Goal: Task Accomplishment & Management: Use online tool/utility

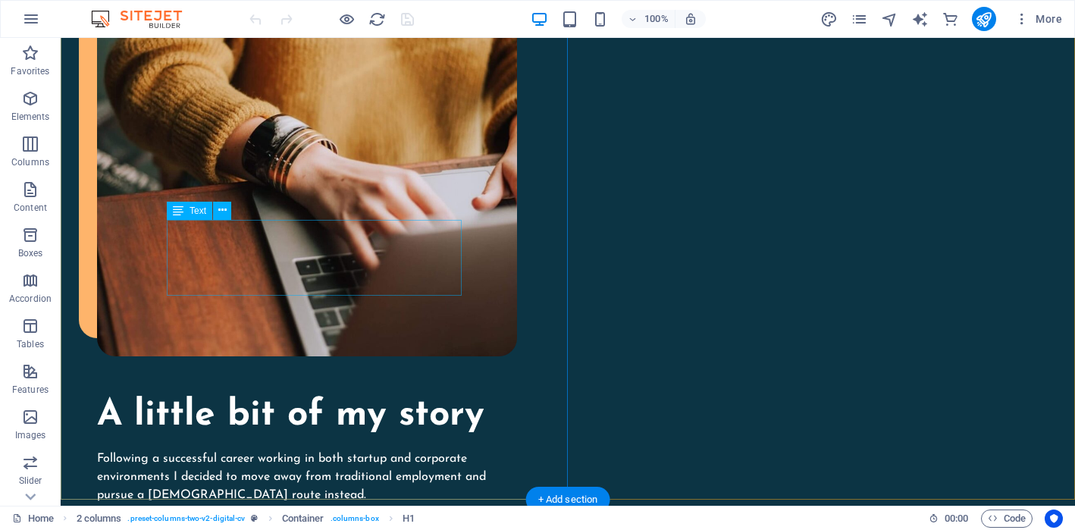
scroll to position [1647, 0]
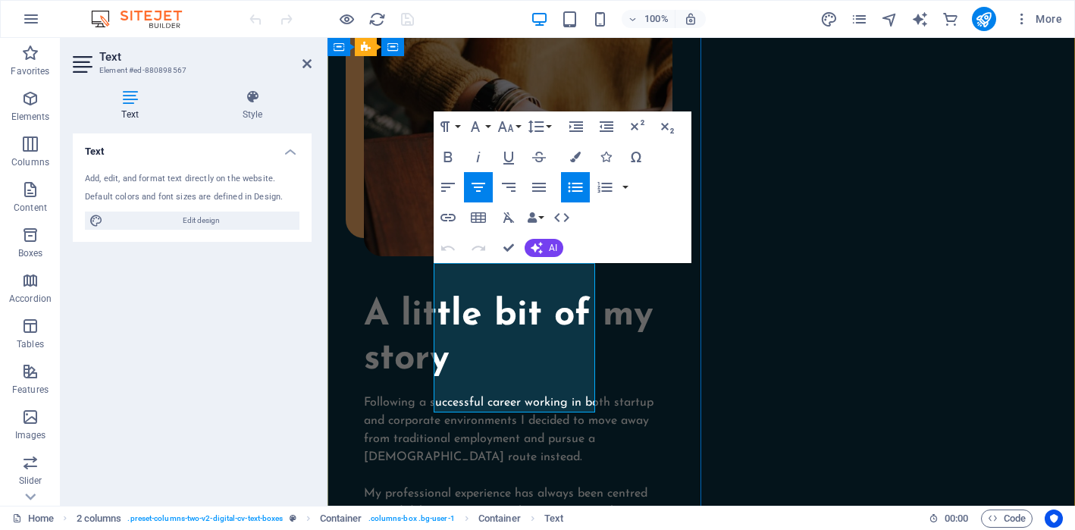
drag, startPoint x: 548, startPoint y: 299, endPoint x: 452, endPoint y: 274, distance: 99.4
drag, startPoint x: 546, startPoint y: 349, endPoint x: 461, endPoint y: 329, distance: 88.0
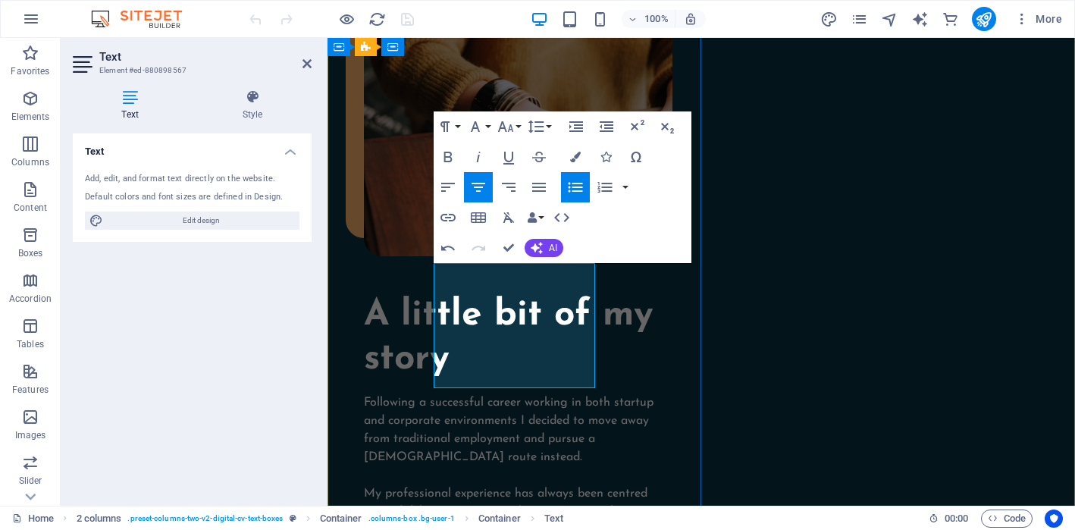
drag, startPoint x: 560, startPoint y: 330, endPoint x: 492, endPoint y: 330, distance: 68.2
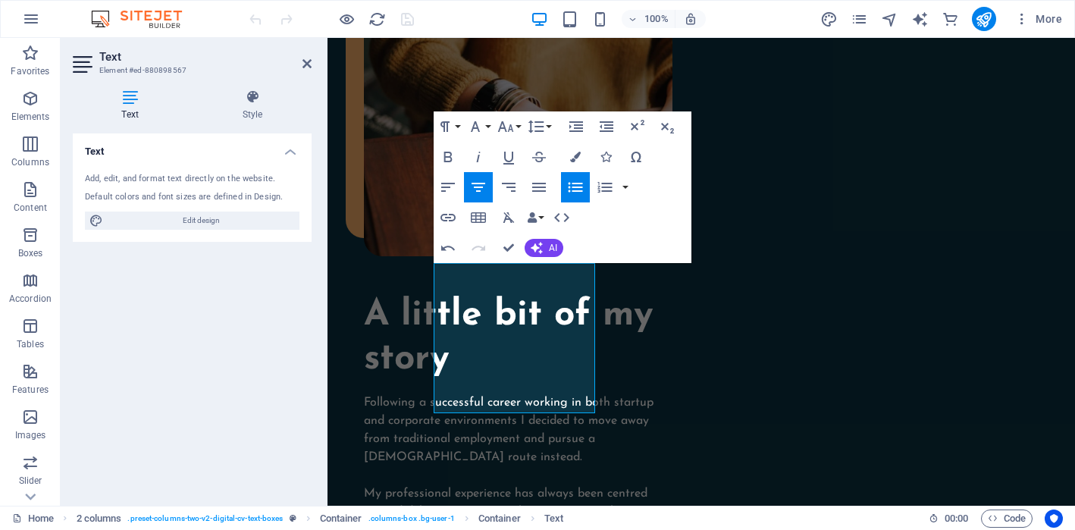
click at [573, 192] on icon "button" at bounding box center [575, 187] width 18 height 18
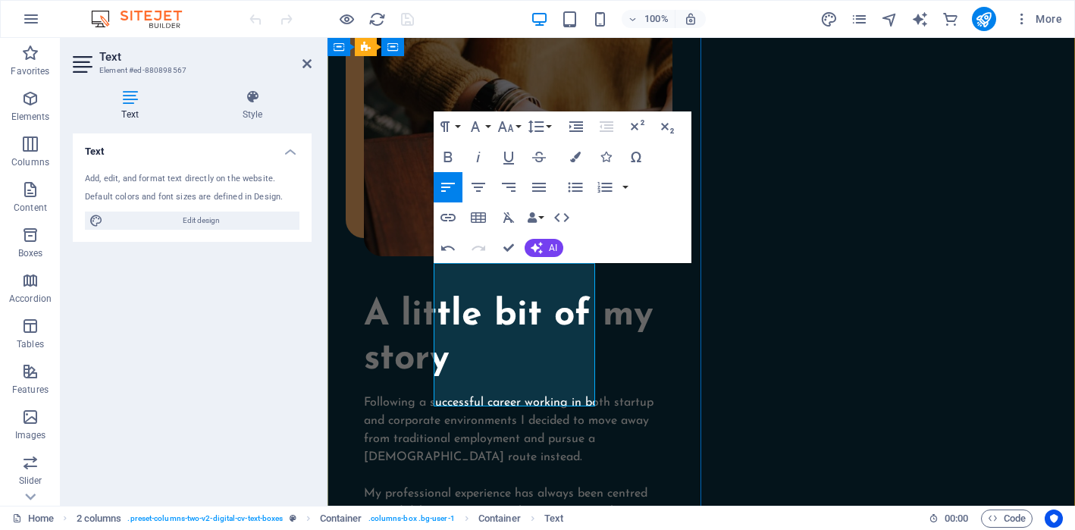
drag, startPoint x: 552, startPoint y: 391, endPoint x: 468, endPoint y: 374, distance: 85.0
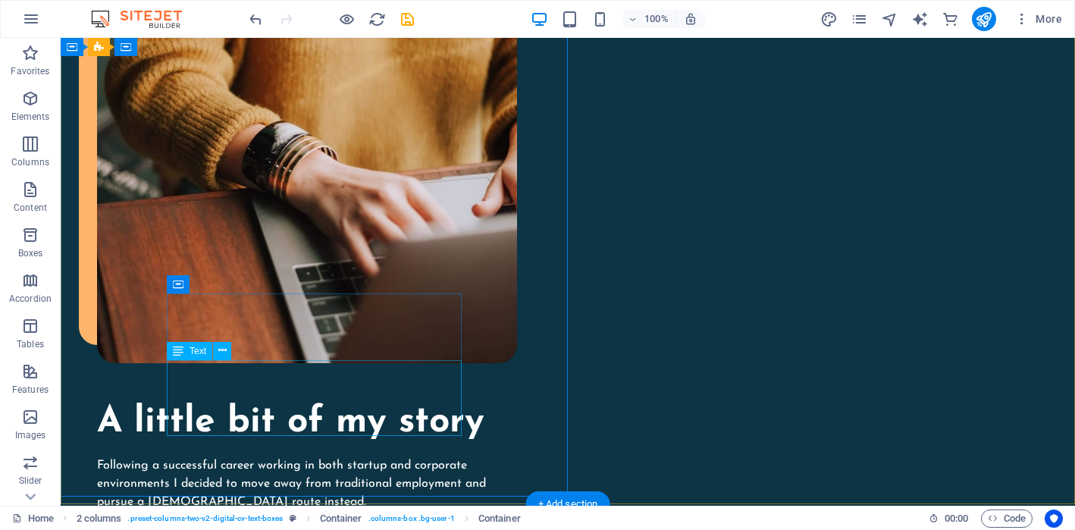
scroll to position [1629, 0]
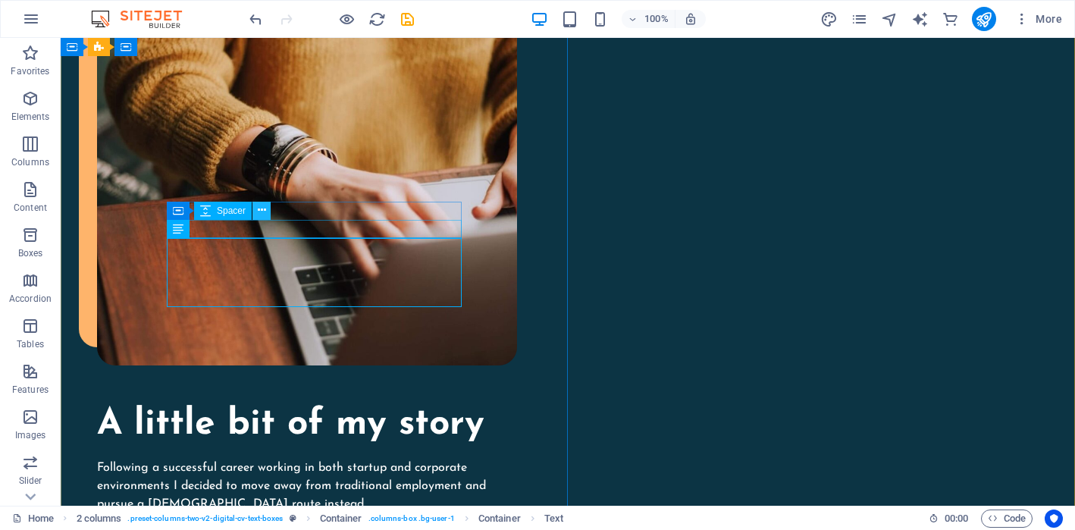
click at [258, 213] on icon at bounding box center [262, 210] width 8 height 16
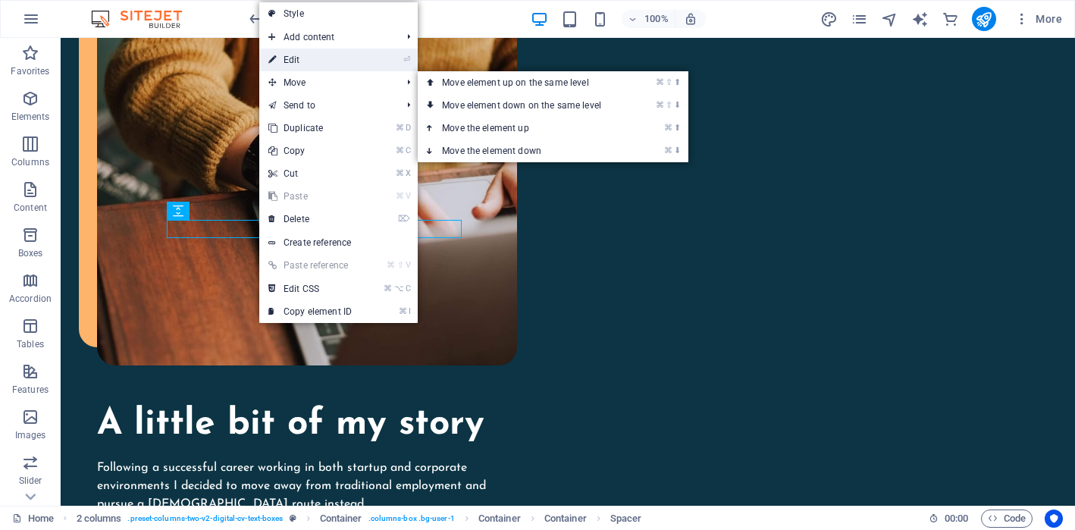
click at [302, 67] on link "⏎ Edit" at bounding box center [310, 60] width 102 height 23
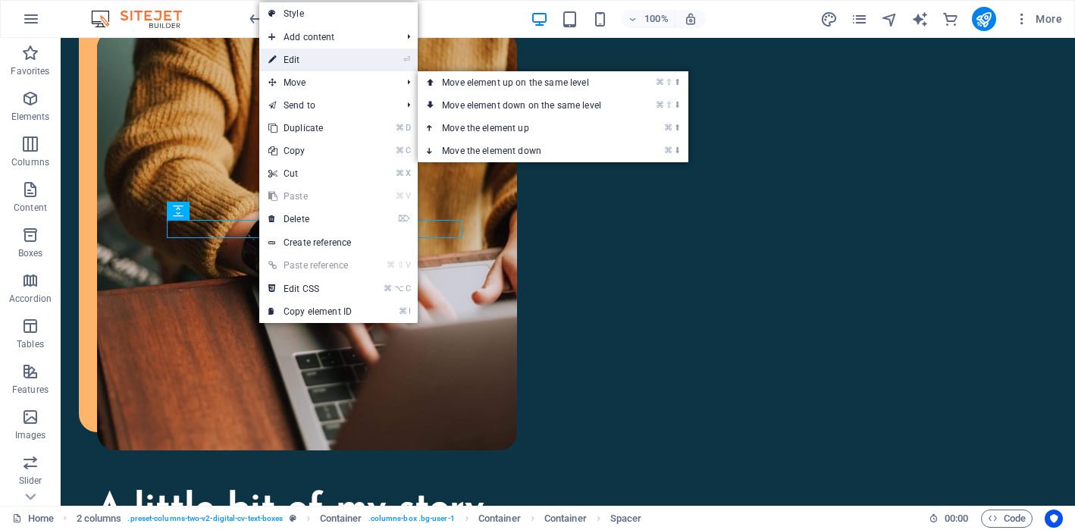
select select "px"
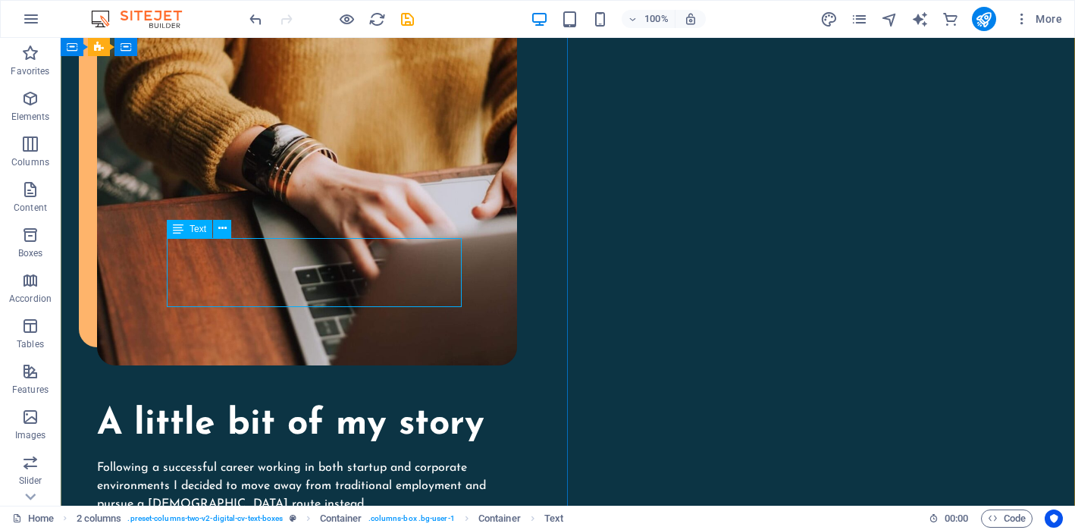
click at [233, 233] on div "Text" at bounding box center [204, 229] width 74 height 19
click at [220, 231] on icon at bounding box center [222, 229] width 8 height 16
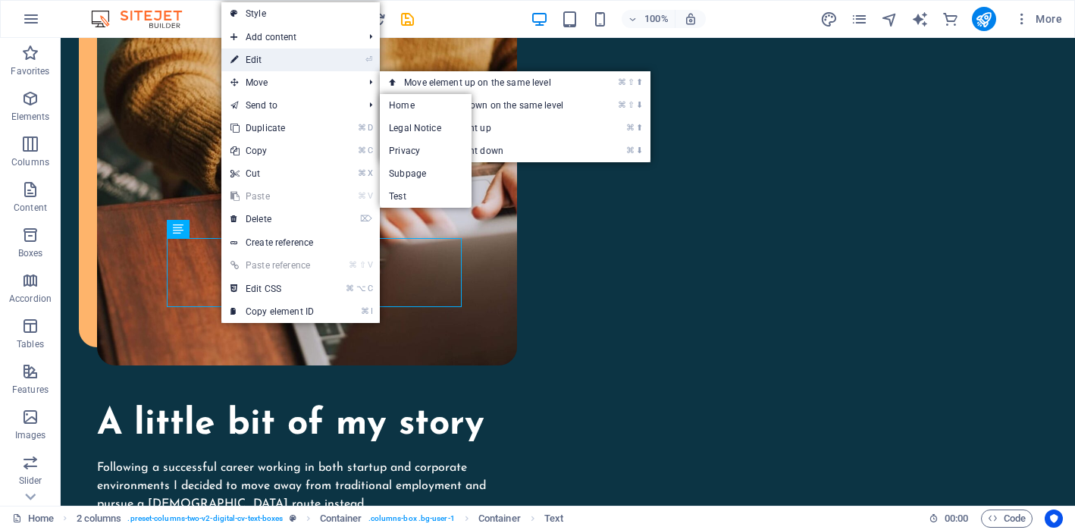
click at [273, 55] on link "⏎ Edit" at bounding box center [272, 60] width 102 height 23
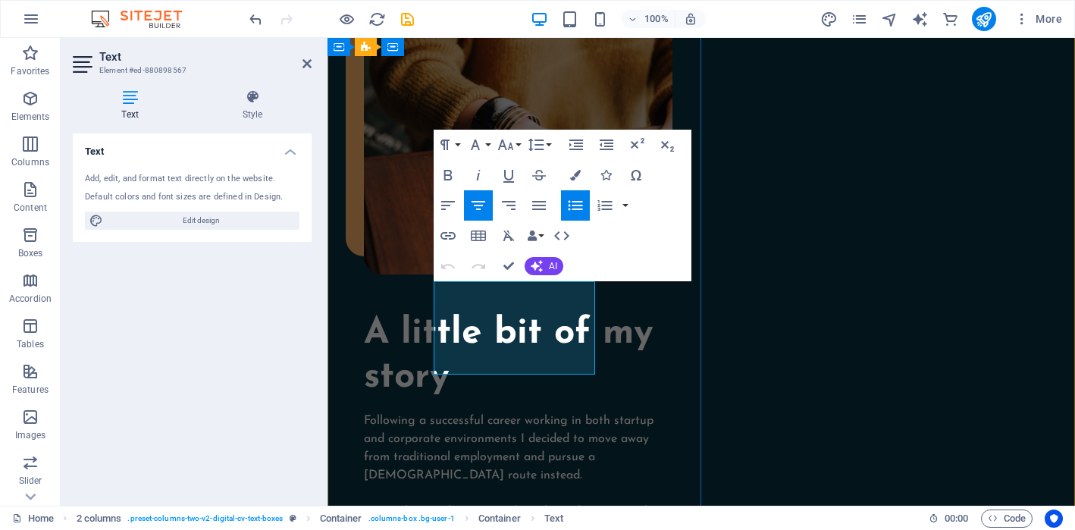
click at [574, 208] on icon "button" at bounding box center [575, 205] width 18 height 18
click at [572, 211] on icon "button" at bounding box center [575, 205] width 18 height 18
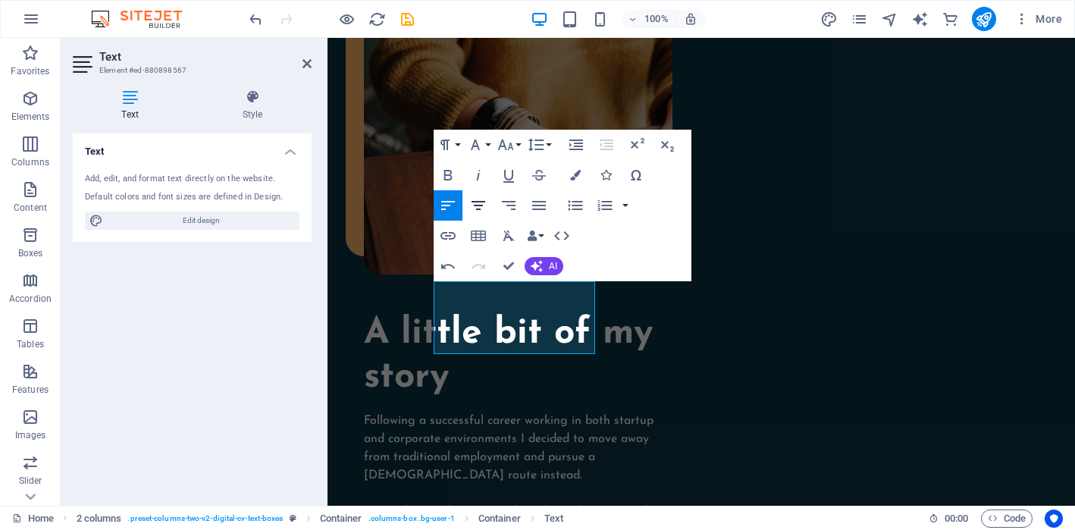
click at [479, 205] on icon "button" at bounding box center [478, 205] width 14 height 9
drag, startPoint x: 580, startPoint y: 305, endPoint x: 585, endPoint y: 293, distance: 13.7
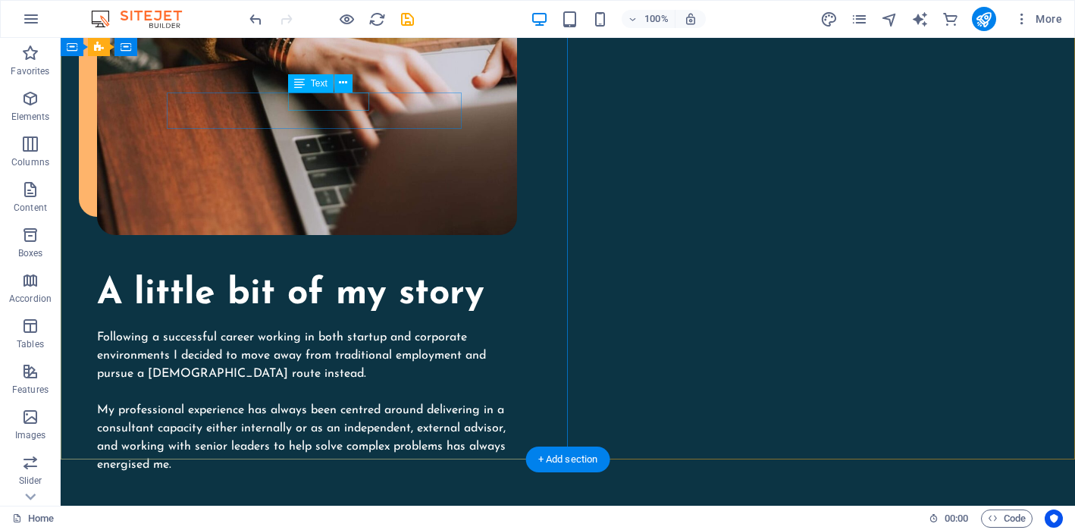
scroll to position [1803, 0]
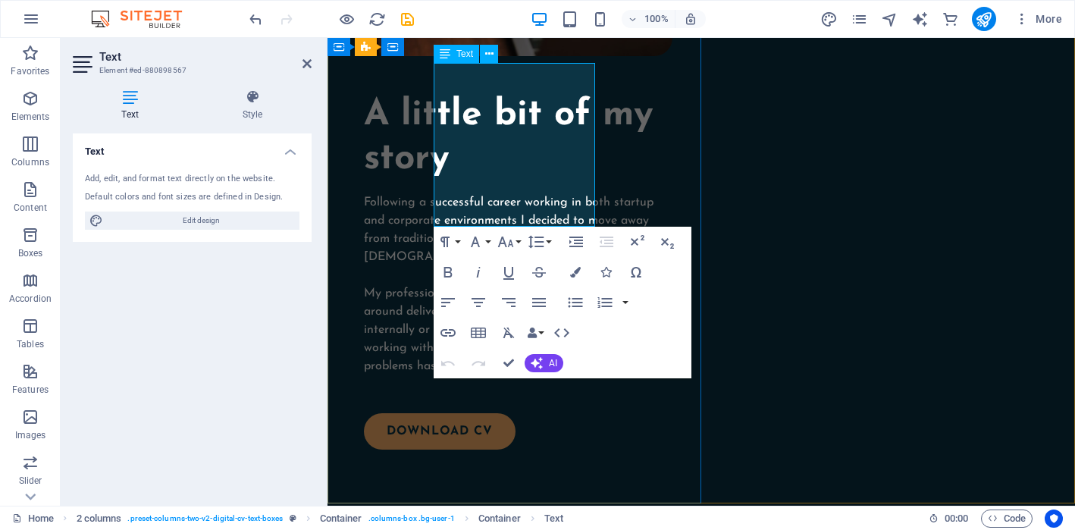
click at [577, 273] on icon "button" at bounding box center [575, 272] width 11 height 11
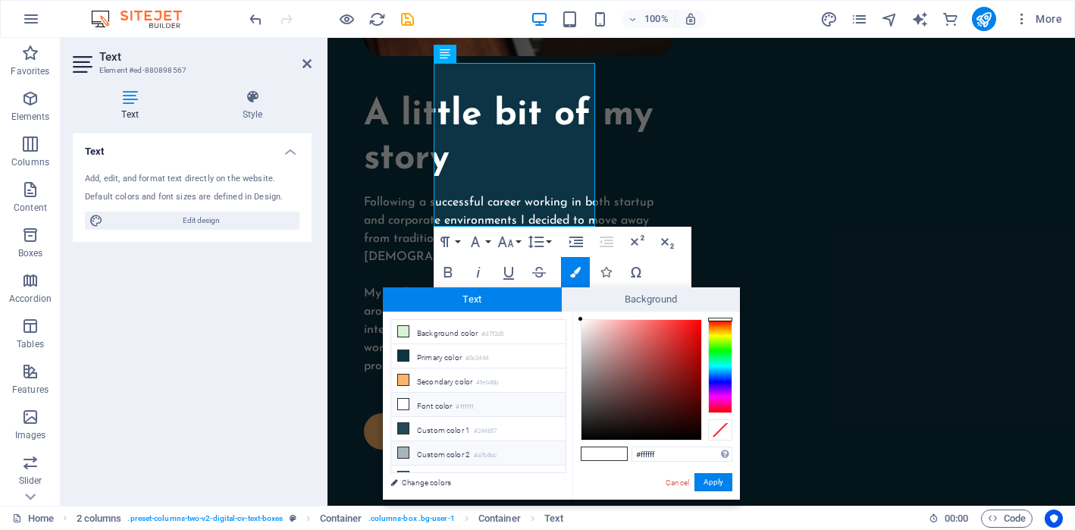
click at [462, 448] on li "Custom color 2 #a7b6bc" at bounding box center [478, 453] width 174 height 24
type input "#a7b6bc"
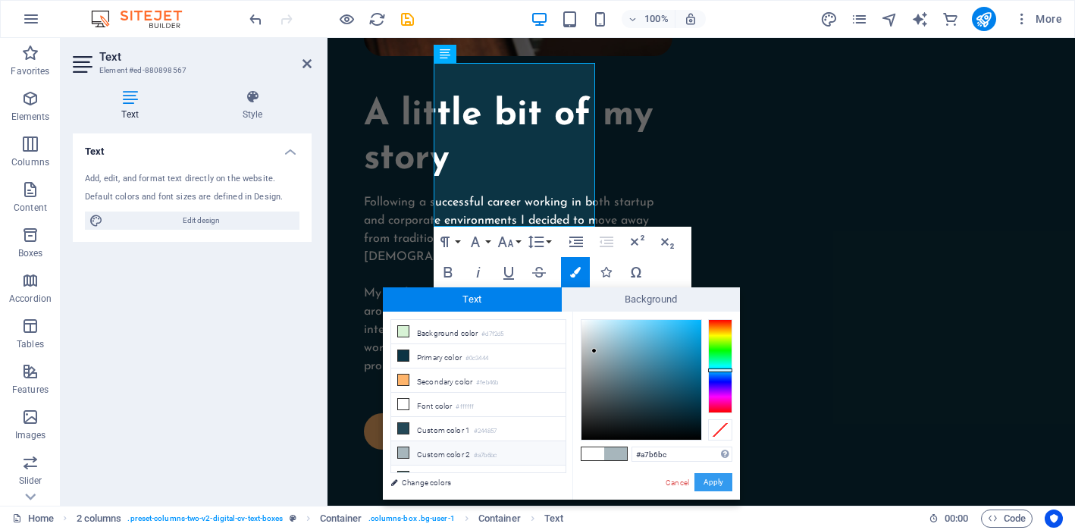
click at [707, 481] on button "Apply" at bounding box center [713, 482] width 38 height 18
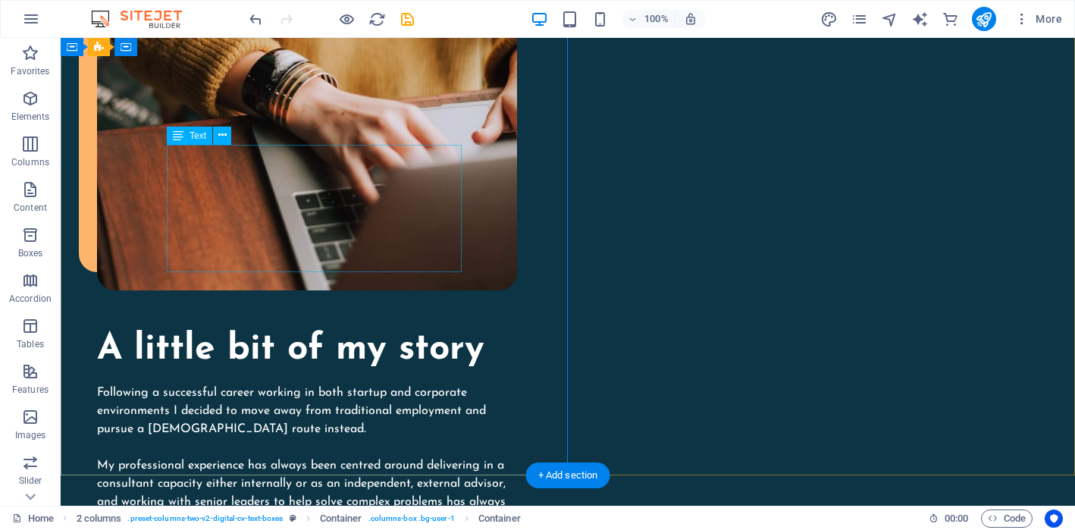
scroll to position [1699, 0]
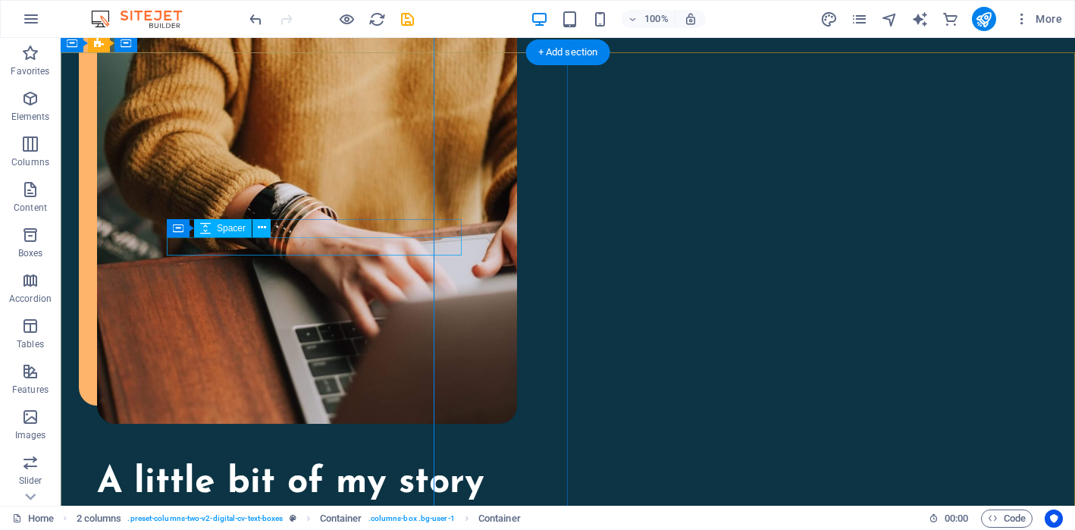
scroll to position [1611, 0]
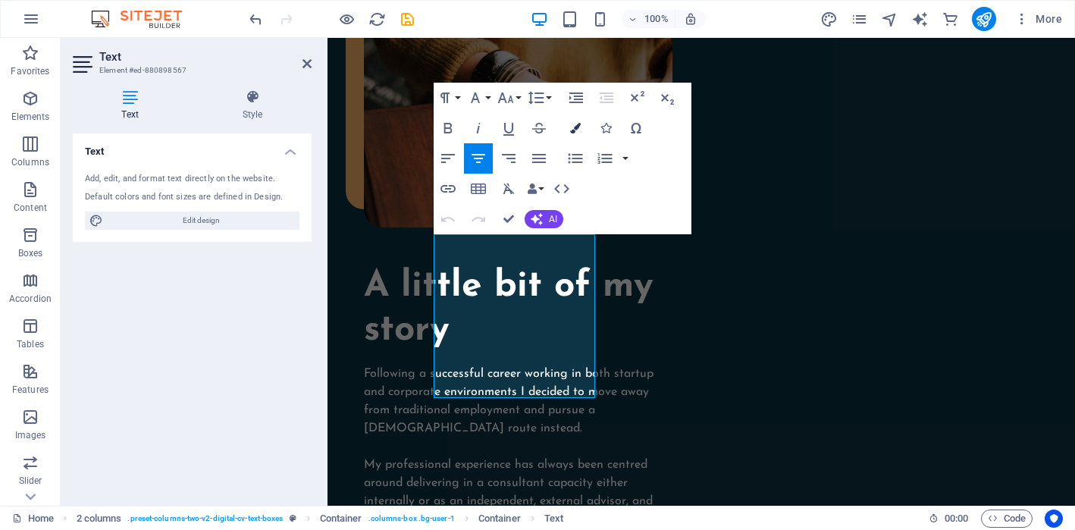
click at [575, 127] on icon "button" at bounding box center [575, 128] width 11 height 11
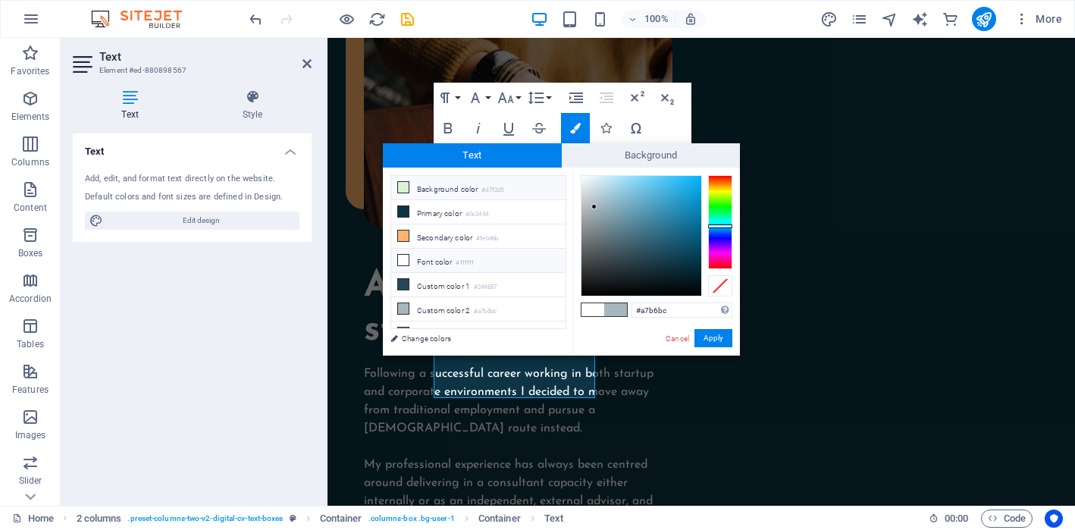
click at [466, 188] on li "Background color #d7f2d5" at bounding box center [478, 188] width 174 height 24
type input "#d7f2d5"
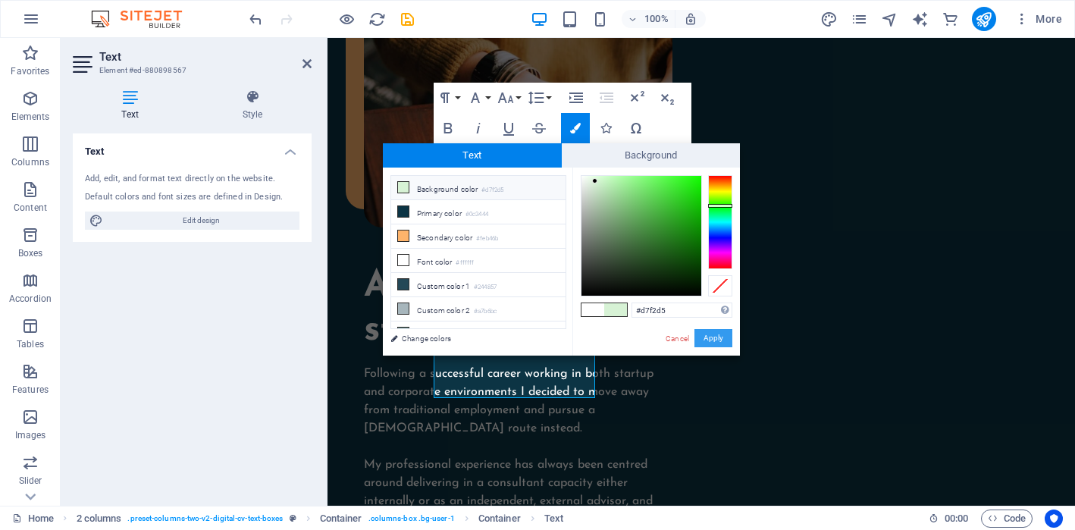
click at [710, 333] on button "Apply" at bounding box center [713, 338] width 38 height 18
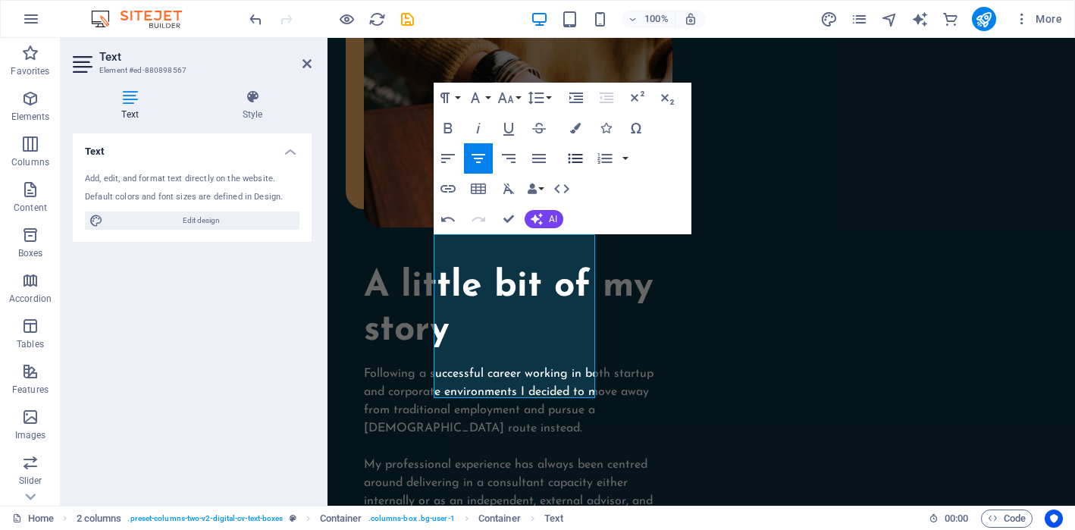
click at [576, 164] on icon "button" at bounding box center [575, 158] width 18 height 18
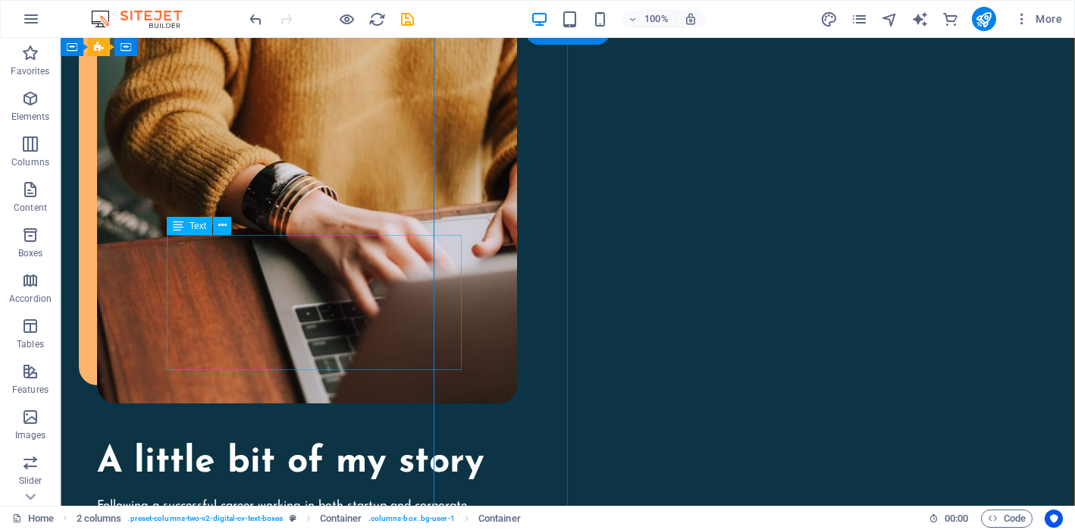
scroll to position [1632, 0]
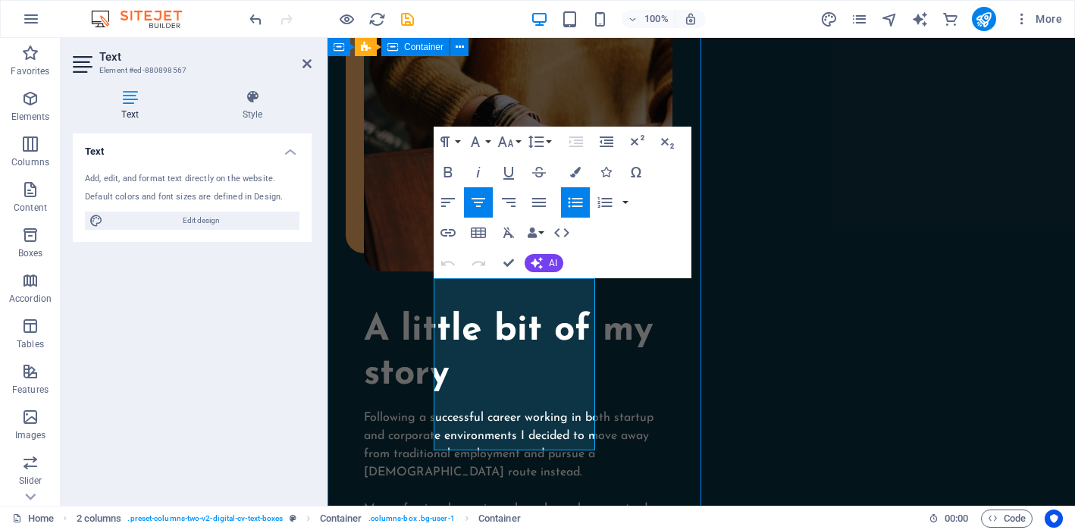
scroll to position [1588, 0]
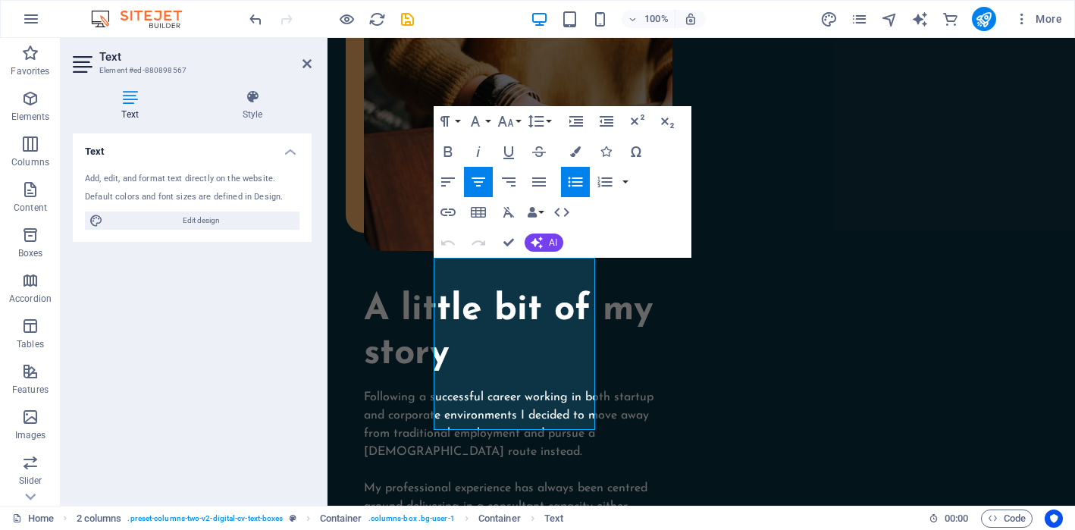
click at [579, 185] on icon "button" at bounding box center [575, 182] width 18 height 18
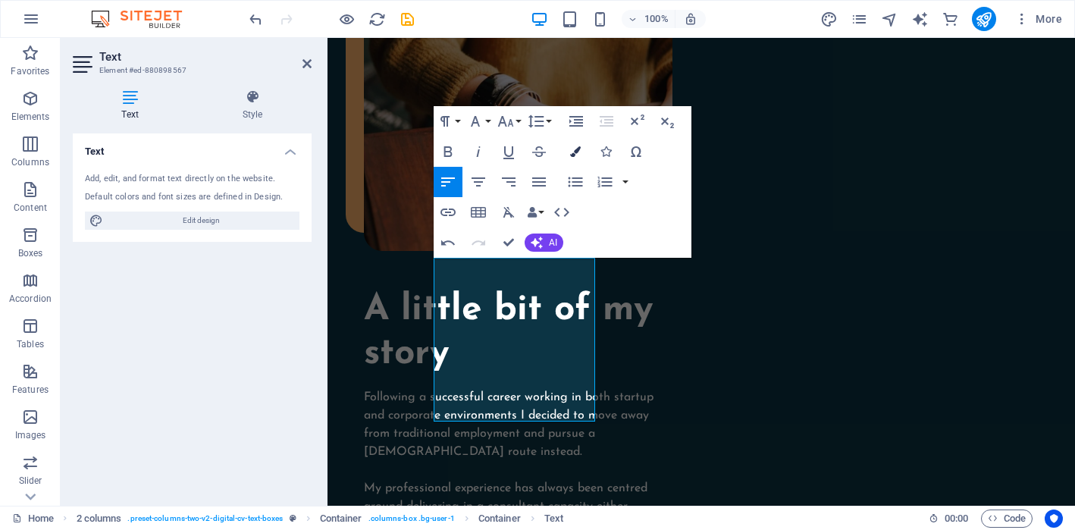
click at [572, 154] on icon "button" at bounding box center [575, 151] width 11 height 11
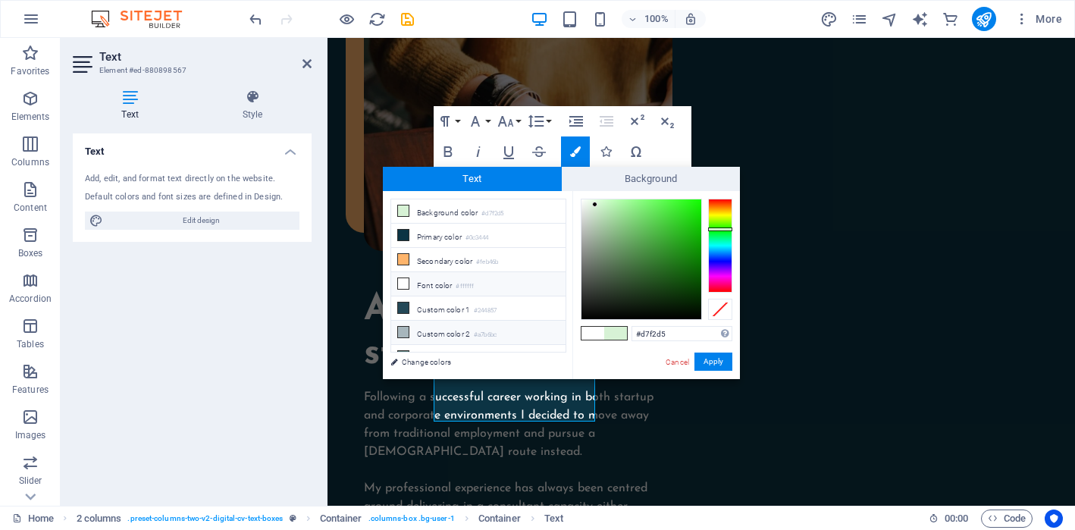
click at [443, 327] on li "Custom color 2 #a7b6bc" at bounding box center [478, 333] width 174 height 24
type input "#a7b6bc"
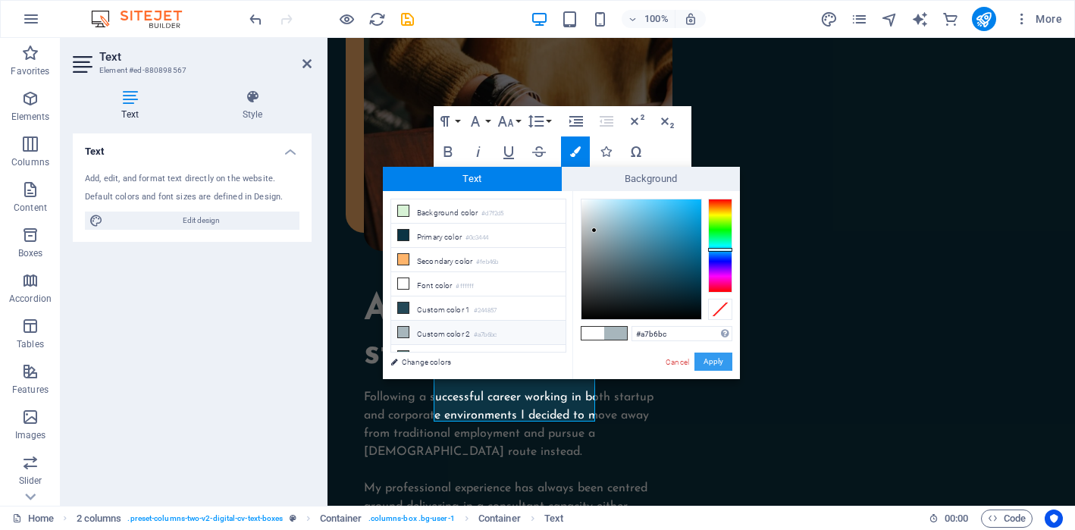
click at [724, 367] on button "Apply" at bounding box center [713, 361] width 38 height 18
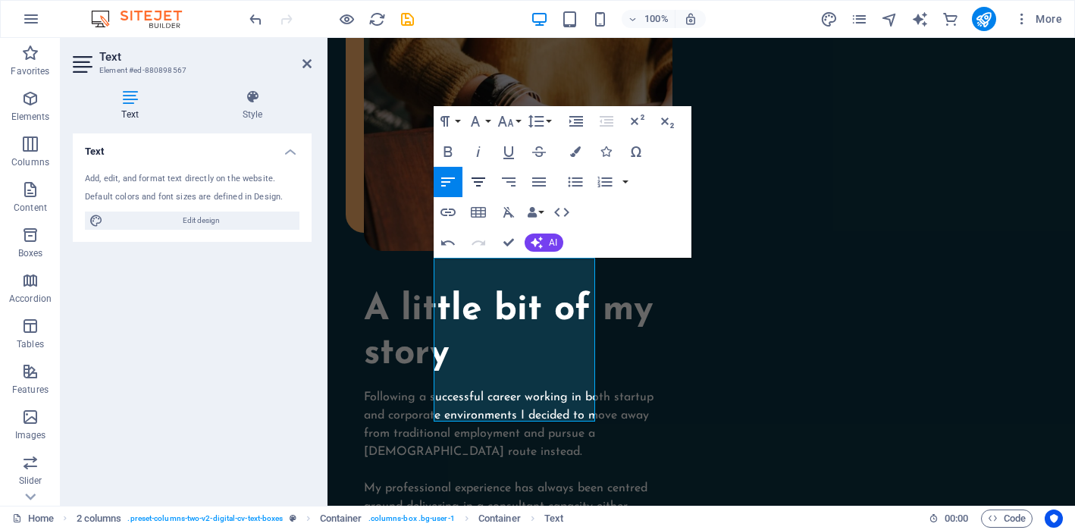
click at [486, 183] on icon "button" at bounding box center [478, 182] width 18 height 18
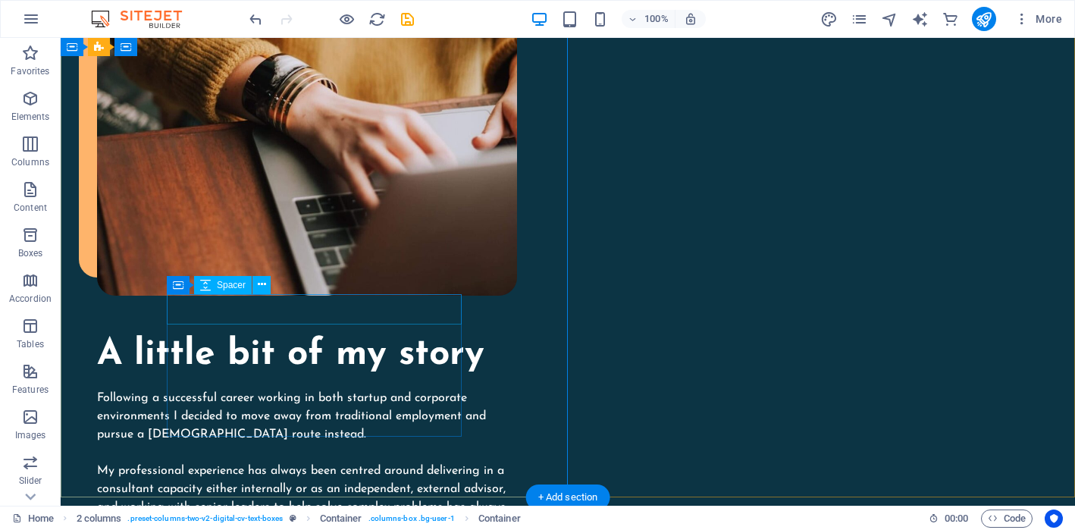
scroll to position [1700, 0]
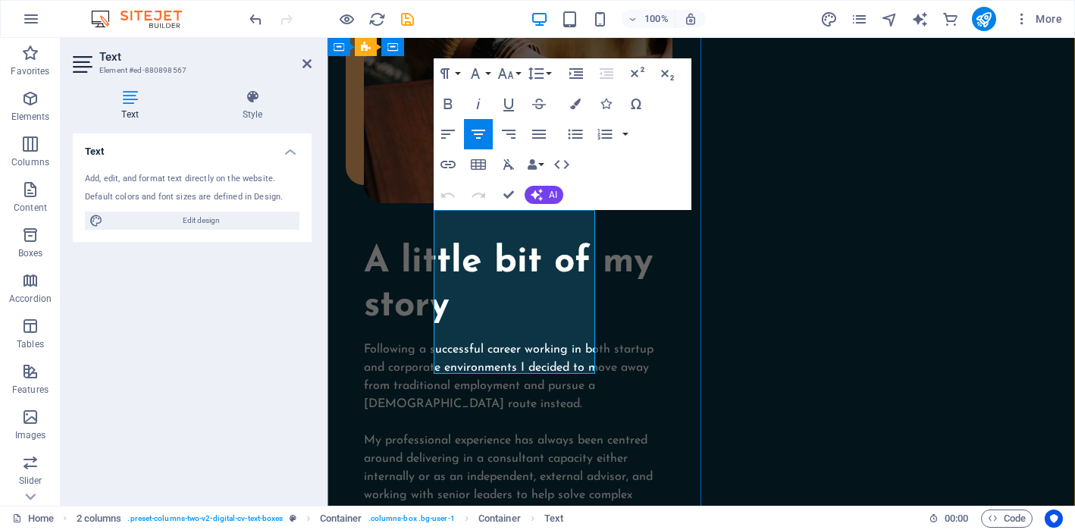
drag, startPoint x: 546, startPoint y: 276, endPoint x: 588, endPoint y: 276, distance: 41.7
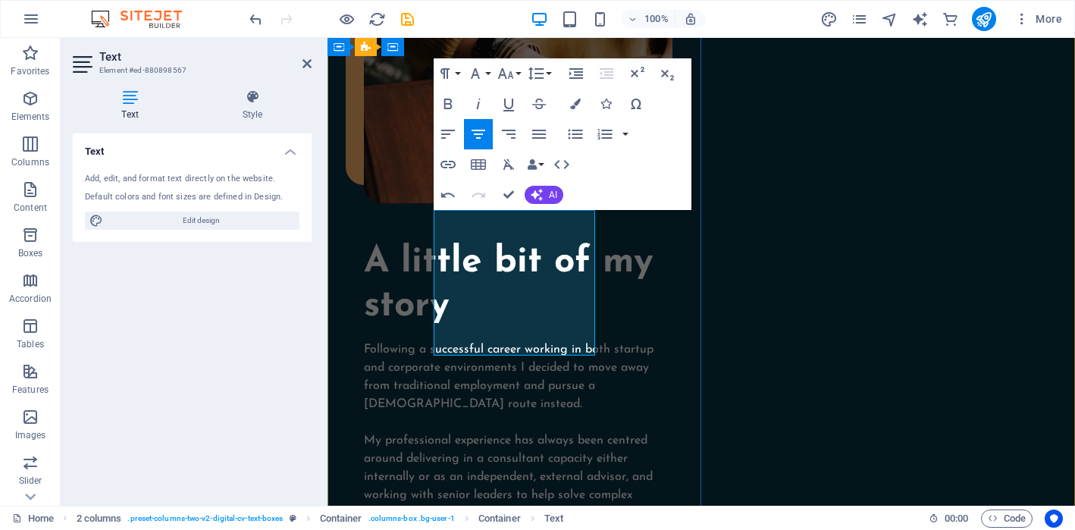
drag, startPoint x: 538, startPoint y: 347, endPoint x: 498, endPoint y: 346, distance: 40.2
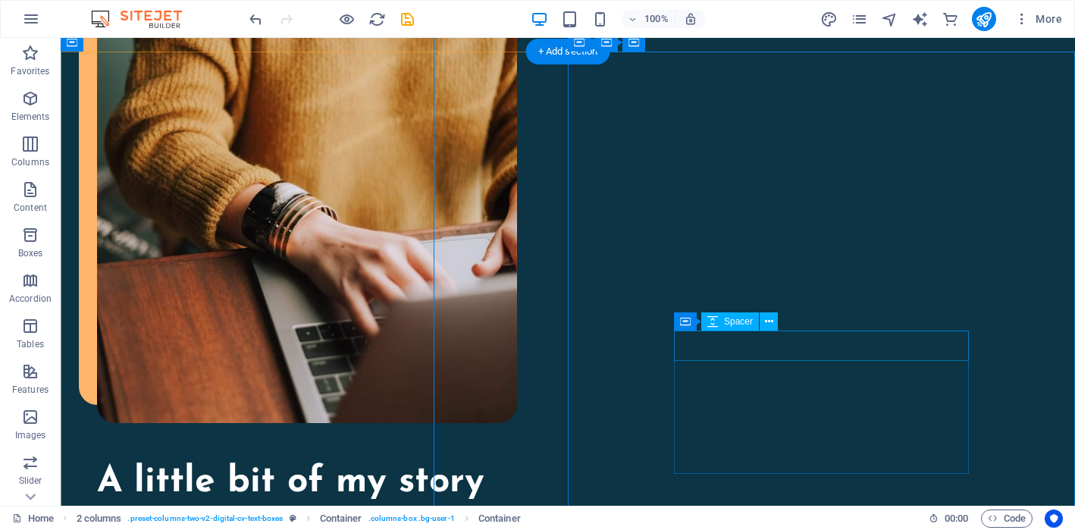
scroll to position [1612, 0]
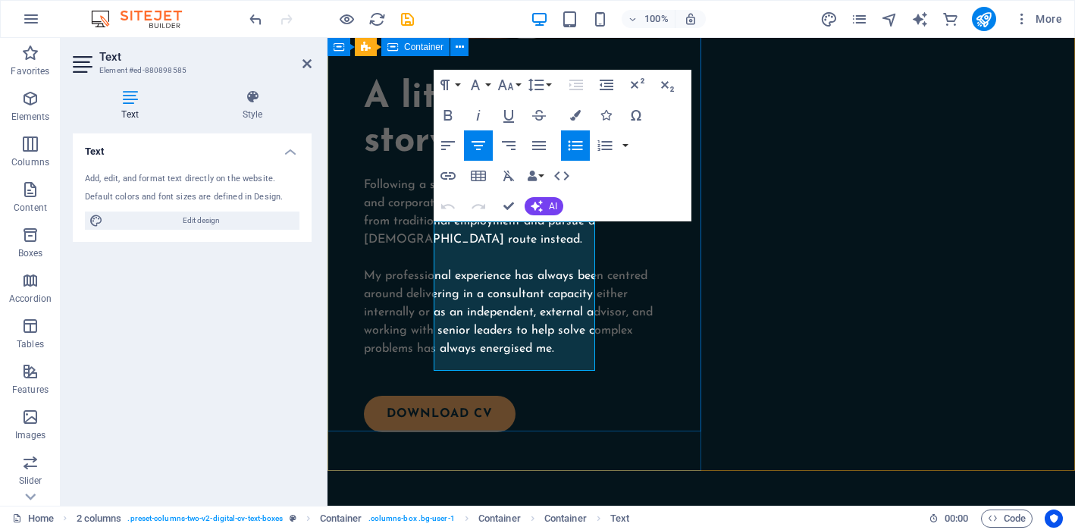
scroll to position [1795, 0]
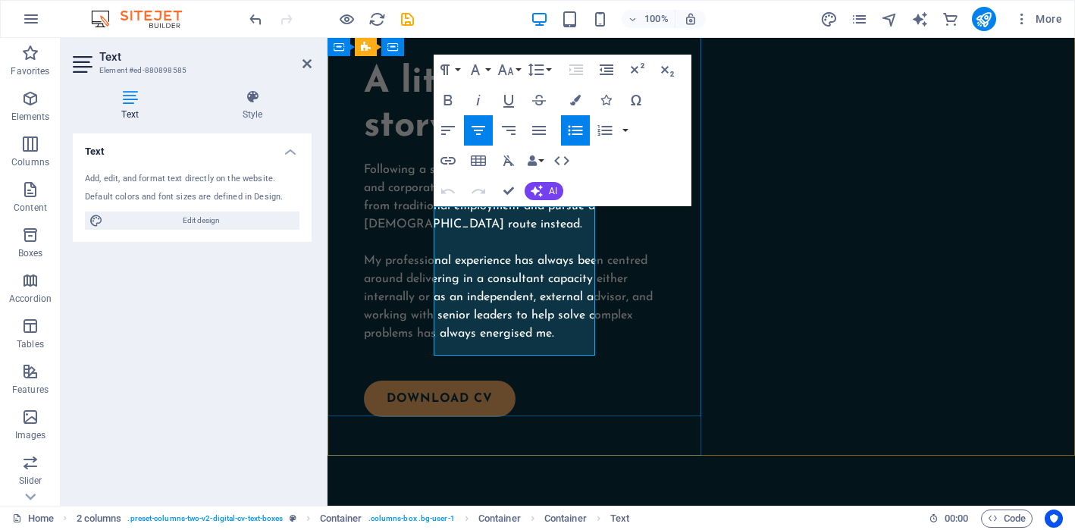
click at [577, 130] on icon "button" at bounding box center [575, 131] width 14 height 10
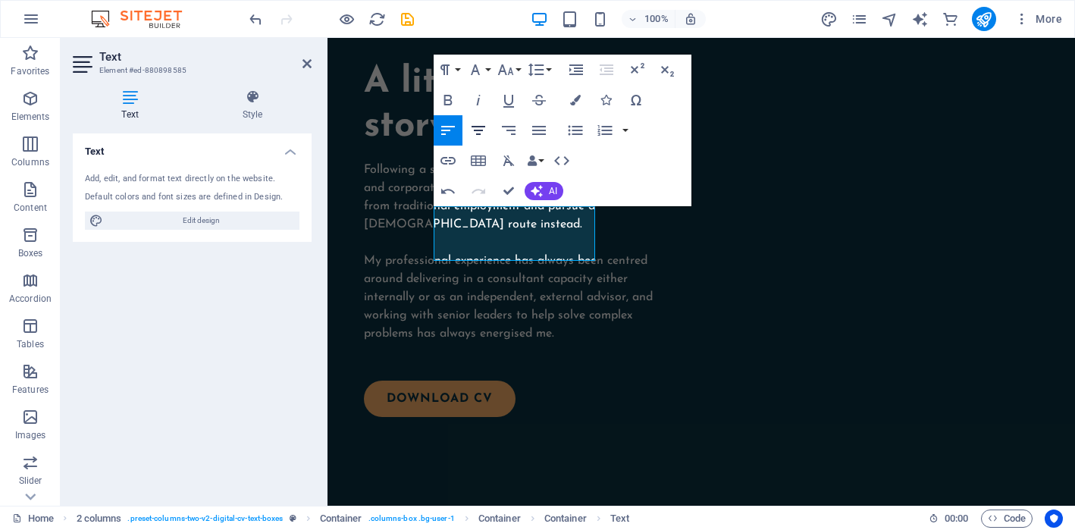
click at [481, 128] on icon "button" at bounding box center [478, 130] width 18 height 18
click at [573, 101] on icon "button" at bounding box center [575, 100] width 11 height 11
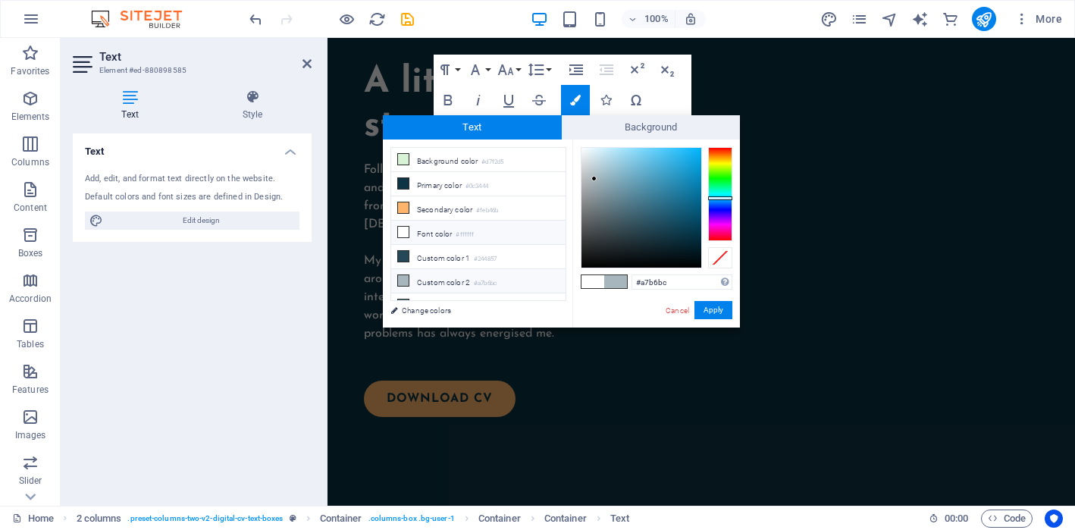
click at [460, 282] on li "Custom color 2 #a7b6bc" at bounding box center [478, 281] width 174 height 24
click at [713, 317] on button "Apply" at bounding box center [713, 310] width 38 height 18
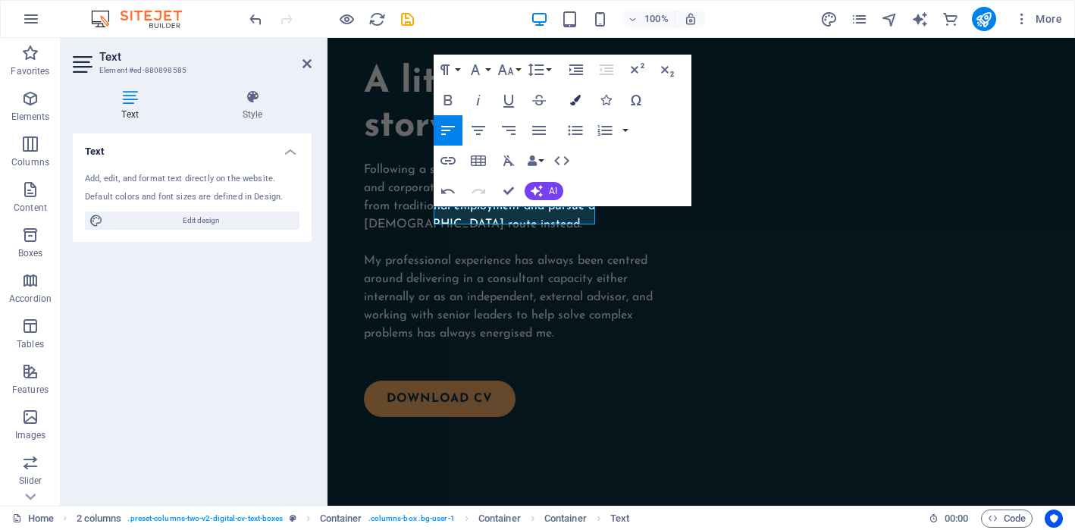
click at [577, 104] on icon "button" at bounding box center [575, 100] width 11 height 11
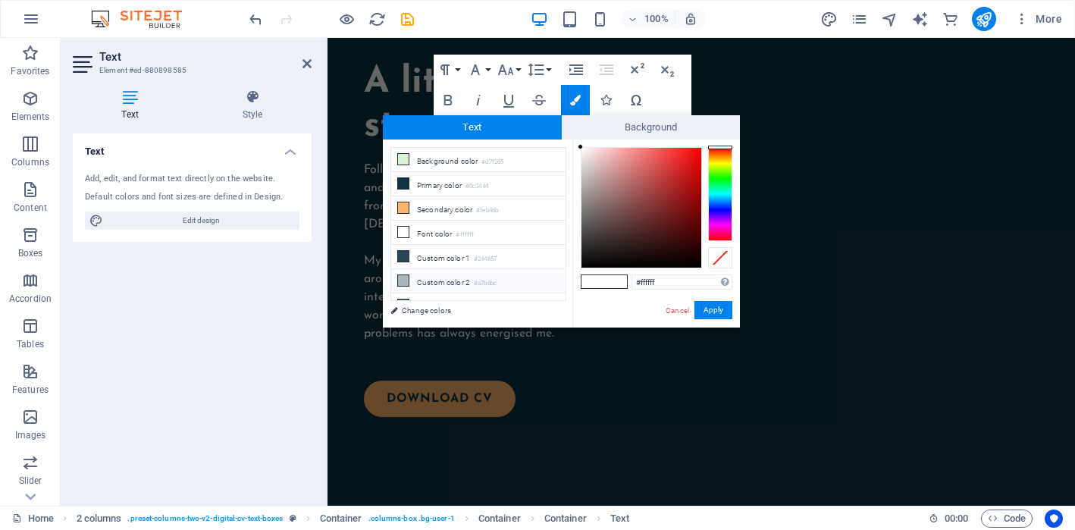
click at [428, 278] on li "Custom color 2 #a7b6bc" at bounding box center [478, 281] width 174 height 24
type input "#a7b6bc"
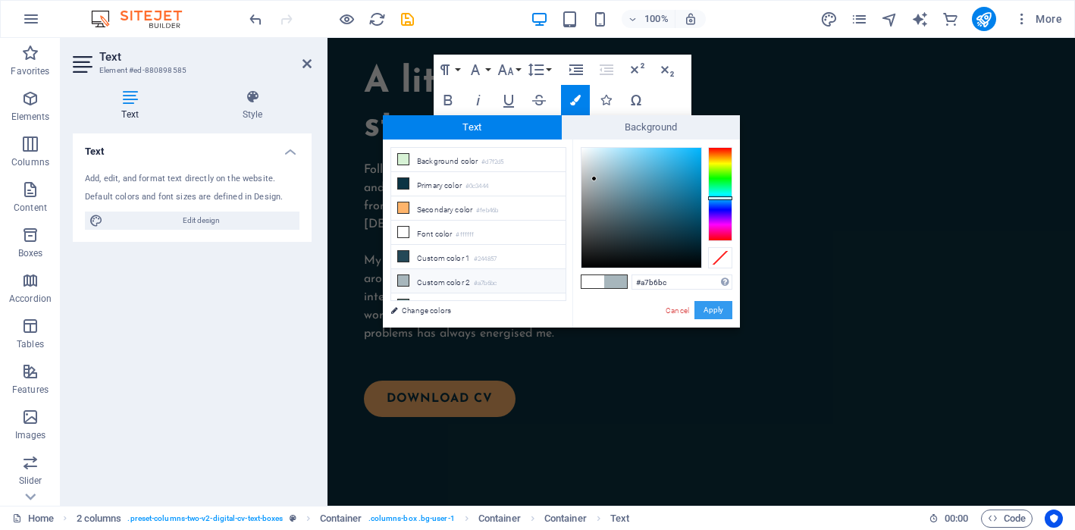
click at [720, 305] on button "Apply" at bounding box center [713, 310] width 38 height 18
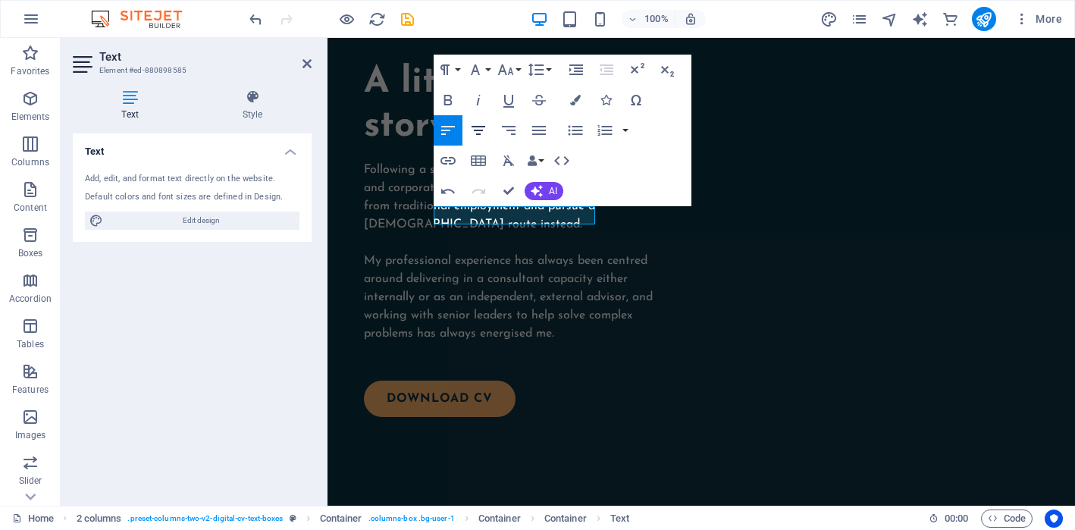
click at [476, 128] on icon "button" at bounding box center [478, 130] width 18 height 18
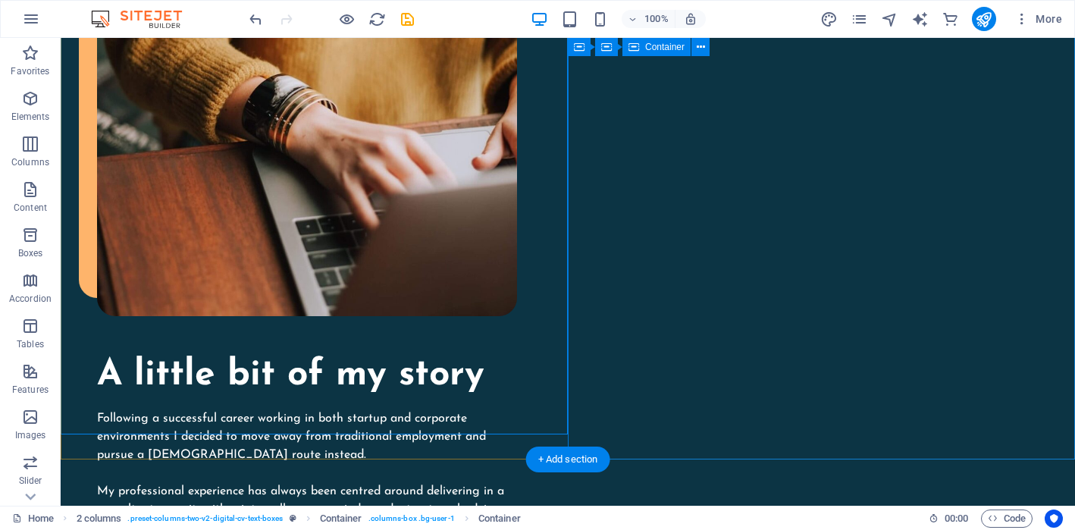
scroll to position [1676, 0]
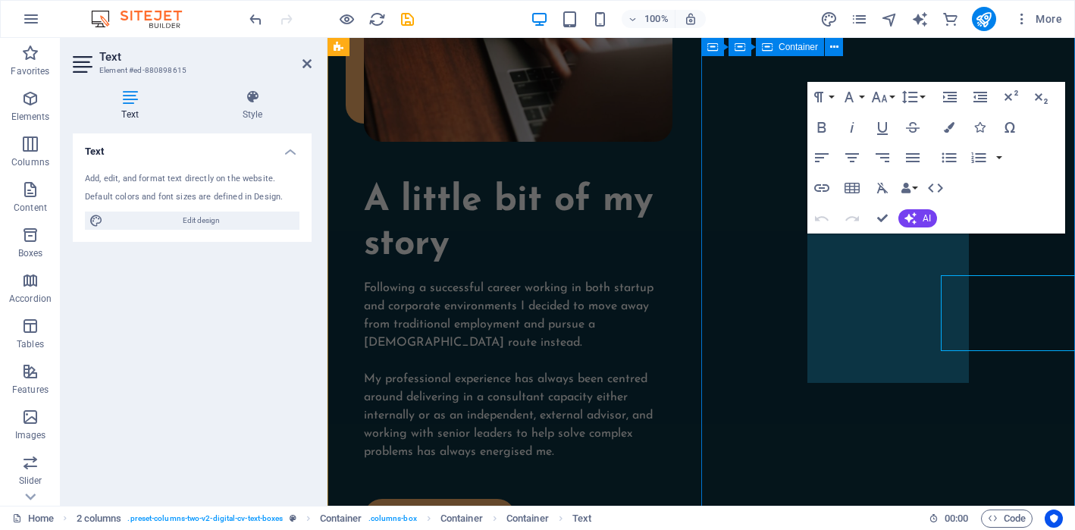
scroll to position [1591, 0]
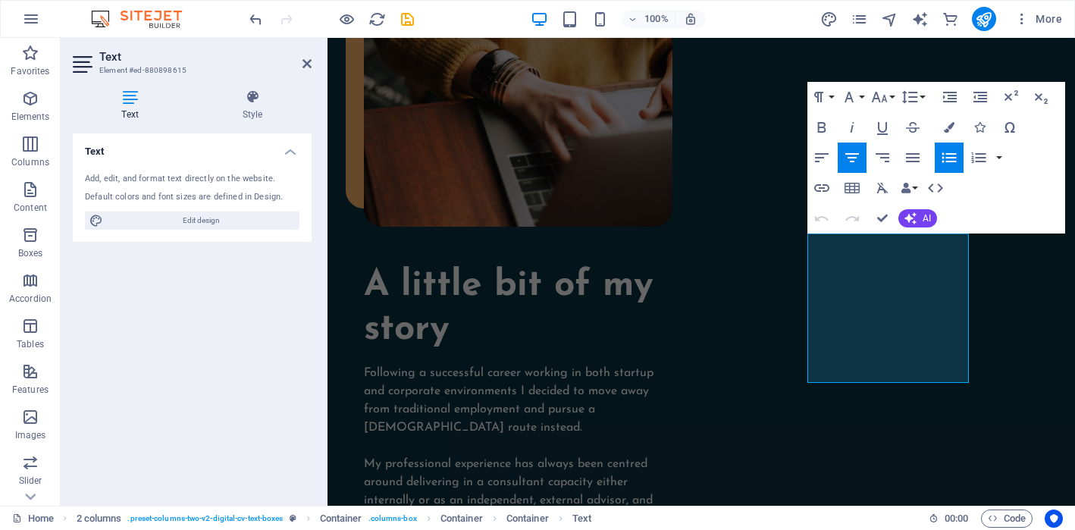
click at [953, 158] on icon "button" at bounding box center [949, 158] width 18 height 18
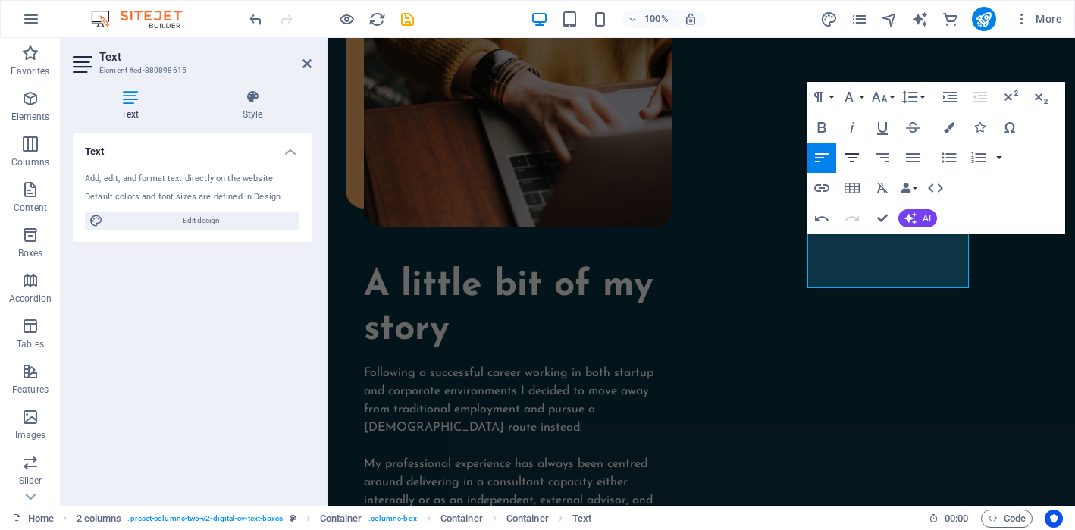
click at [854, 157] on icon "button" at bounding box center [852, 158] width 18 height 18
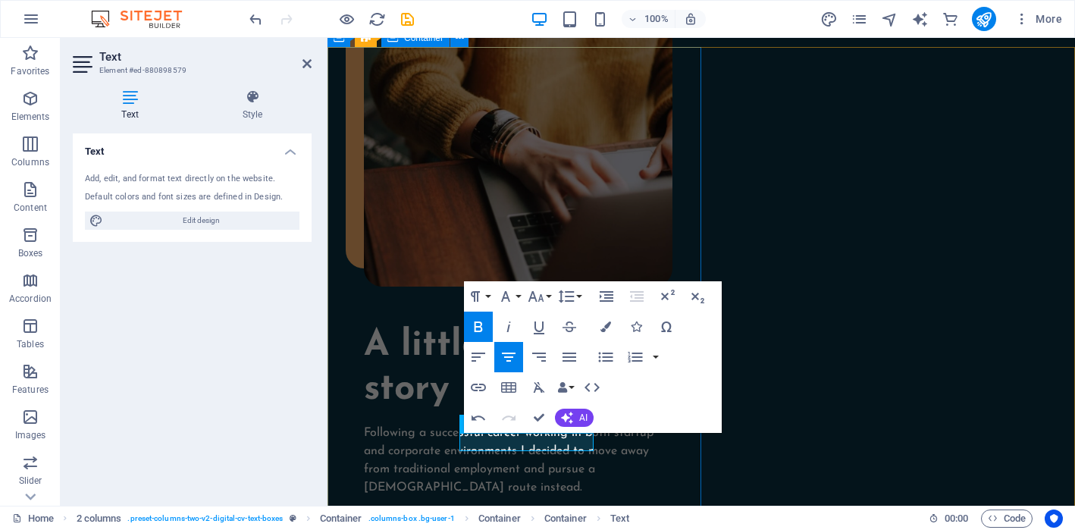
scroll to position [1550, 0]
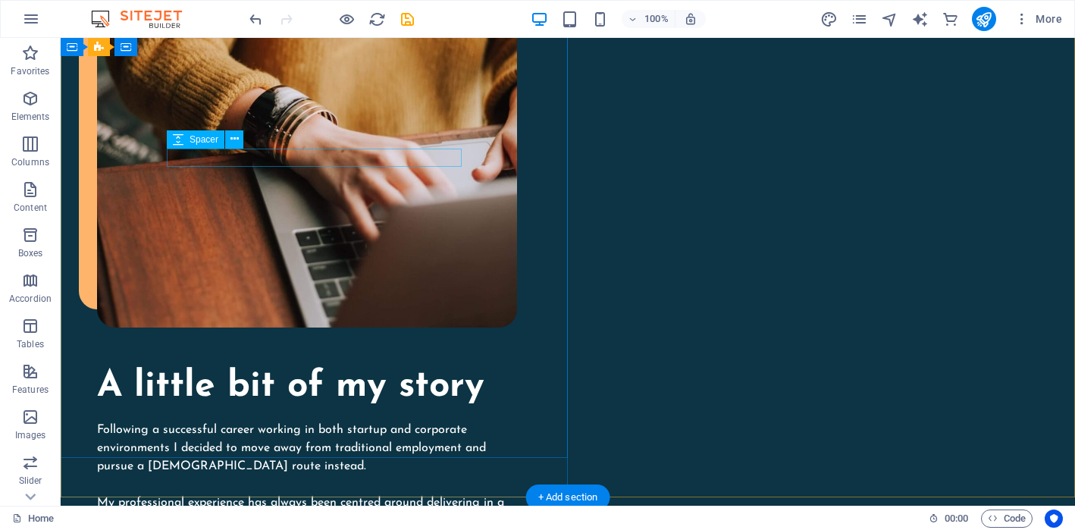
scroll to position [1669, 0]
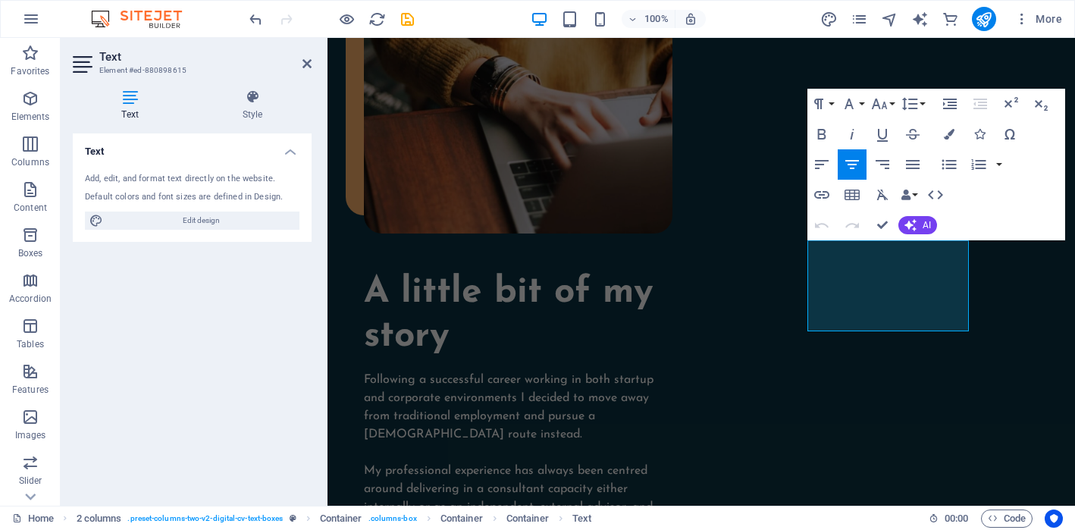
click at [807, 203] on button "Insert Link" at bounding box center [821, 195] width 29 height 30
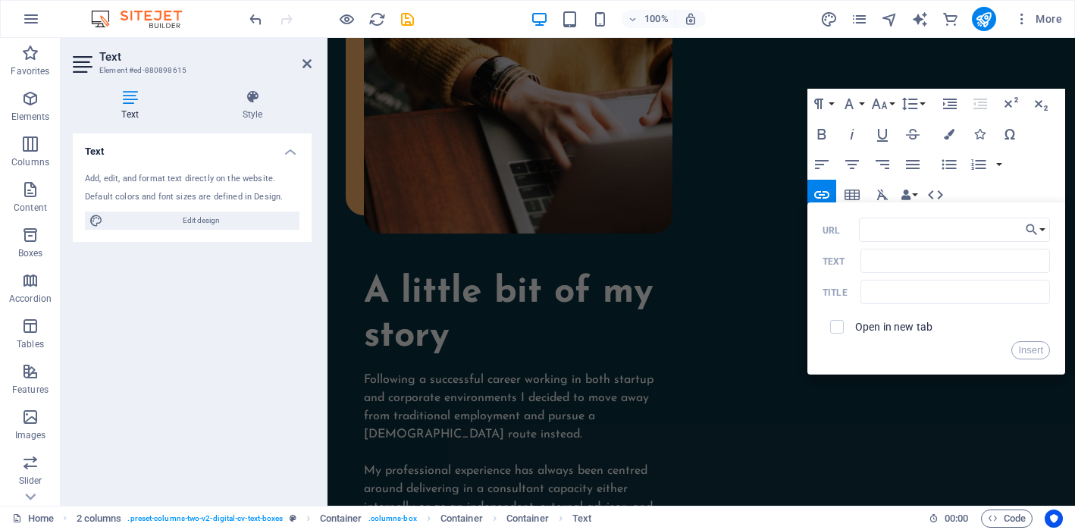
click at [830, 359] on div "Back Choose Link Home Legal Notice Privacy Subpage Test Choose file ... URL Tex…" at bounding box center [936, 288] width 258 height 172
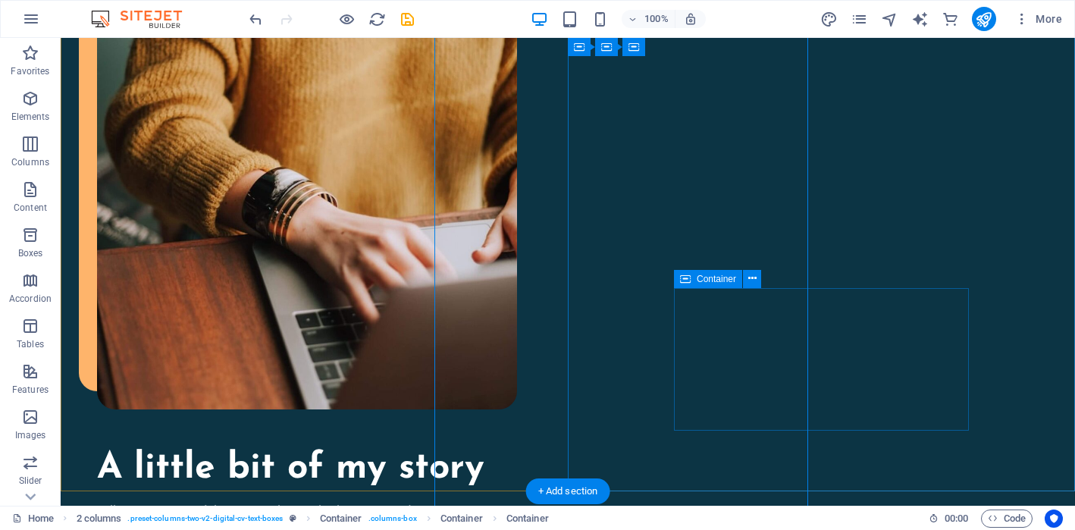
scroll to position [1669, 0]
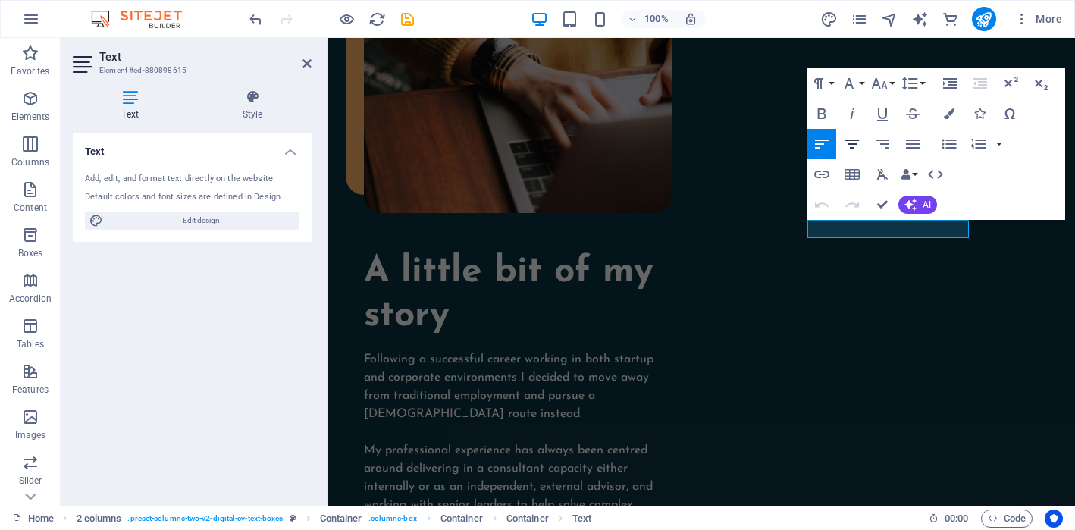
click at [855, 146] on icon "button" at bounding box center [852, 144] width 18 height 18
click at [945, 116] on icon "button" at bounding box center [948, 113] width 11 height 11
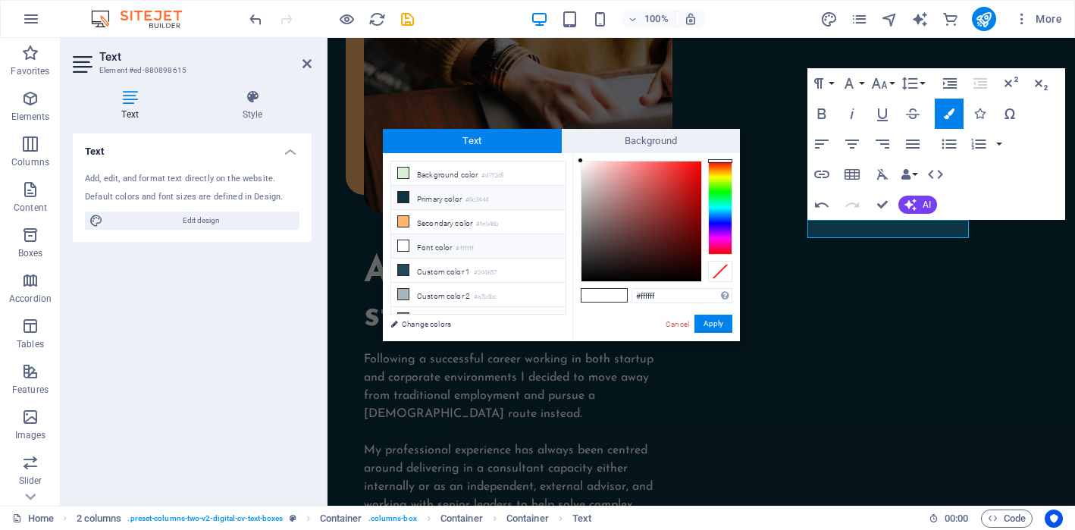
click at [454, 199] on li "Primary color #0c3444" at bounding box center [478, 198] width 174 height 24
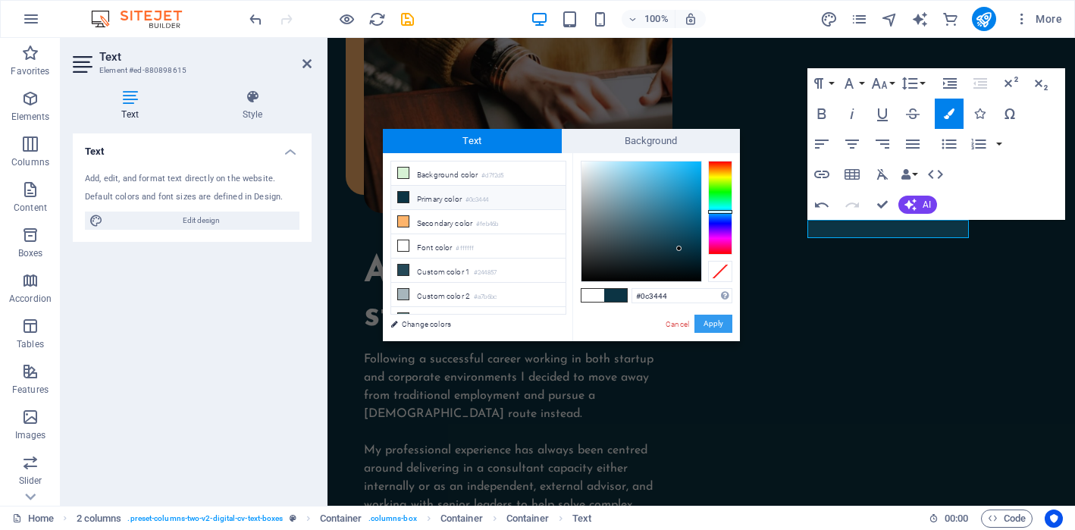
drag, startPoint x: 712, startPoint y: 327, endPoint x: 385, endPoint y: 288, distance: 329.6
click at [712, 327] on button "Apply" at bounding box center [713, 323] width 38 height 18
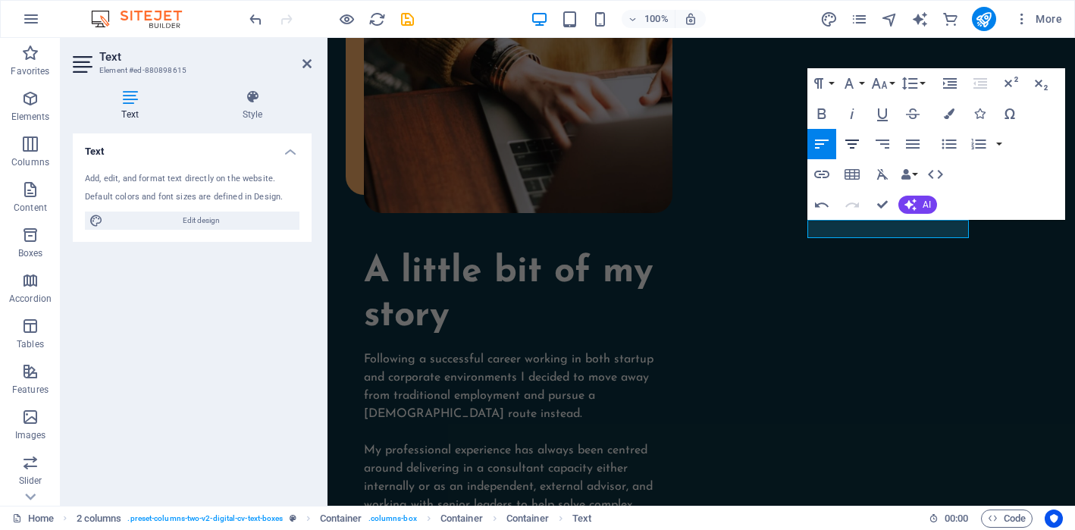
click at [850, 138] on icon "button" at bounding box center [852, 144] width 18 height 18
click at [948, 117] on icon "button" at bounding box center [948, 113] width 11 height 11
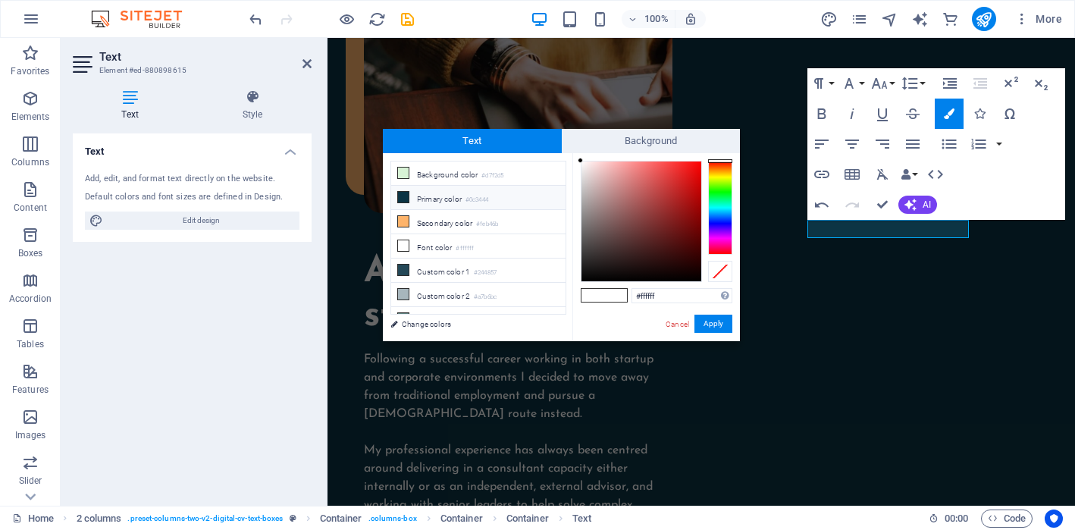
click at [469, 202] on li "Primary color #0c3444" at bounding box center [478, 198] width 174 height 24
type input "#0c3444"
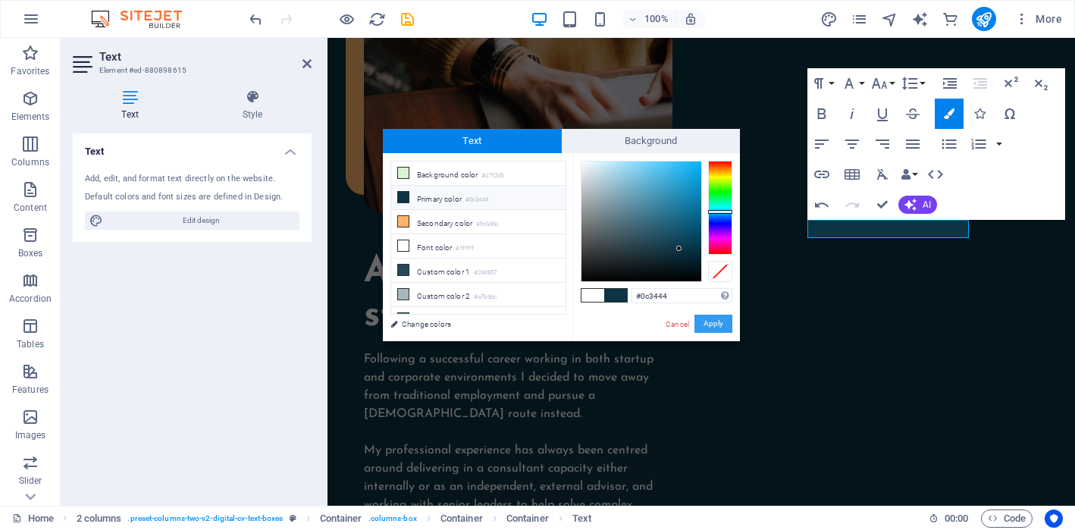
click at [708, 326] on button "Apply" at bounding box center [713, 323] width 38 height 18
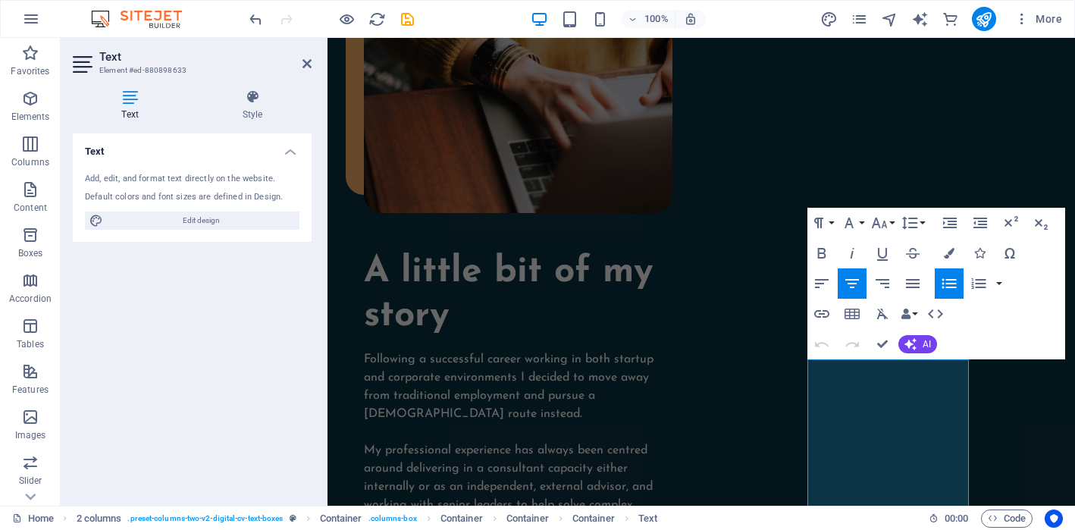
click at [947, 288] on icon "button" at bounding box center [949, 283] width 18 height 18
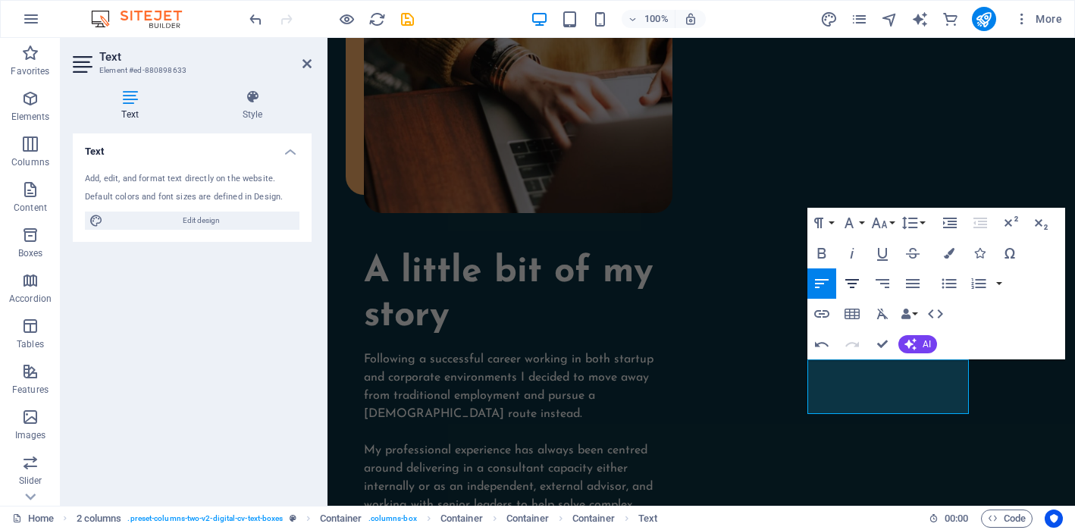
click at [847, 283] on icon "button" at bounding box center [852, 283] width 14 height 9
click at [953, 255] on icon "button" at bounding box center [948, 253] width 11 height 11
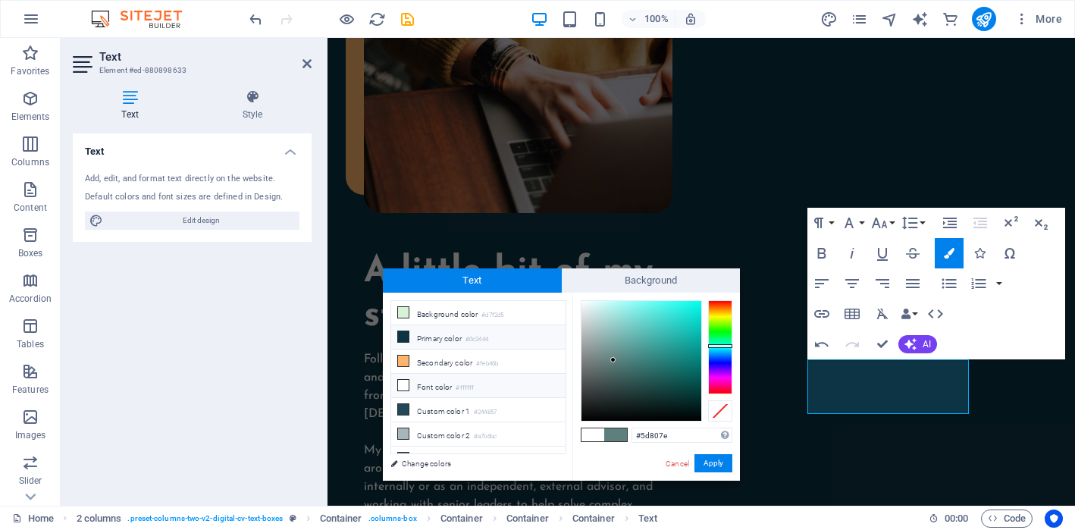
click at [470, 344] on small "#0c3444" at bounding box center [476, 339] width 23 height 11
type input "#0c3444"
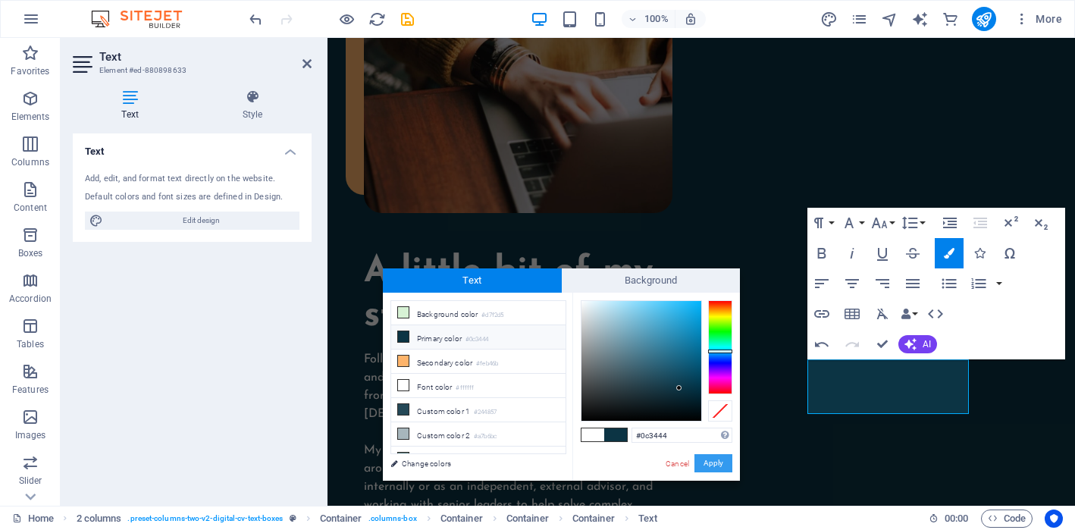
click at [718, 465] on button "Apply" at bounding box center [713, 463] width 38 height 18
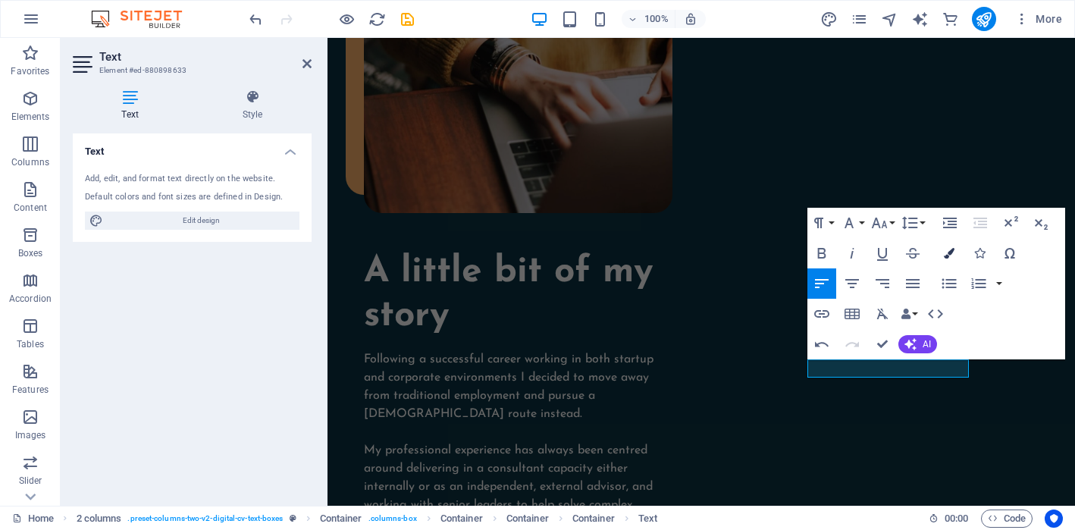
click at [947, 240] on button "Colors" at bounding box center [948, 253] width 29 height 30
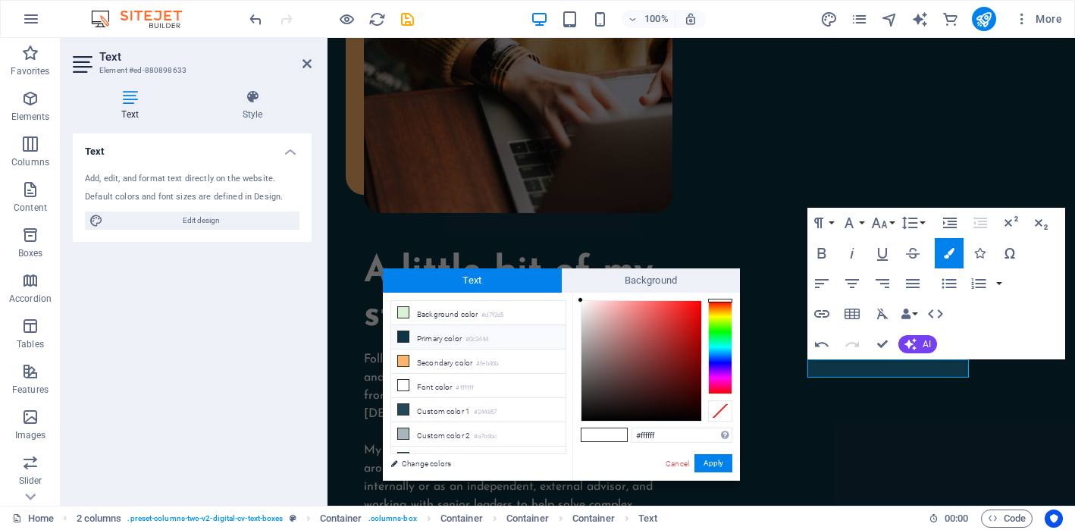
click at [428, 341] on li "Primary color #0c3444" at bounding box center [478, 337] width 174 height 24
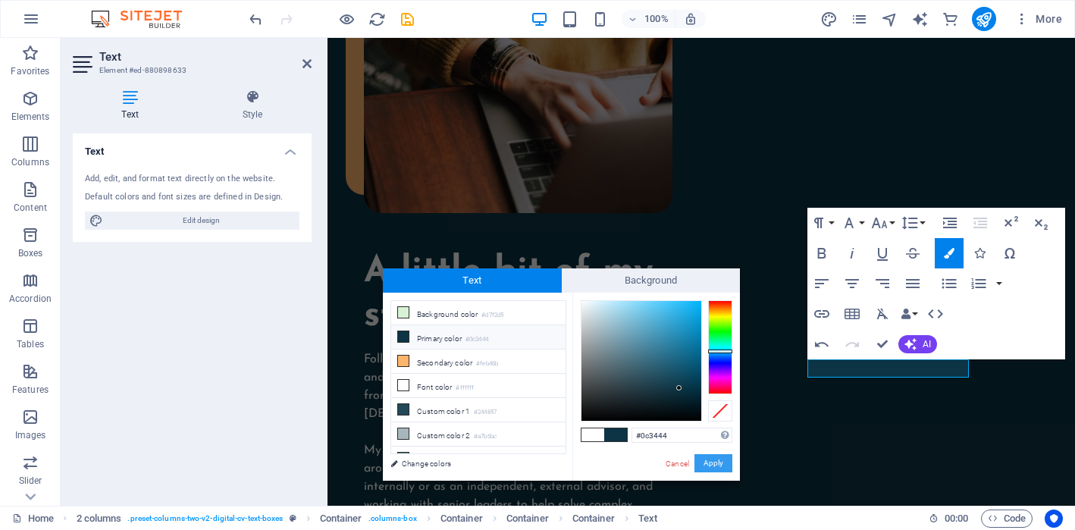
click at [706, 465] on button "Apply" at bounding box center [713, 463] width 38 height 18
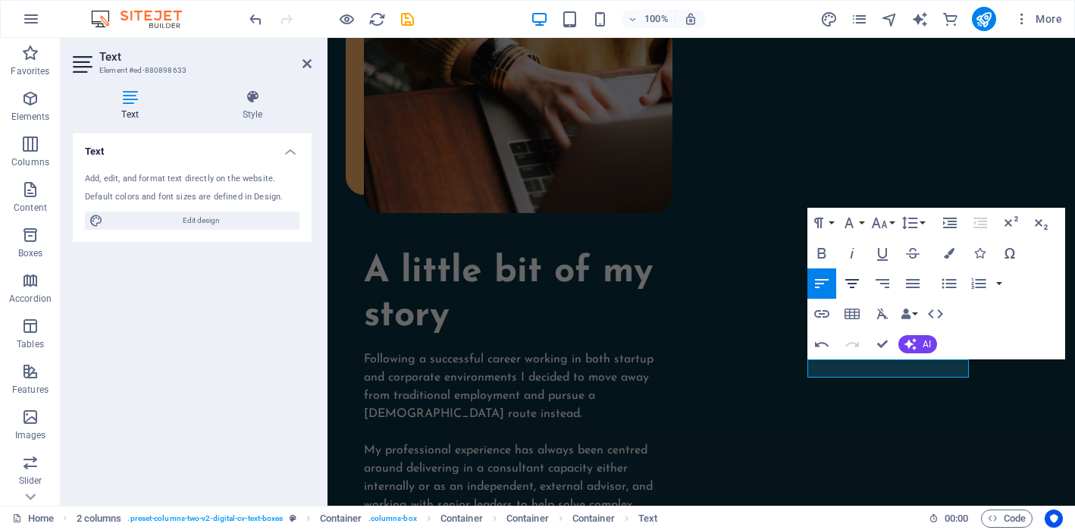
click at [854, 284] on icon "button" at bounding box center [852, 283] width 18 height 18
click at [850, 283] on icon "button" at bounding box center [852, 283] width 14 height 9
click at [942, 255] on button "Colors" at bounding box center [948, 253] width 29 height 30
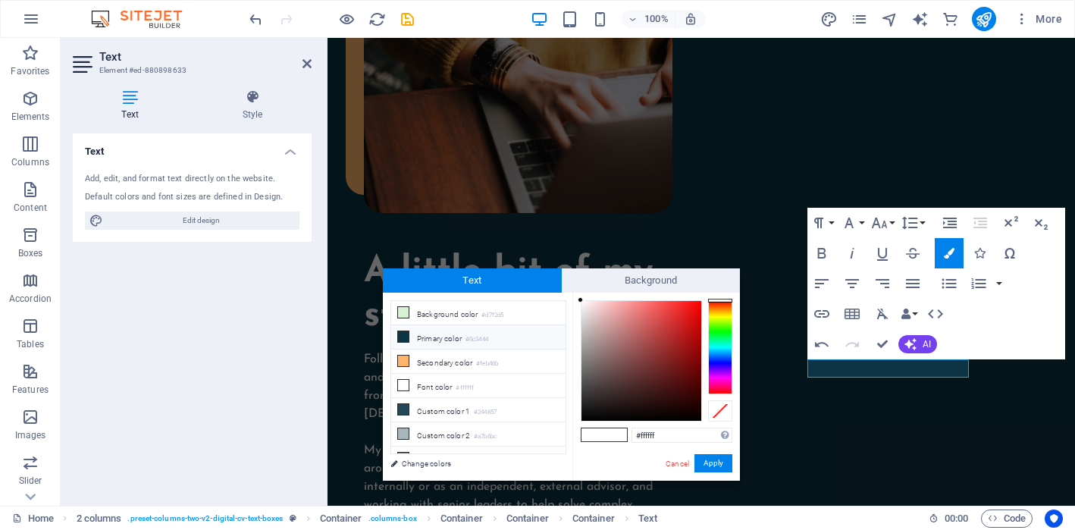
click at [443, 335] on li "Primary color #0c3444" at bounding box center [478, 337] width 174 height 24
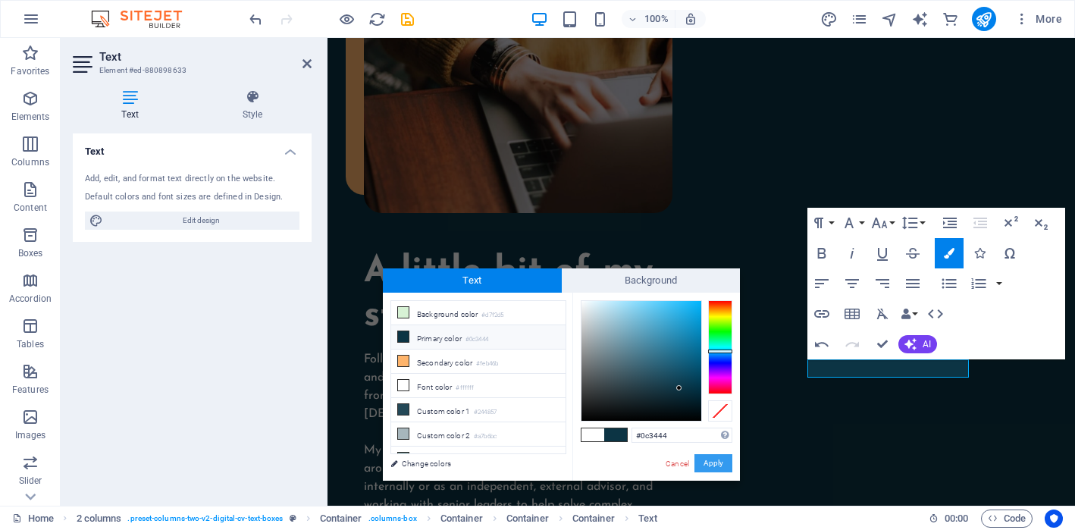
click at [710, 460] on button "Apply" at bounding box center [713, 463] width 38 height 18
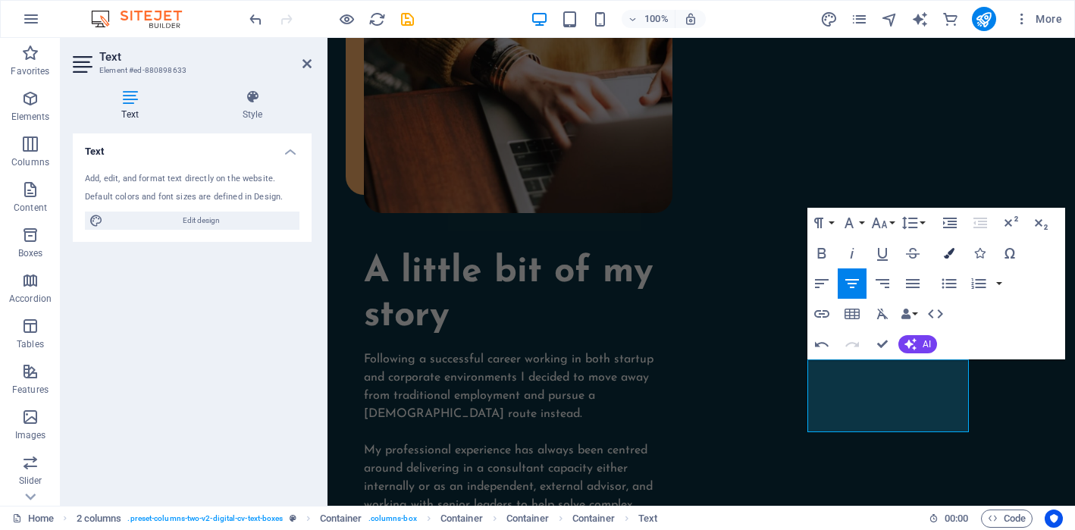
click at [947, 257] on icon "button" at bounding box center [948, 253] width 11 height 11
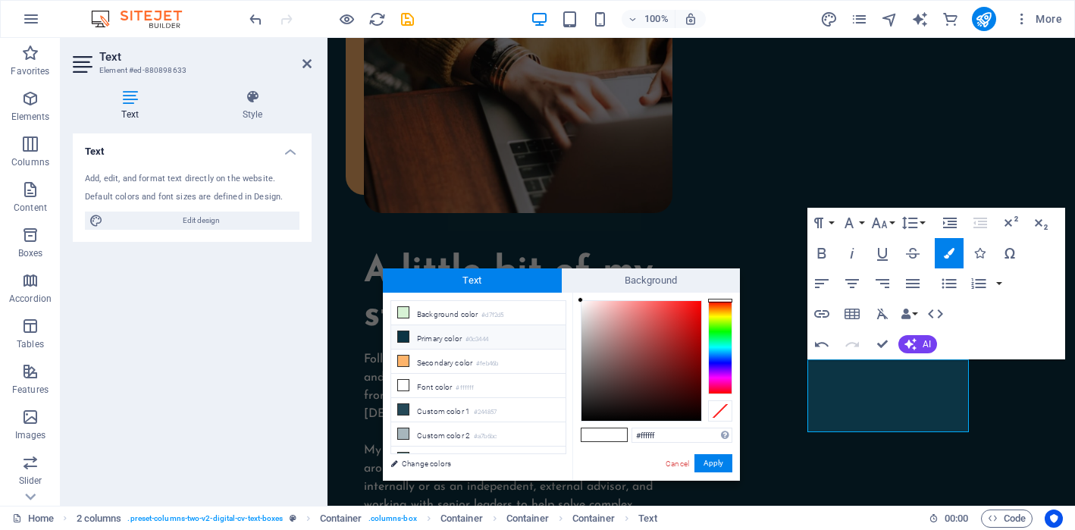
click at [455, 340] on li "Primary color #0c3444" at bounding box center [478, 337] width 174 height 24
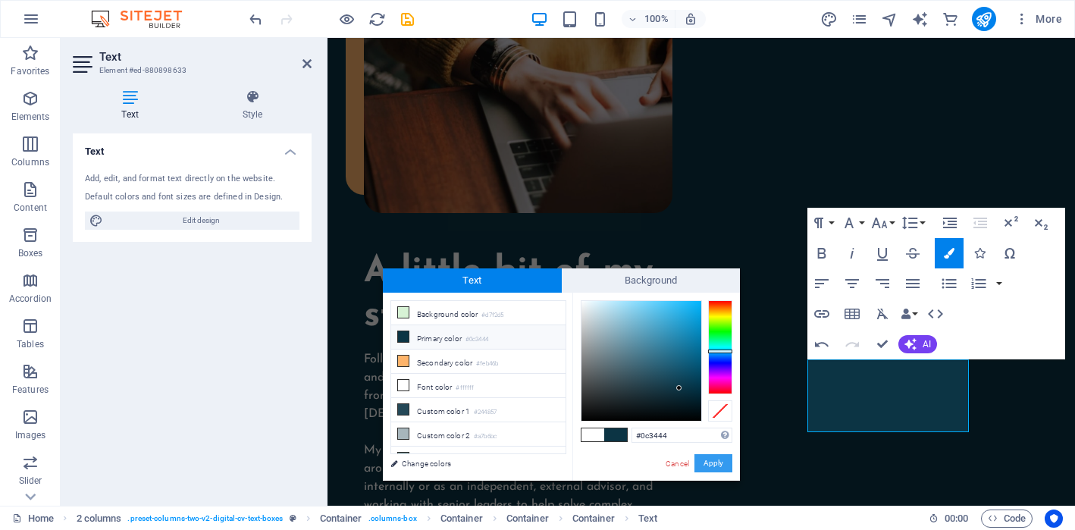
click at [717, 458] on button "Apply" at bounding box center [713, 463] width 38 height 18
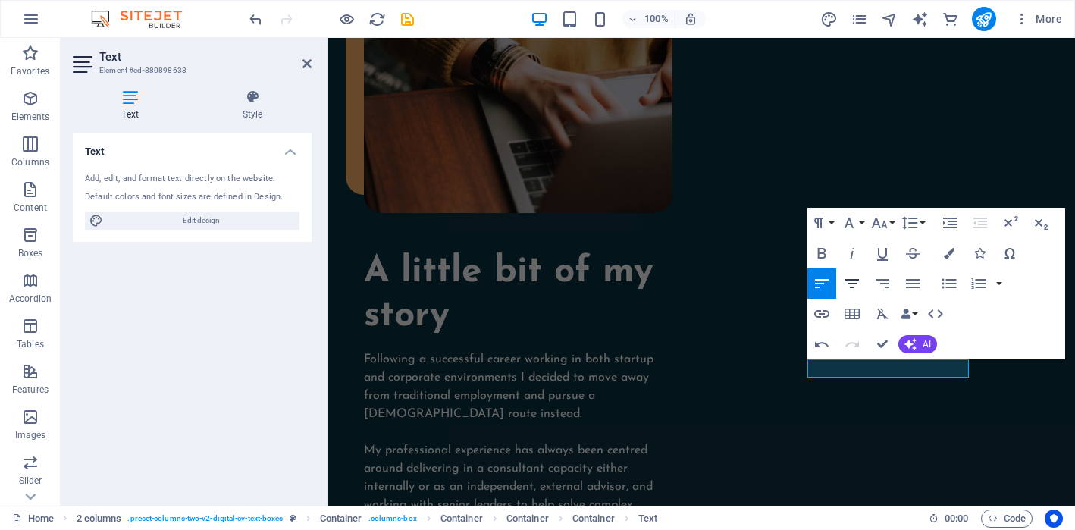
click at [855, 279] on icon "button" at bounding box center [852, 283] width 14 height 9
click at [948, 255] on icon "button" at bounding box center [948, 253] width 11 height 11
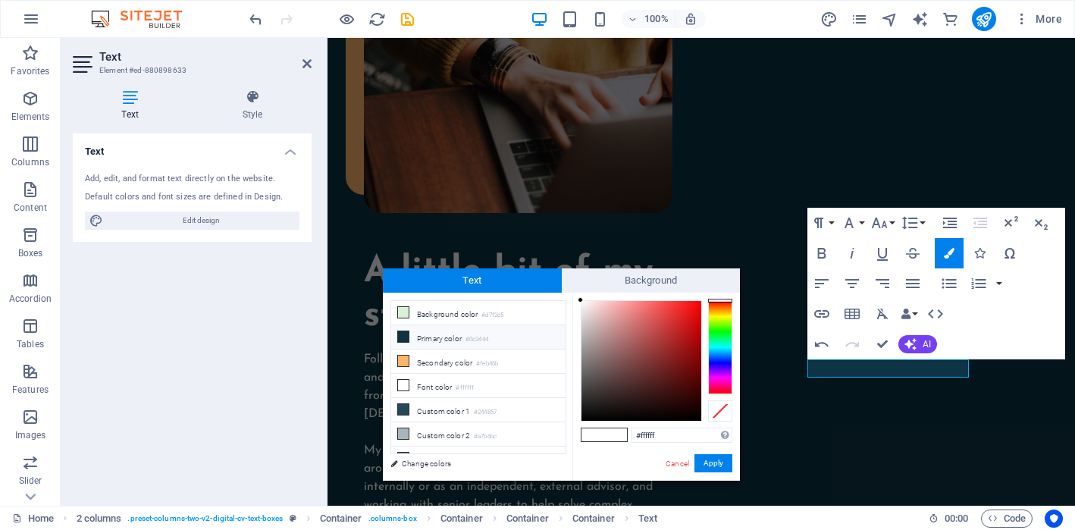
click at [483, 342] on small "#0c3444" at bounding box center [476, 339] width 23 height 11
type input "#0c3444"
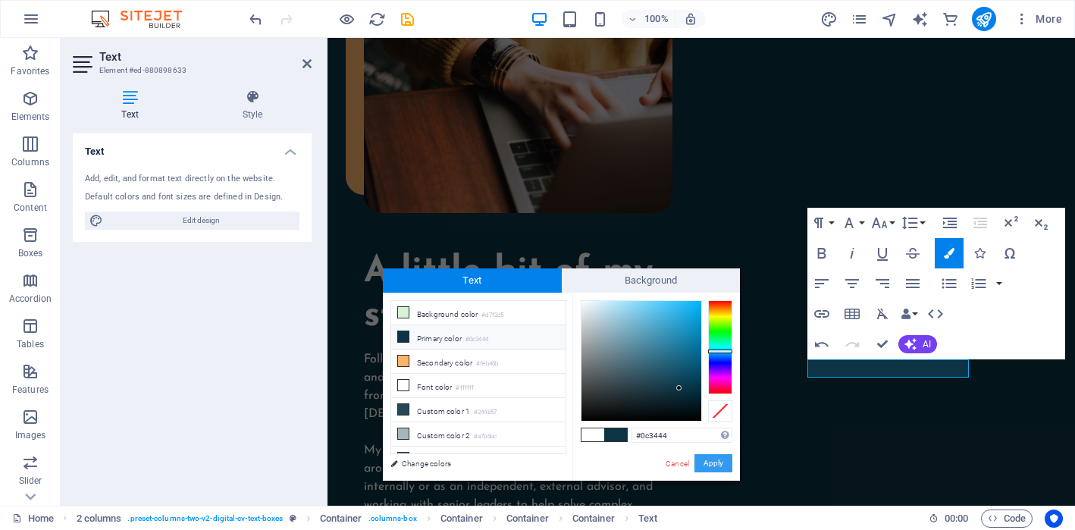
click at [721, 463] on button "Apply" at bounding box center [713, 463] width 38 height 18
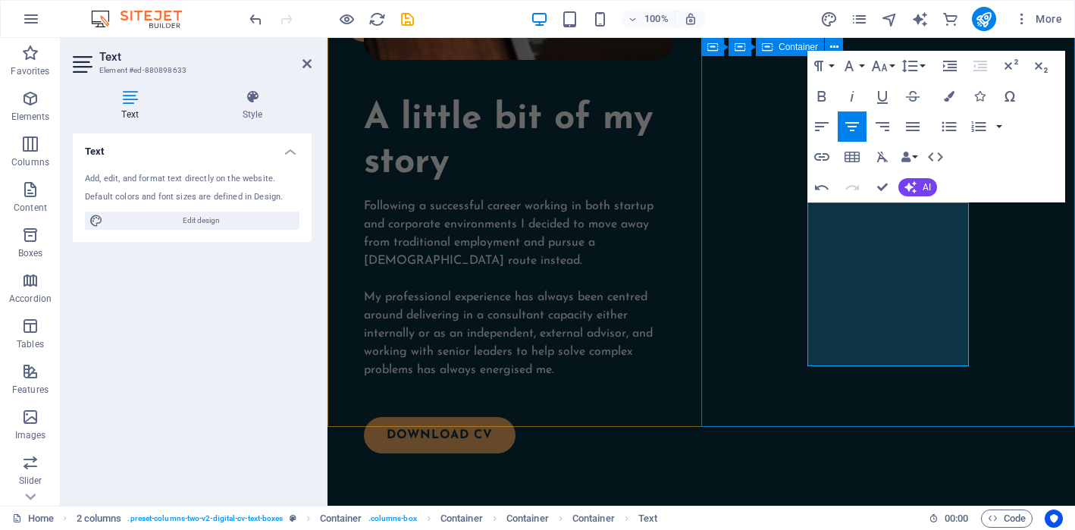
scroll to position [1762, 0]
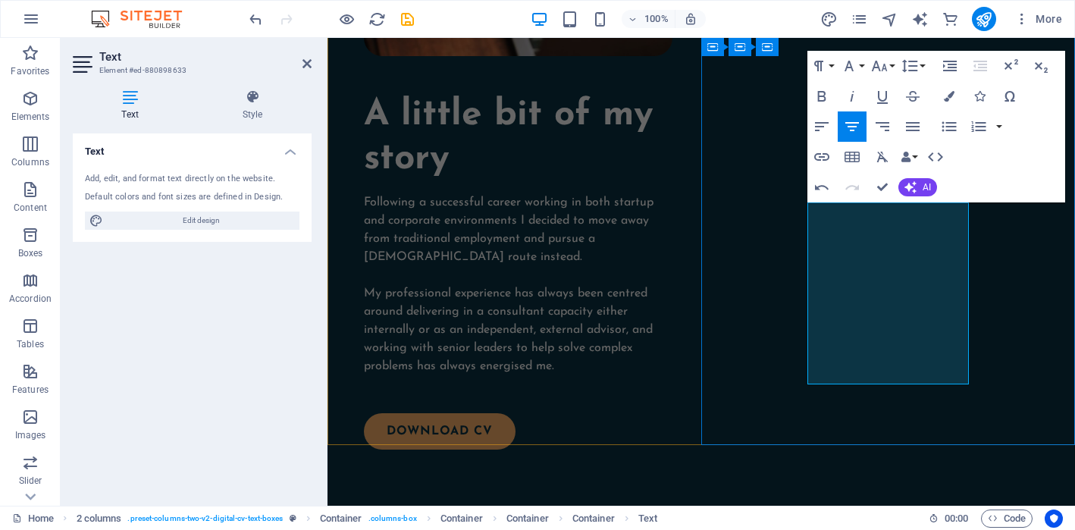
drag, startPoint x: 945, startPoint y: 375, endPoint x: 824, endPoint y: 207, distance: 207.4
drag, startPoint x: 928, startPoint y: 229, endPoint x: 893, endPoint y: 212, distance: 38.0
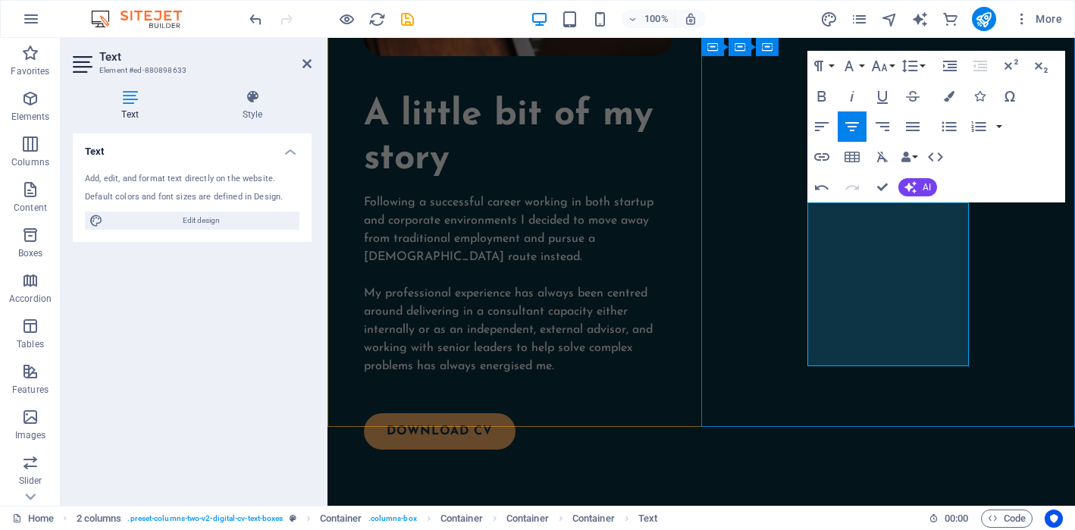
drag, startPoint x: 950, startPoint y: 265, endPoint x: 903, endPoint y: 248, distance: 50.1
drag, startPoint x: 938, startPoint y: 304, endPoint x: 853, endPoint y: 283, distance: 87.5
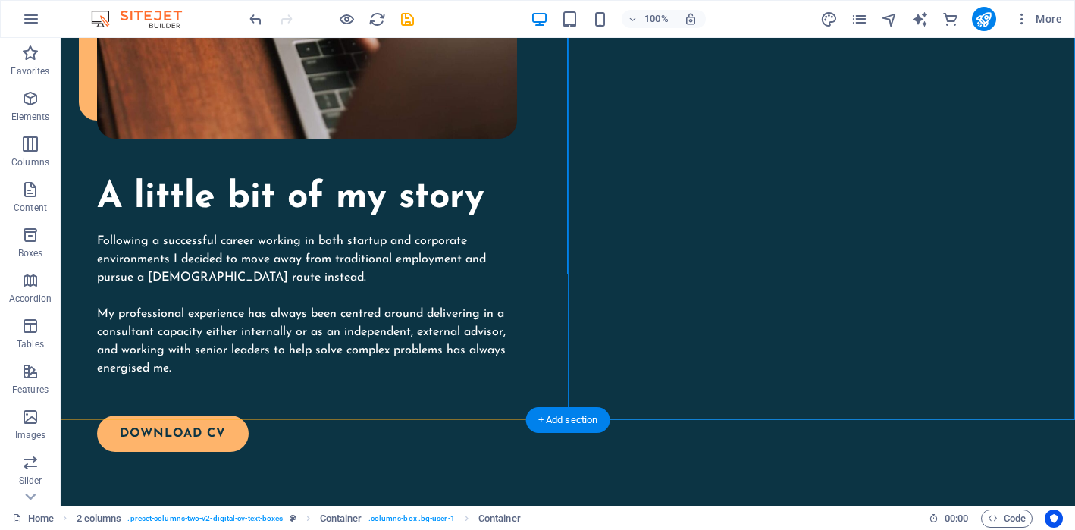
scroll to position [1857, 0]
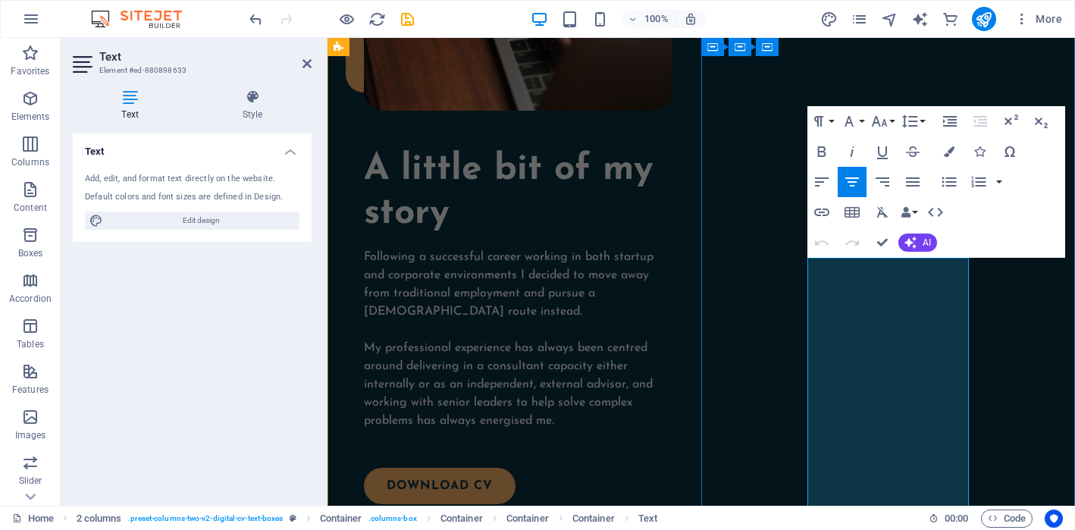
scroll to position [1707, 0]
drag, startPoint x: 917, startPoint y: 298, endPoint x: 900, endPoint y: 264, distance: 37.6
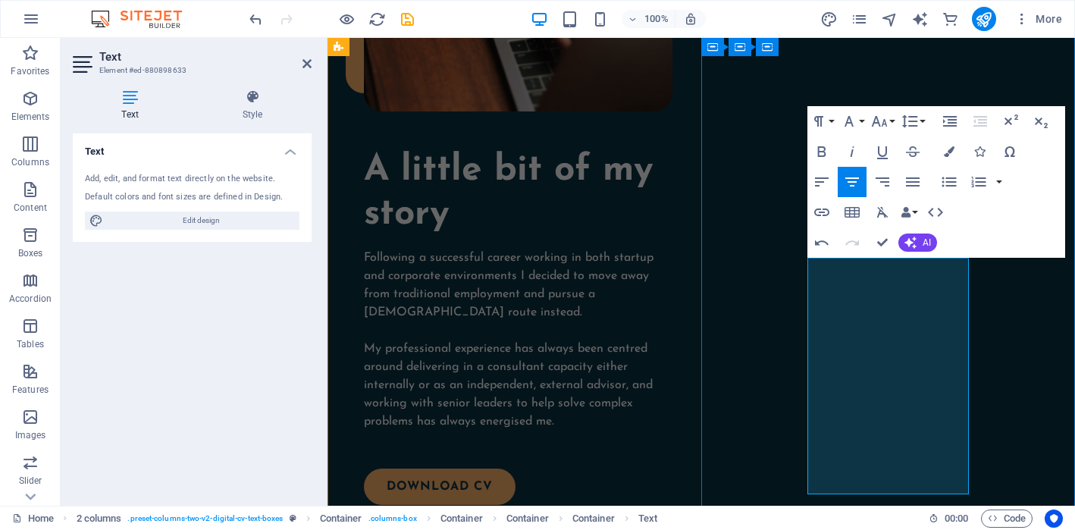
drag, startPoint x: 928, startPoint y: 340, endPoint x: 905, endPoint y: 302, distance: 44.8
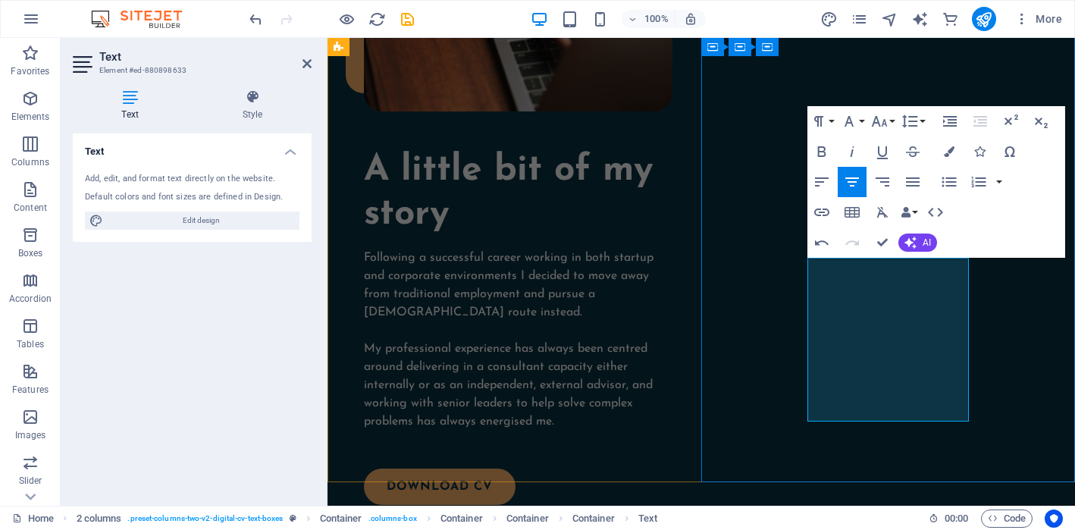
drag, startPoint x: 953, startPoint y: 340, endPoint x: 859, endPoint y: 301, distance: 101.6
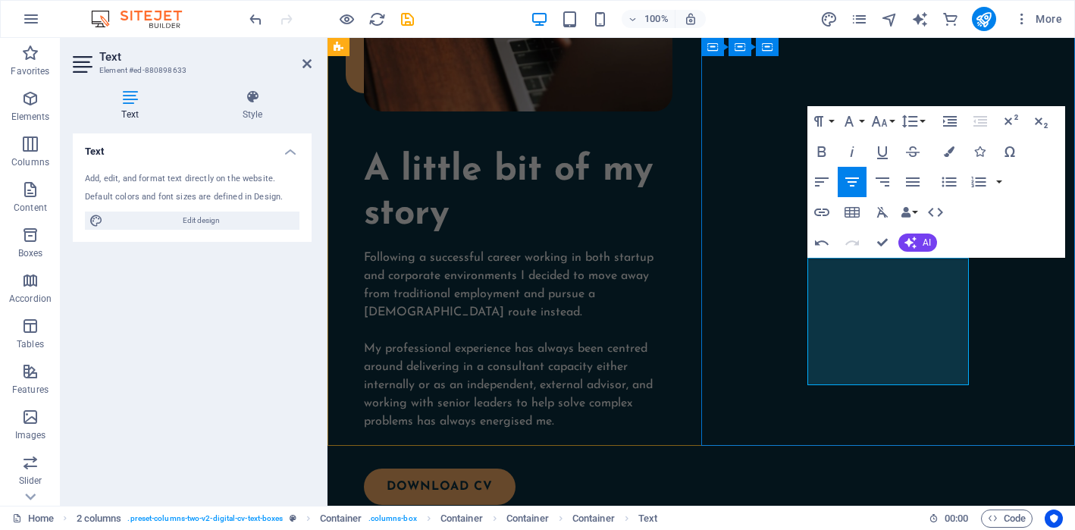
drag, startPoint x: 918, startPoint y: 354, endPoint x: 912, endPoint y: 316, distance: 38.5
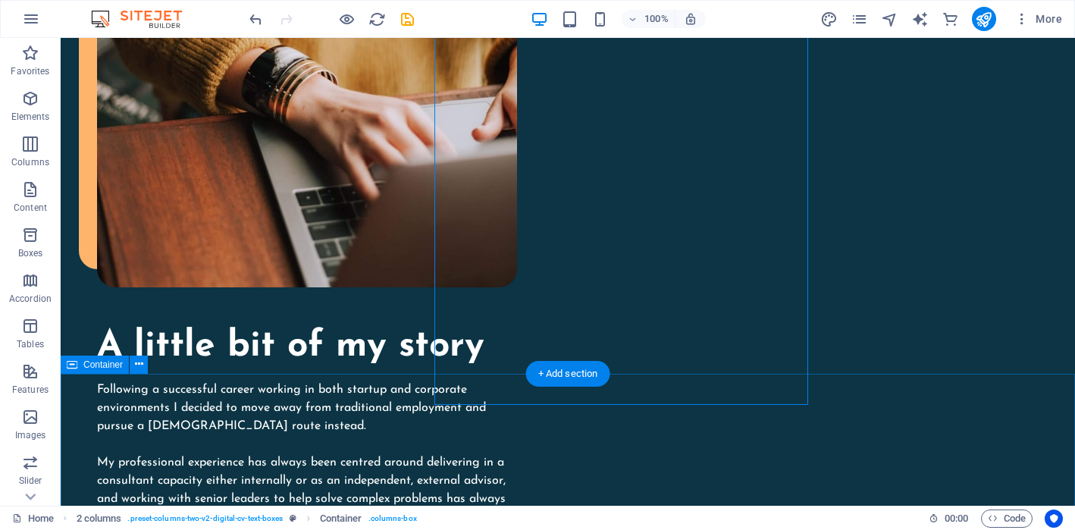
scroll to position [1748, 0]
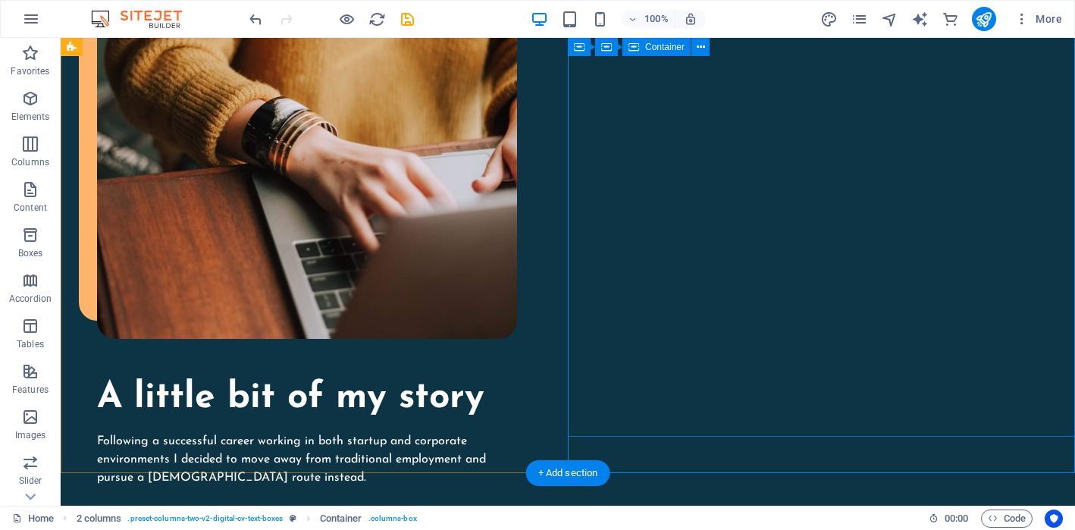
scroll to position [1658, 0]
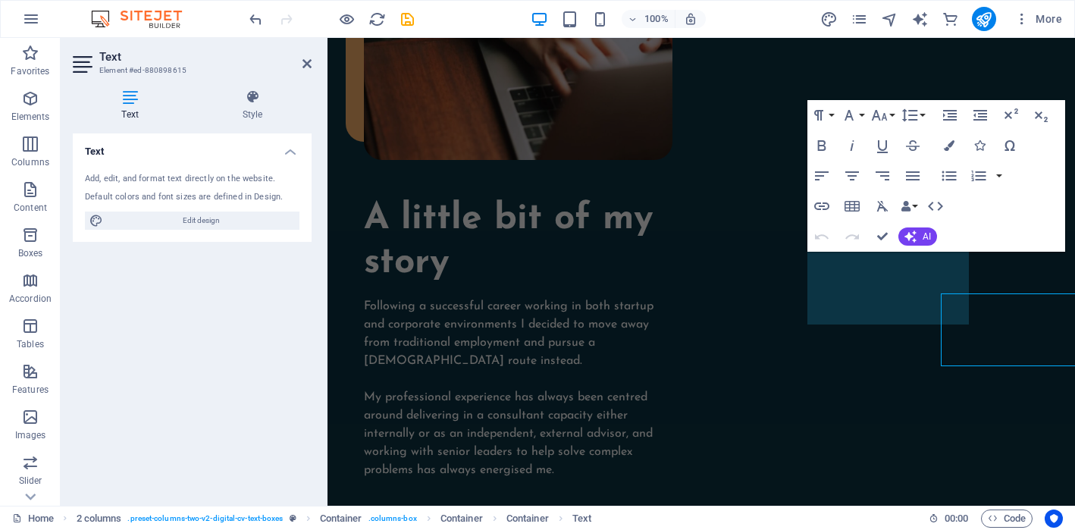
scroll to position [1573, 0]
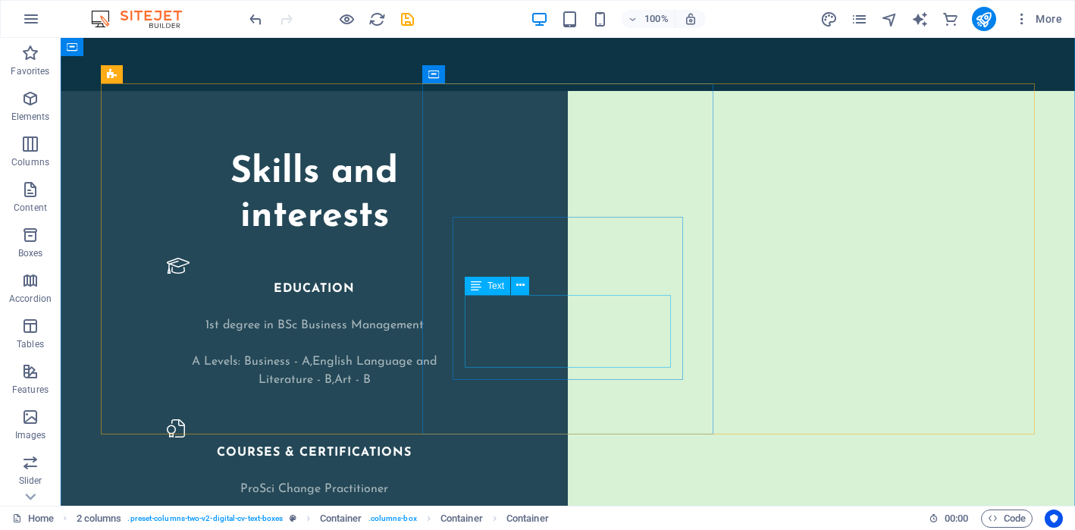
scroll to position [2358, 0]
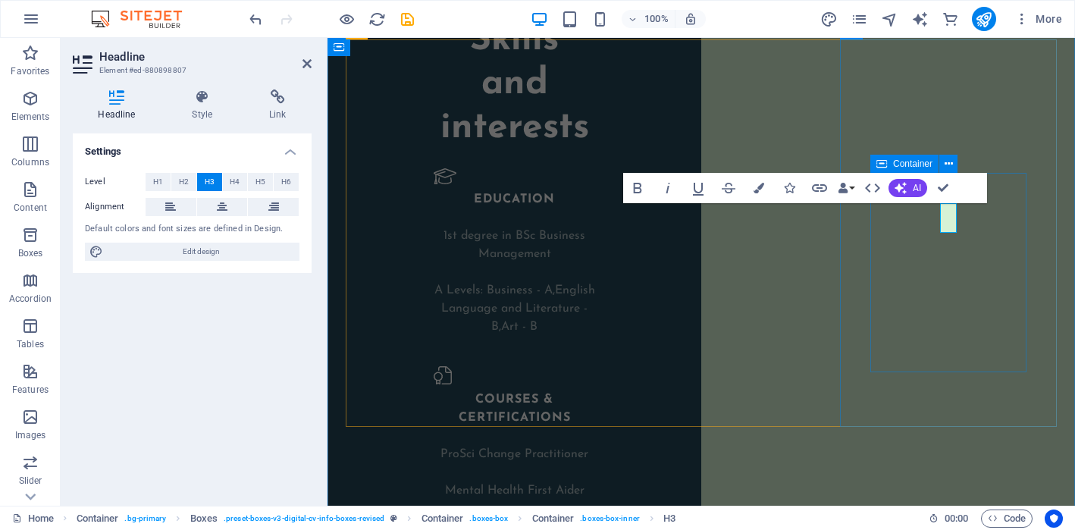
scroll to position [2371, 0]
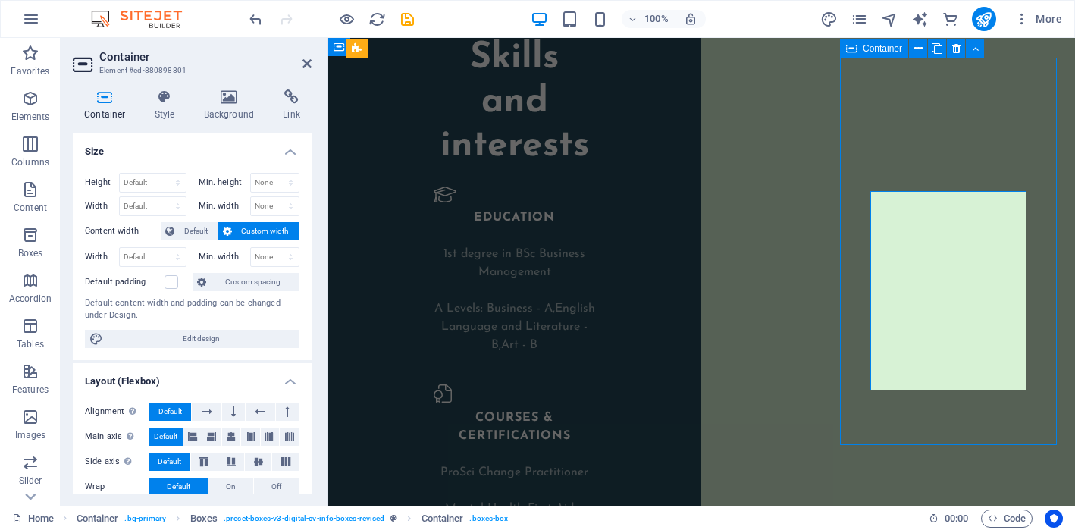
scroll to position [2340, 0]
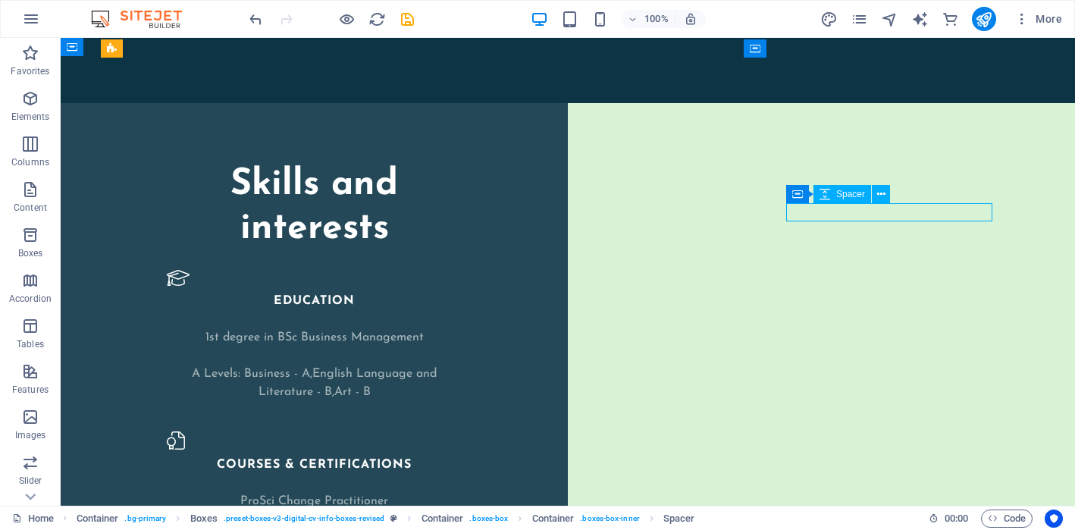
scroll to position [2371, 0]
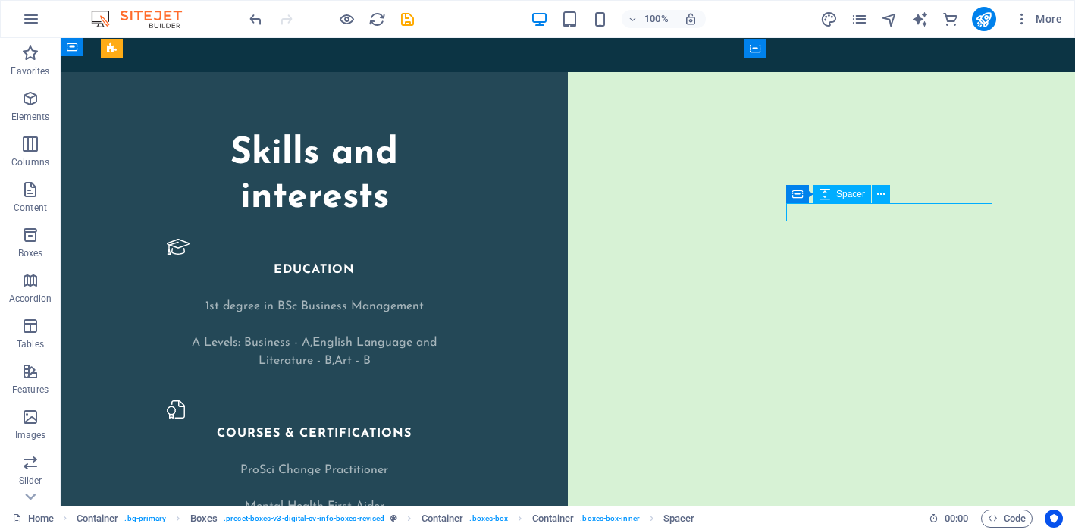
select select "px"
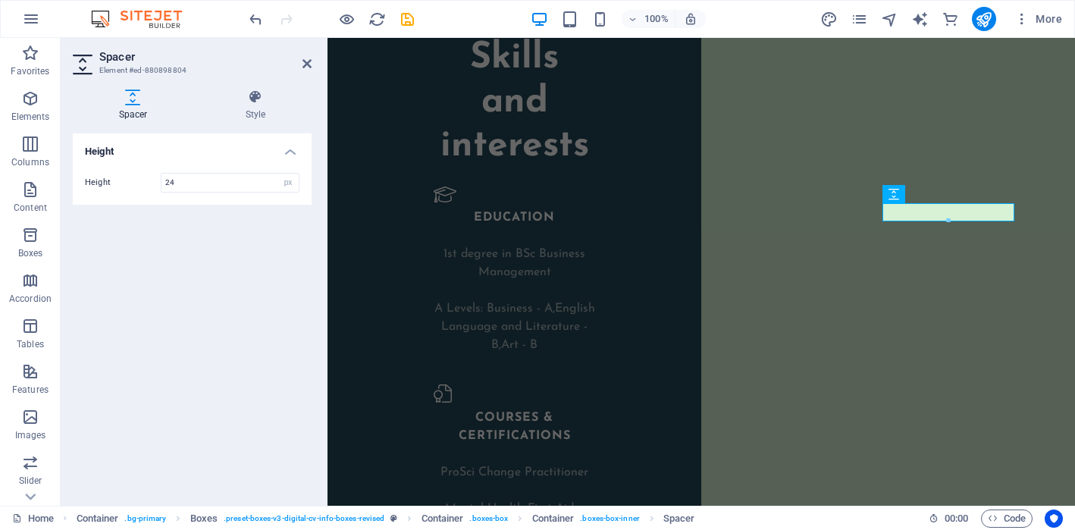
click at [953, 223] on div at bounding box center [948, 220] width 130 height 5
click at [940, 199] on div "Spacer" at bounding box center [938, 194] width 58 height 18
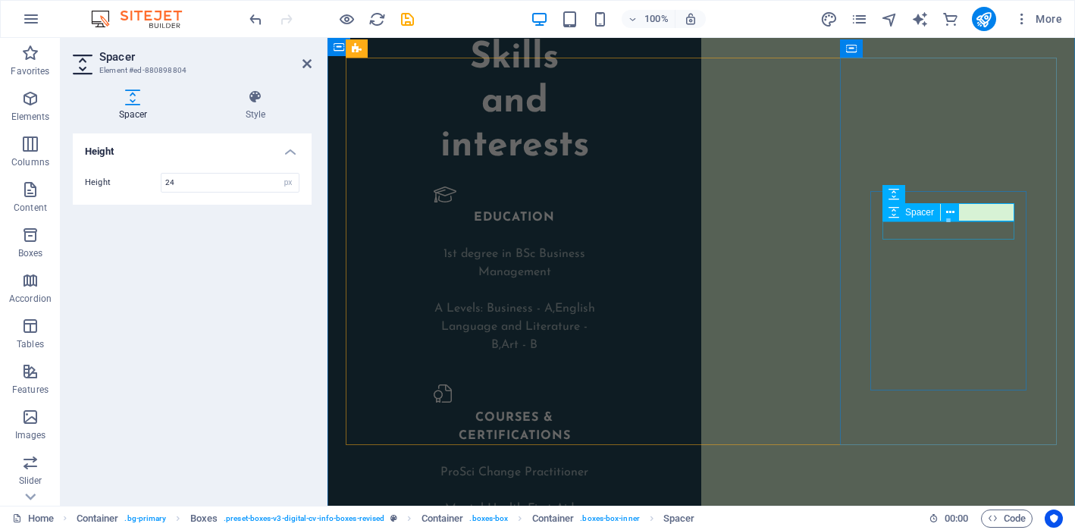
select select "px"
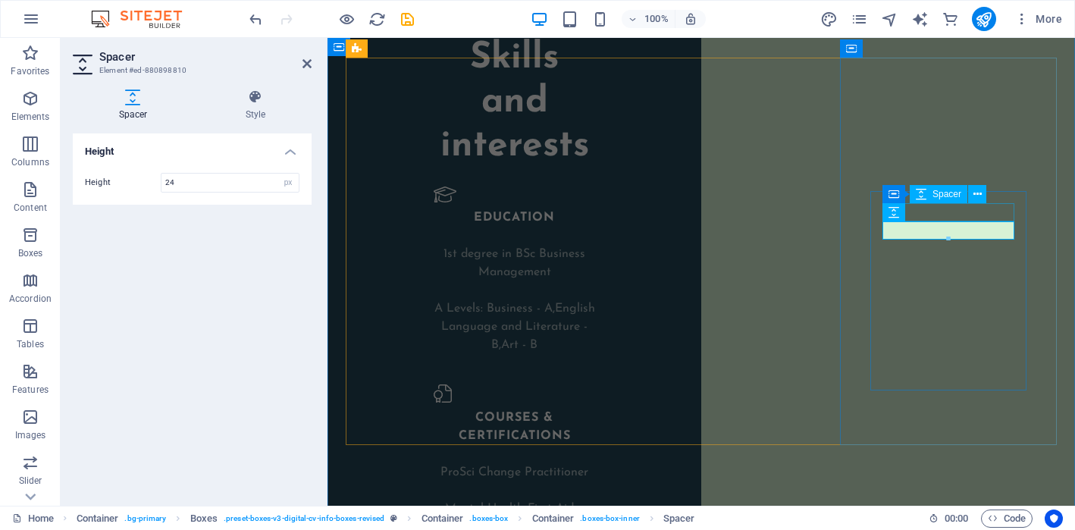
select select "px"
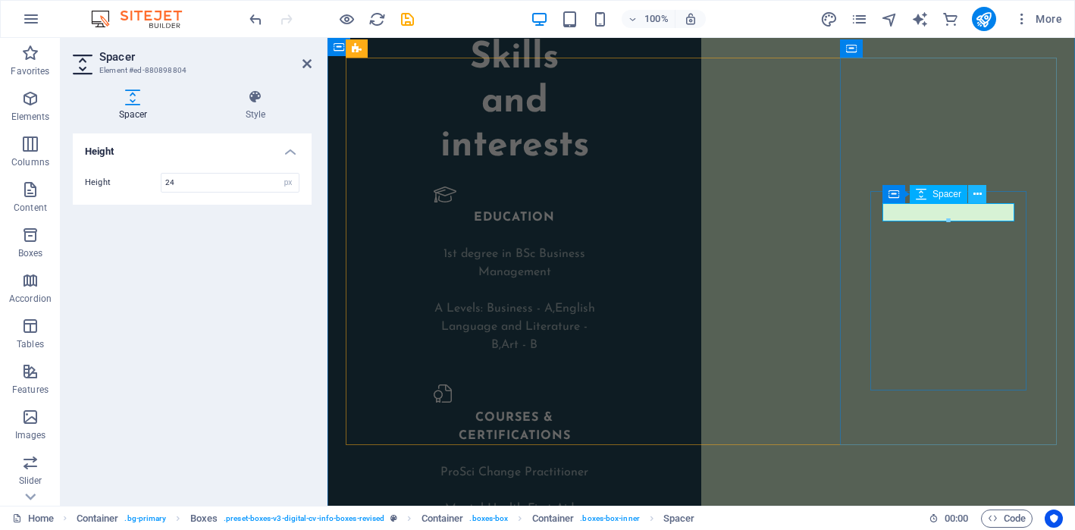
click at [981, 191] on button at bounding box center [977, 194] width 18 height 18
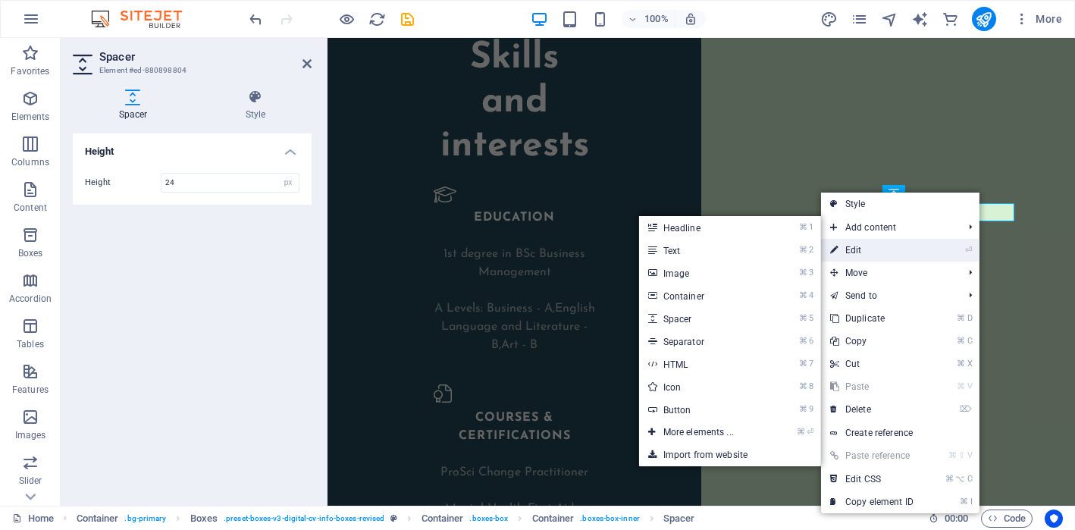
click at [895, 247] on link "⏎ Edit" at bounding box center [872, 250] width 102 height 23
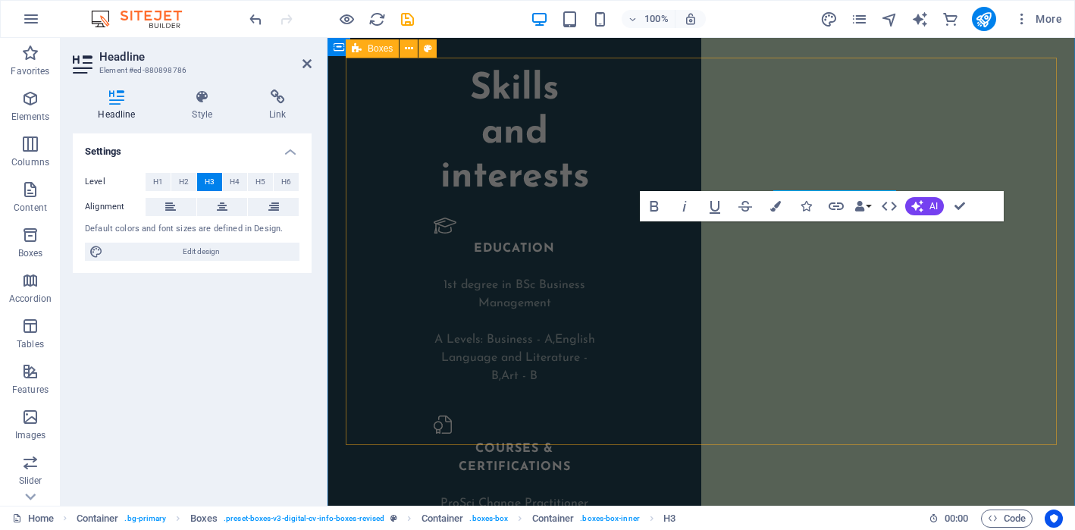
scroll to position [2371, 0]
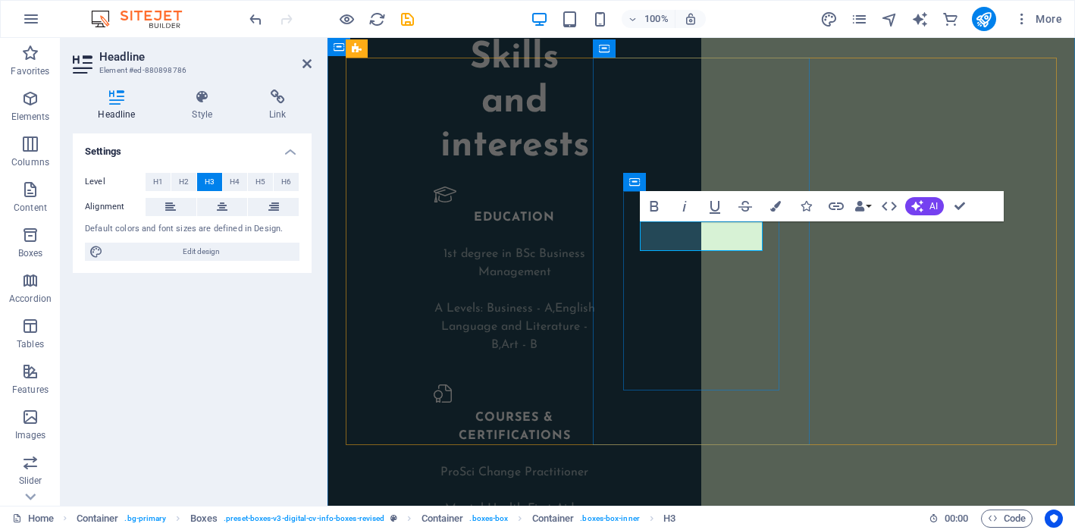
copy h3 "Consulting"
click at [928, 238] on button at bounding box center [937, 230] width 18 height 18
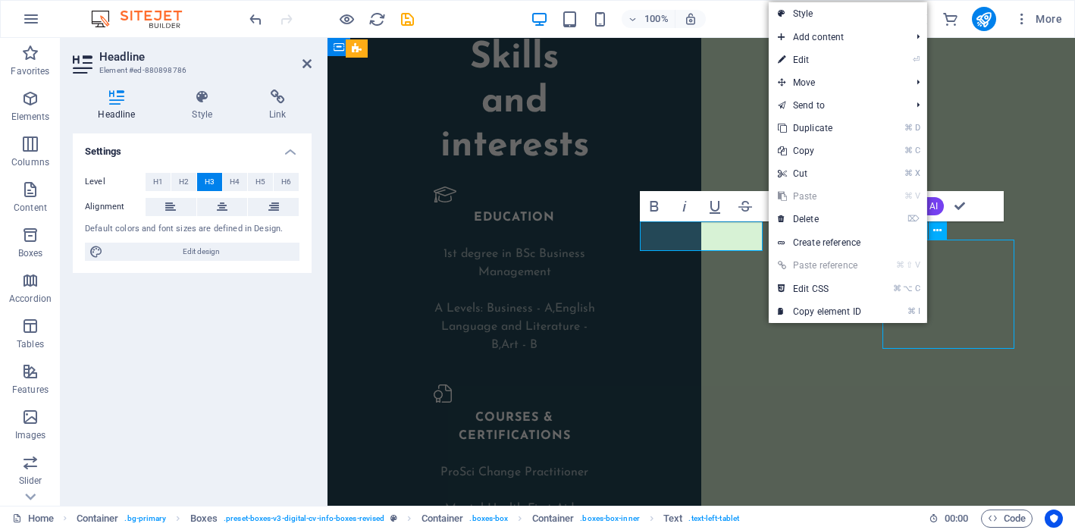
scroll to position [2340, 0]
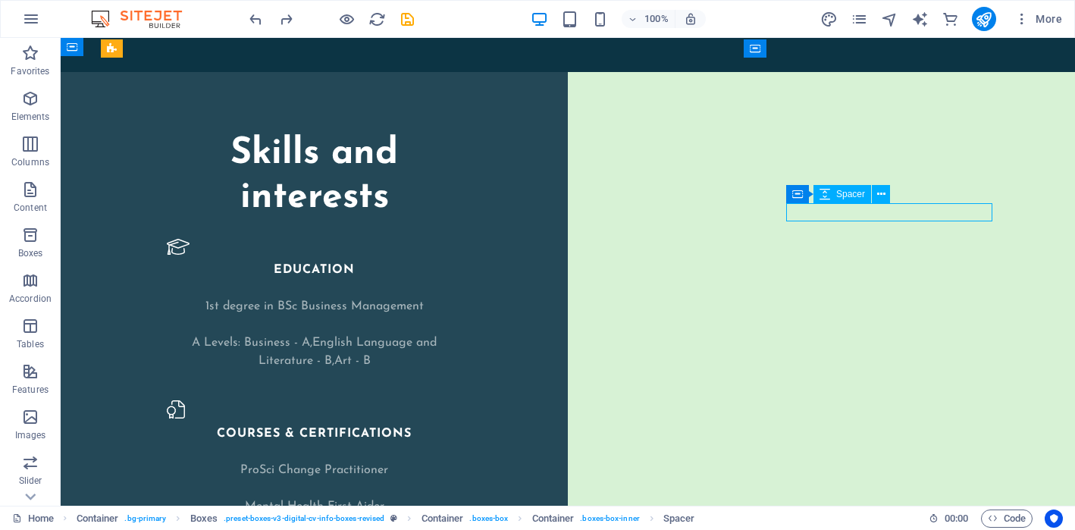
select select "px"
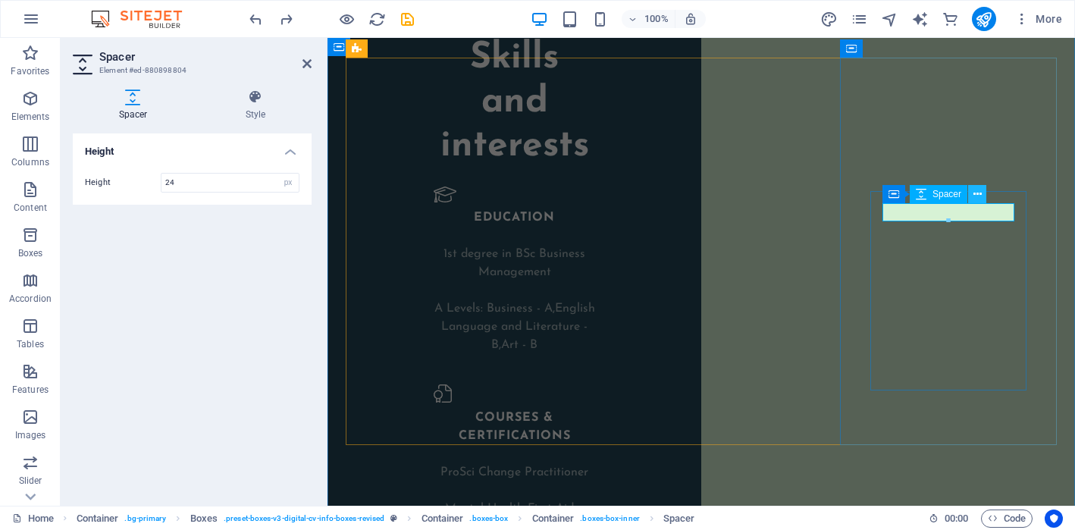
click at [972, 196] on button at bounding box center [977, 194] width 18 height 18
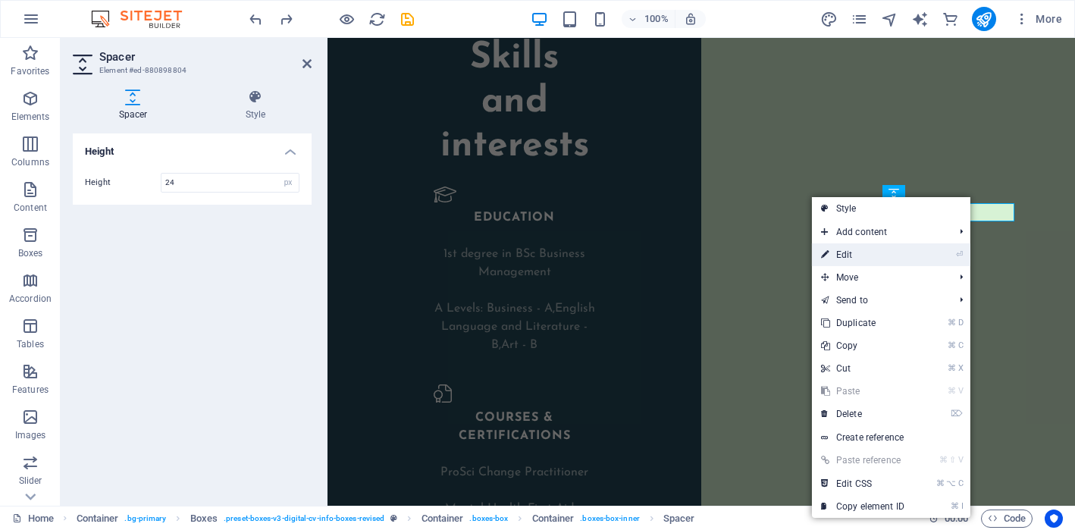
click at [878, 260] on link "⏎ Edit" at bounding box center [863, 254] width 102 height 23
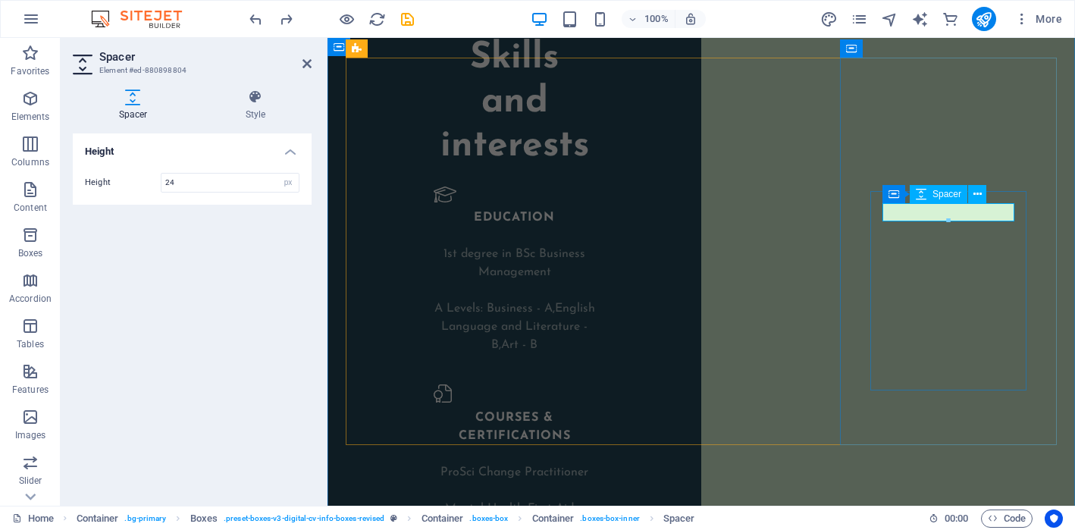
click at [979, 199] on icon at bounding box center [977, 194] width 8 height 16
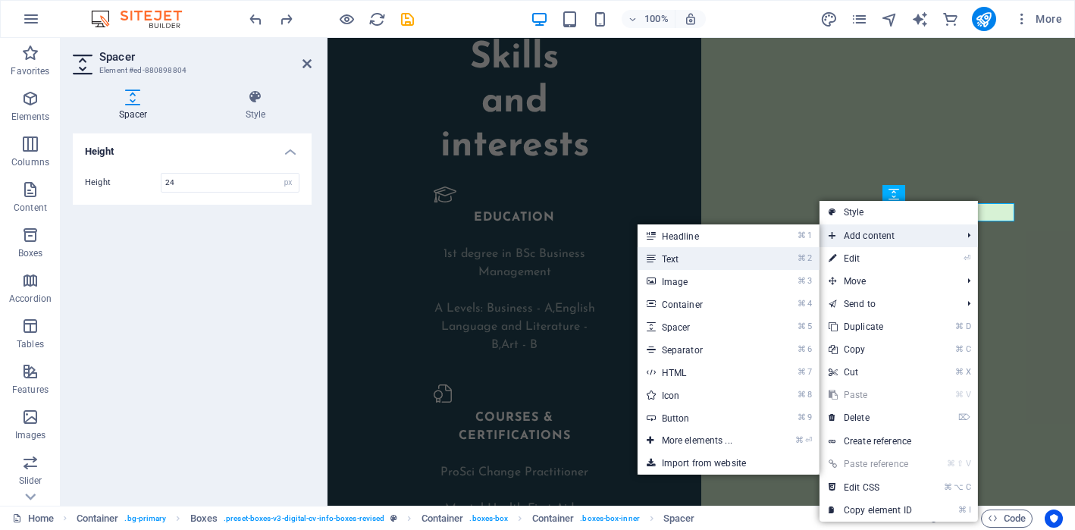
click at [772, 260] on li "⌘ 2 Text" at bounding box center [728, 258] width 182 height 23
click at [768, 259] on li "⌘ 2 Text" at bounding box center [728, 258] width 182 height 23
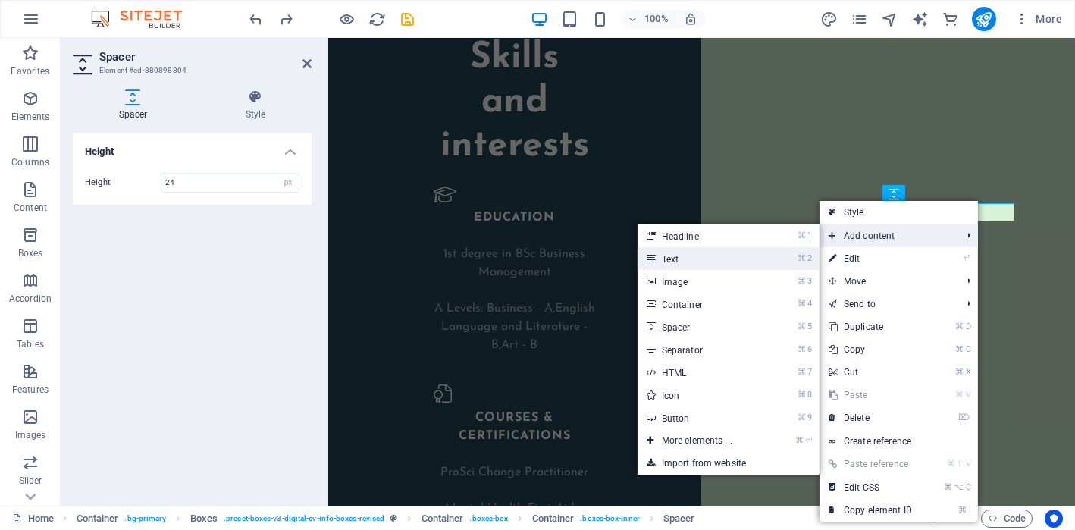
click at [768, 259] on li "⌘ 2 Text" at bounding box center [728, 258] width 182 height 23
click at [768, 258] on li "⌘ 2 Text" at bounding box center [728, 258] width 182 height 23
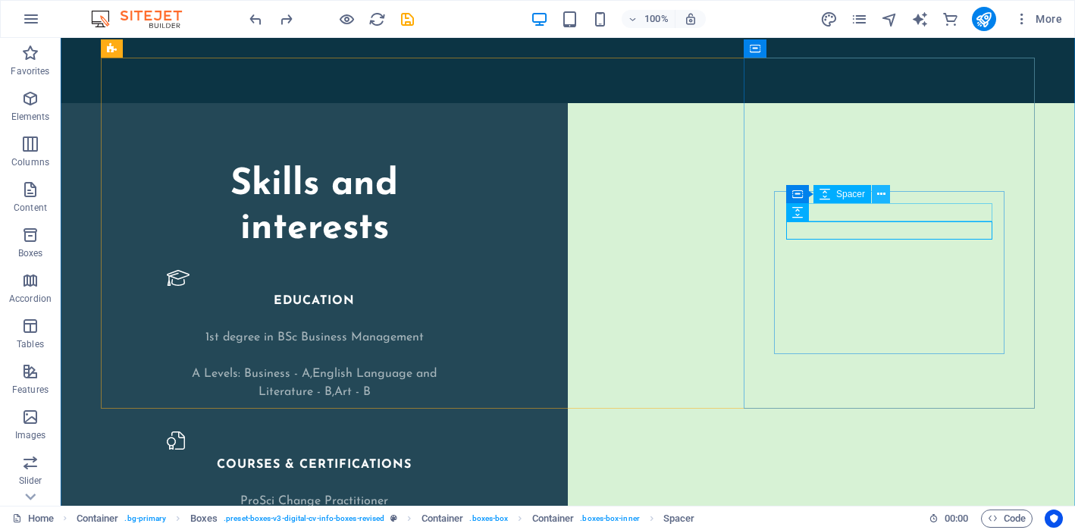
click at [881, 200] on icon at bounding box center [881, 194] width 8 height 16
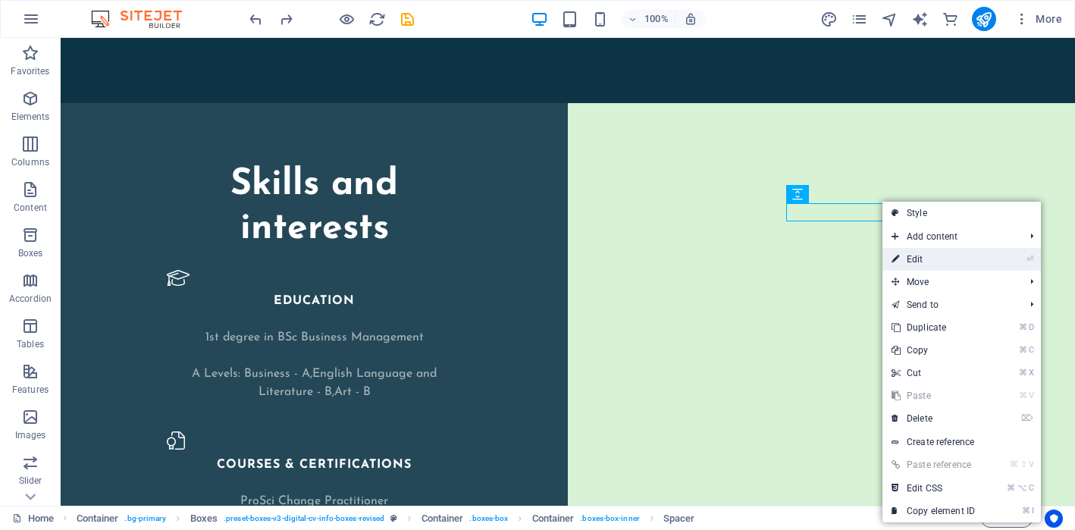
click at [925, 257] on link "⏎ Edit" at bounding box center [933, 259] width 102 height 23
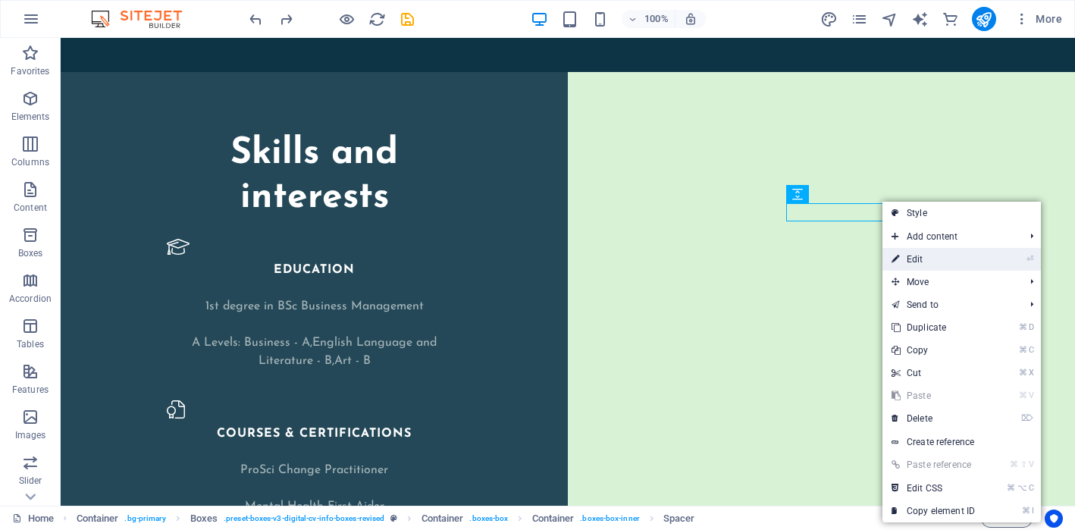
select select "px"
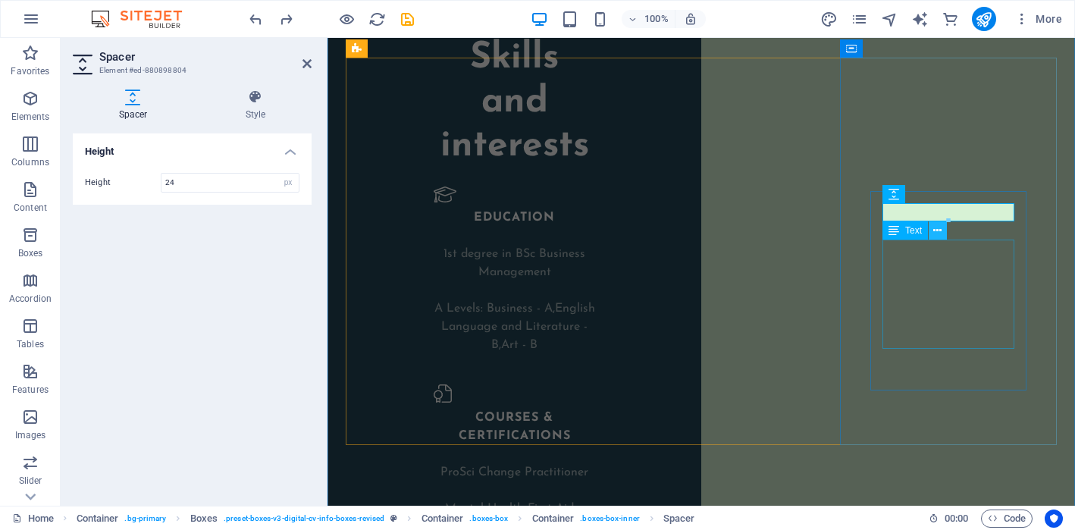
click at [941, 232] on icon at bounding box center [937, 231] width 8 height 16
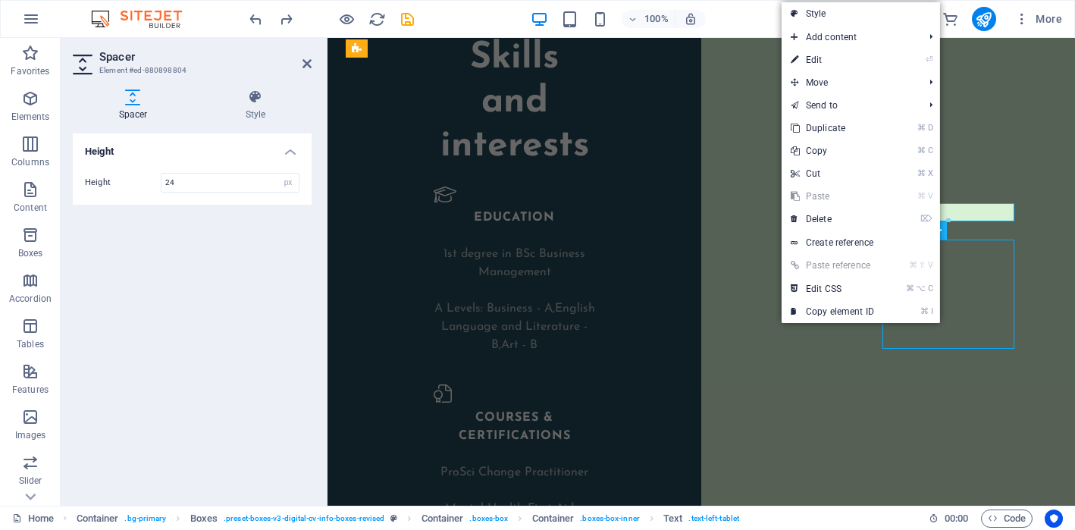
scroll to position [2340, 0]
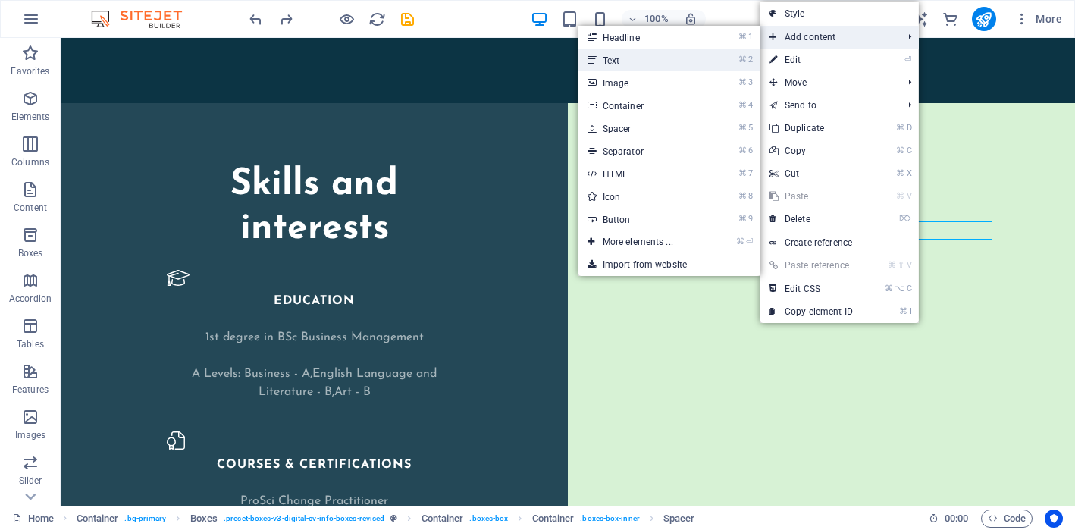
click at [662, 66] on link "⌘ 2 Text" at bounding box center [640, 60] width 125 height 23
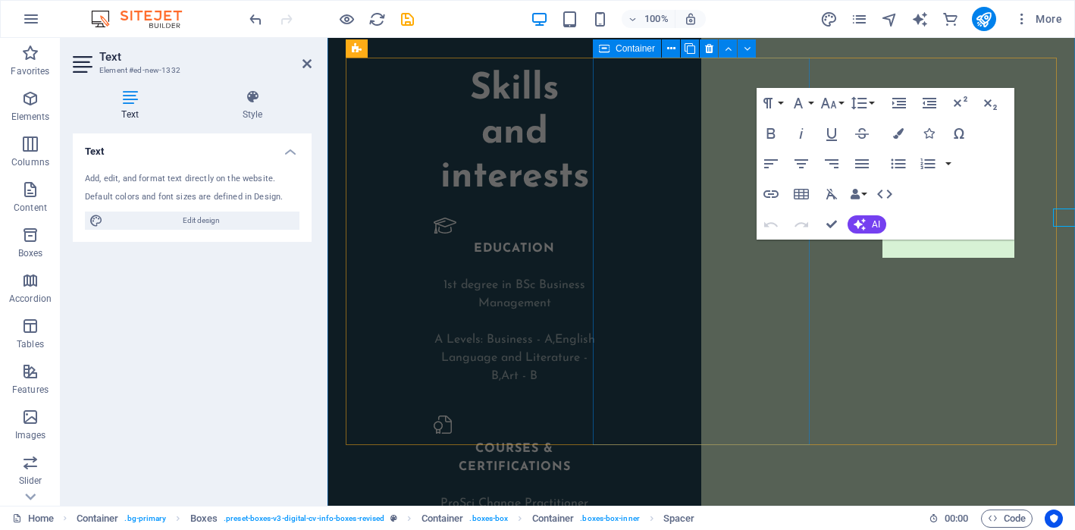
scroll to position [2371, 0]
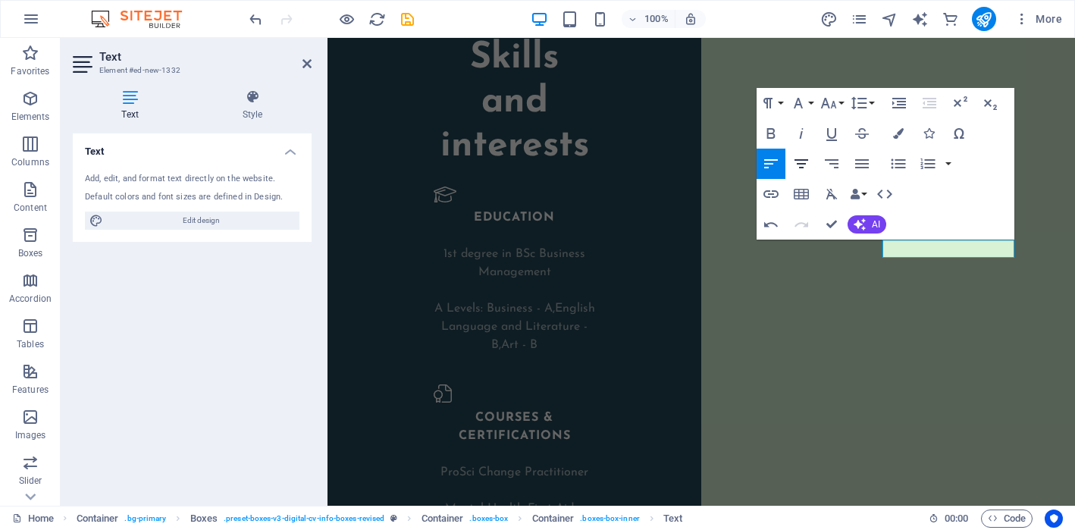
click at [803, 164] on icon "button" at bounding box center [801, 164] width 18 height 18
click at [863, 98] on icon "button" at bounding box center [859, 103] width 16 height 13
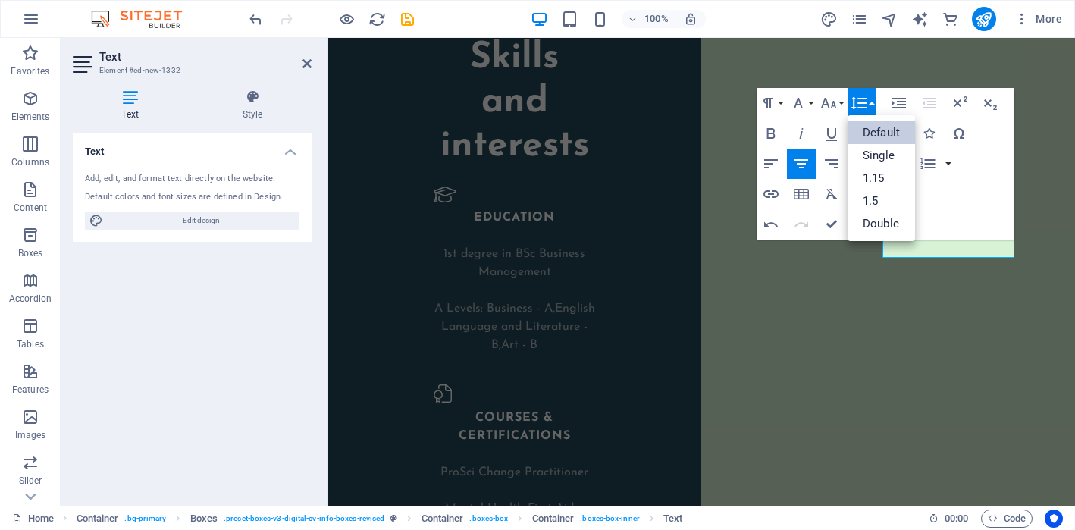
scroll to position [0, 0]
click at [863, 98] on icon "button" at bounding box center [859, 103] width 16 height 13
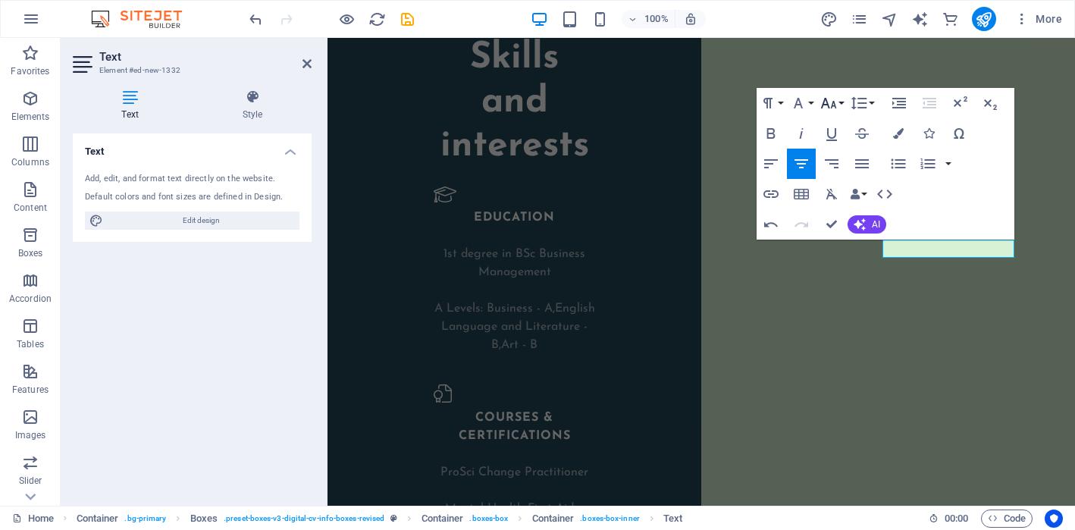
click at [834, 103] on icon "button" at bounding box center [829, 103] width 16 height 11
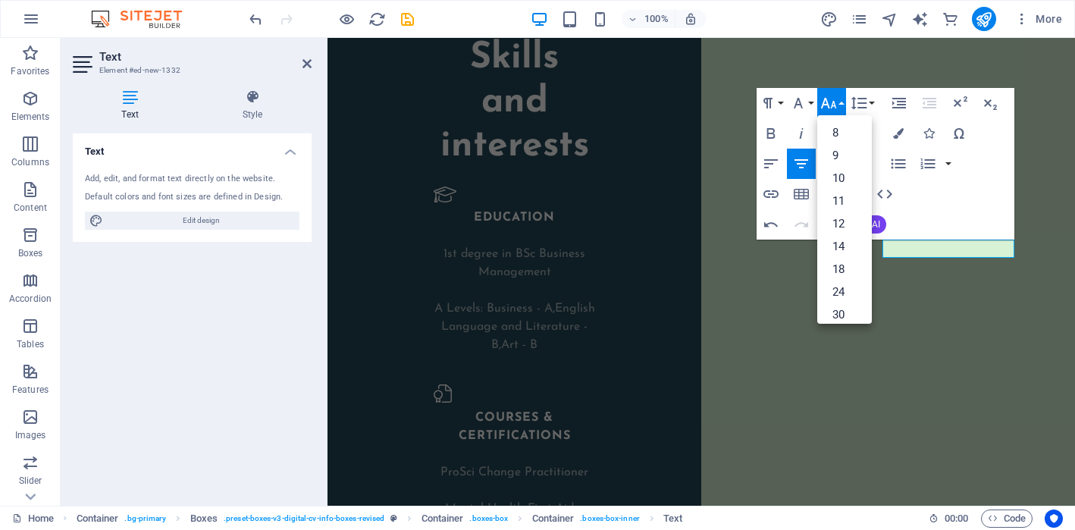
click at [834, 103] on icon "button" at bounding box center [829, 103] width 16 height 11
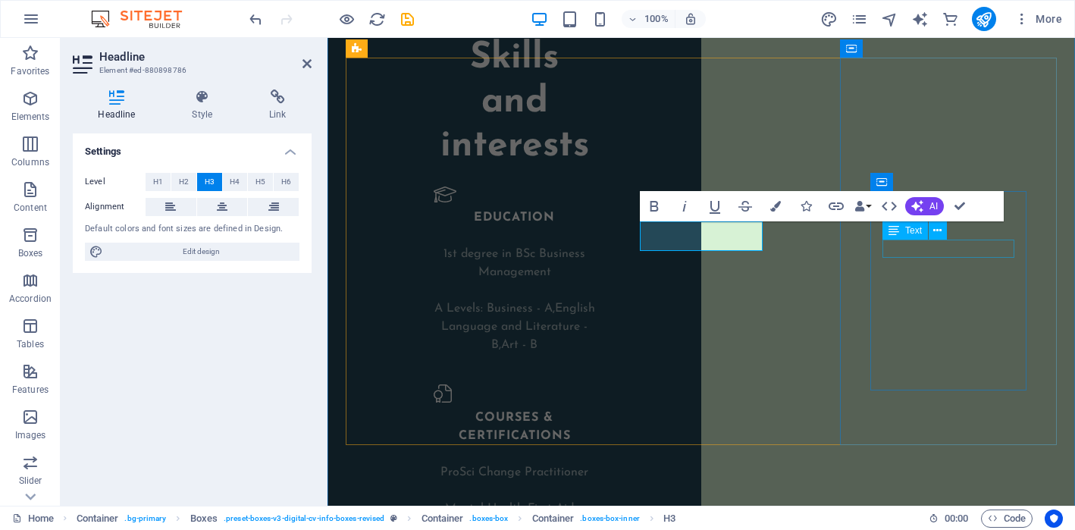
click at [924, 237] on div "Text" at bounding box center [904, 230] width 45 height 18
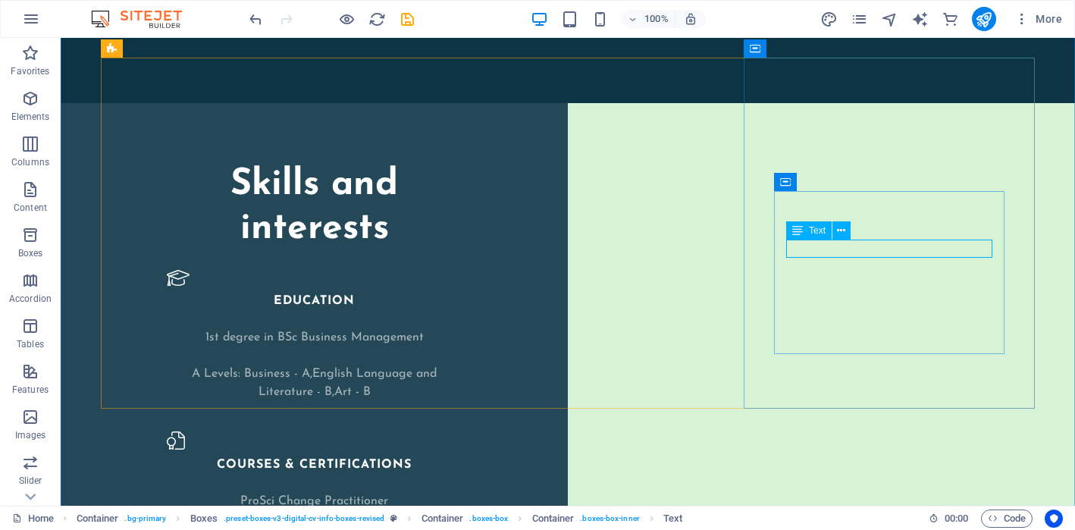
click at [842, 230] on icon at bounding box center [841, 231] width 8 height 16
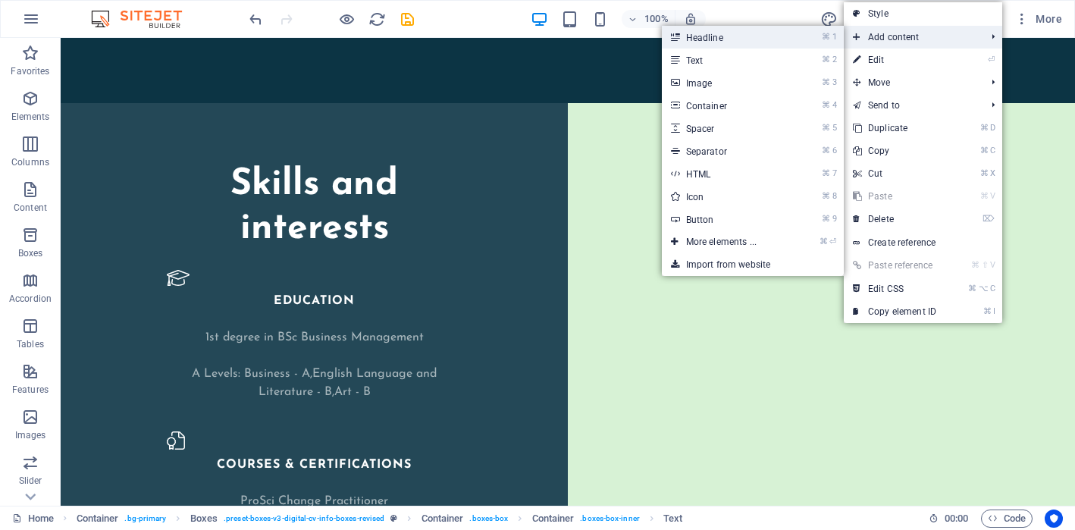
click at [812, 37] on li "⌘ 1 Headline" at bounding box center [753, 37] width 182 height 23
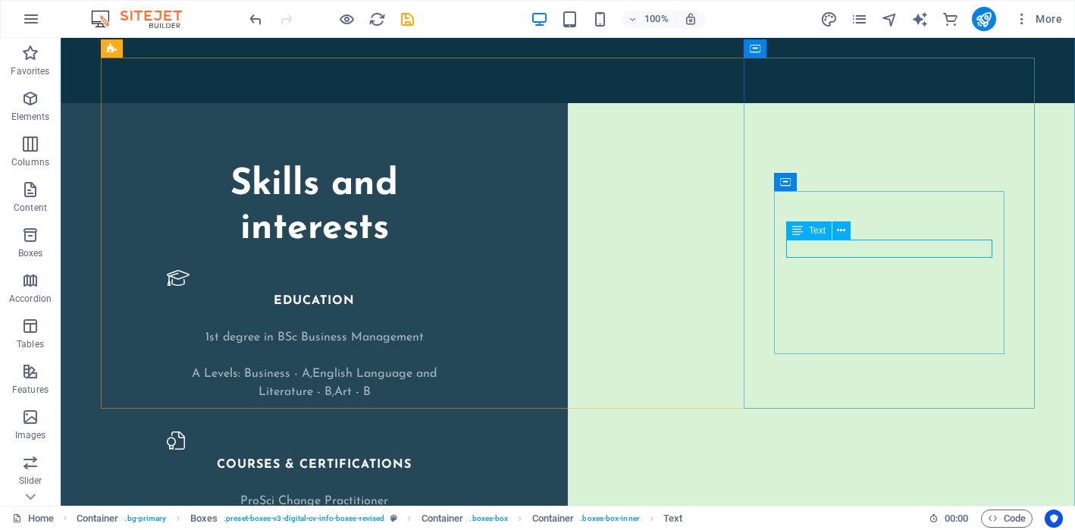
click at [840, 236] on icon at bounding box center [841, 231] width 8 height 16
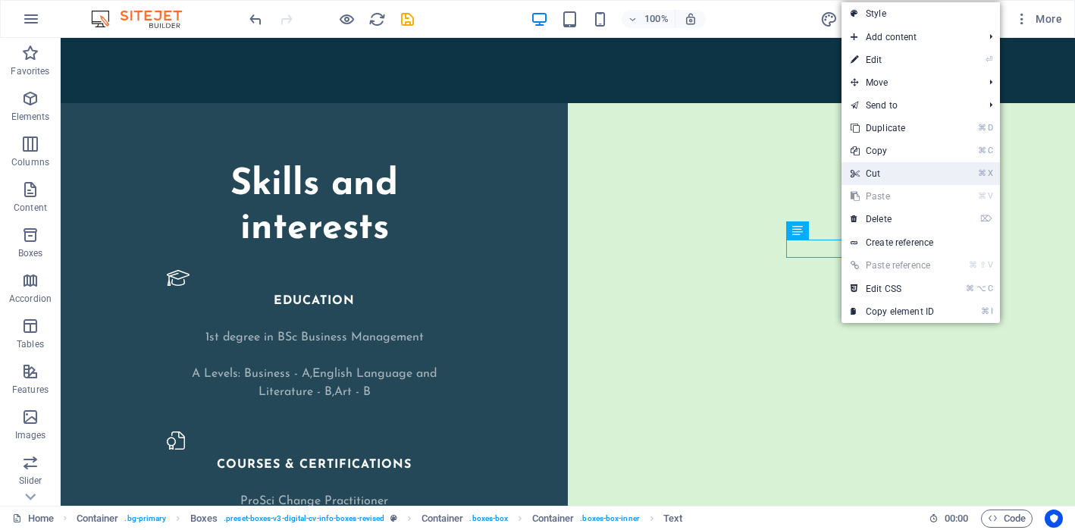
click at [896, 171] on link "⌘ X Cut" at bounding box center [892, 173] width 102 height 23
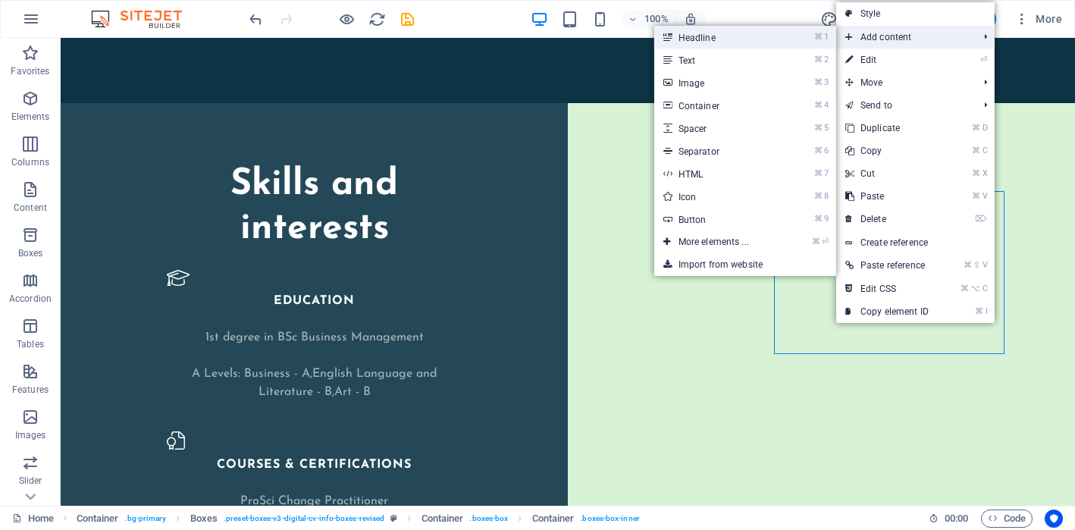
click at [811, 39] on li "⌘ 1 Headline" at bounding box center [745, 37] width 182 height 23
click at [743, 37] on link "⌘ 1 Headline" at bounding box center [716, 37] width 125 height 23
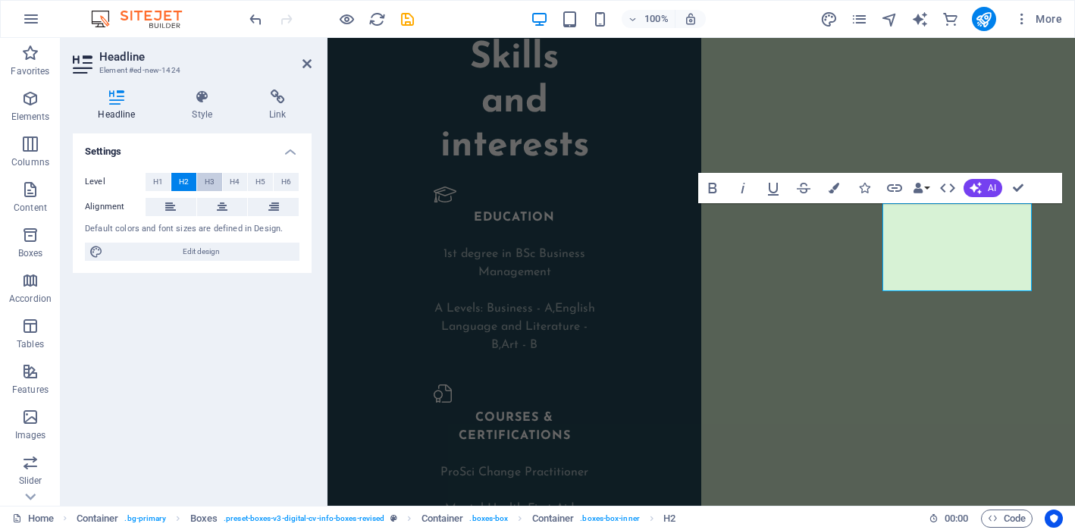
click at [210, 180] on span "H3" at bounding box center [210, 182] width 10 height 18
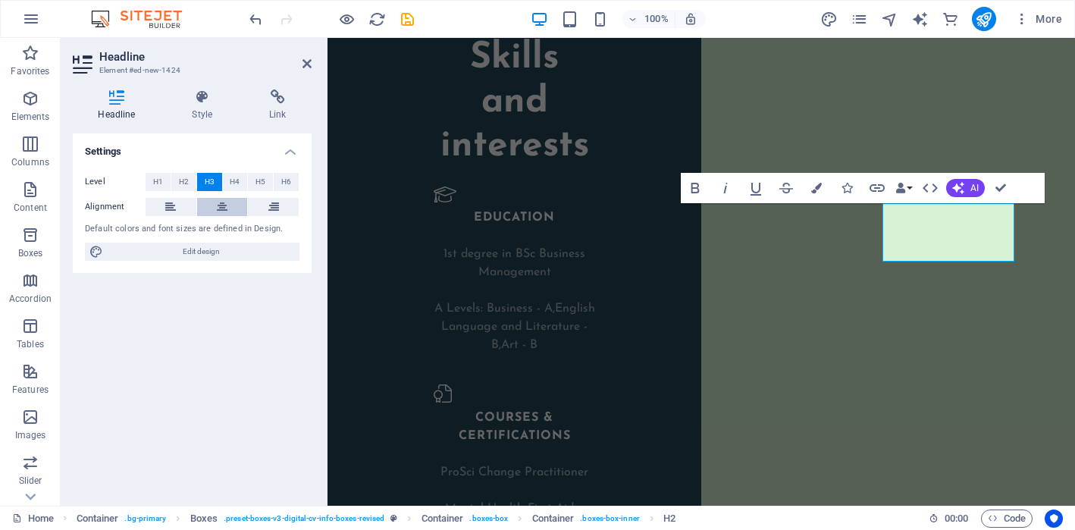
click at [220, 207] on icon at bounding box center [222, 207] width 11 height 18
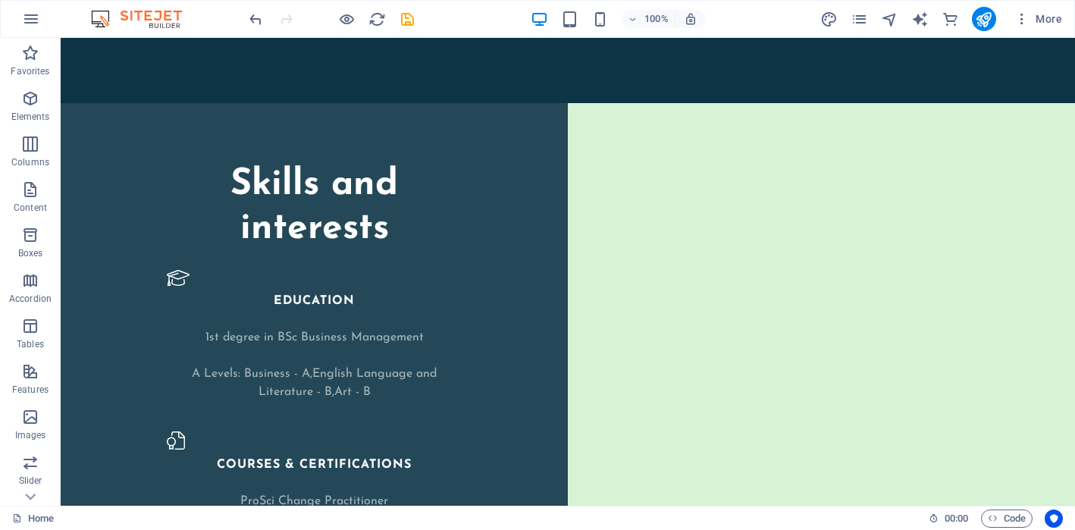
drag, startPoint x: 654, startPoint y: 246, endPoint x: 917, endPoint y: 211, distance: 265.3
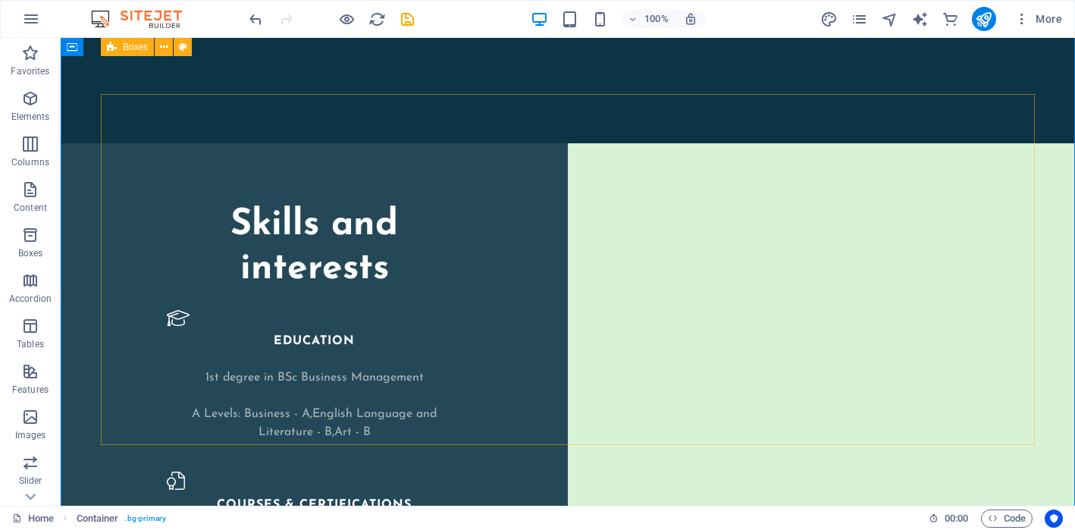
scroll to position [2298, 0]
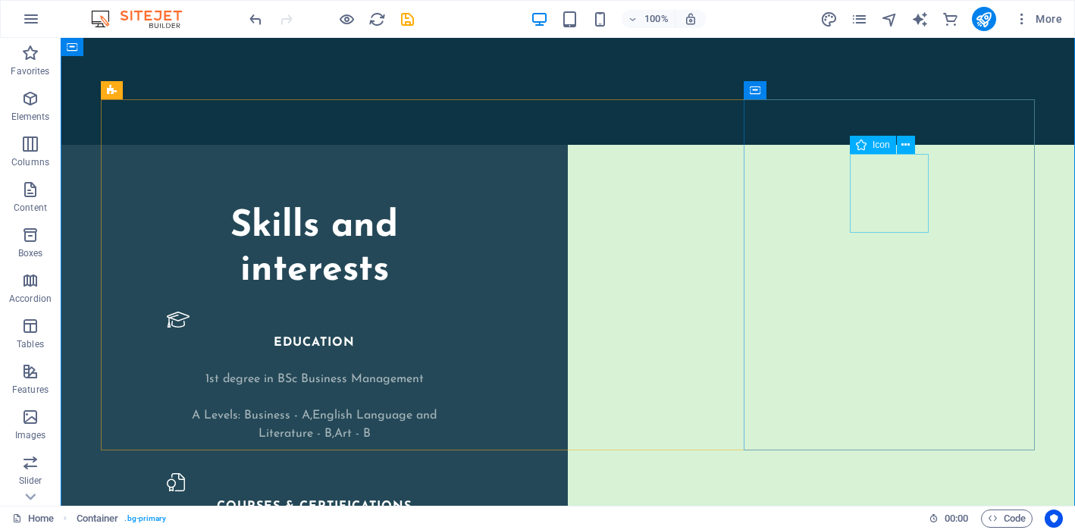
click at [878, 144] on span "Icon" at bounding box center [880, 144] width 17 height 9
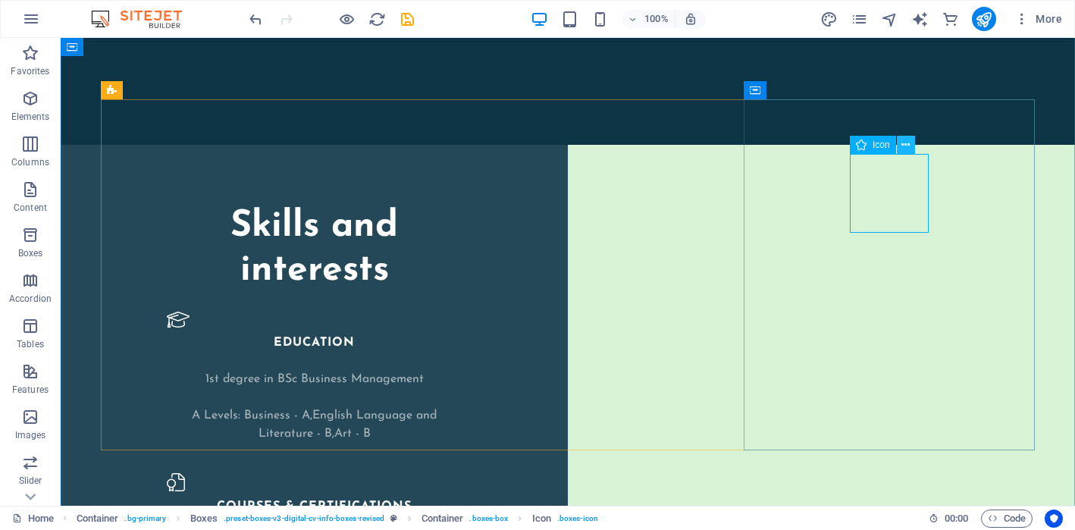
click at [906, 144] on icon at bounding box center [905, 145] width 8 height 16
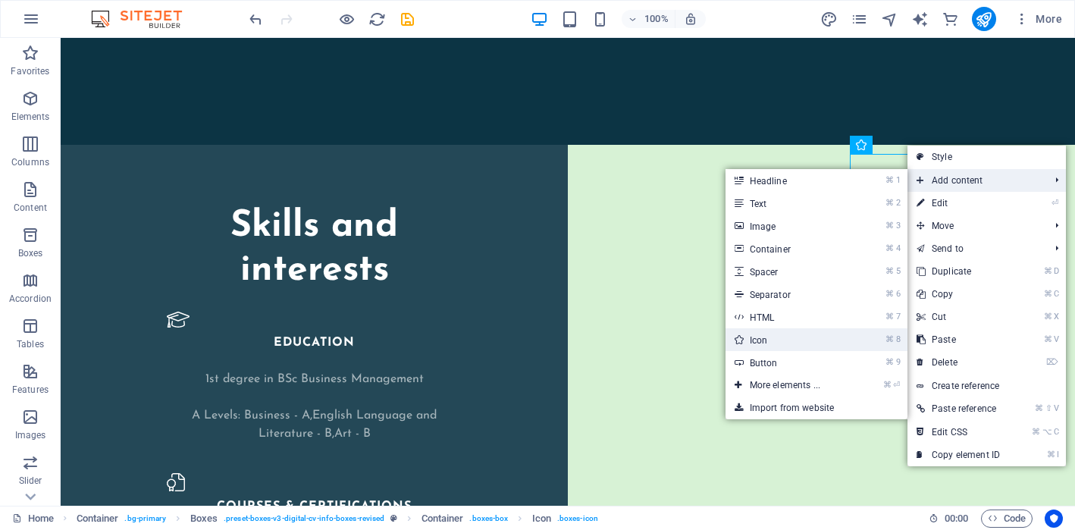
click at [796, 340] on link "⌘ 8 Icon" at bounding box center [787, 339] width 125 height 23
select select "xMidYMid"
select select "px"
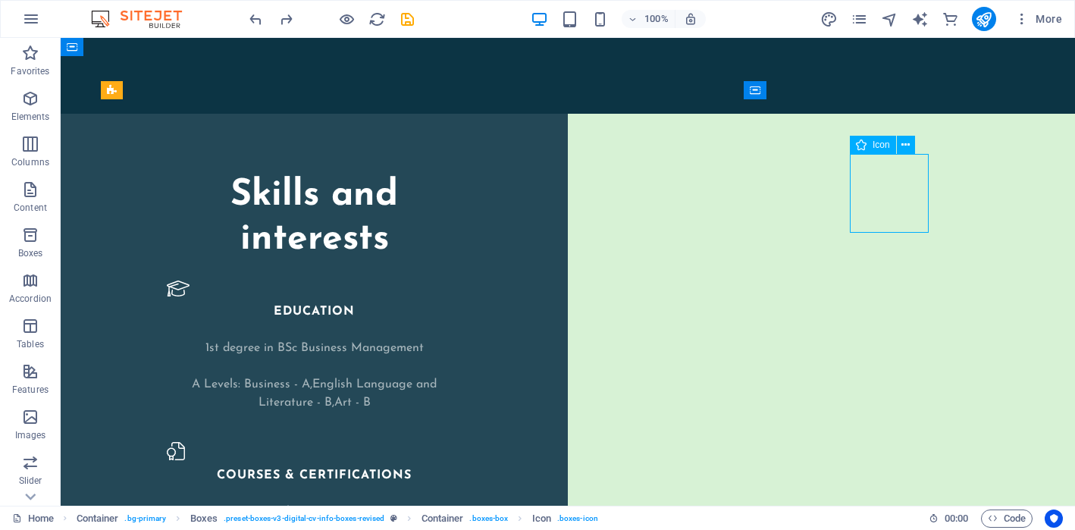
select select "xMidYMid"
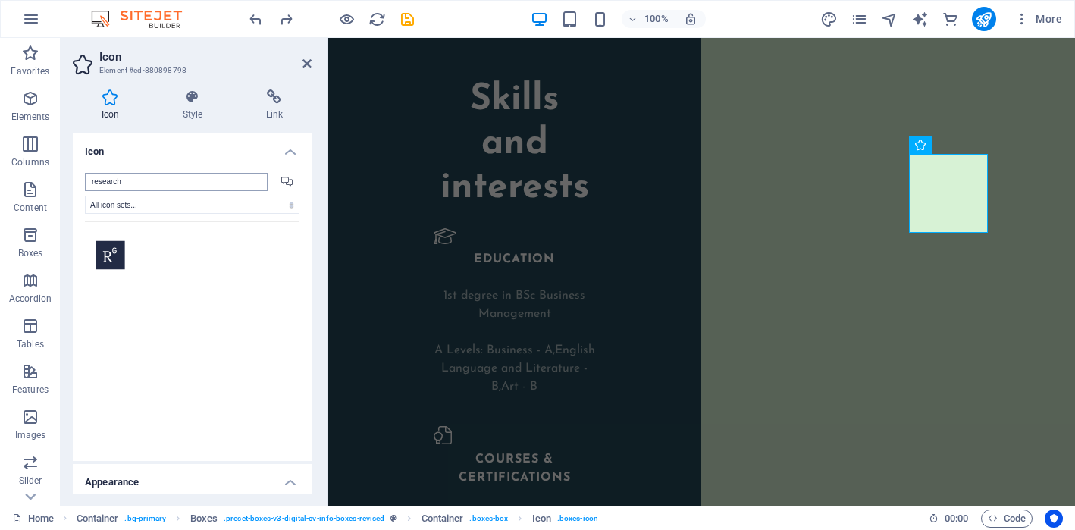
click at [110, 184] on input "research" at bounding box center [176, 182] width 183 height 18
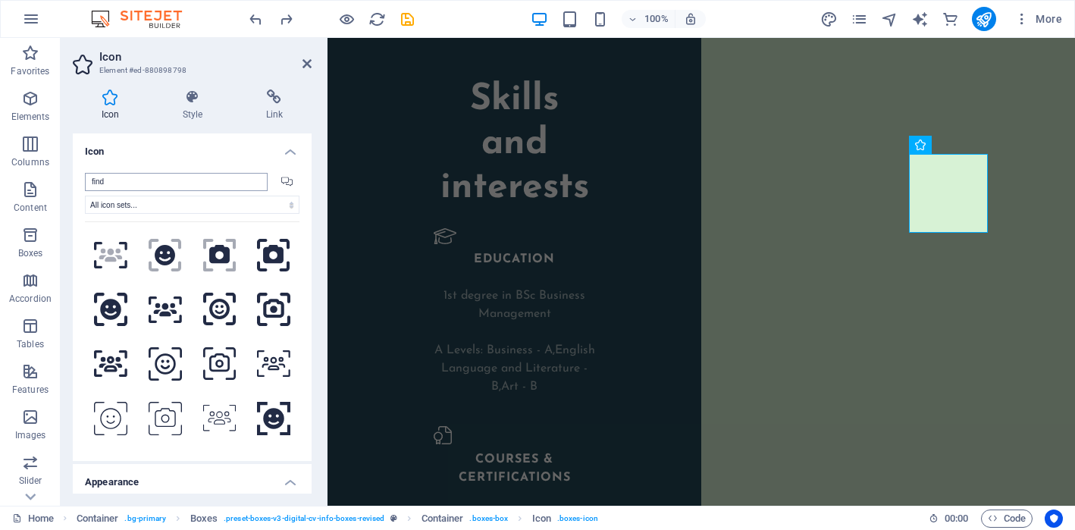
click at [110, 184] on input "find" at bounding box center [176, 182] width 183 height 18
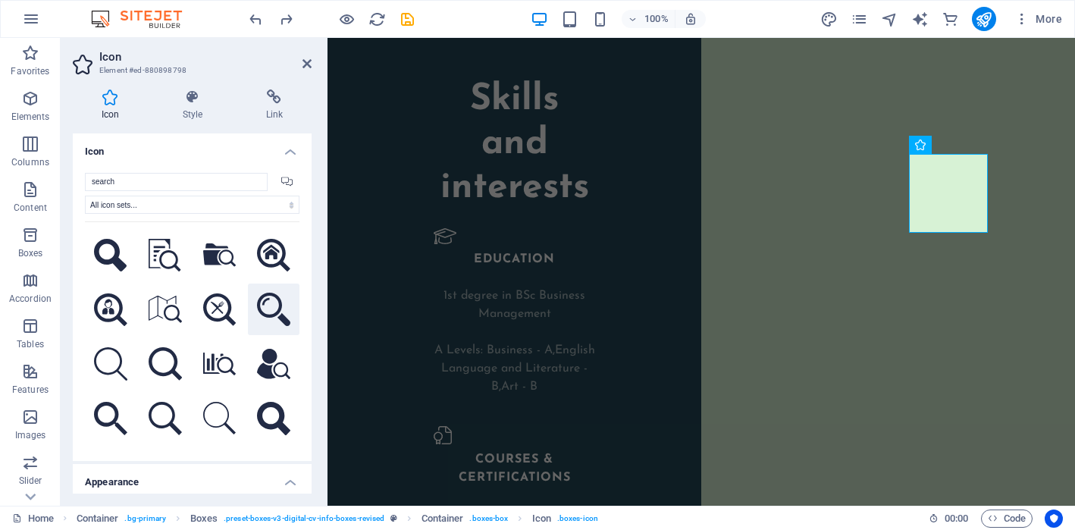
type input "search"
click at [264, 315] on icon at bounding box center [273, 309] width 33 height 33
click at [214, 356] on icon at bounding box center [219, 363] width 33 height 23
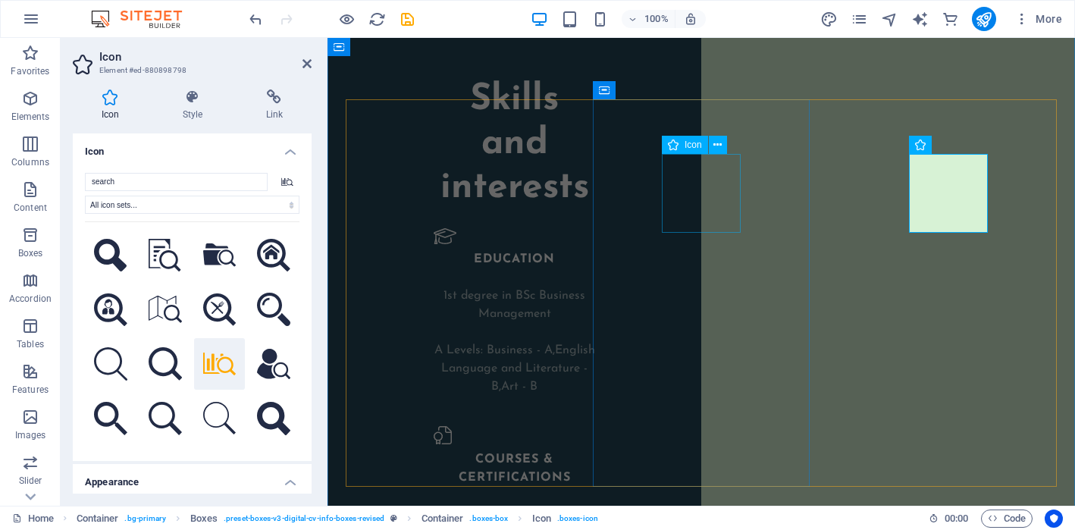
select select "xMidYMid"
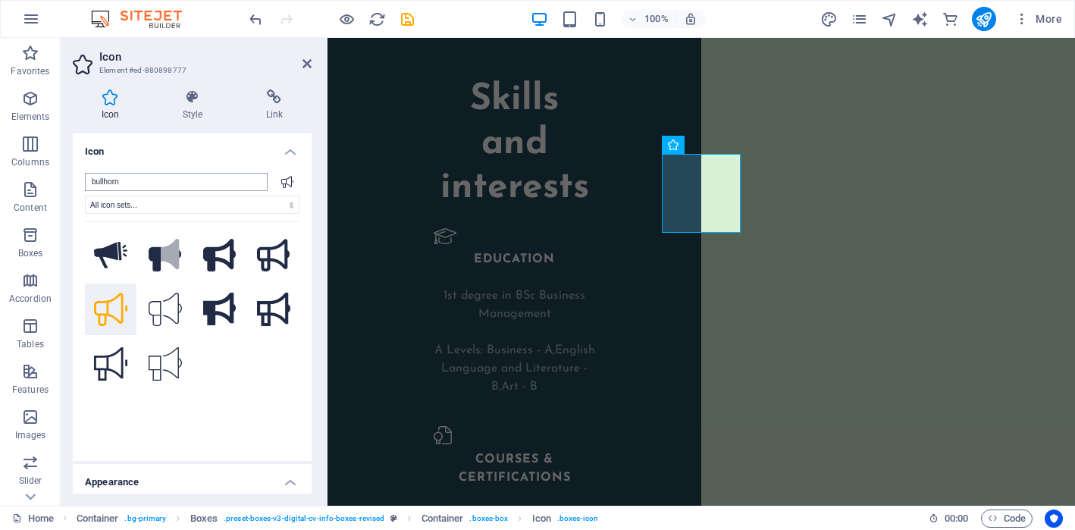
click at [177, 180] on input "bullhorn" at bounding box center [176, 182] width 183 height 18
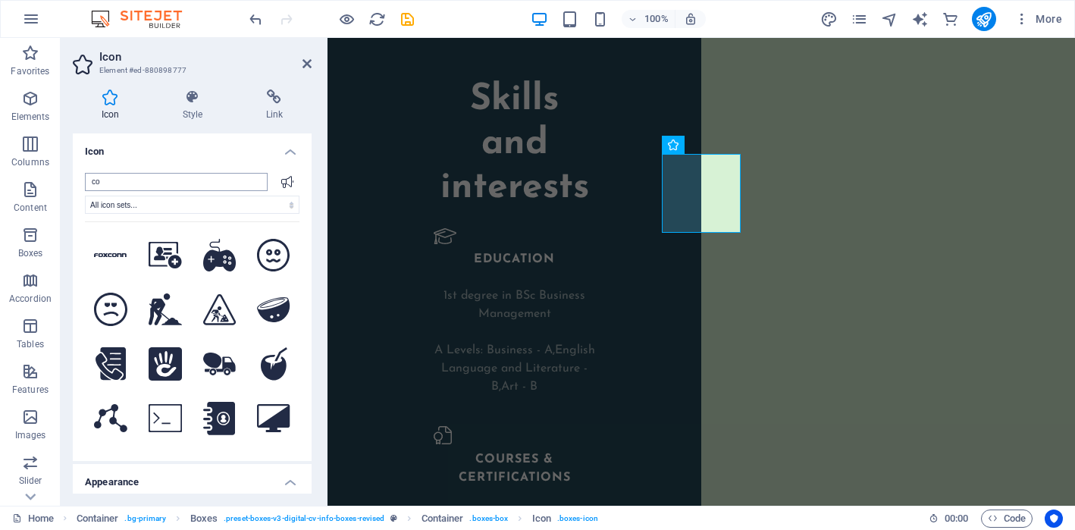
type input "c"
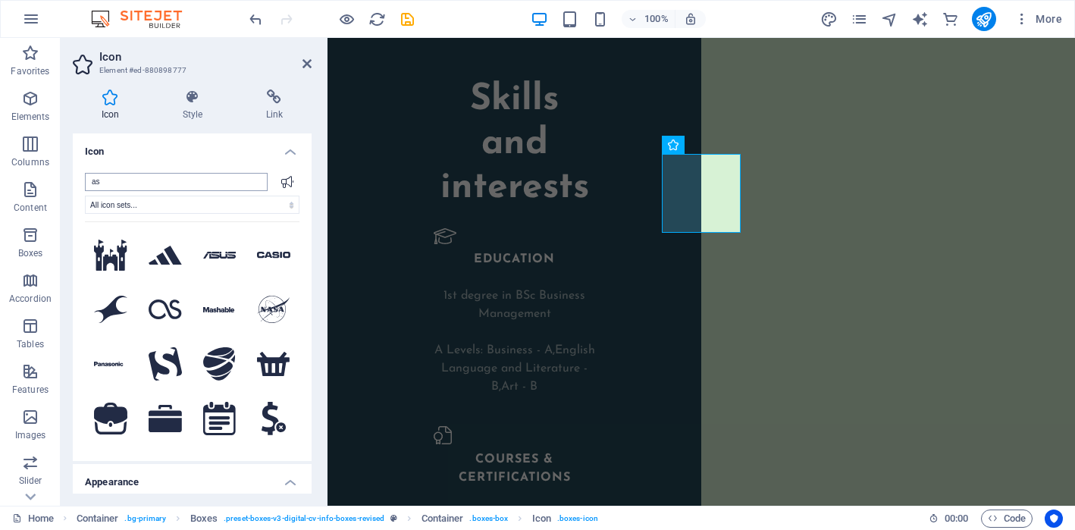
type input "a"
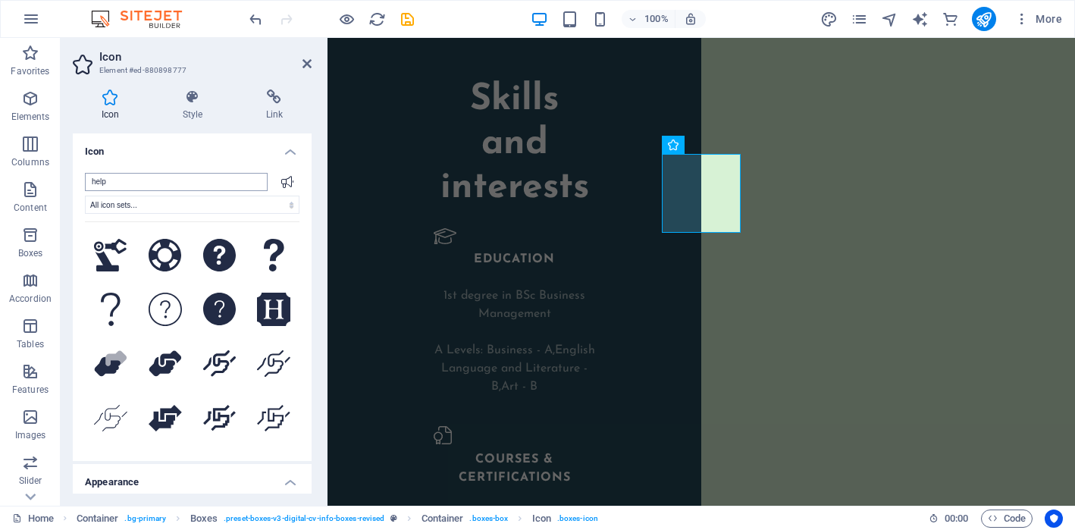
type input "hel"
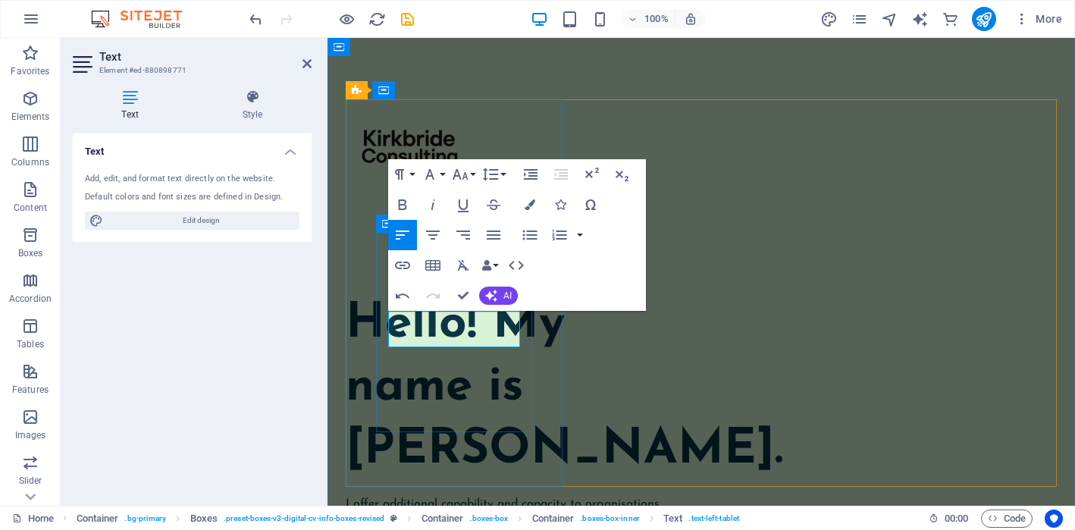
scroll to position [2330, 0]
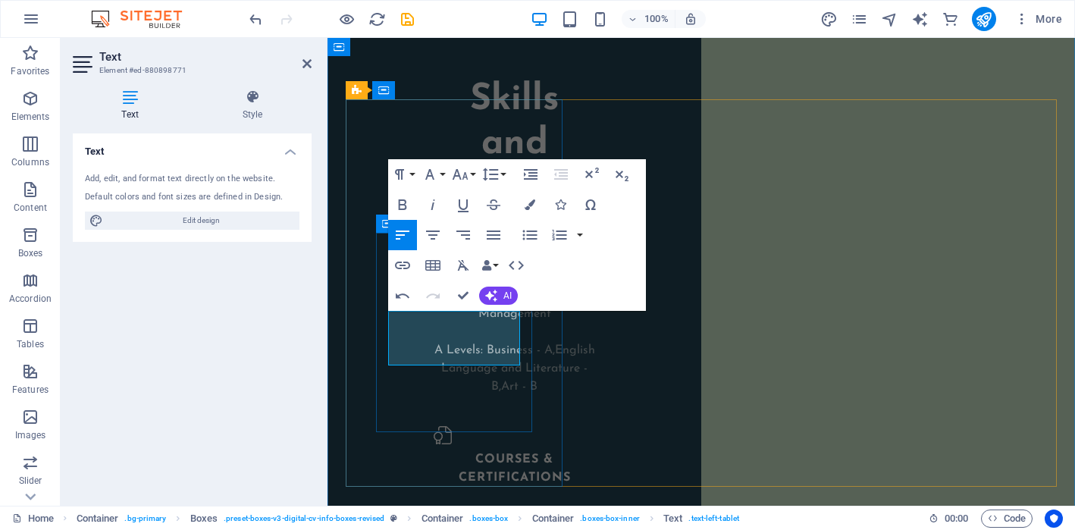
drag, startPoint x: 483, startPoint y: 375, endPoint x: 386, endPoint y: 375, distance: 96.2
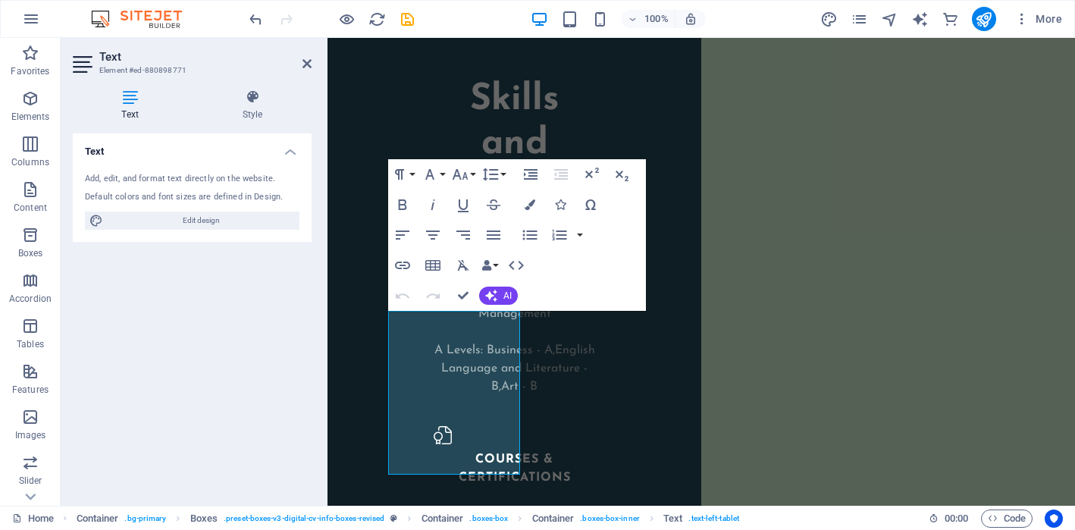
click at [287, 372] on div "Text Add, edit, and format text directly on the website. Default colors and fon…" at bounding box center [192, 313] width 239 height 360
click at [439, 239] on icon "button" at bounding box center [433, 235] width 18 height 18
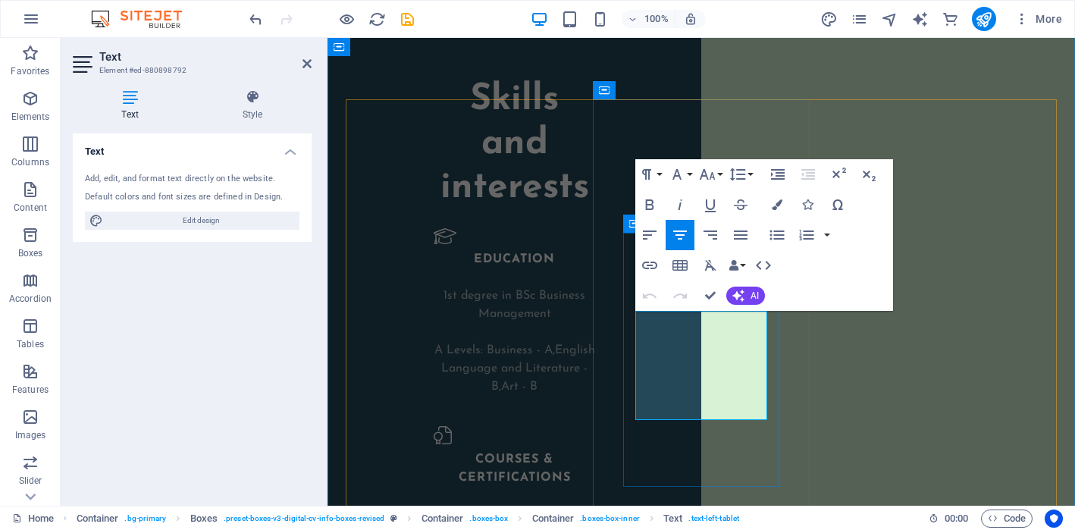
click at [677, 235] on icon "button" at bounding box center [680, 235] width 18 height 18
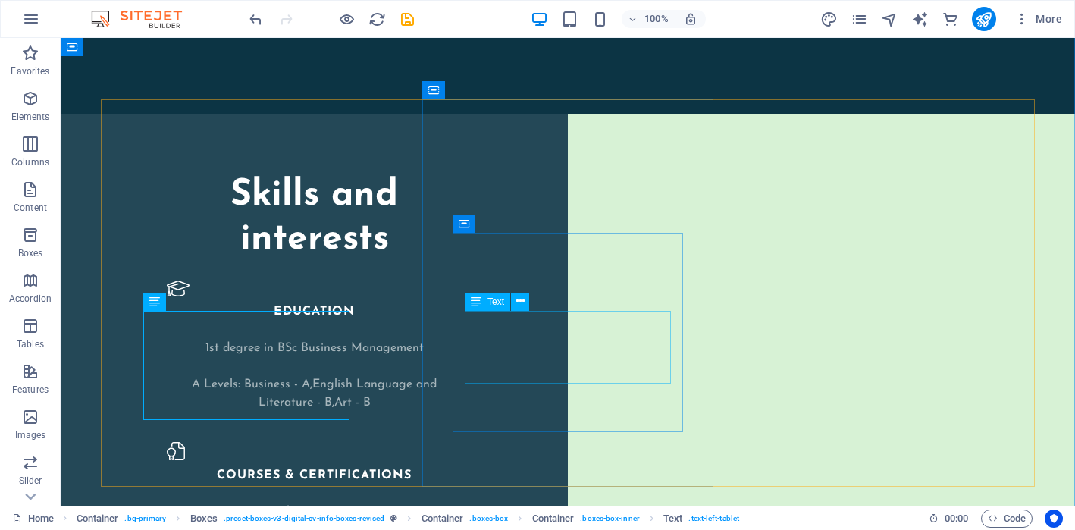
scroll to position [2298, 0]
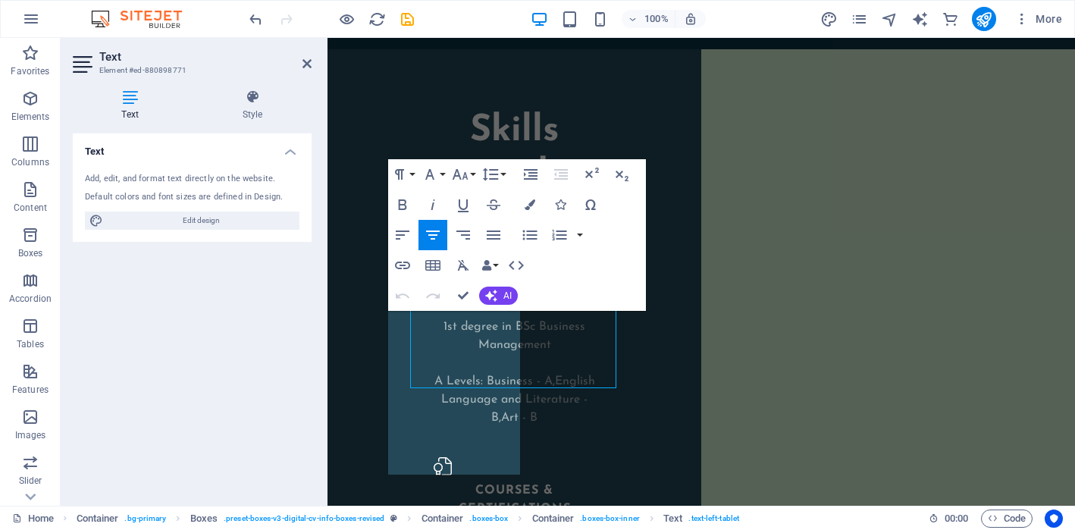
scroll to position [2330, 0]
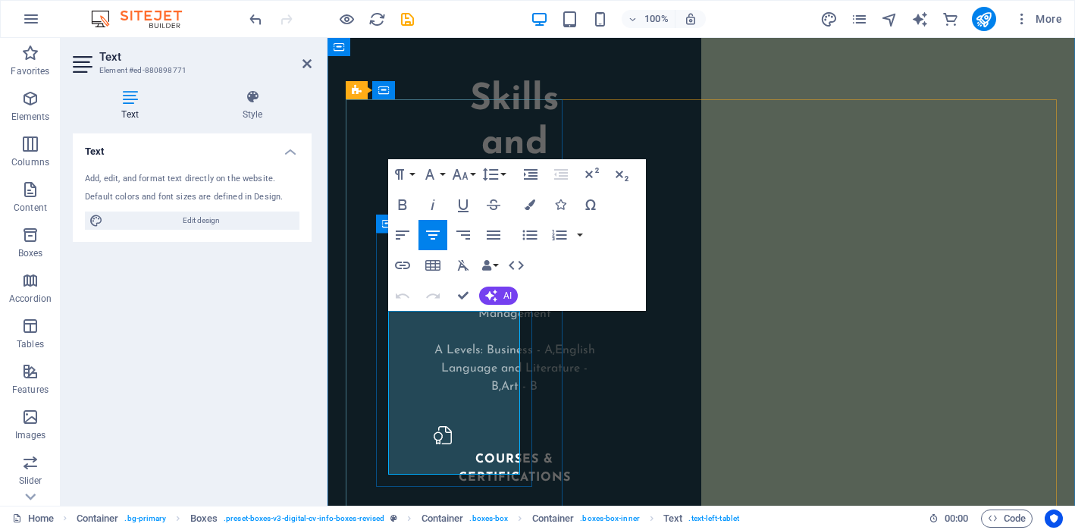
drag, startPoint x: 516, startPoint y: 358, endPoint x: 398, endPoint y: 314, distance: 126.4
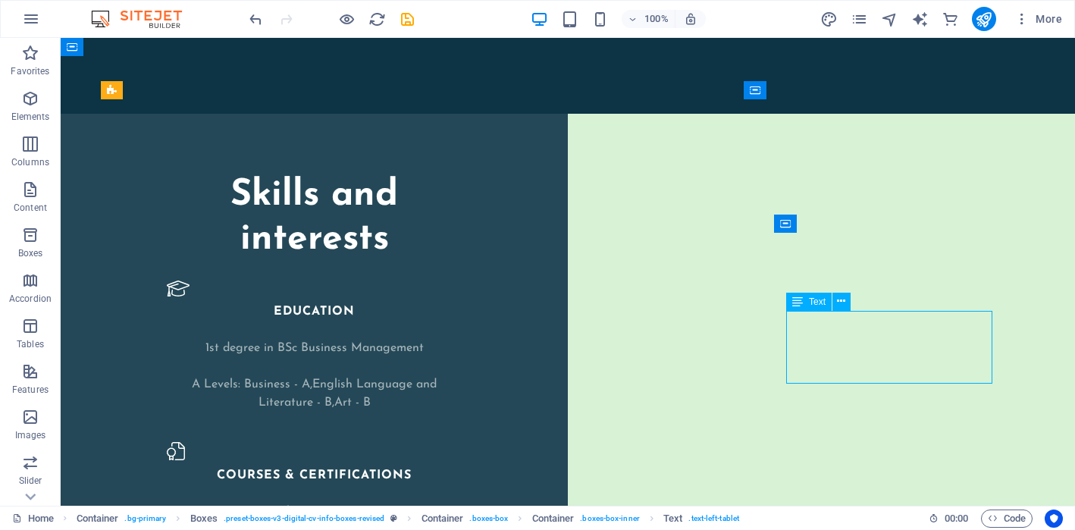
scroll to position [2298, 0]
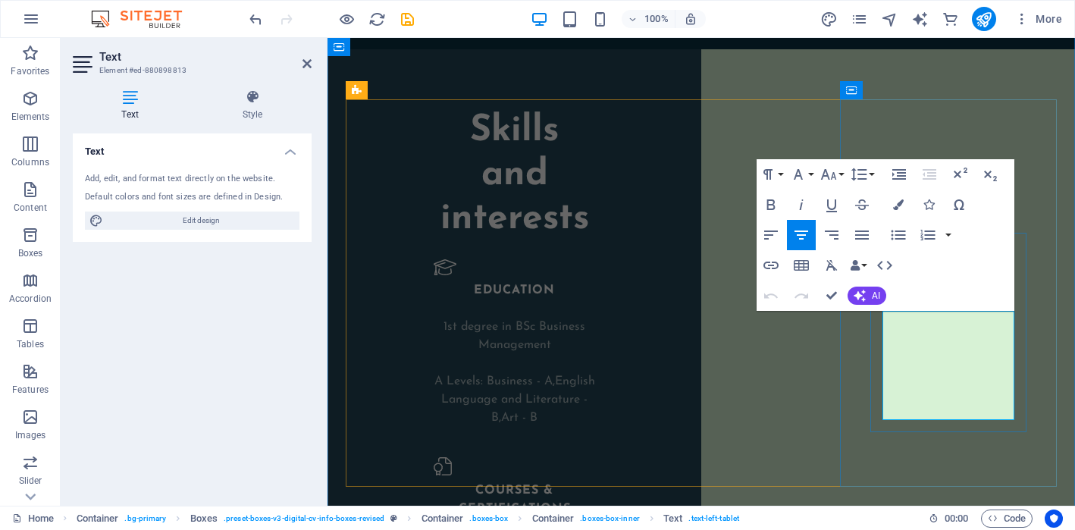
scroll to position [2330, 0]
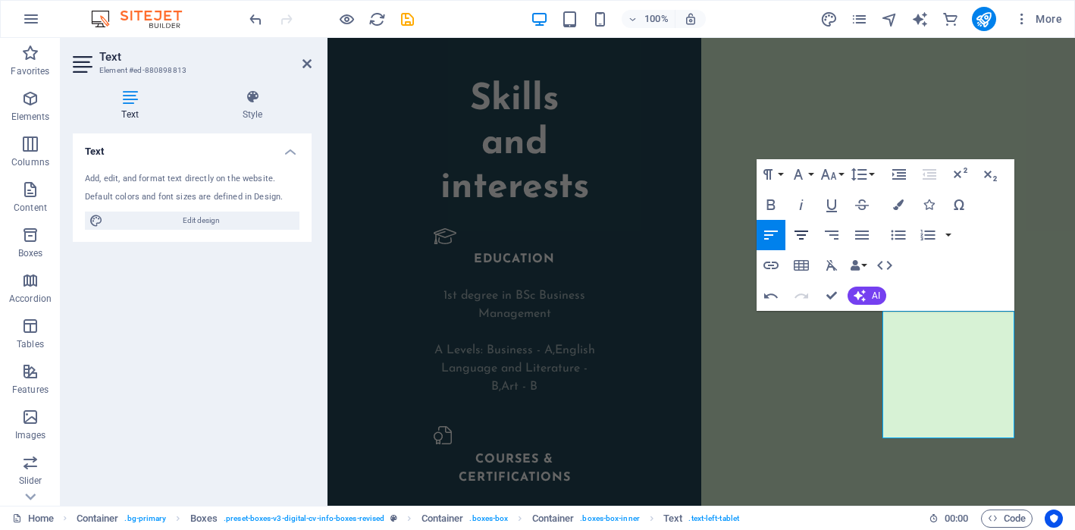
click at [801, 234] on icon "button" at bounding box center [801, 234] width 14 height 9
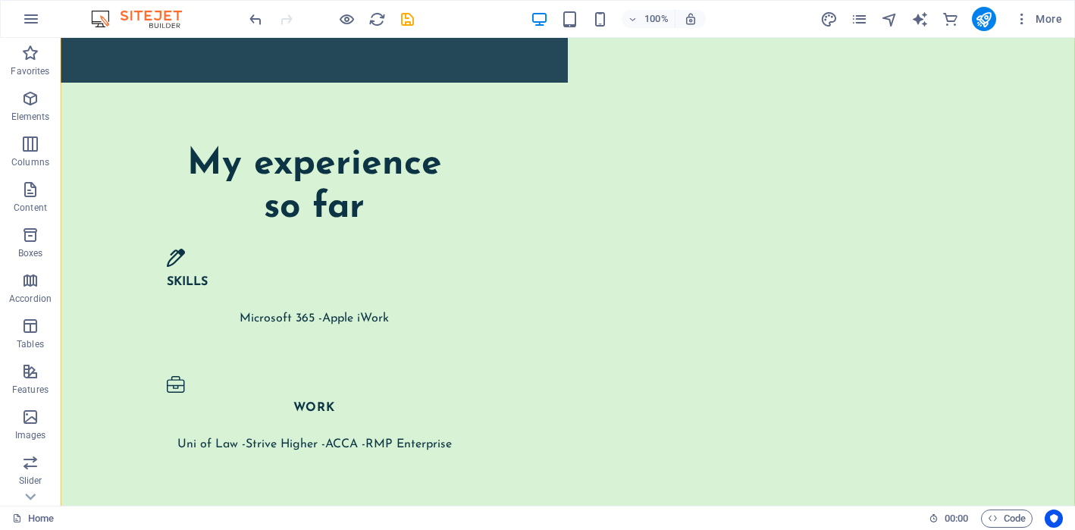
scroll to position [2870, 0]
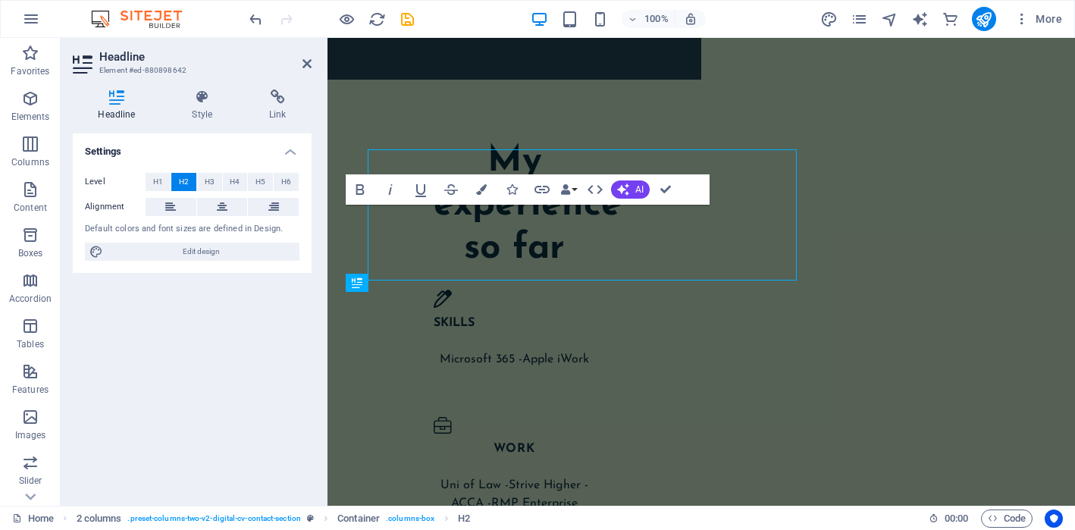
scroll to position [2924, 0]
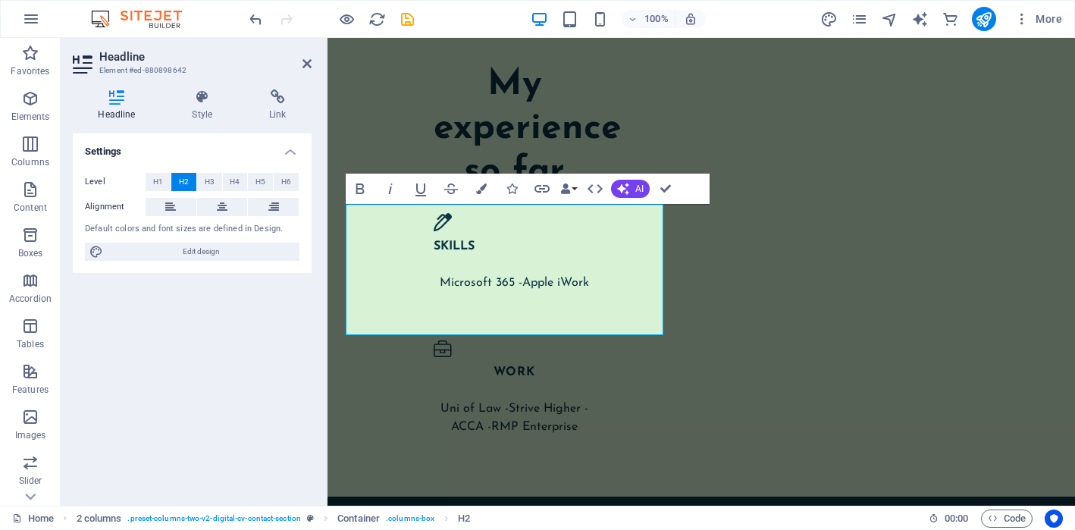
drag, startPoint x: 482, startPoint y: 311, endPoint x: 321, endPoint y: 310, distance: 161.4
click at [327, 310] on html "Skip to main content Hello! My name is Amber Kirkbride. I offer additional capa…" at bounding box center [700, 404] width 747 height 6624
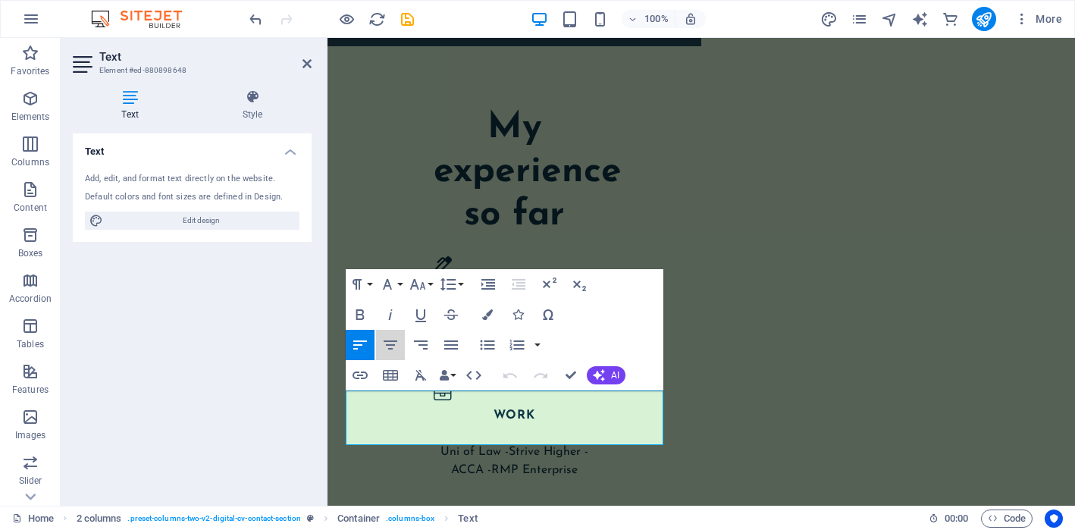
click at [399, 358] on button "Align Center" at bounding box center [390, 345] width 29 height 30
checkbox input "false"
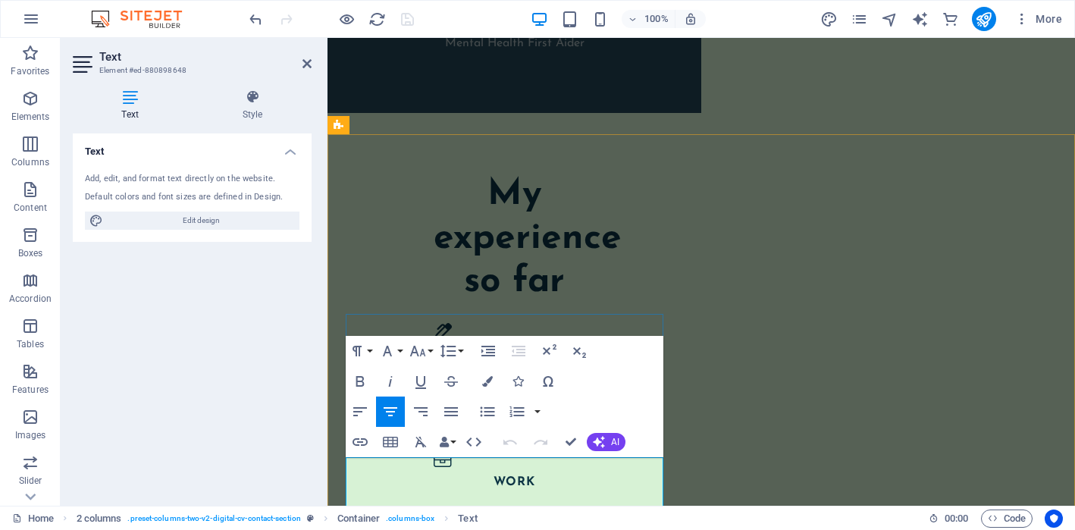
scroll to position [2855, 0]
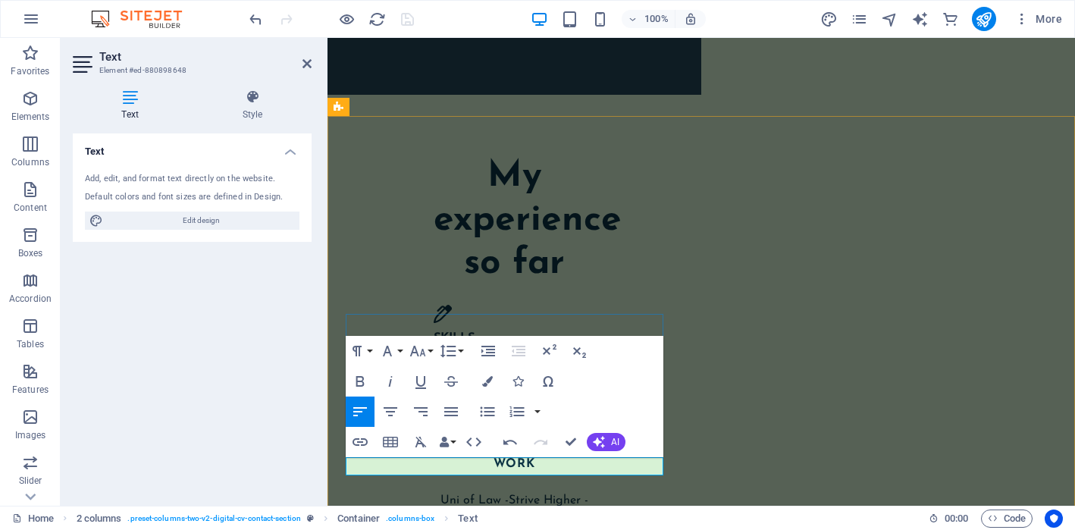
click at [488, 377] on icon "button" at bounding box center [487, 381] width 11 height 11
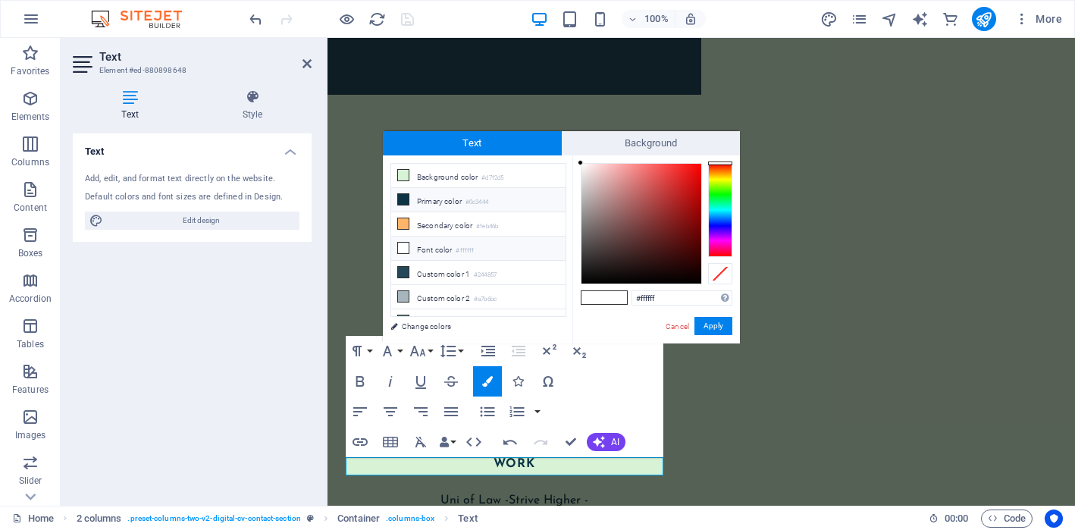
click at [486, 201] on small "#0c3444" at bounding box center [476, 202] width 23 height 11
type input "#0c3444"
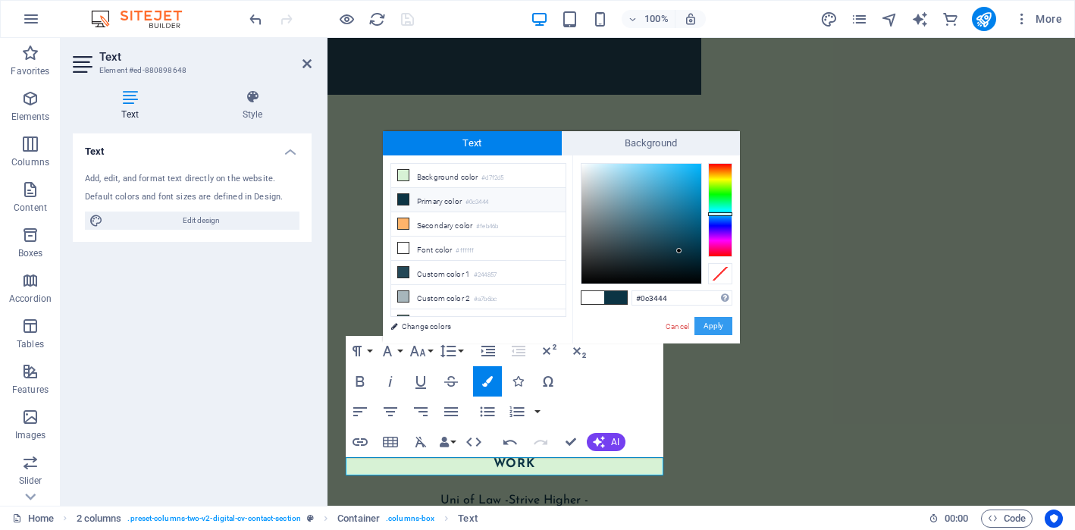
click at [707, 328] on button "Apply" at bounding box center [713, 326] width 38 height 18
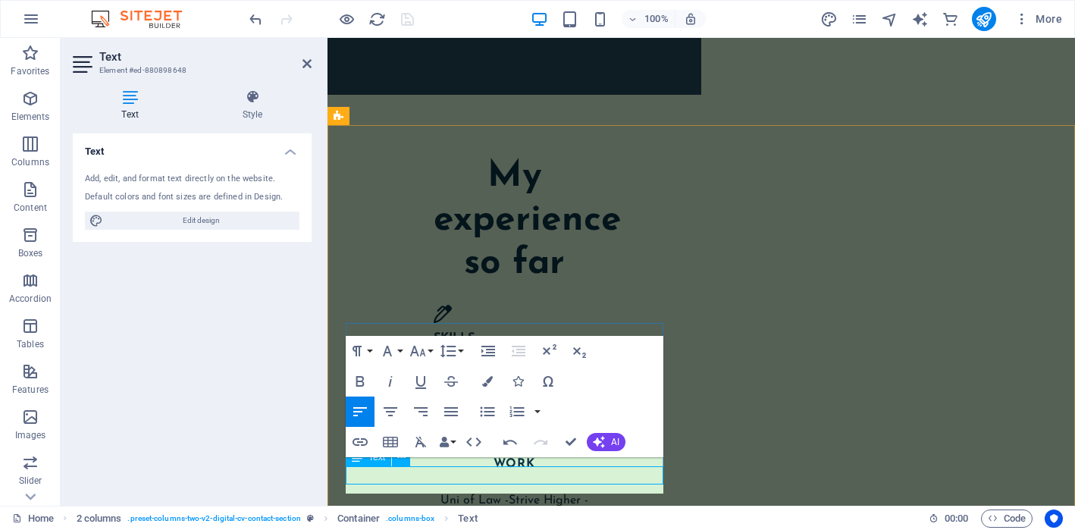
scroll to position [2846, 0]
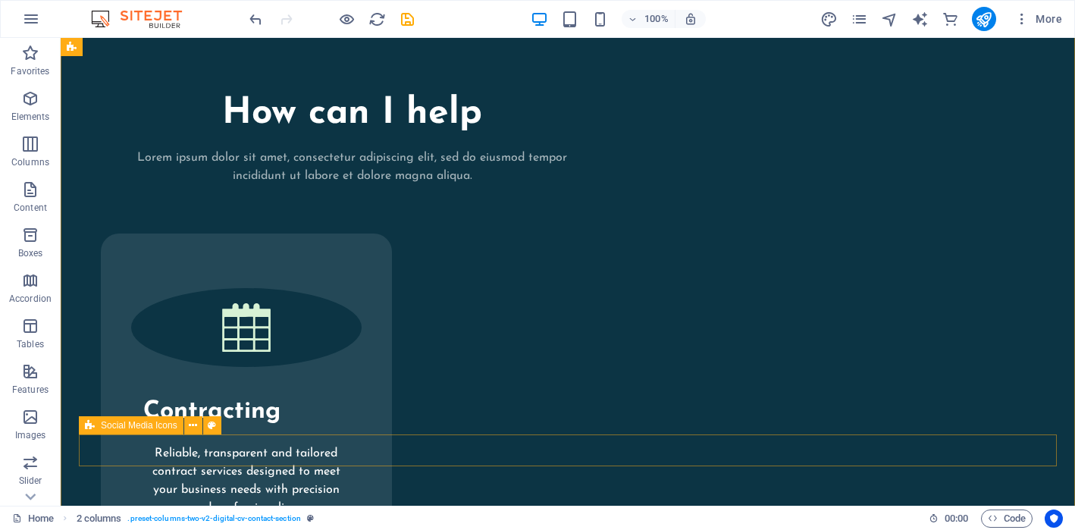
scroll to position [3431, 0]
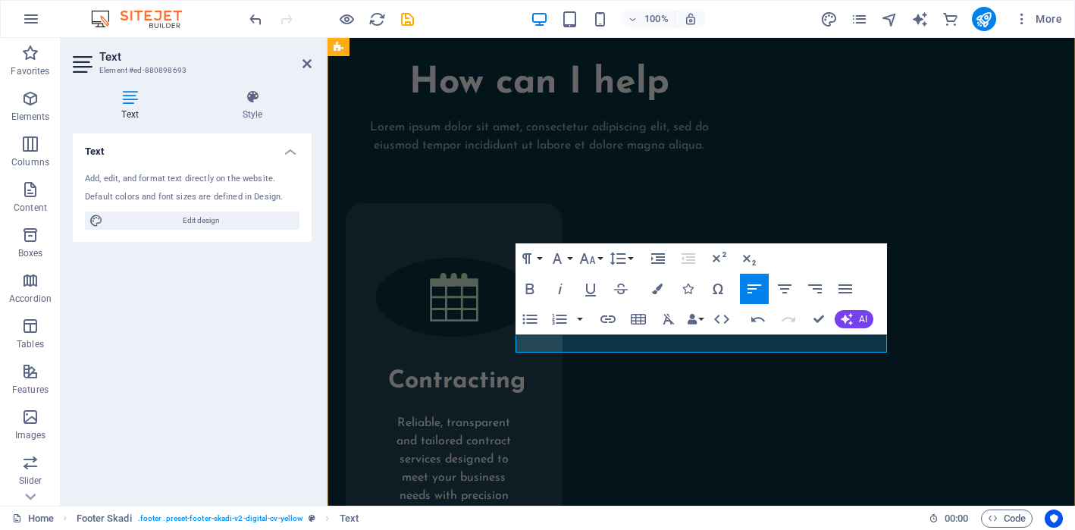
click at [787, 289] on icon "button" at bounding box center [784, 289] width 18 height 18
click at [659, 286] on icon "button" at bounding box center [657, 288] width 11 height 11
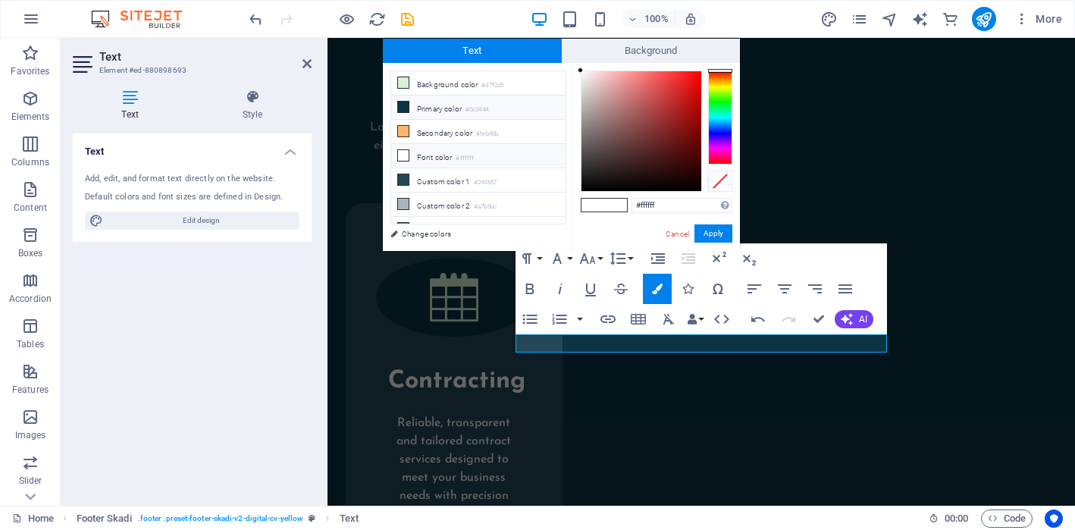
click at [482, 109] on small "#0c3444" at bounding box center [476, 110] width 23 height 11
type input "#0c3444"
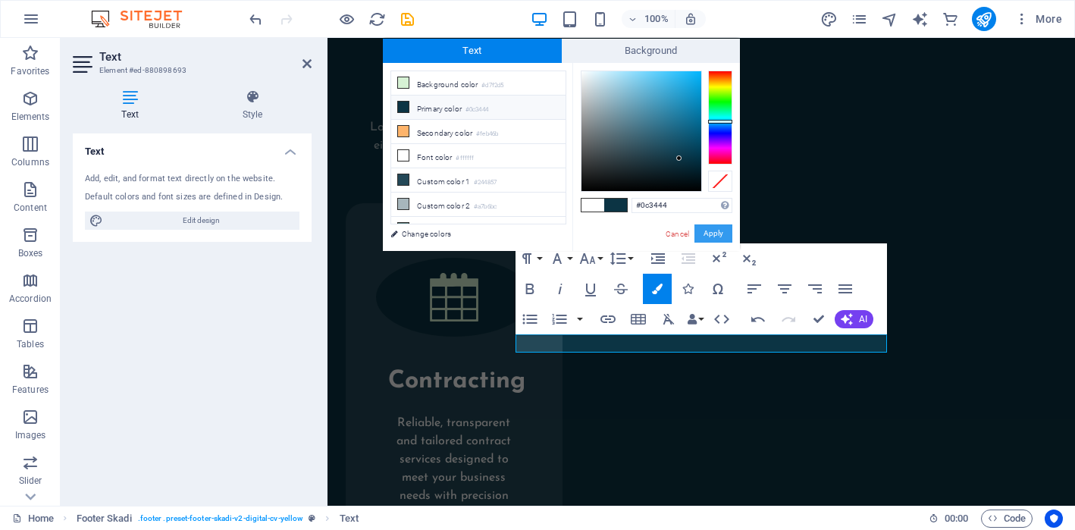
click at [719, 233] on button "Apply" at bounding box center [713, 233] width 38 height 18
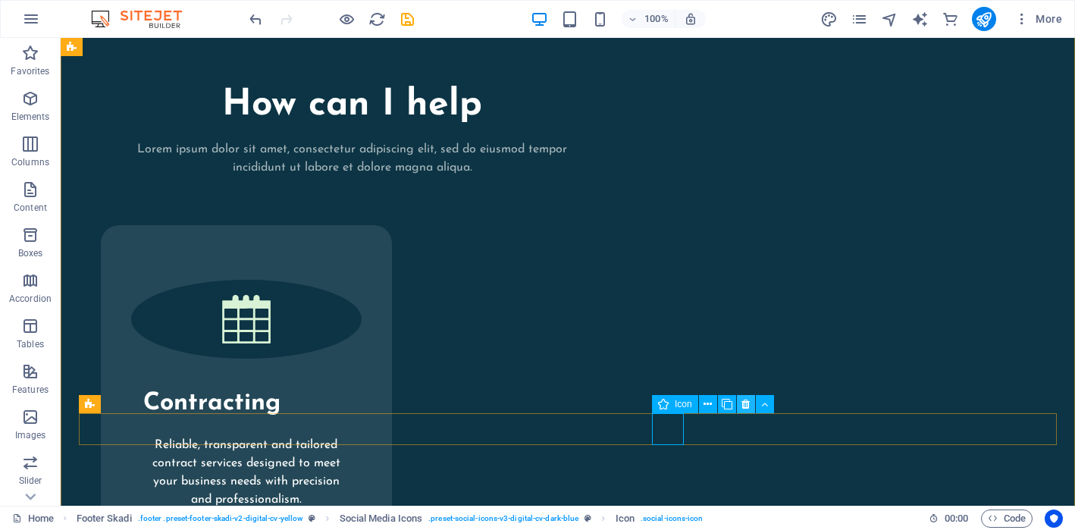
click at [743, 402] on icon at bounding box center [745, 404] width 8 height 16
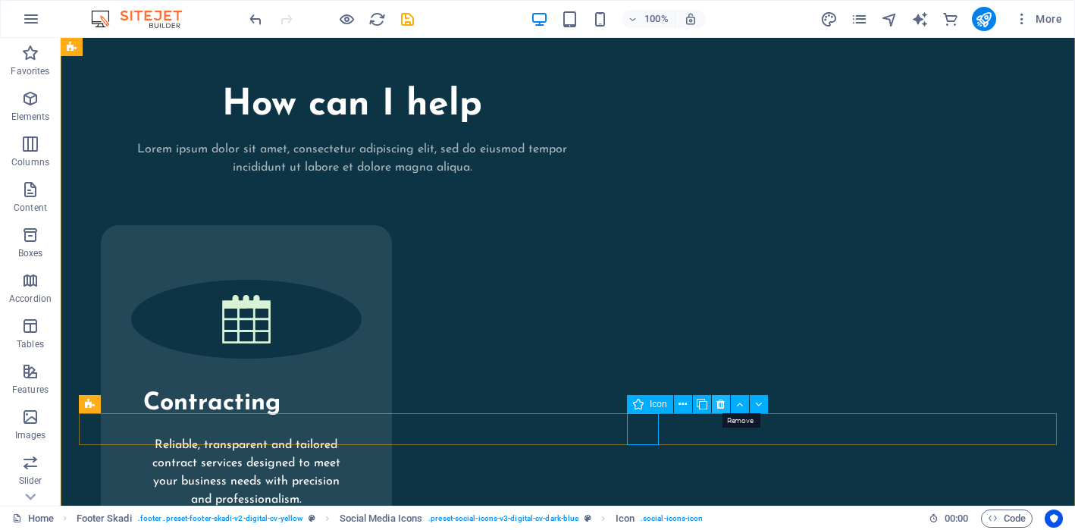
click at [717, 402] on icon at bounding box center [720, 404] width 8 height 16
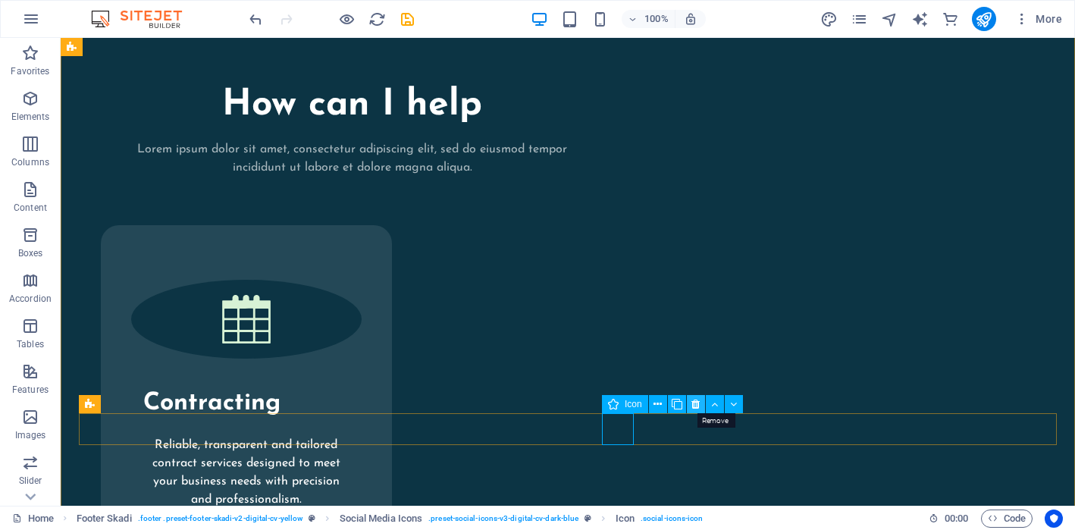
click at [696, 401] on icon at bounding box center [695, 404] width 8 height 16
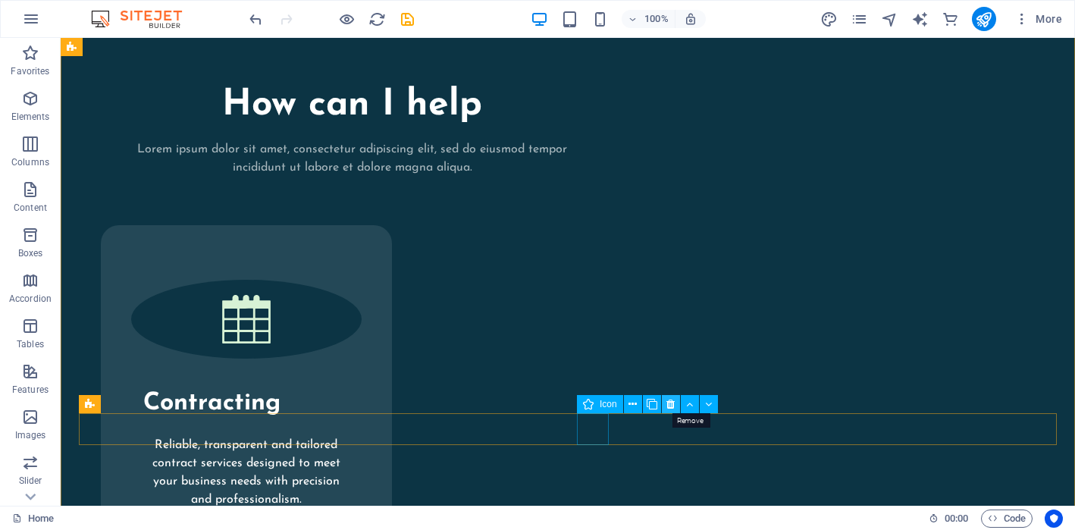
click at [671, 405] on icon at bounding box center [670, 404] width 8 height 16
click at [644, 401] on icon at bounding box center [645, 404] width 8 height 16
click at [644, 405] on icon at bounding box center [645, 404] width 8 height 16
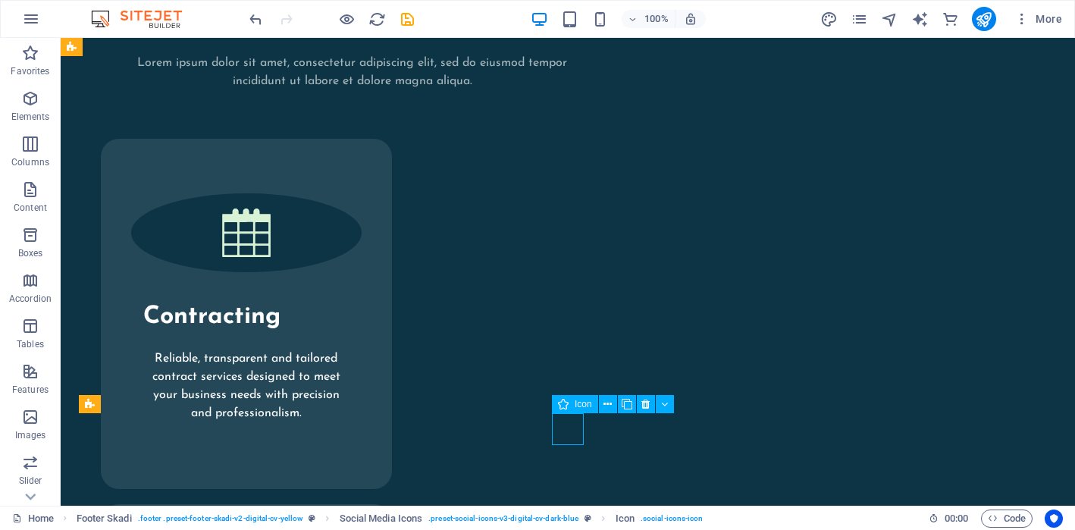
select select "xMidYMid"
select select "px"
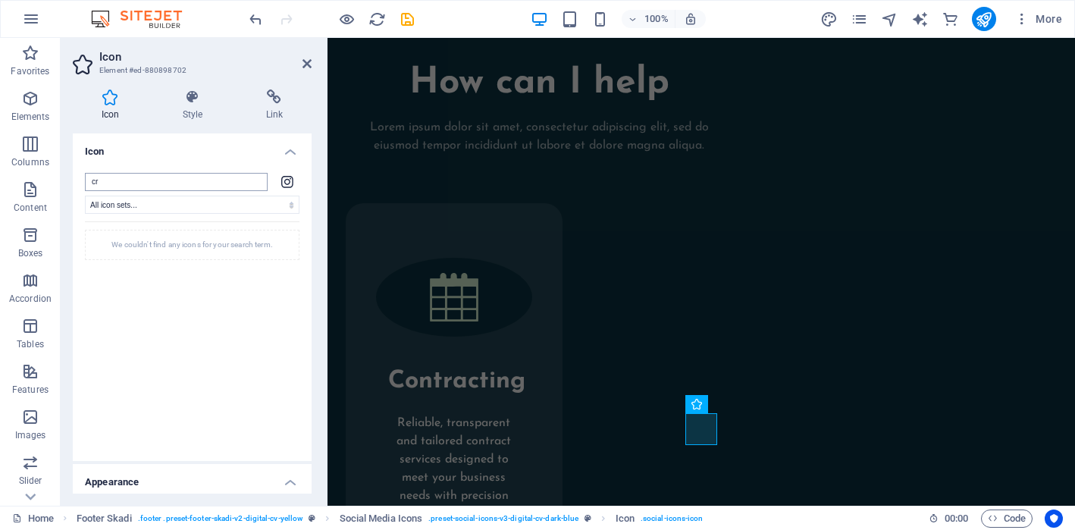
type input "c"
type input "r"
type input "reward"
click at [108, 180] on input "reward" at bounding box center [176, 182] width 183 height 18
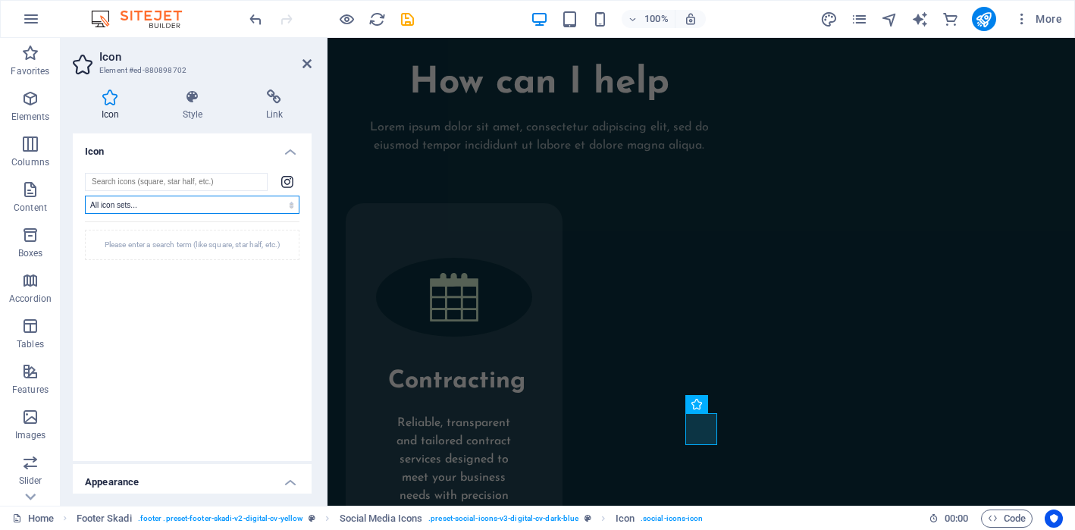
click at [283, 204] on select "All icon sets... IcoFont Ionicons FontAwesome Brands FontAwesome Duotone FontAw…" at bounding box center [192, 205] width 214 height 18
click at [192, 178] on input "search" at bounding box center [176, 182] width 183 height 18
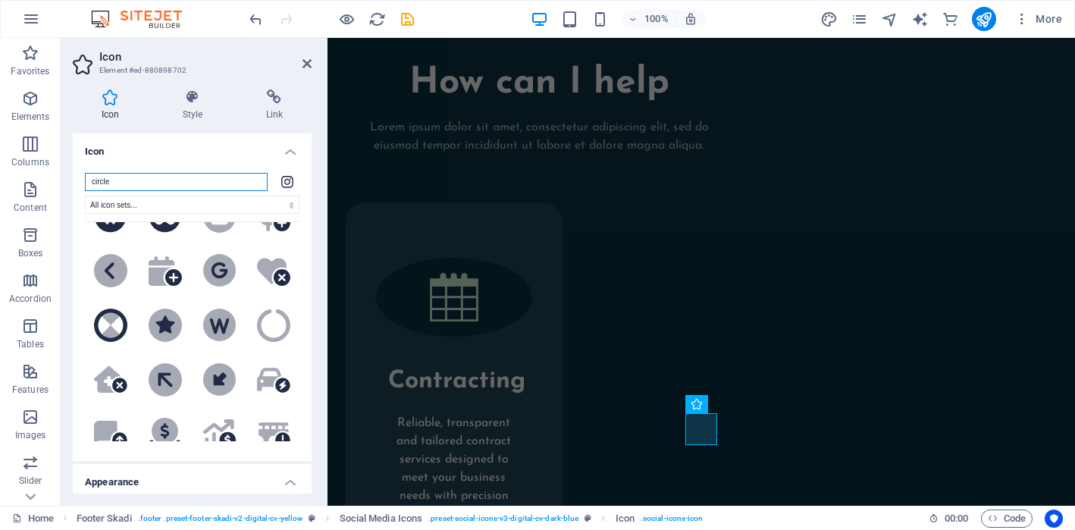
scroll to position [476, 0]
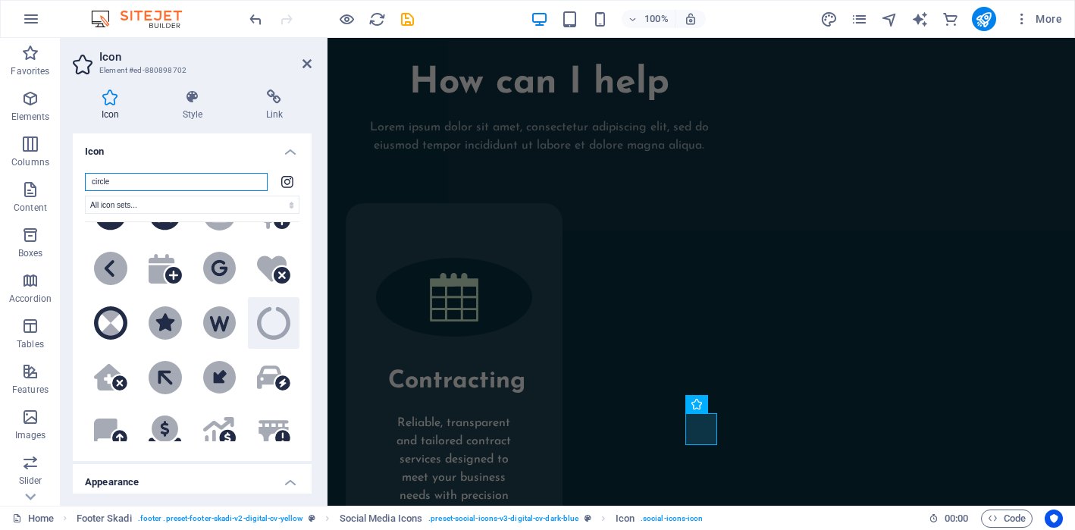
type input "circle"
click at [265, 320] on icon at bounding box center [273, 323] width 33 height 33
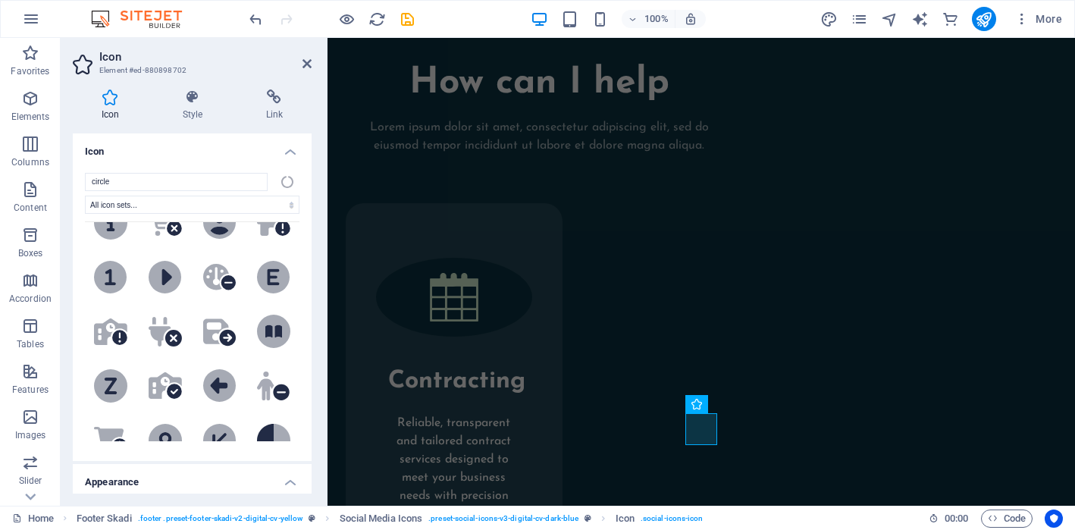
scroll to position [1948, 0]
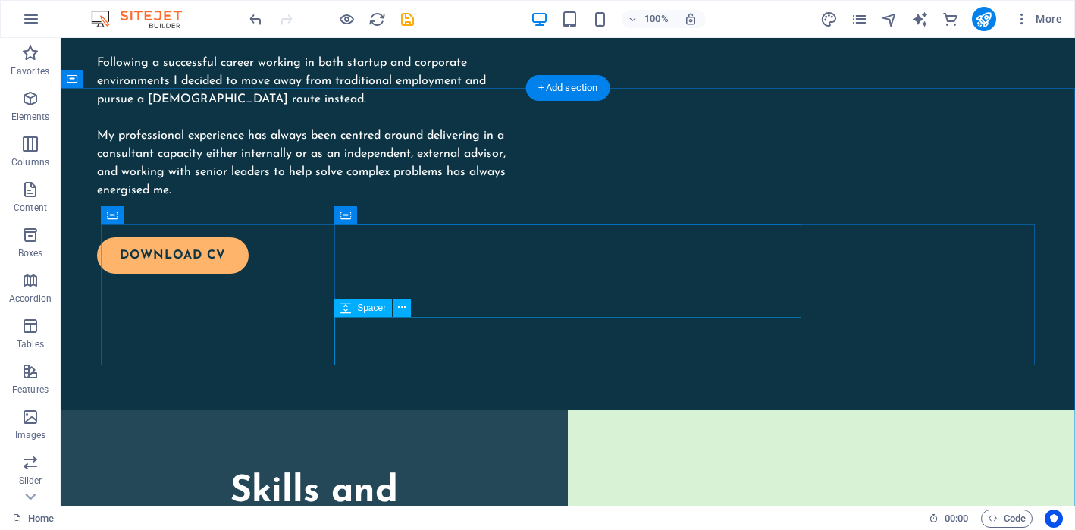
scroll to position [2032, 0]
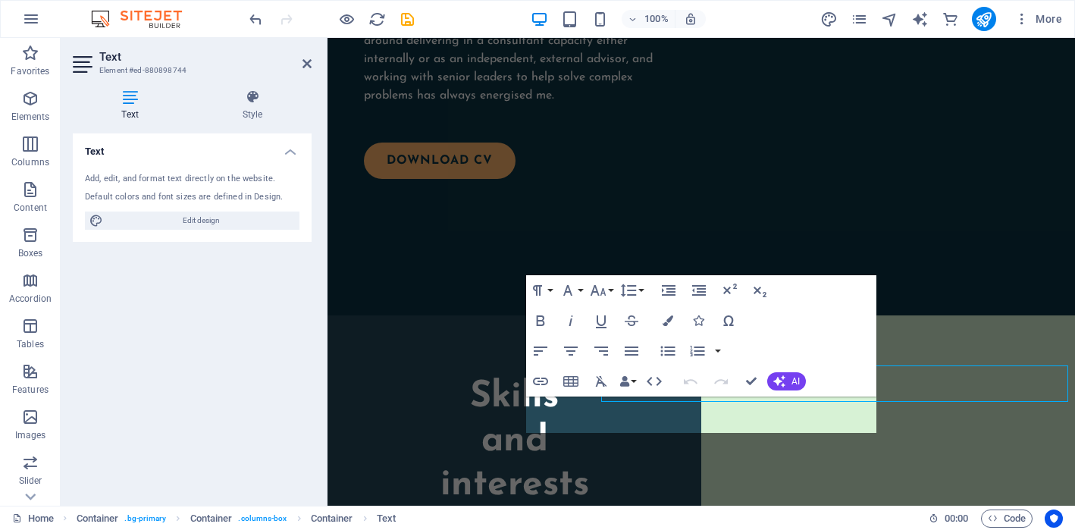
scroll to position [1948, 0]
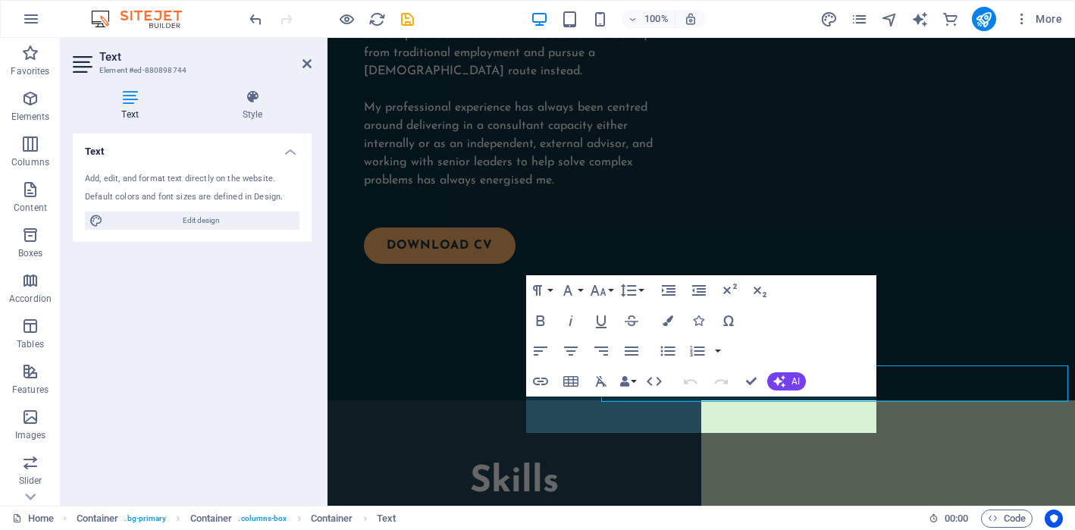
click at [572, 297] on icon "button" at bounding box center [568, 290] width 18 height 18
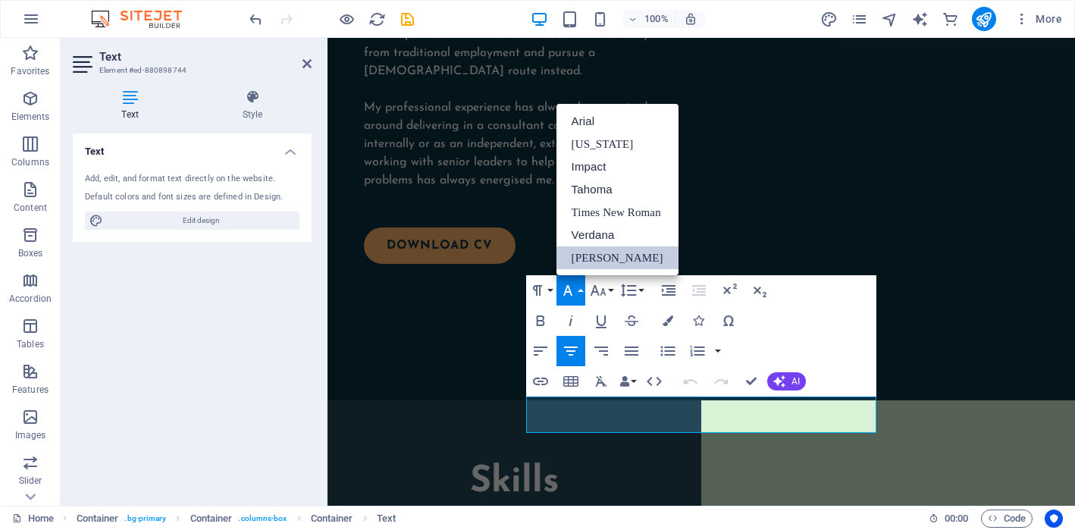
scroll to position [0, 0]
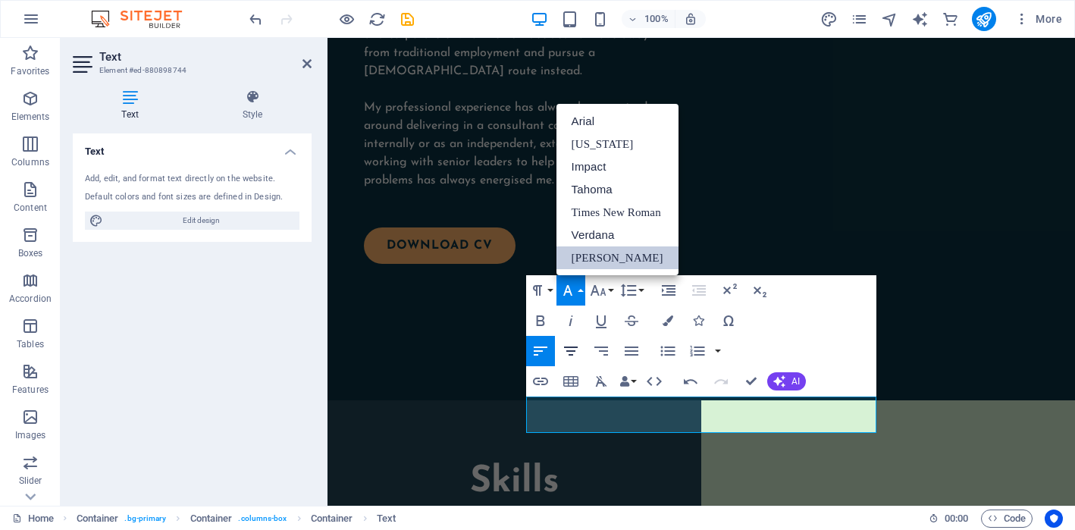
click at [577, 352] on icon "button" at bounding box center [571, 351] width 18 height 18
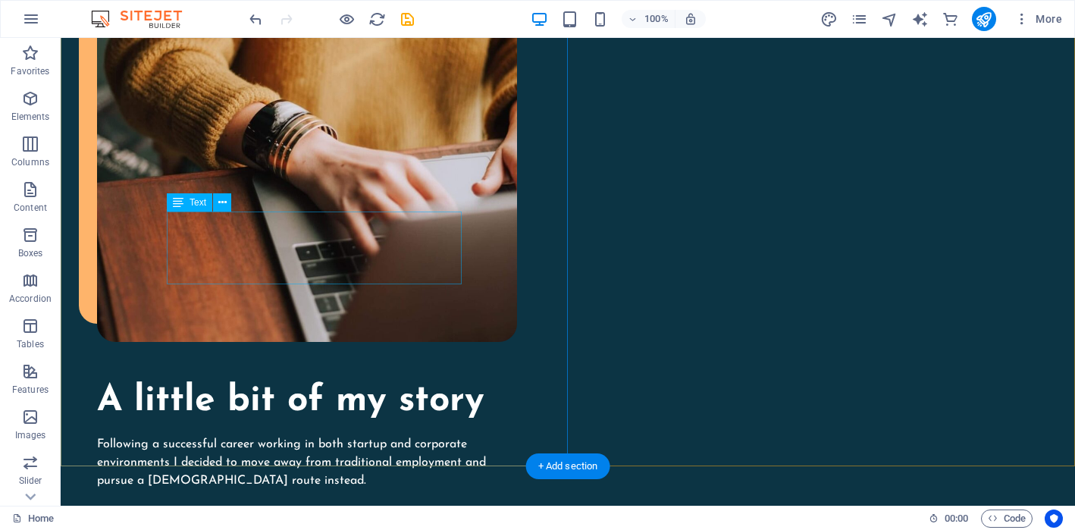
scroll to position [1655, 0]
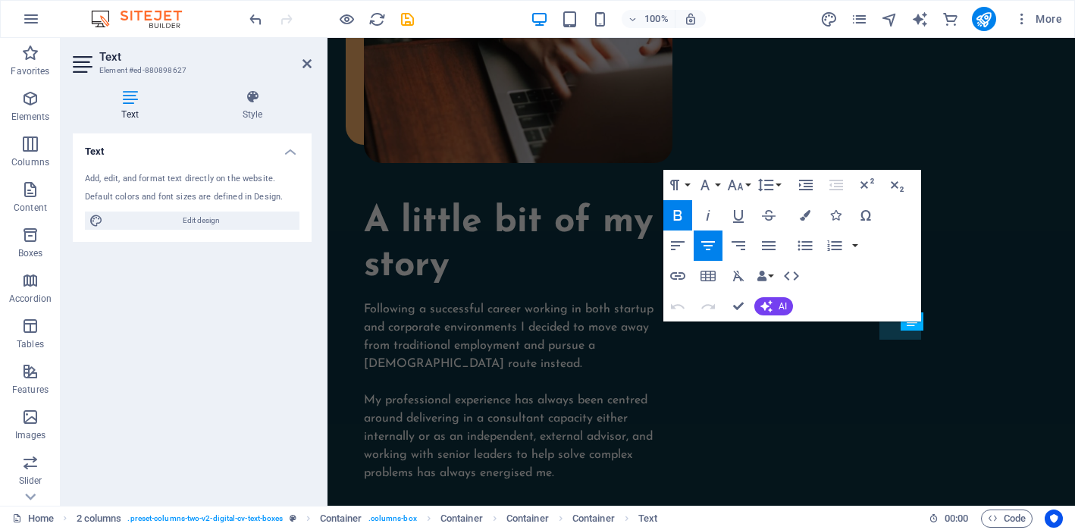
scroll to position [1570, 0]
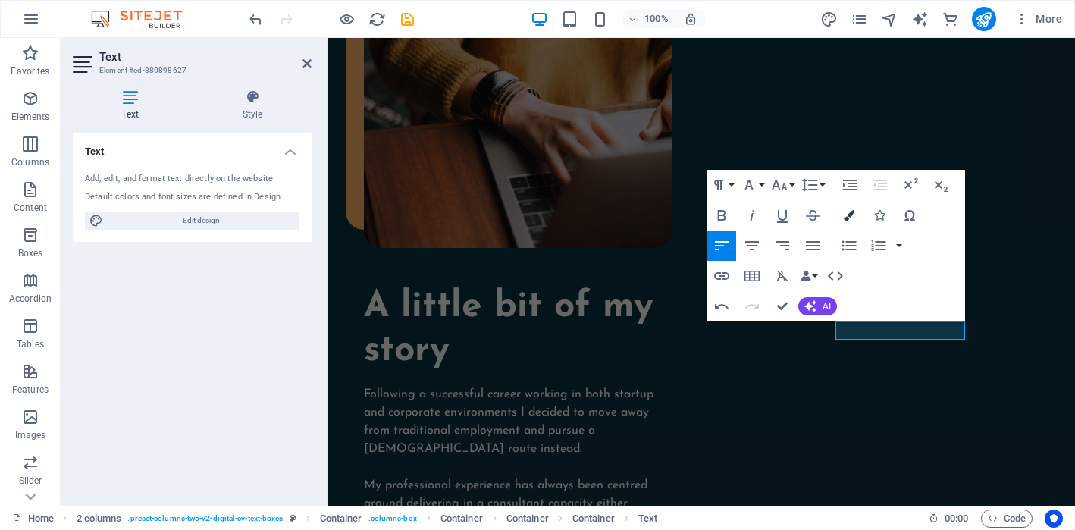
click at [848, 213] on icon "button" at bounding box center [848, 215] width 11 height 11
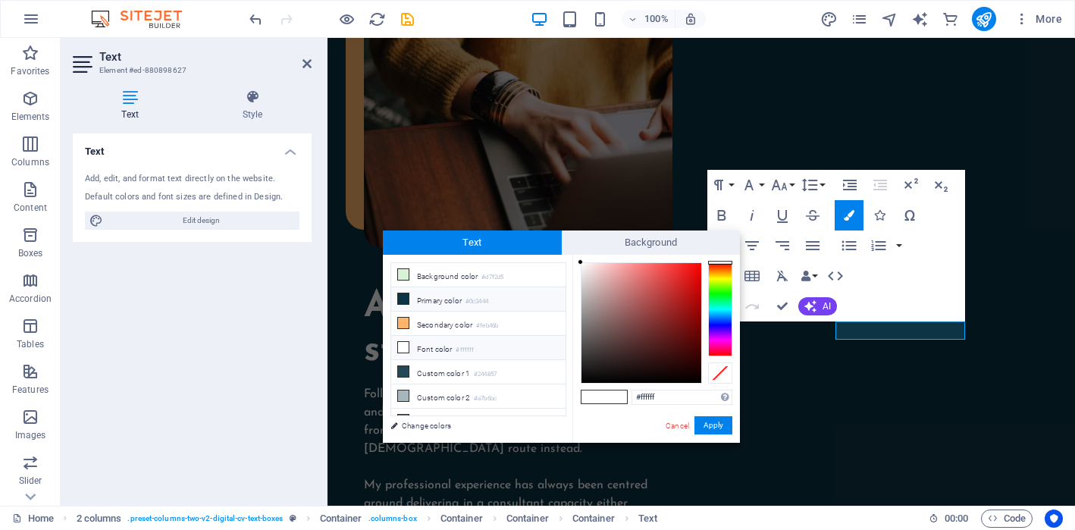
click at [512, 289] on li "Primary color #0c3444" at bounding box center [478, 299] width 174 height 24
type input "#0c3444"
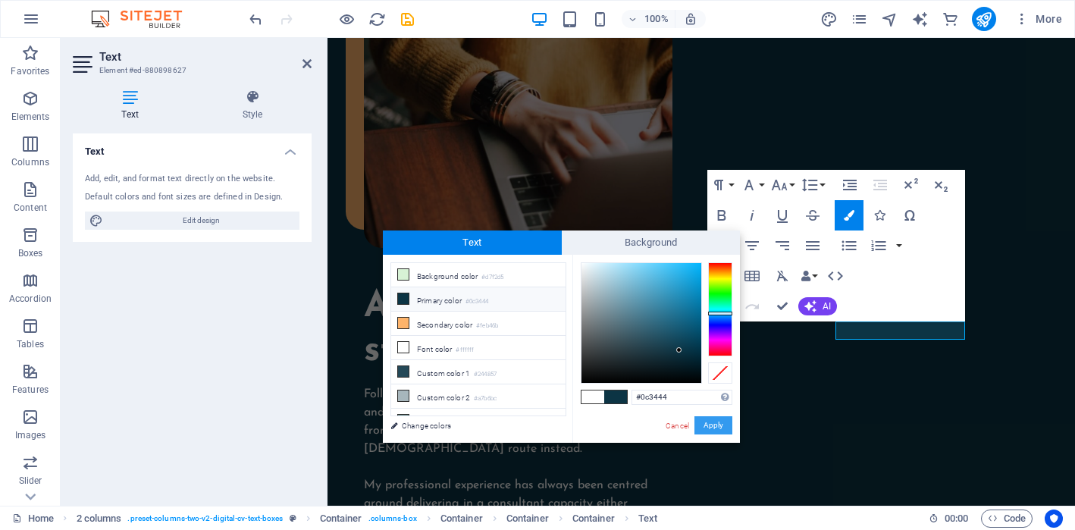
click at [712, 422] on button "Apply" at bounding box center [713, 425] width 38 height 18
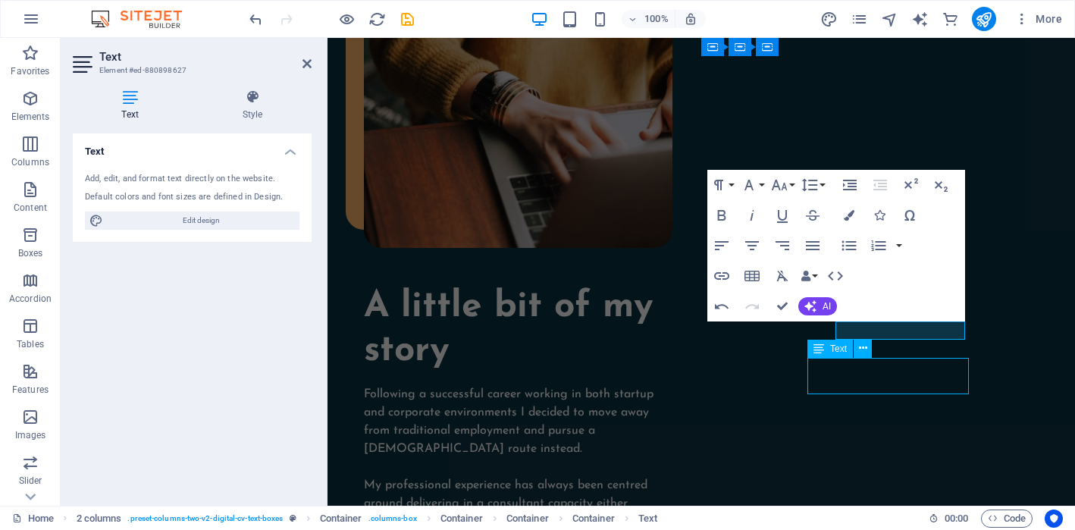
scroll to position [1655, 0]
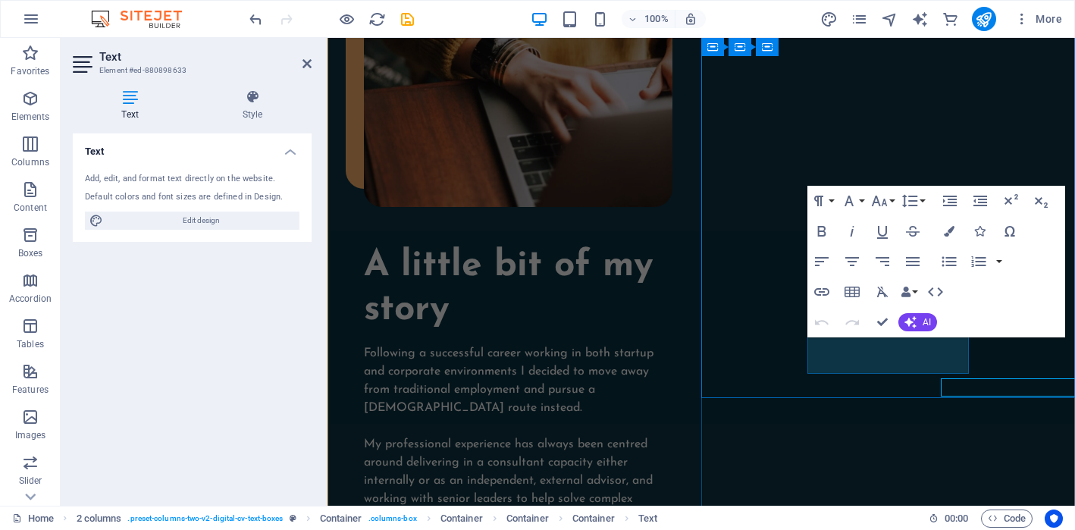
scroll to position [1591, 0]
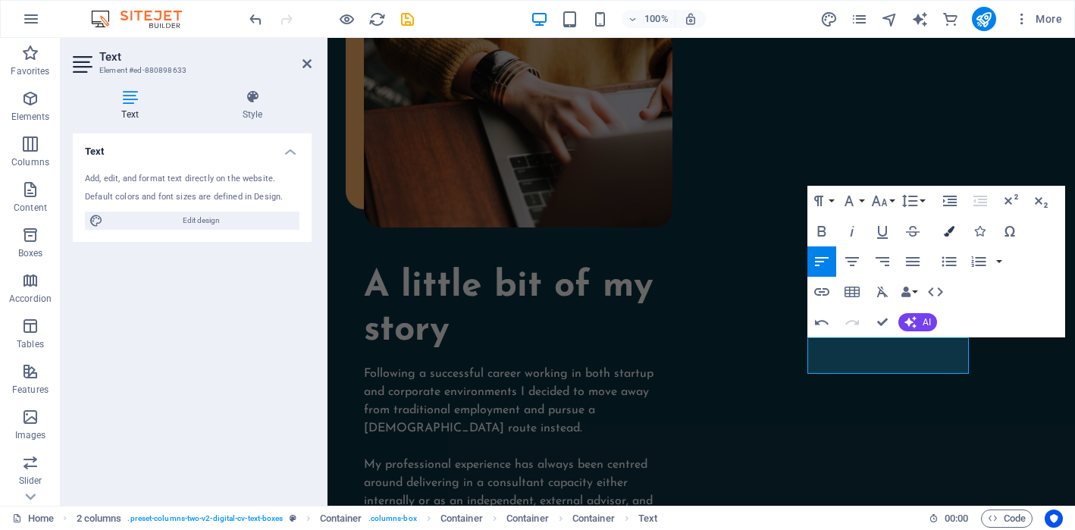
click at [943, 236] on icon "button" at bounding box center [948, 231] width 11 height 11
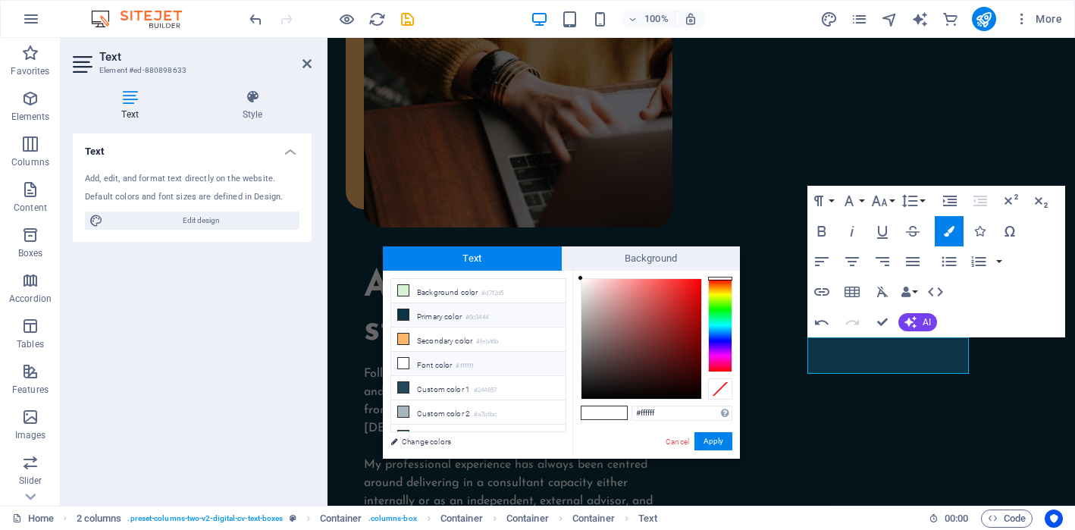
click at [468, 318] on li "Primary color #0c3444" at bounding box center [478, 315] width 174 height 24
type input "#0c3444"
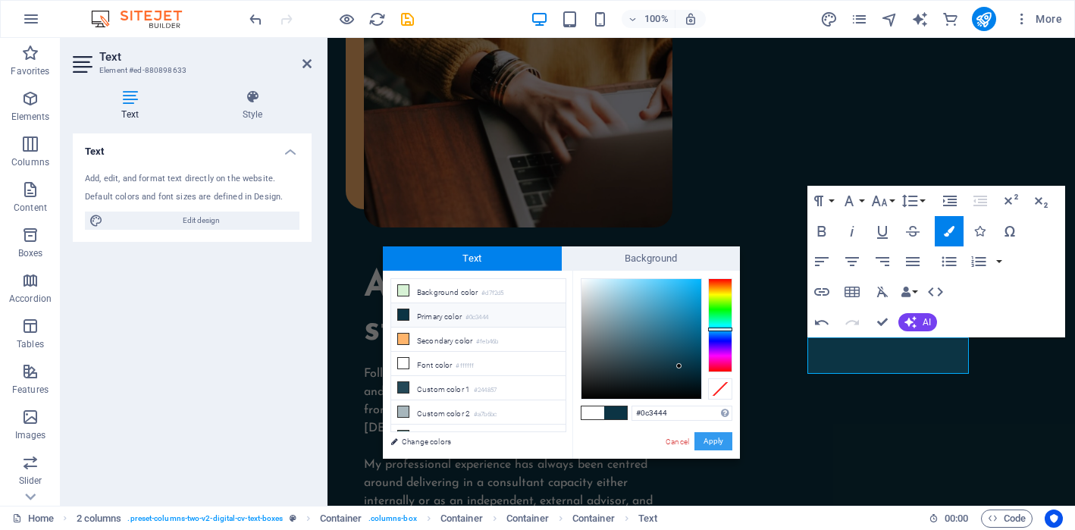
click at [705, 441] on button "Apply" at bounding box center [713, 441] width 38 height 18
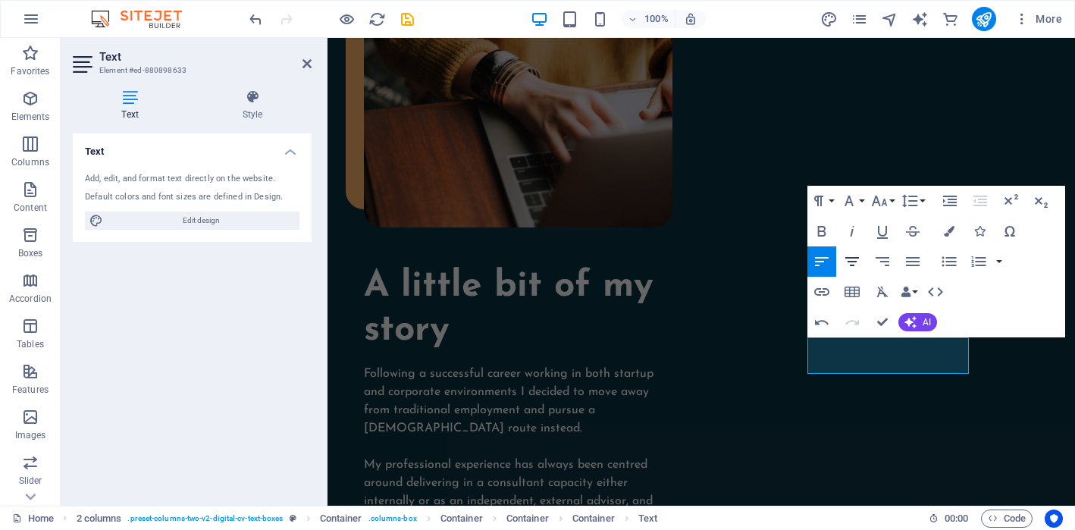
click at [850, 264] on icon "button" at bounding box center [852, 261] width 14 height 9
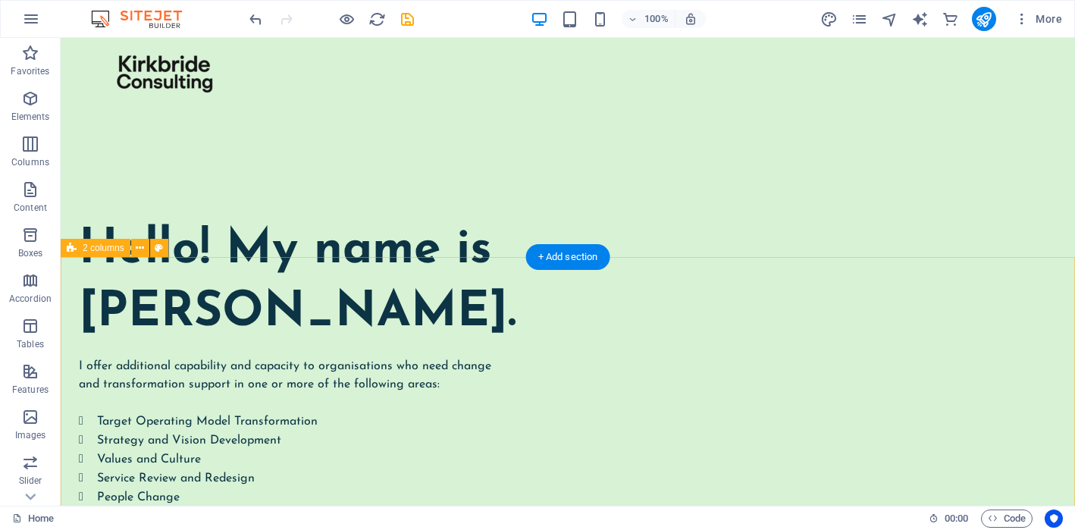
scroll to position [0, 0]
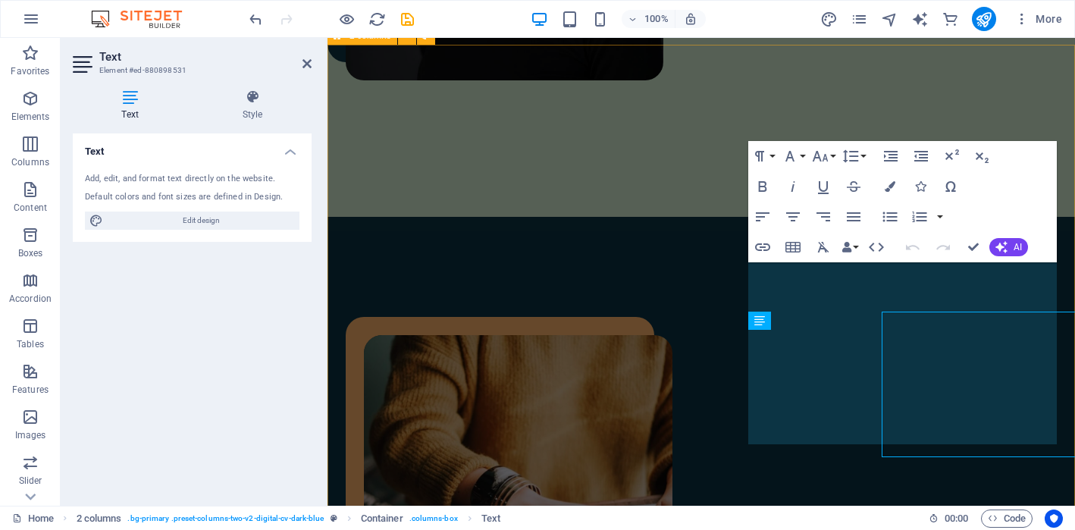
scroll to position [924, 0]
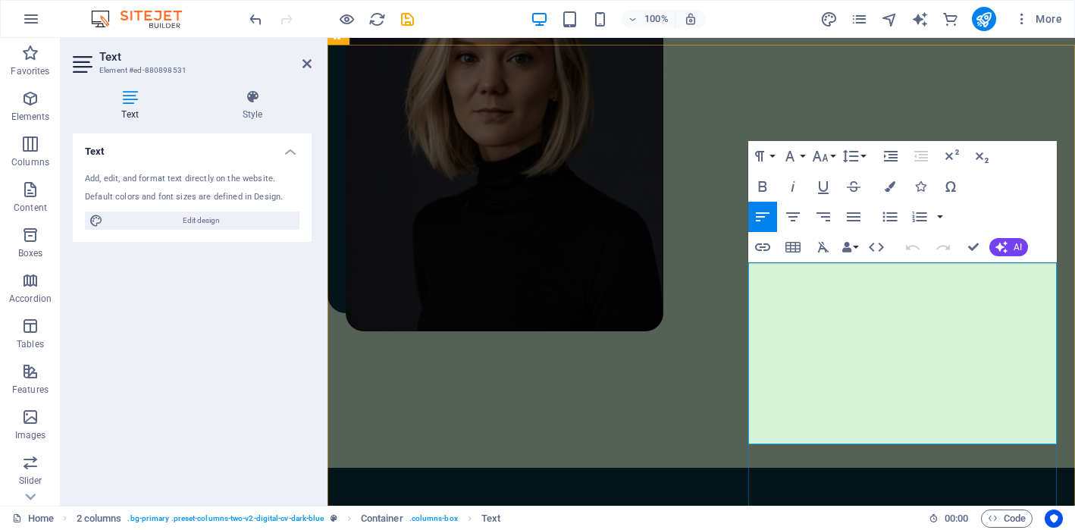
click at [274, 318] on div "Text Add, edit, and format text directly on the website. Default colors and fon…" at bounding box center [192, 313] width 239 height 360
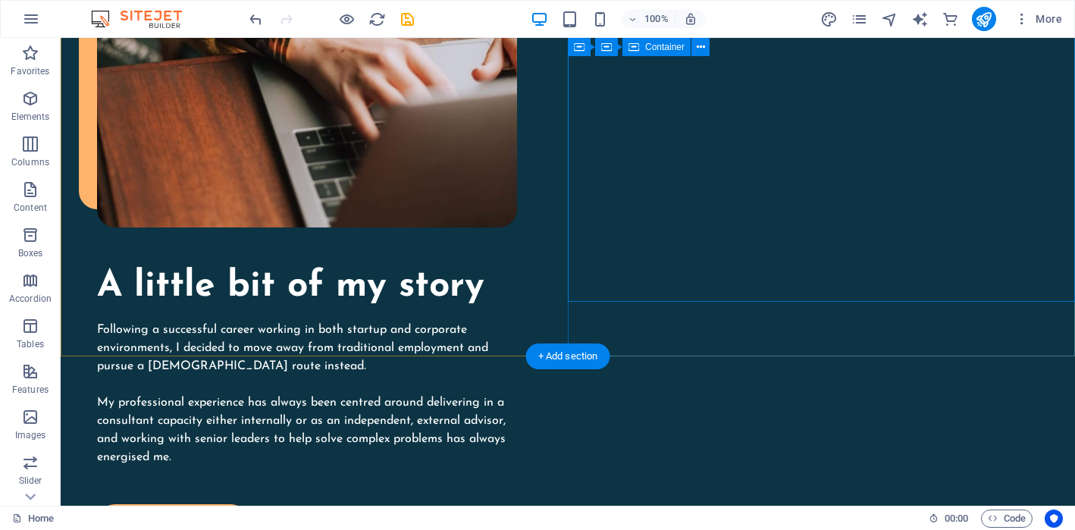
scroll to position [1767, 0]
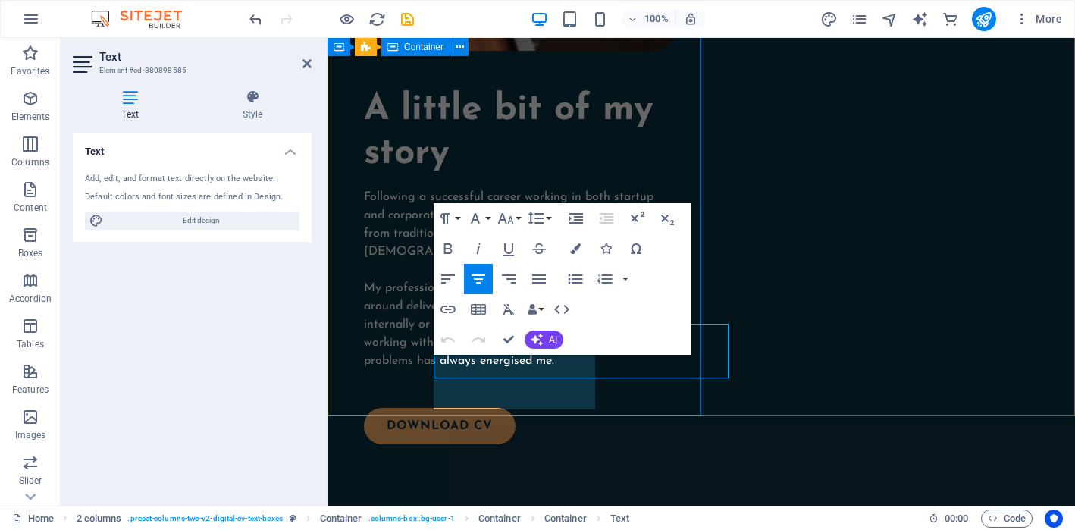
scroll to position [1682, 0]
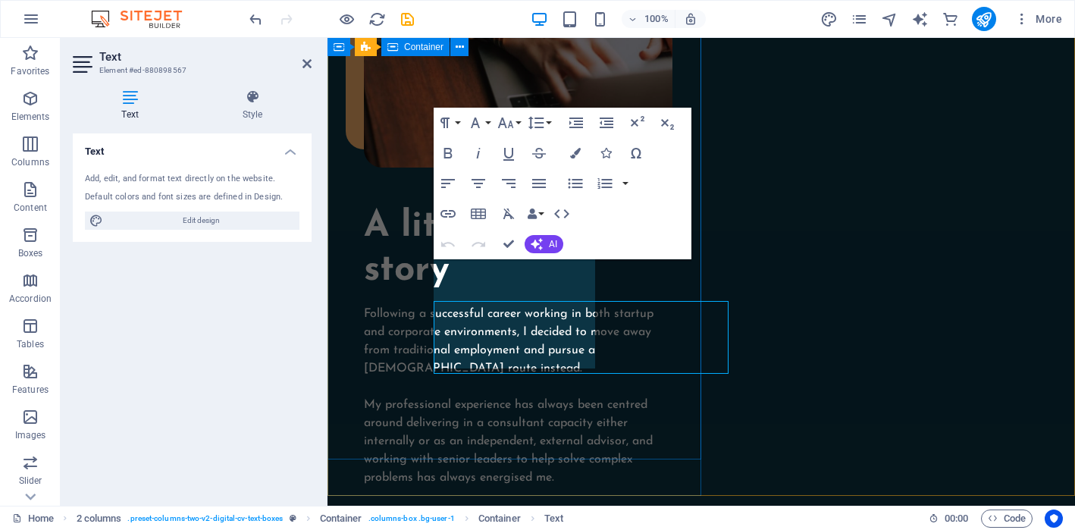
scroll to position [1566, 0]
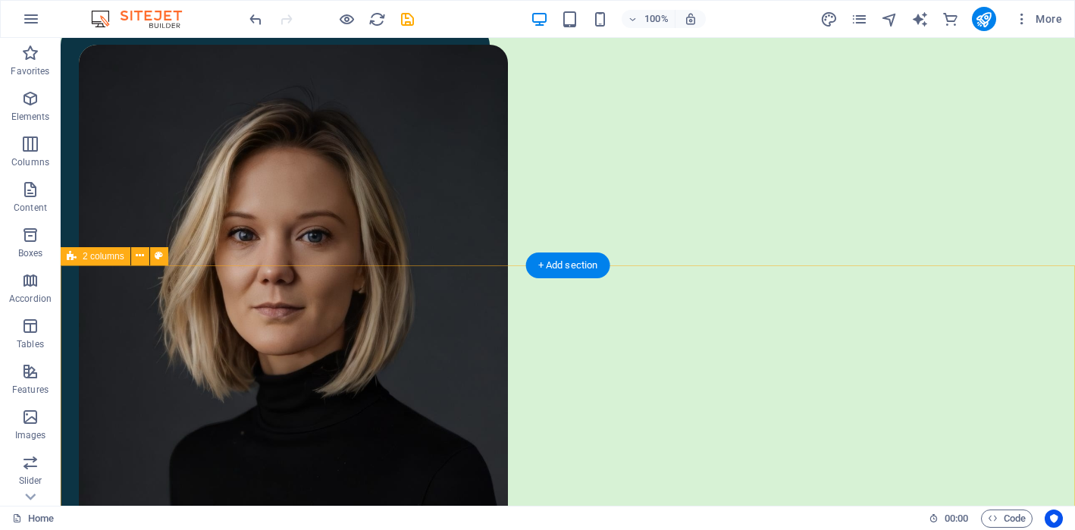
scroll to position [728, 0]
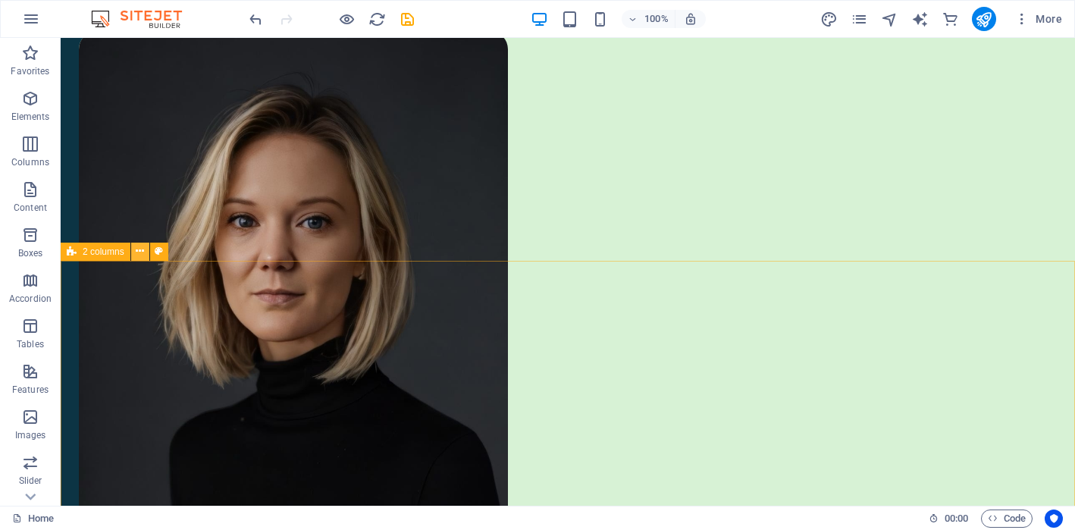
click at [142, 251] on icon at bounding box center [140, 251] width 8 height 16
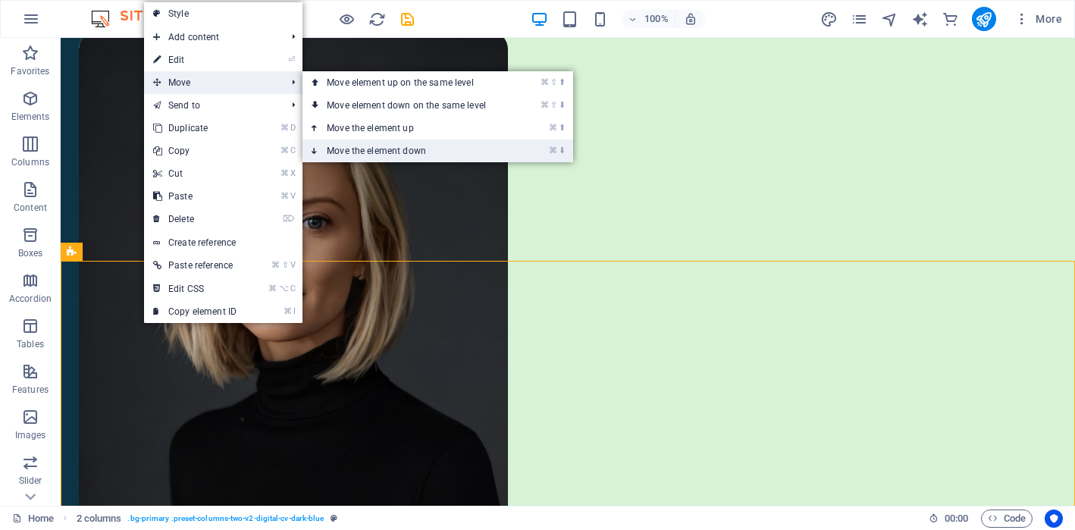
click at [393, 149] on link "⌘ ⬇ Move the element down" at bounding box center [409, 150] width 214 height 23
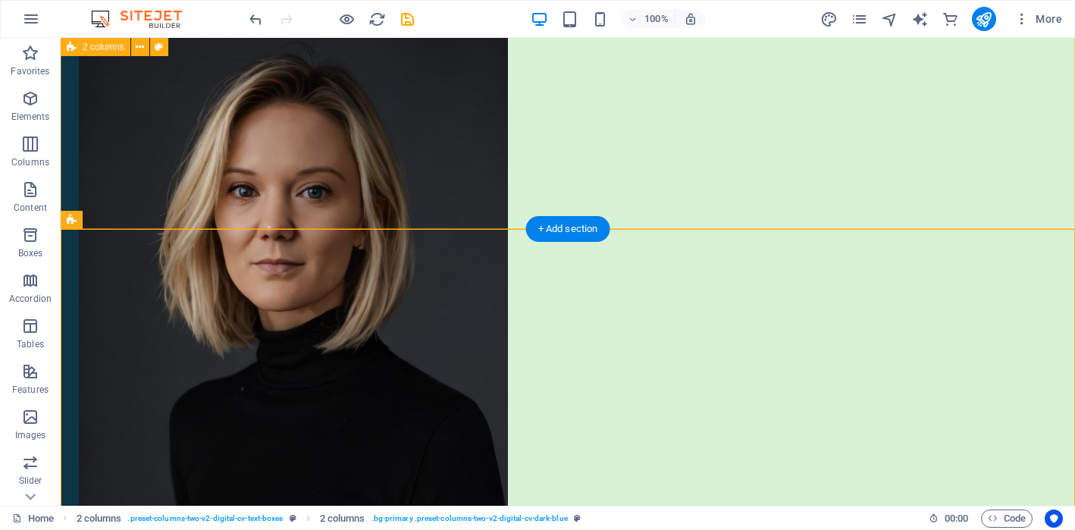
scroll to position [755, 0]
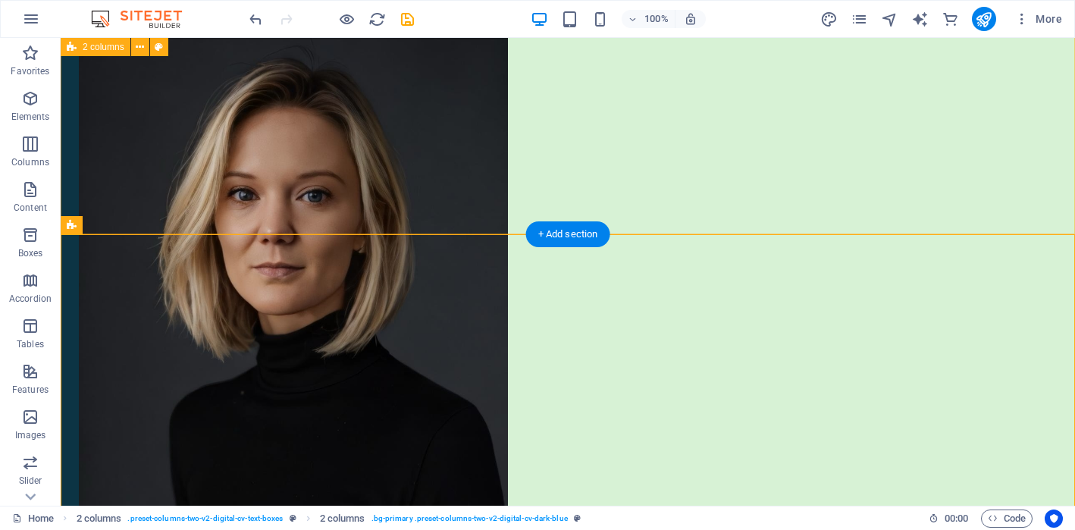
click at [420, 176] on div "Hello! My name is Amber Kirkbride. I offer additional capability and capacity t…" at bounding box center [568, 101] width 1014 height 1199
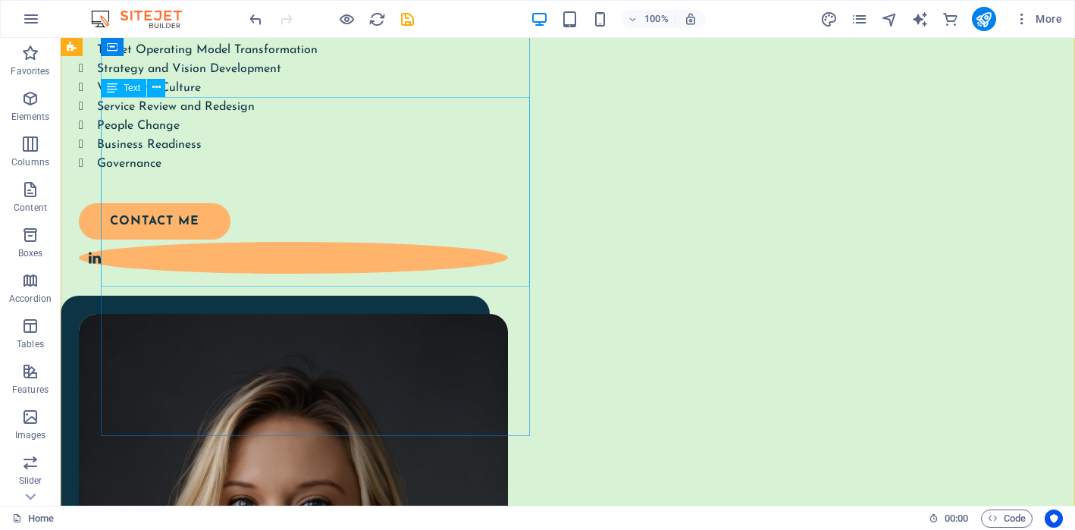
scroll to position [417, 0]
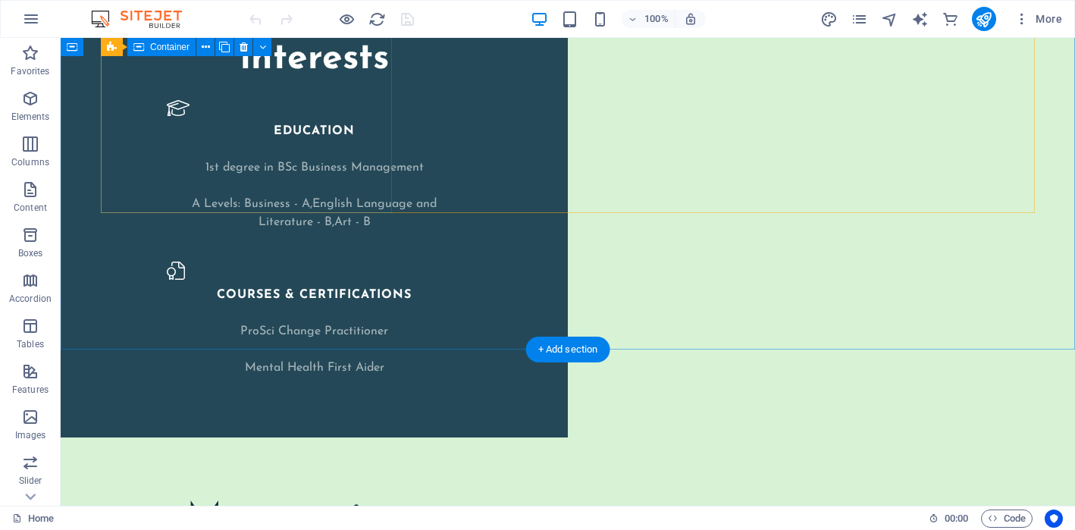
scroll to position [2504, 0]
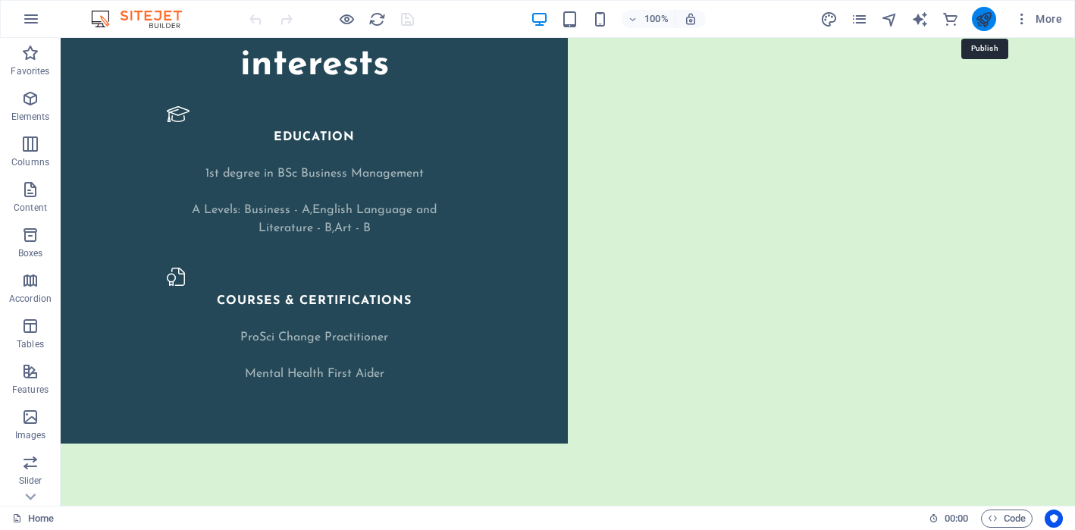
click at [983, 18] on icon "publish" at bounding box center [983, 19] width 17 height 17
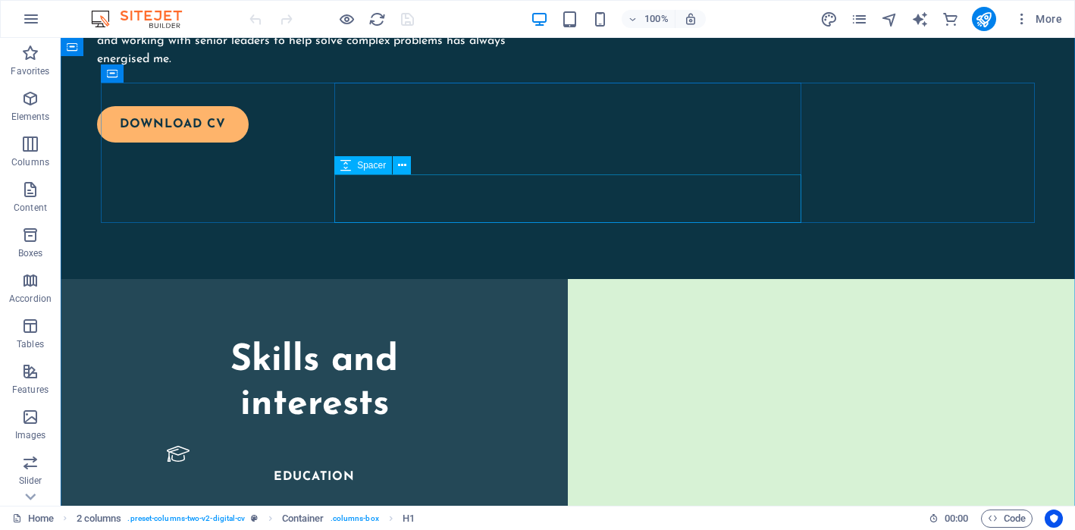
scroll to position [2164, 0]
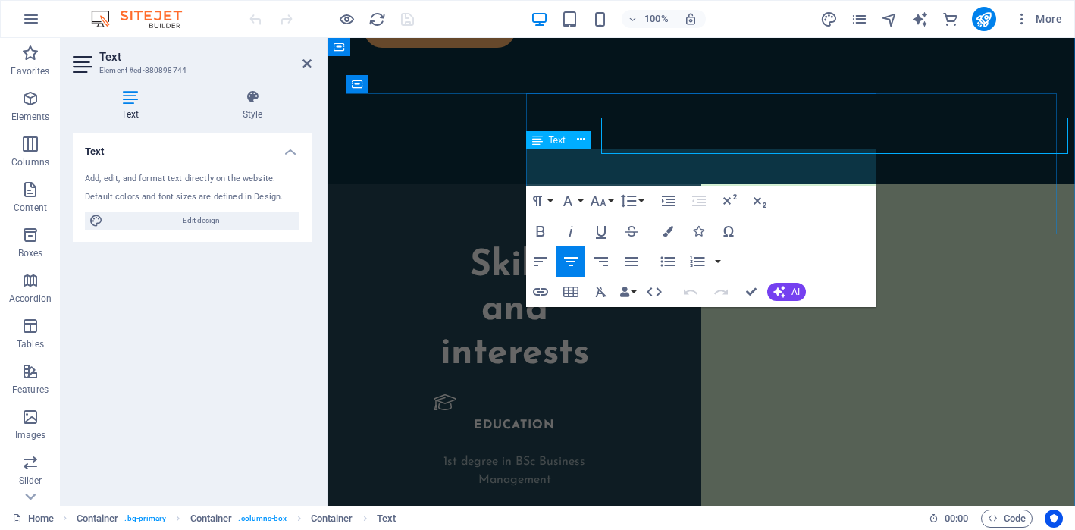
scroll to position [2195, 0]
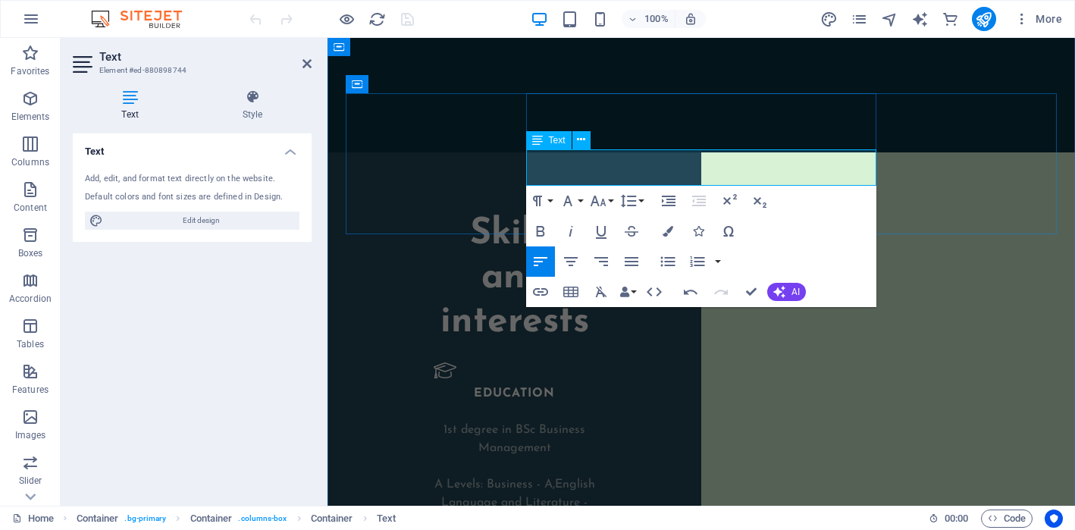
click at [565, 258] on icon "button" at bounding box center [571, 261] width 18 height 18
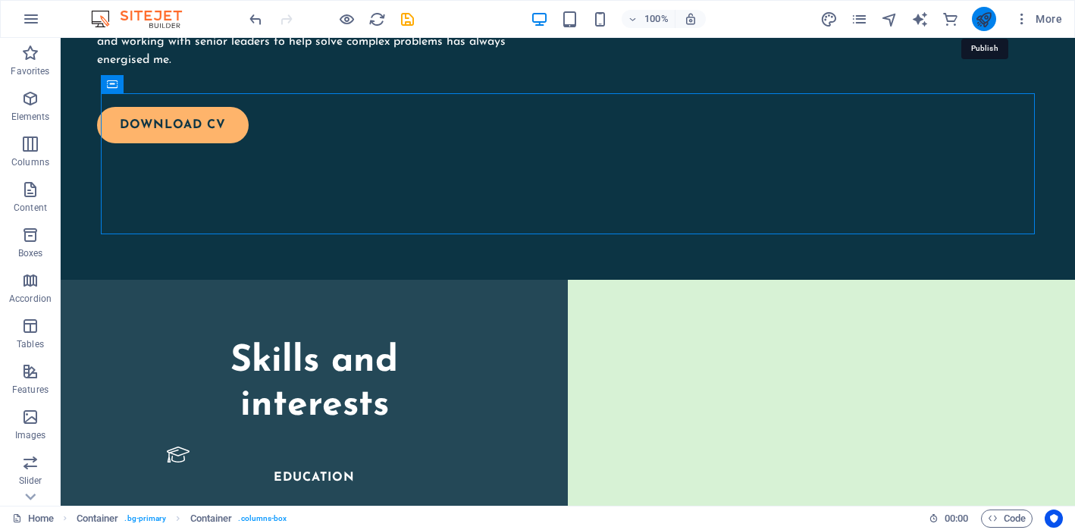
click at [985, 22] on icon "publish" at bounding box center [983, 19] width 17 height 17
checkbox input "false"
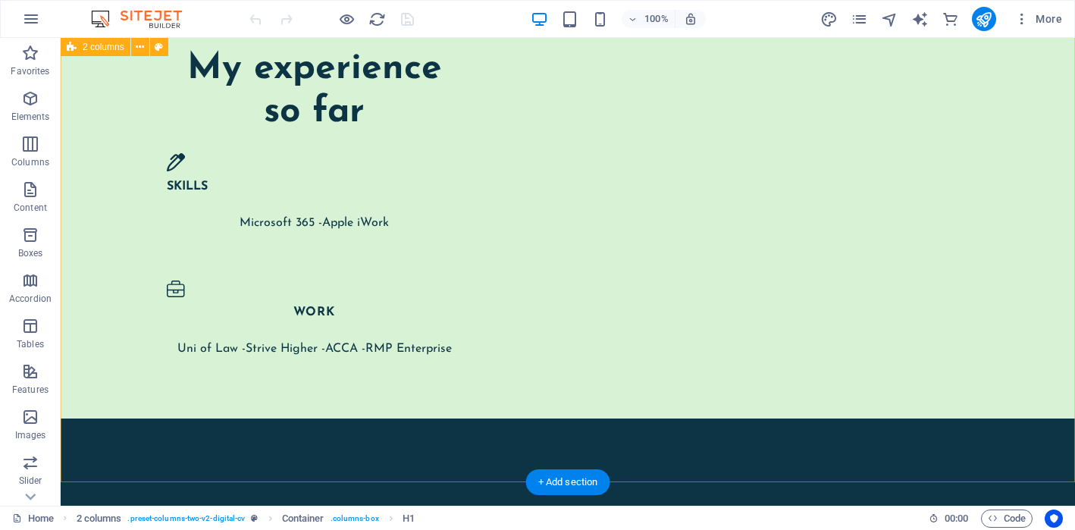
scroll to position [2962, 0]
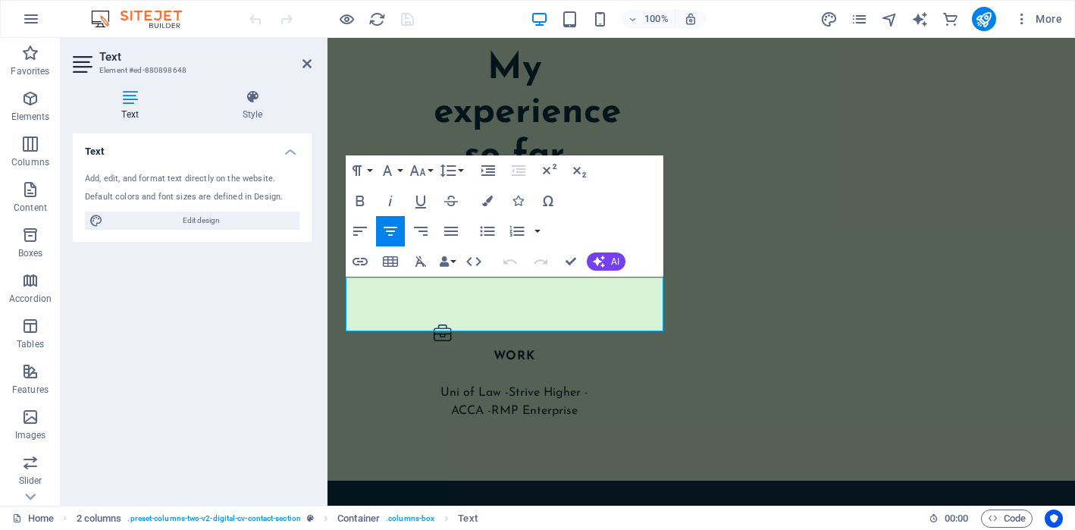
scroll to position [3018, 0]
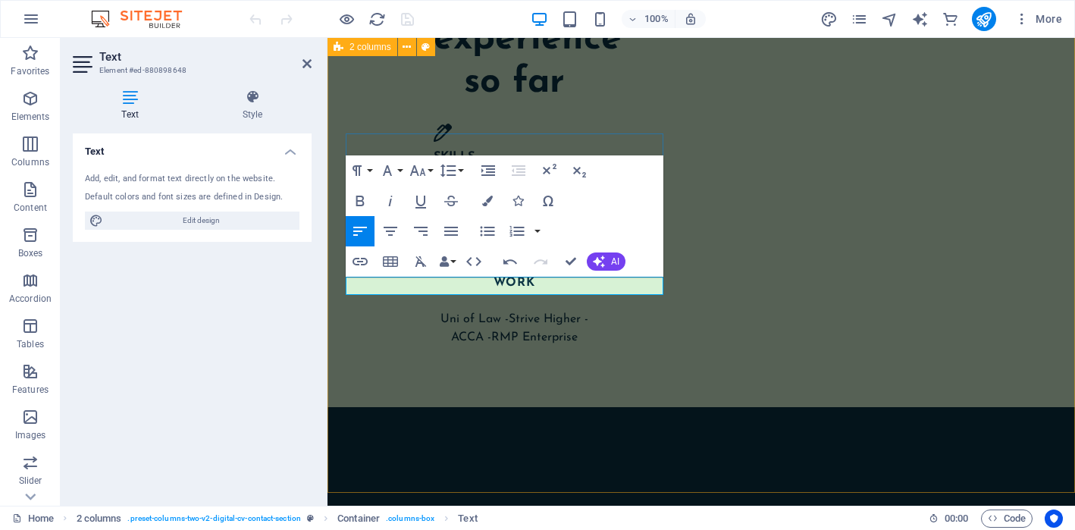
scroll to position [3027, 0]
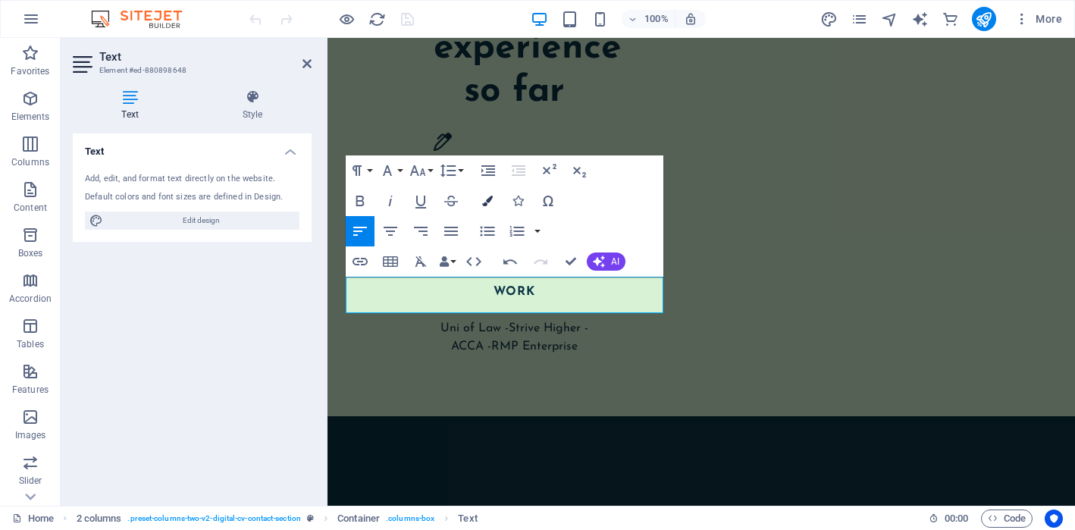
click at [490, 198] on icon "button" at bounding box center [487, 201] width 11 height 11
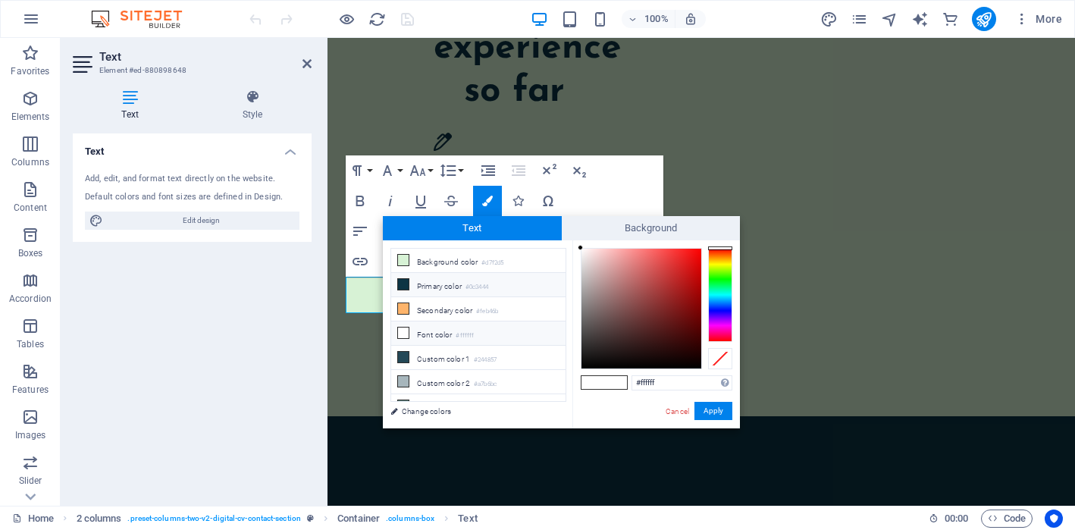
click at [420, 283] on li "Primary color #0c3444" at bounding box center [478, 285] width 174 height 24
type input "#0c3444"
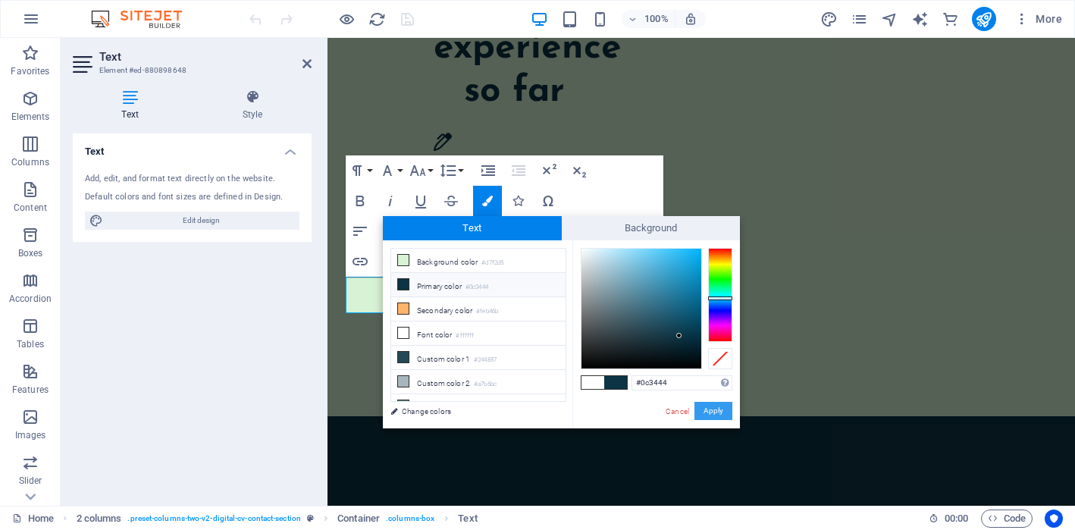
click at [708, 408] on button "Apply" at bounding box center [713, 411] width 38 height 18
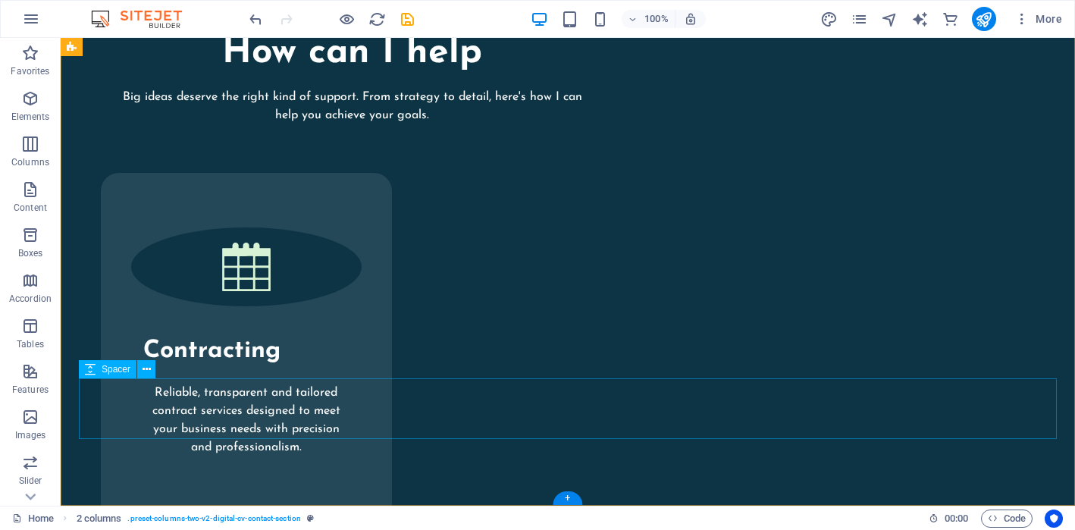
scroll to position [3516, 0]
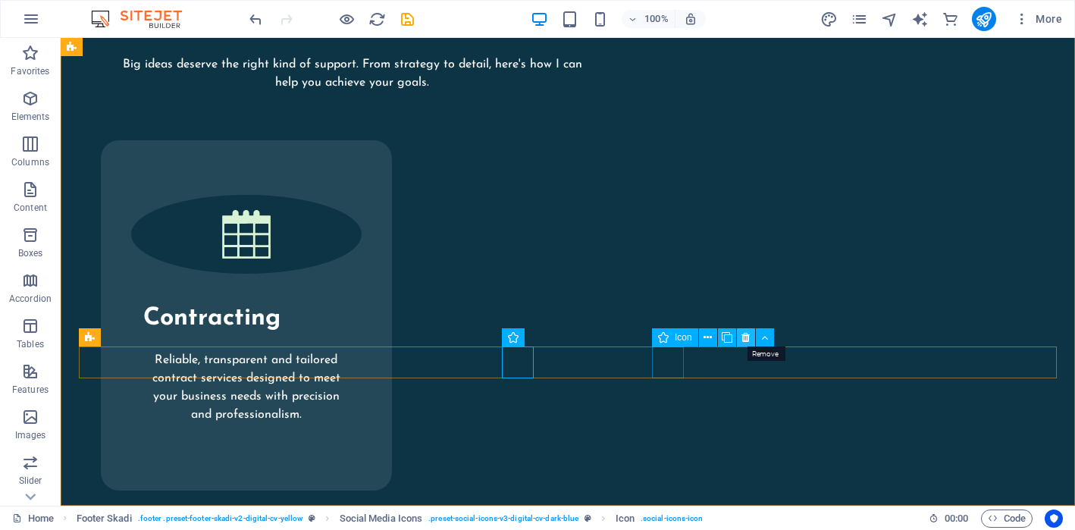
click at [746, 337] on icon at bounding box center [745, 338] width 8 height 16
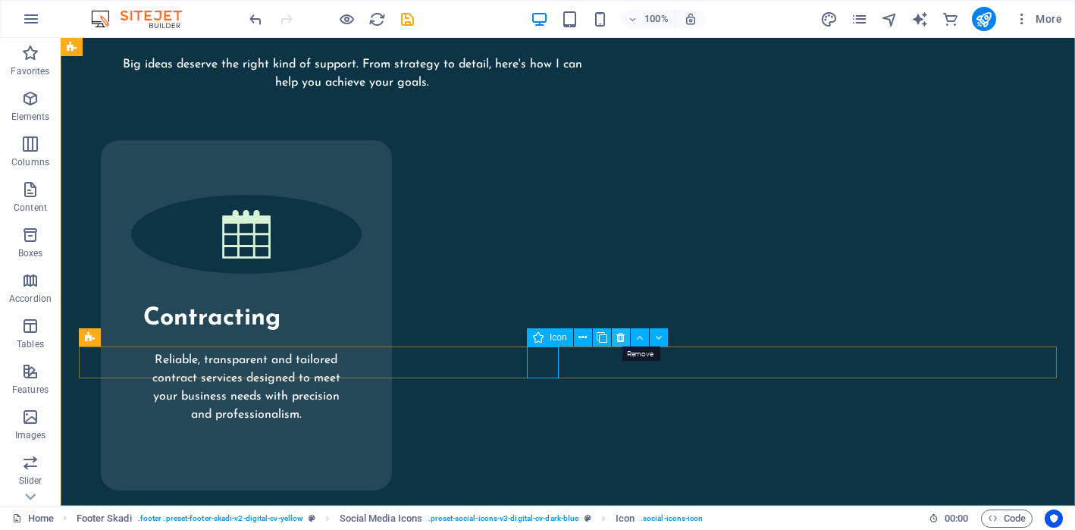
click at [622, 337] on icon at bounding box center [620, 338] width 8 height 16
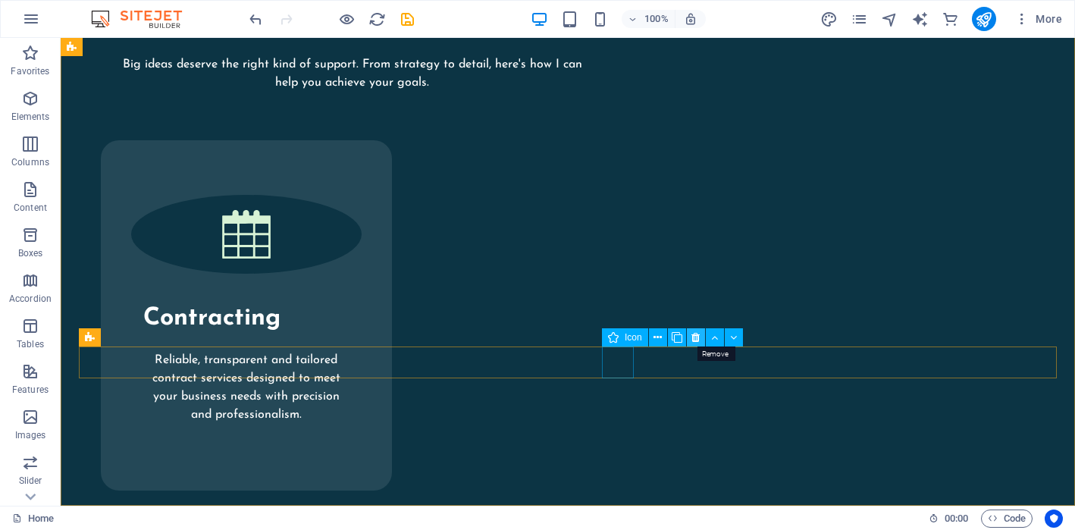
click at [695, 335] on icon at bounding box center [695, 338] width 8 height 16
click at [675, 336] on button at bounding box center [671, 337] width 18 height 18
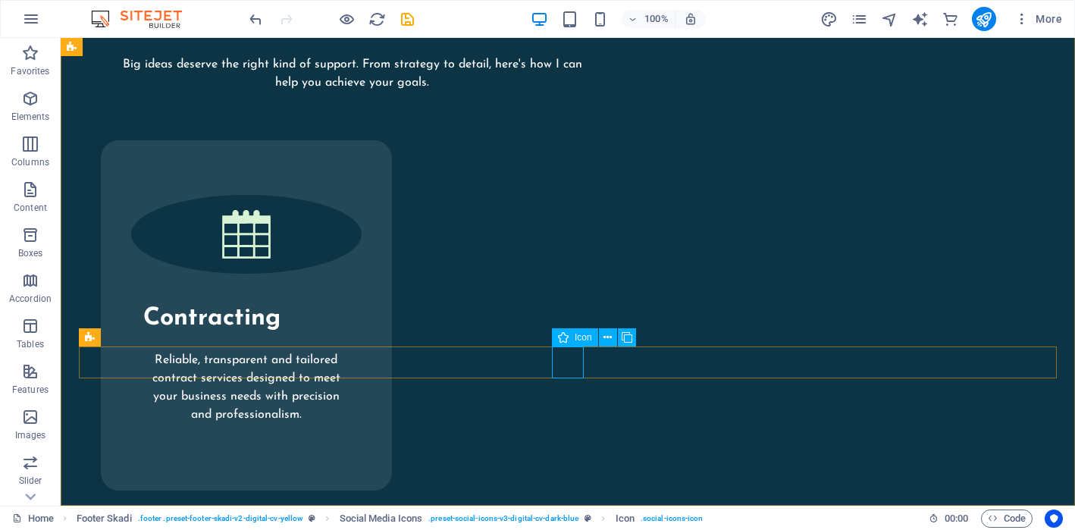
click at [565, 334] on icon at bounding box center [563, 337] width 11 height 18
select select "xMidYMid"
select select "px"
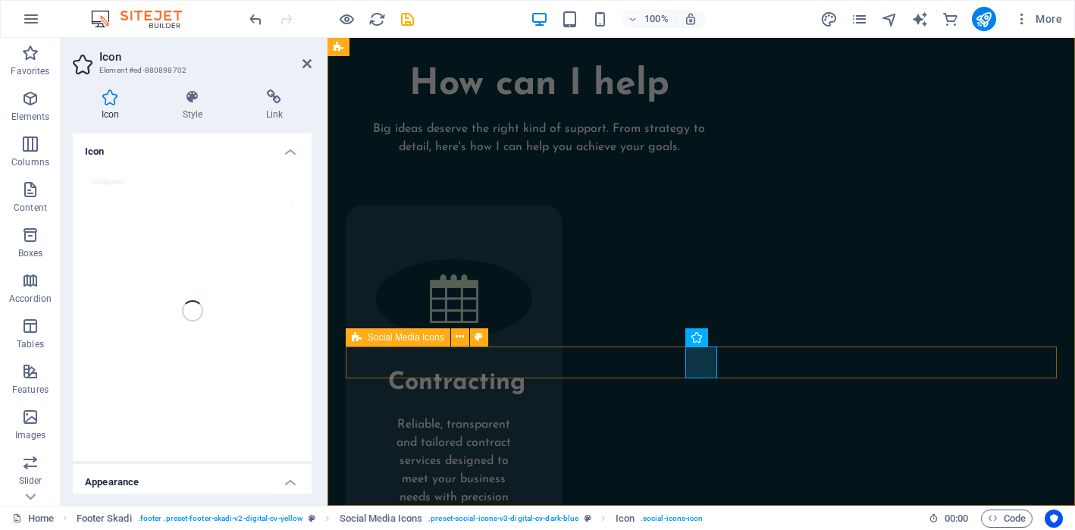
scroll to position [3602, 0]
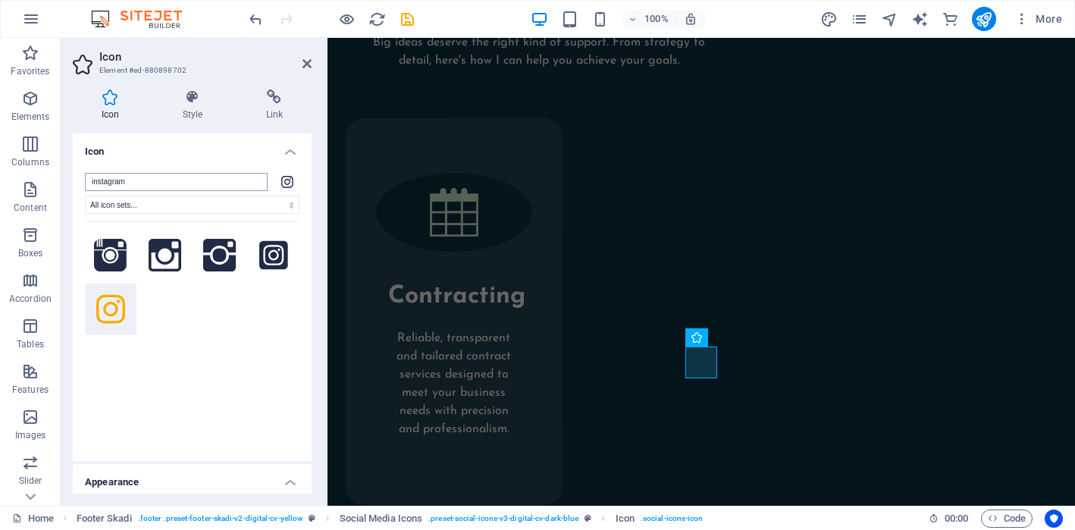
click at [148, 180] on input "instagram" at bounding box center [176, 182] width 183 height 18
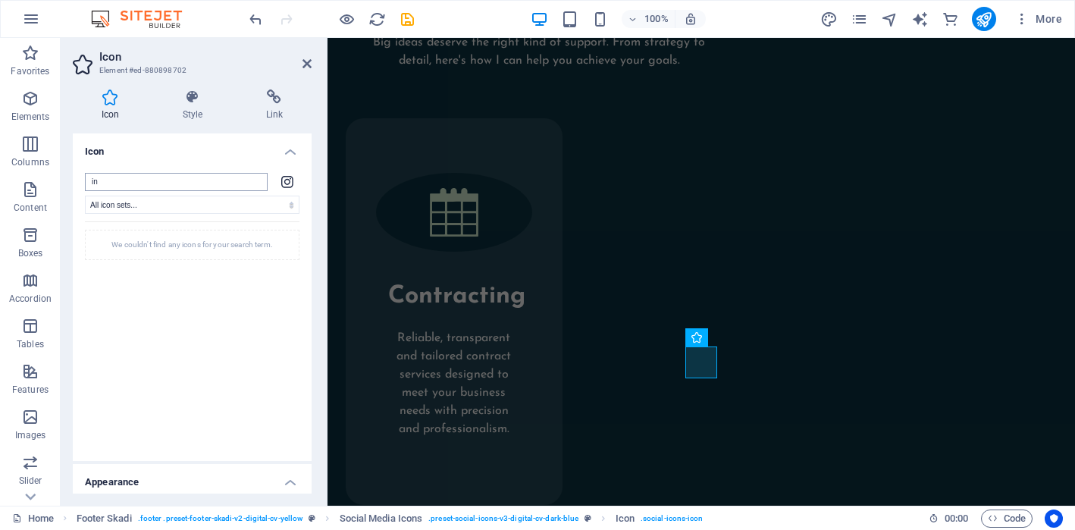
type input "i"
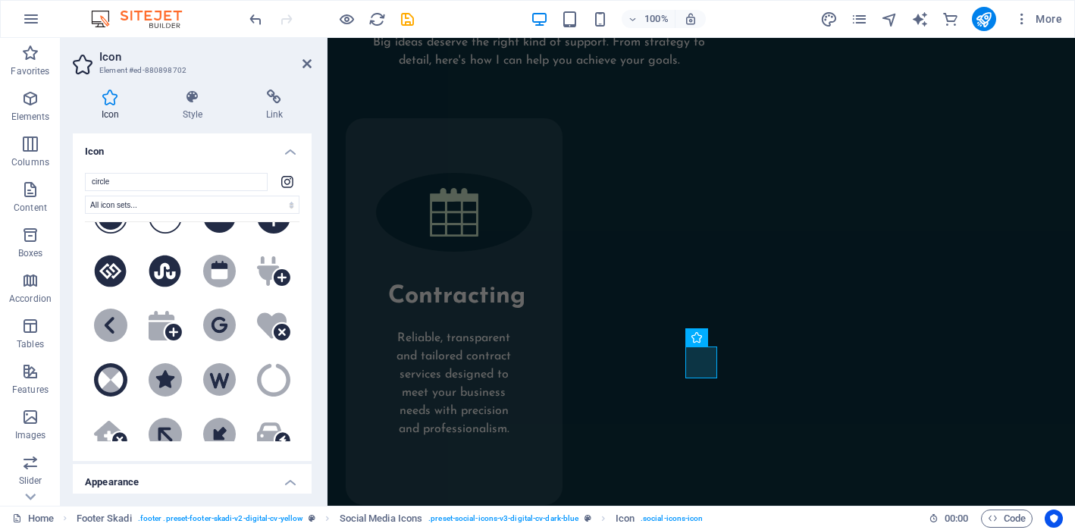
scroll to position [468, 0]
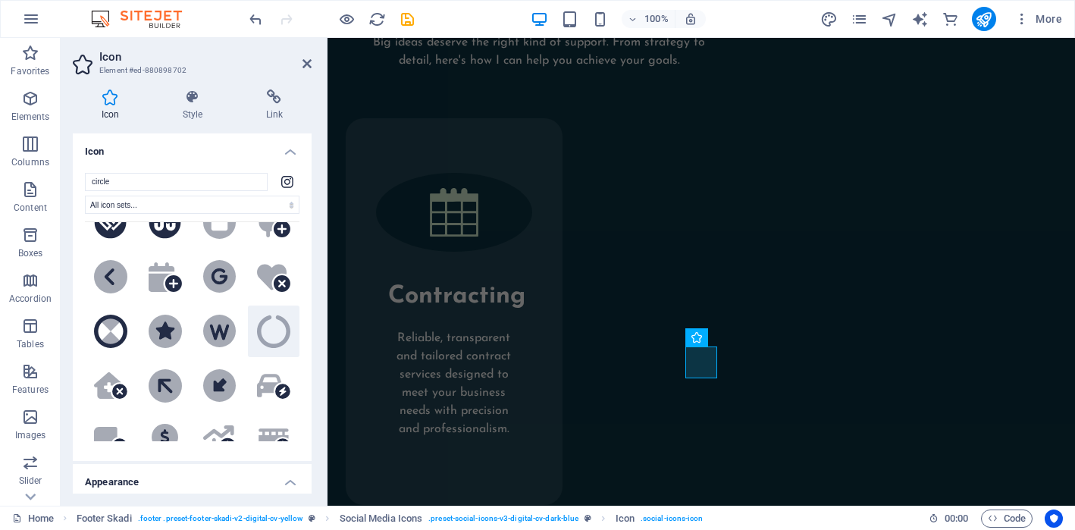
type input "circle"
click at [283, 315] on icon at bounding box center [273, 331] width 33 height 33
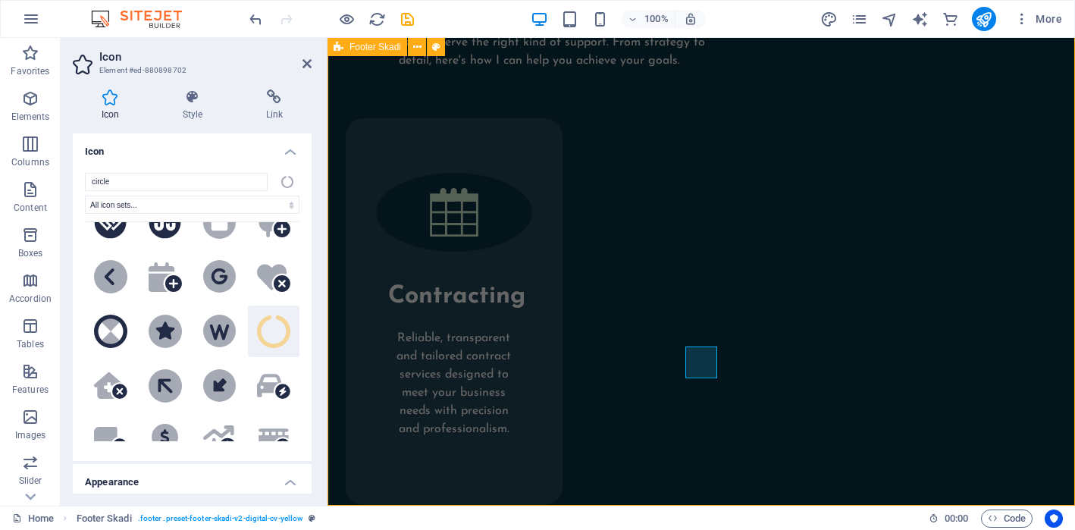
scroll to position [3516, 0]
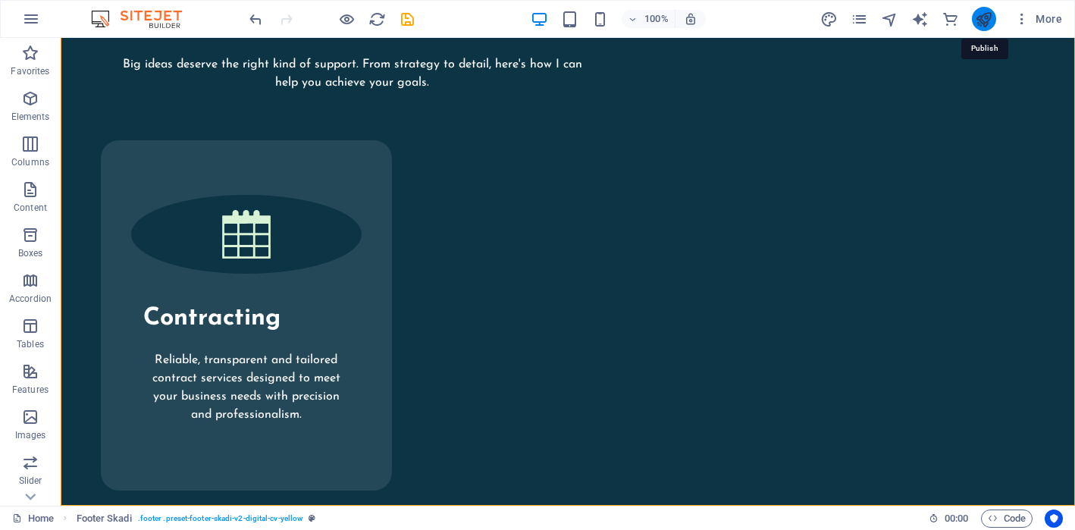
click at [987, 20] on icon "publish" at bounding box center [983, 19] width 17 height 17
checkbox input "false"
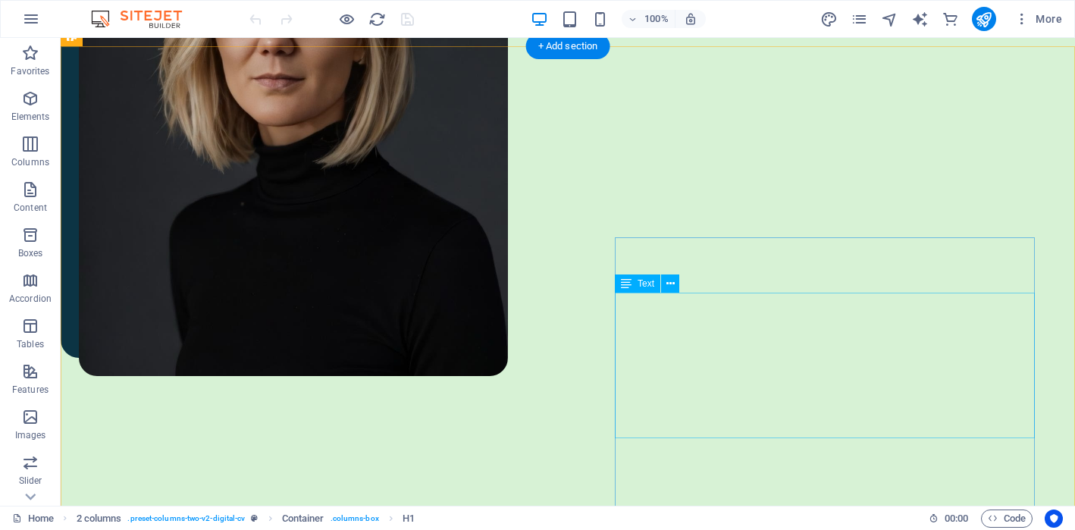
scroll to position [945, 0]
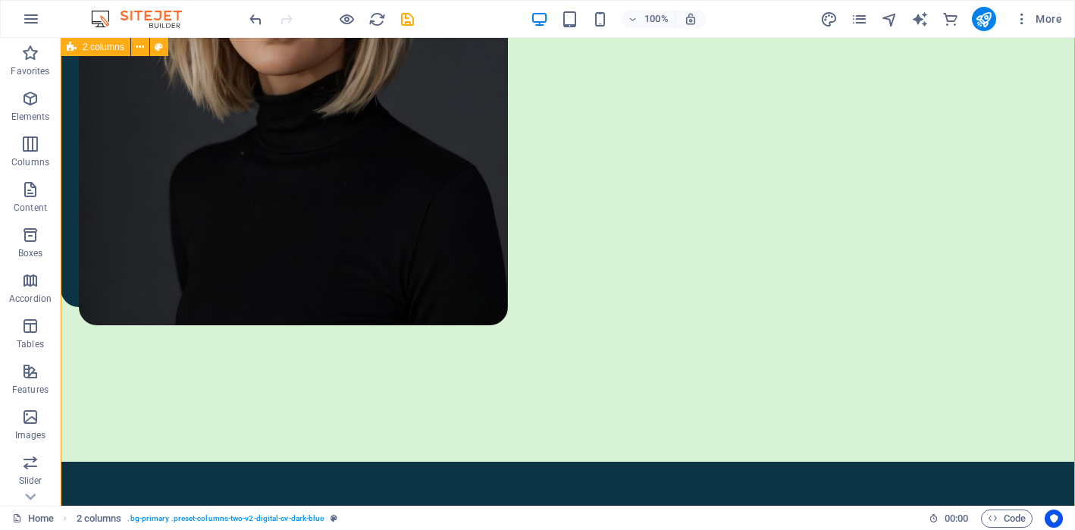
scroll to position [953, 0]
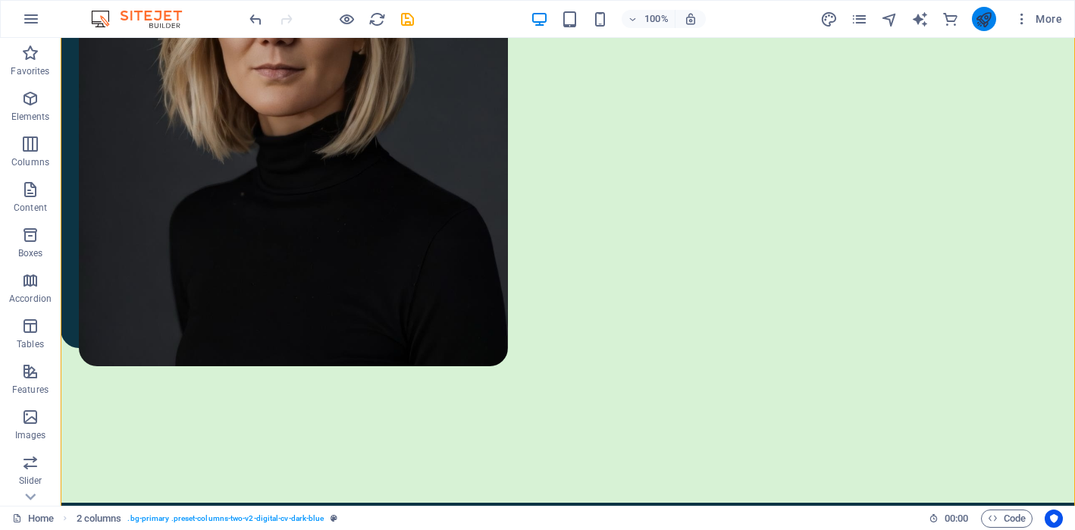
click at [985, 16] on icon "publish" at bounding box center [983, 19] width 17 height 17
checkbox input "false"
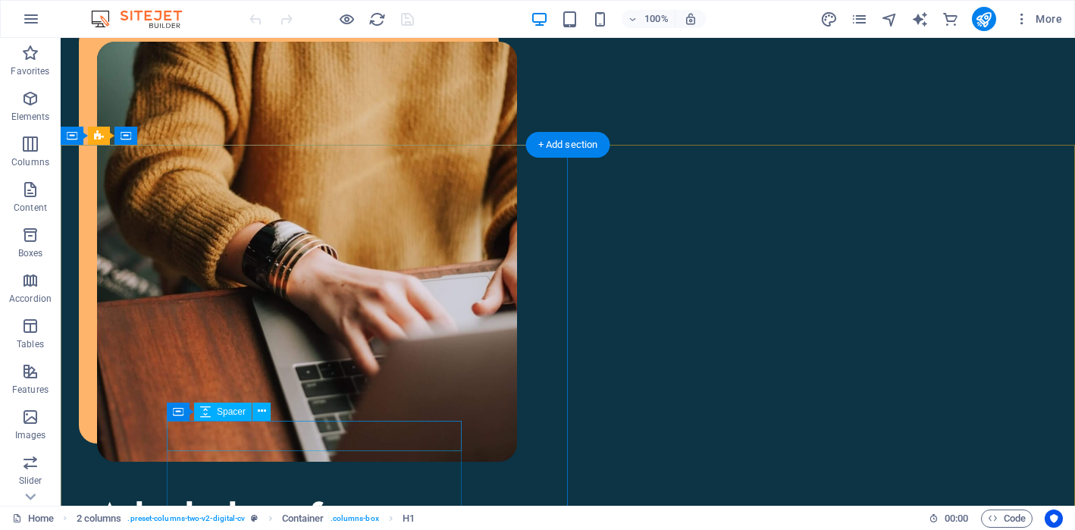
scroll to position [1569, 0]
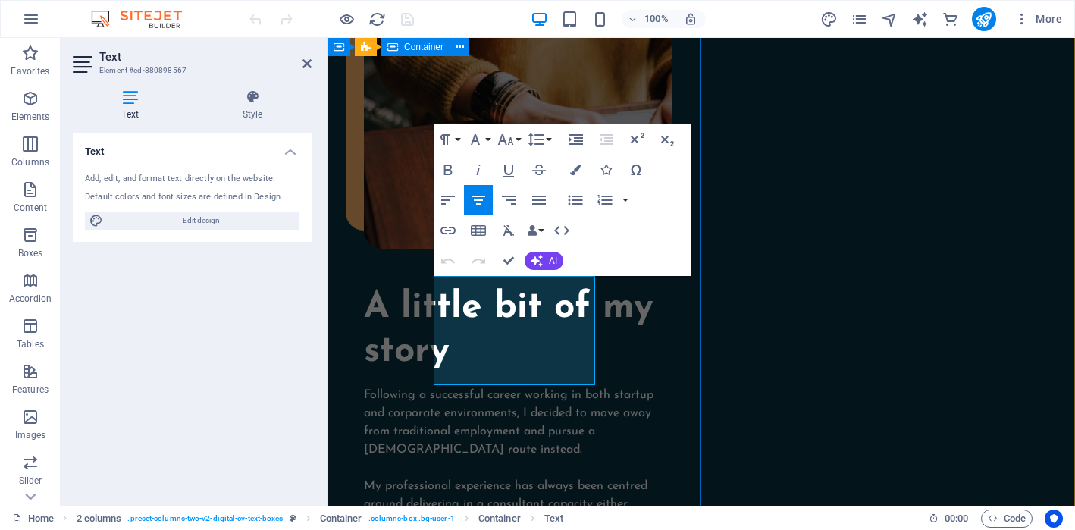
scroll to position [1549, 0]
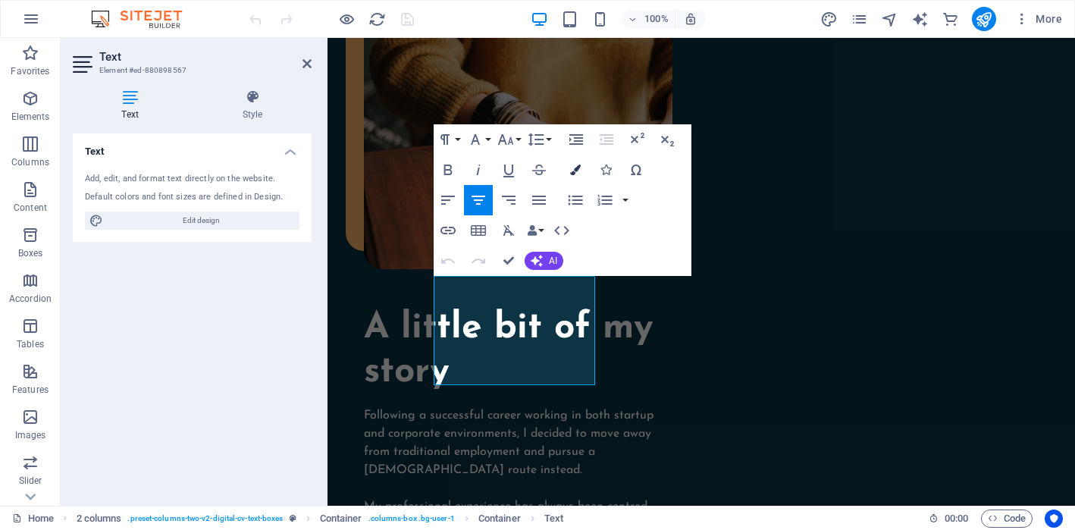
click at [579, 158] on button "Colors" at bounding box center [575, 170] width 29 height 30
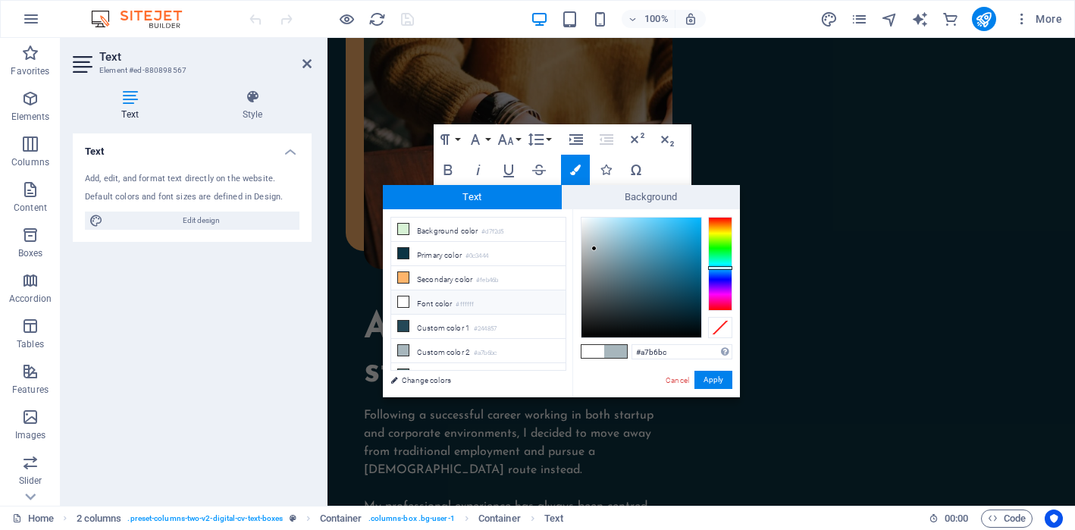
click at [448, 299] on li "Font color #ffffff" at bounding box center [478, 302] width 174 height 24
type input "#ffffff"
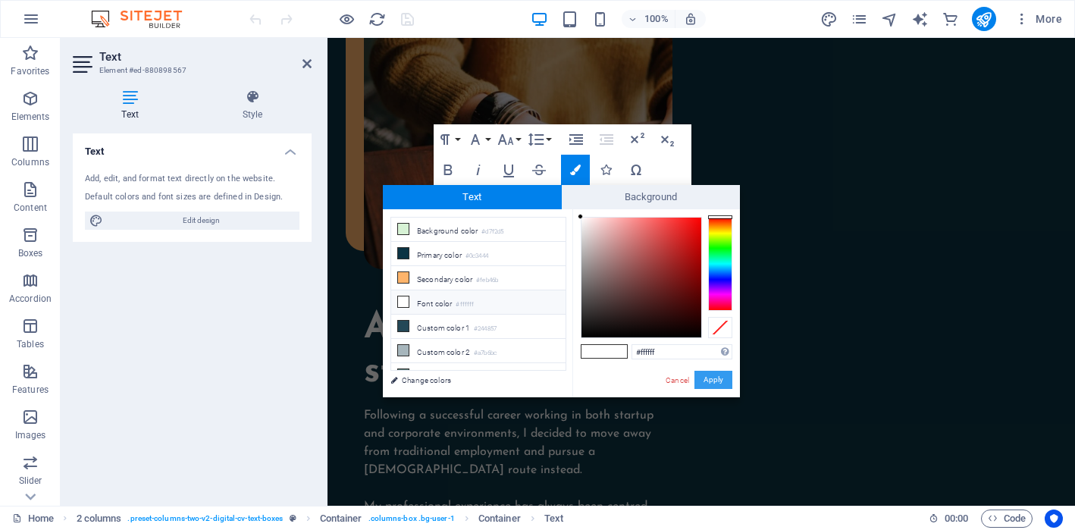
click at [715, 379] on button "Apply" at bounding box center [713, 380] width 38 height 18
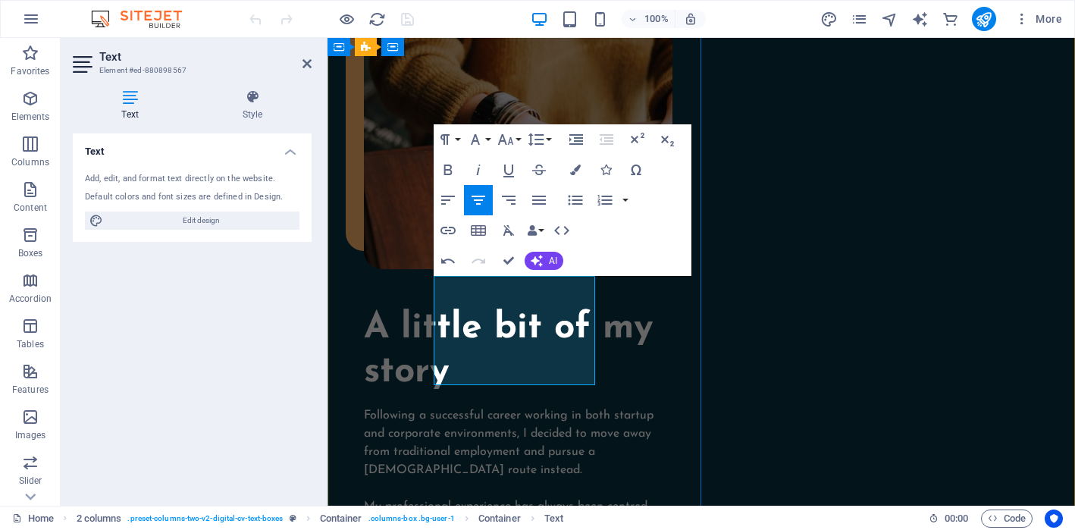
click at [577, 174] on icon "button" at bounding box center [575, 169] width 11 height 11
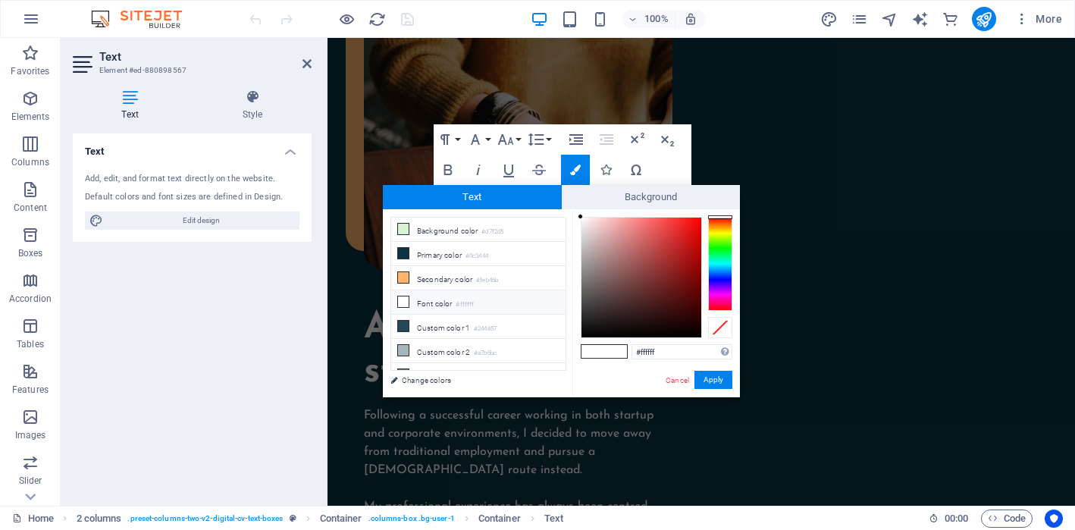
click at [431, 307] on li "Font color #ffffff" at bounding box center [478, 302] width 174 height 24
click at [711, 388] on button "Apply" at bounding box center [713, 380] width 38 height 18
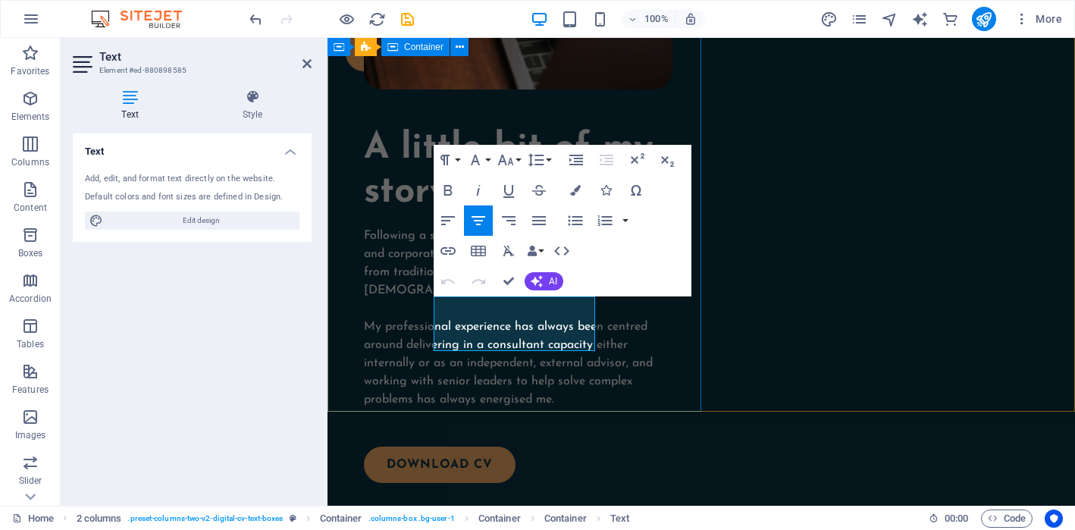
scroll to position [1741, 0]
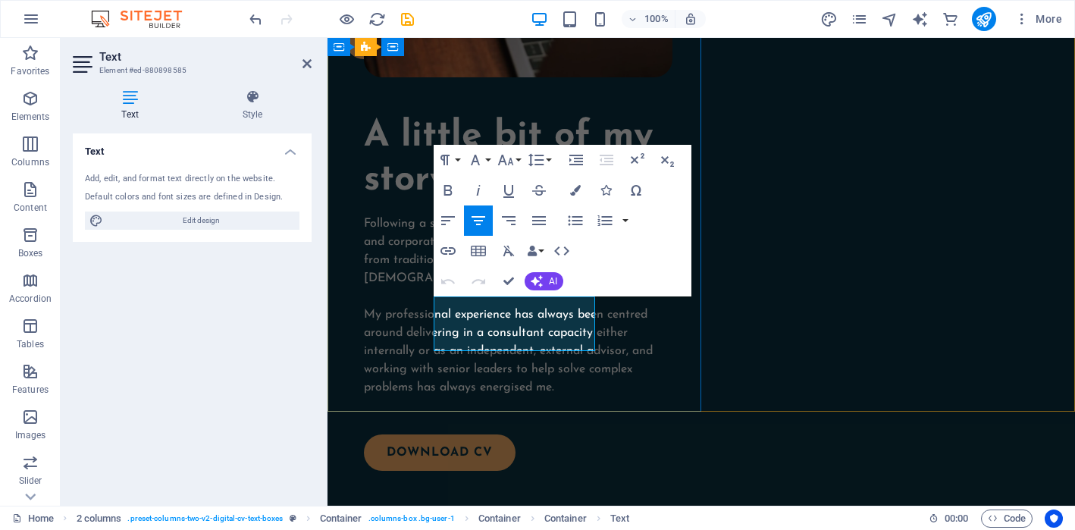
click at [577, 192] on icon "button" at bounding box center [575, 190] width 11 height 11
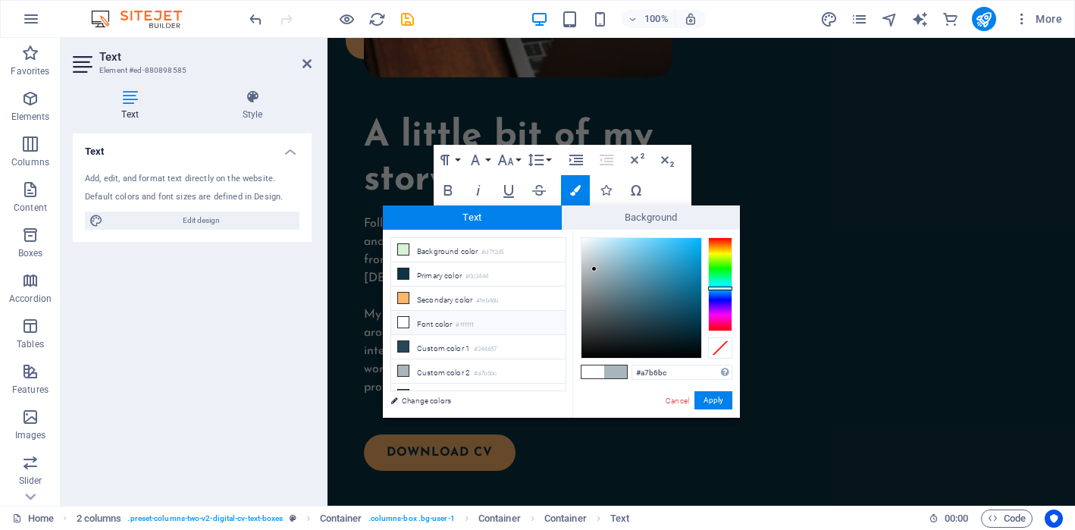
click at [439, 320] on li "Font color #ffffff" at bounding box center [478, 323] width 174 height 24
type input "#ffffff"
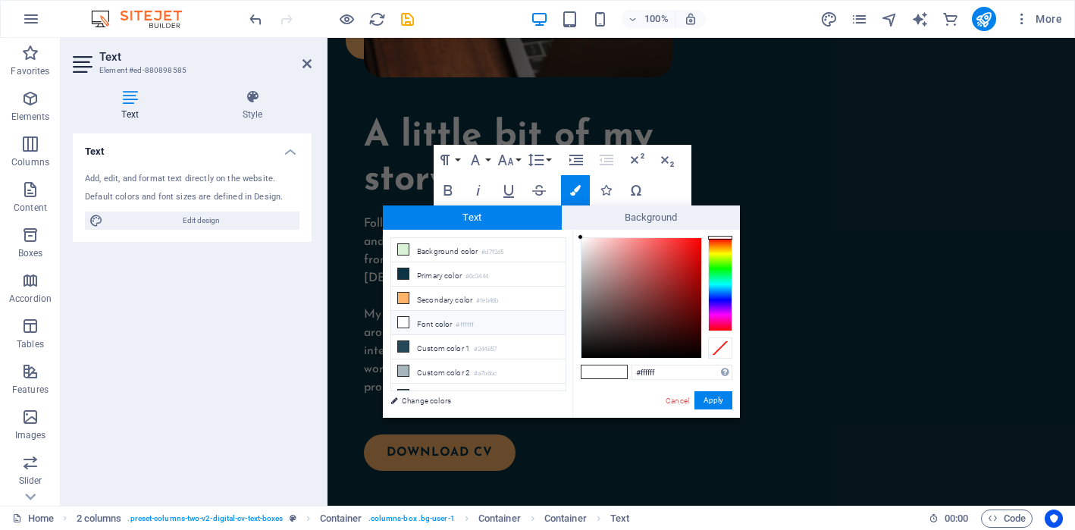
click at [439, 320] on li "Font color #ffffff" at bounding box center [478, 323] width 174 height 24
click at [723, 402] on button "Apply" at bounding box center [713, 400] width 38 height 18
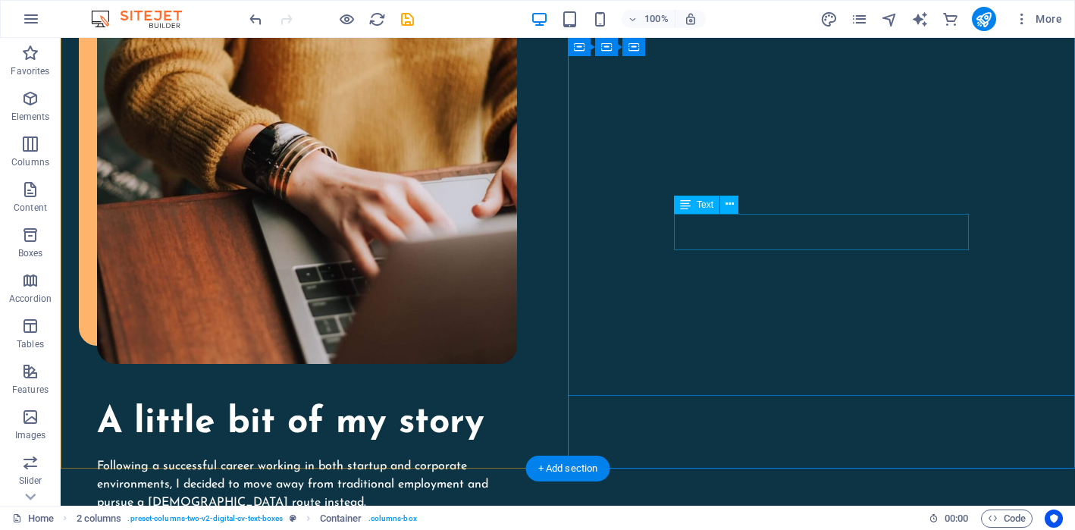
scroll to position [1660, 0]
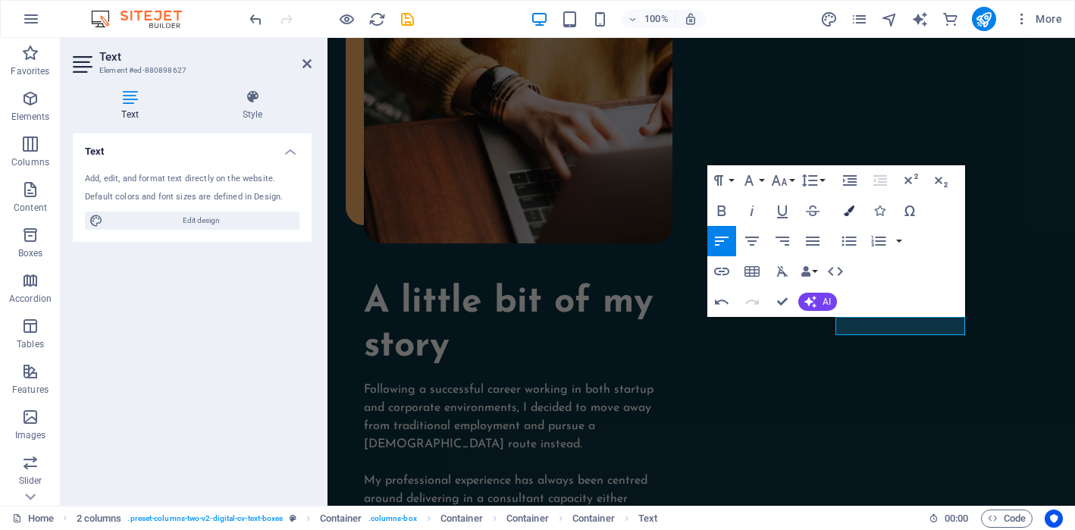
click at [846, 212] on icon "button" at bounding box center [848, 210] width 11 height 11
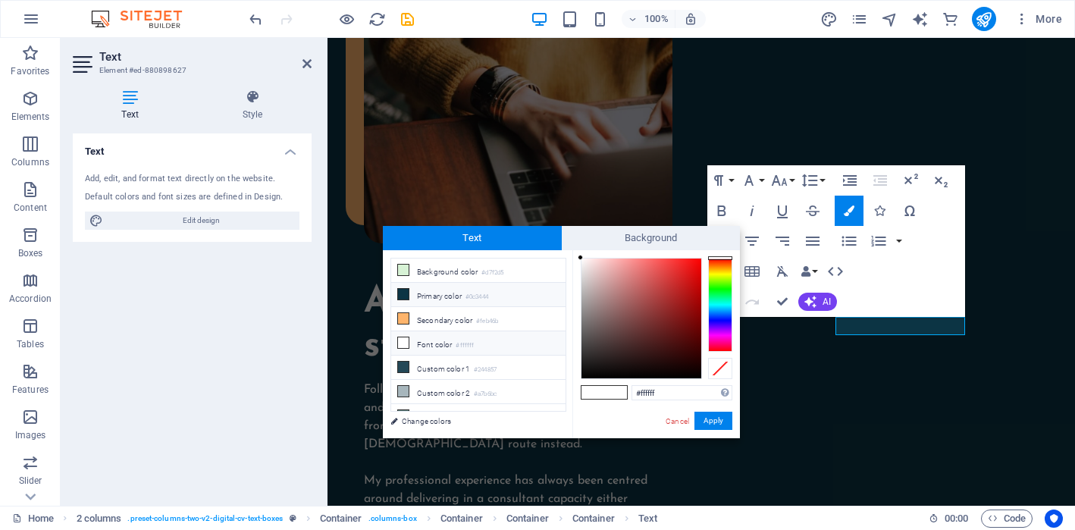
click at [434, 301] on li "Primary color #0c3444" at bounding box center [478, 295] width 174 height 24
type input "#0c3444"
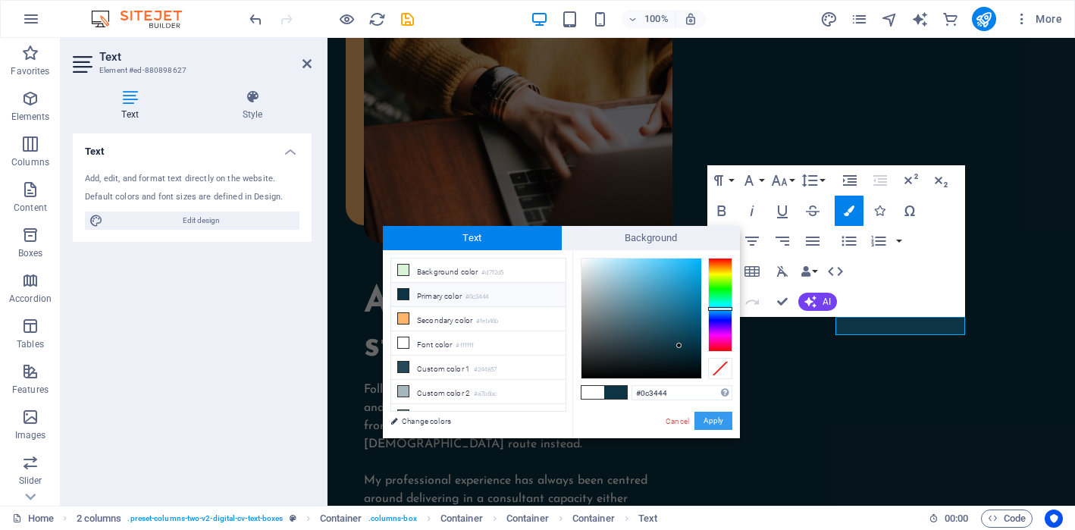
click at [708, 417] on button "Apply" at bounding box center [713, 420] width 38 height 18
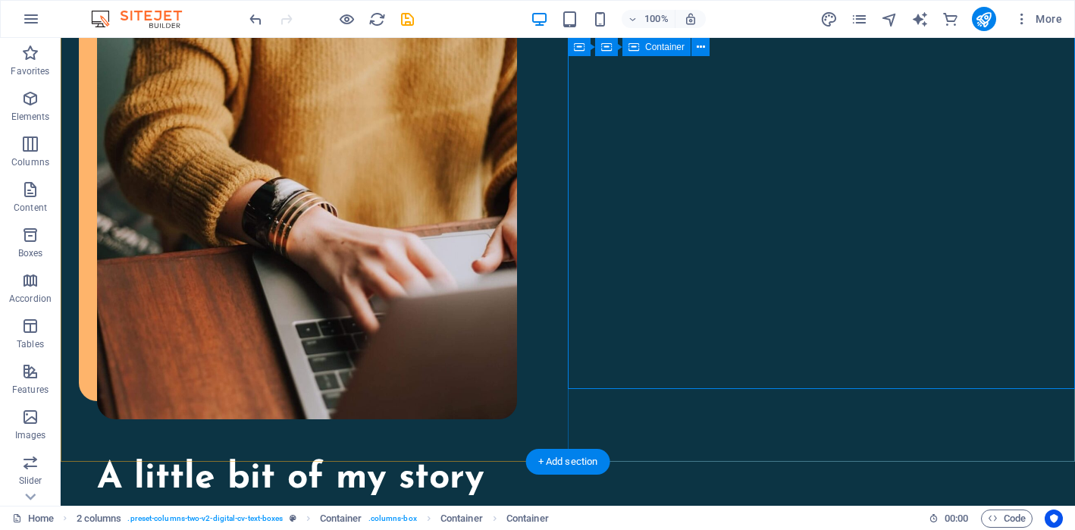
scroll to position [1660, 0]
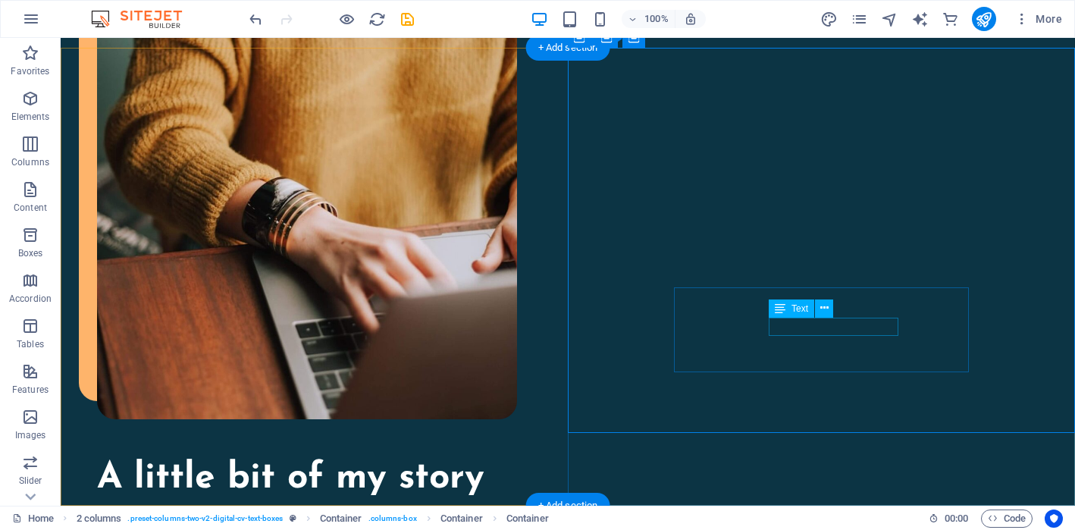
scroll to position [1616, 0]
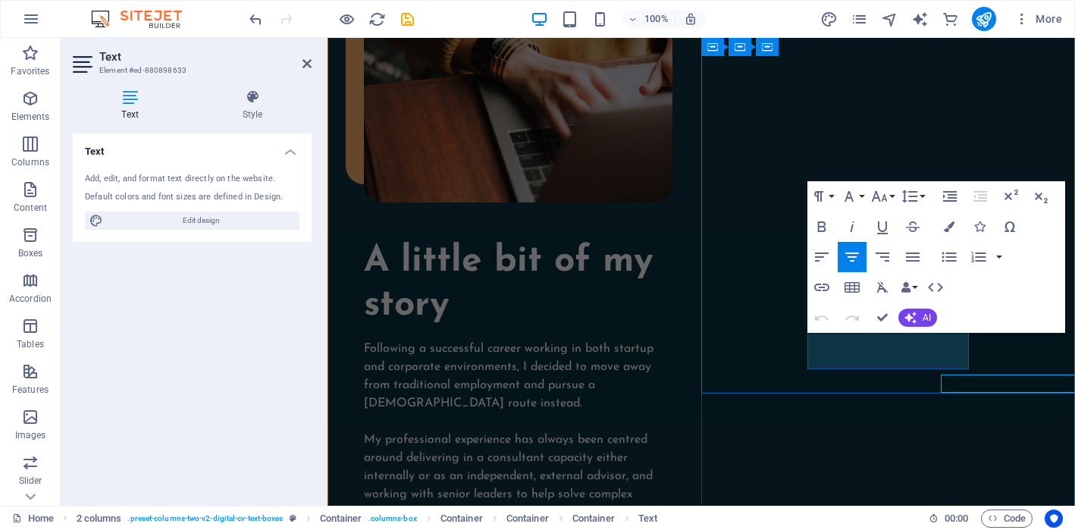
scroll to position [1595, 0]
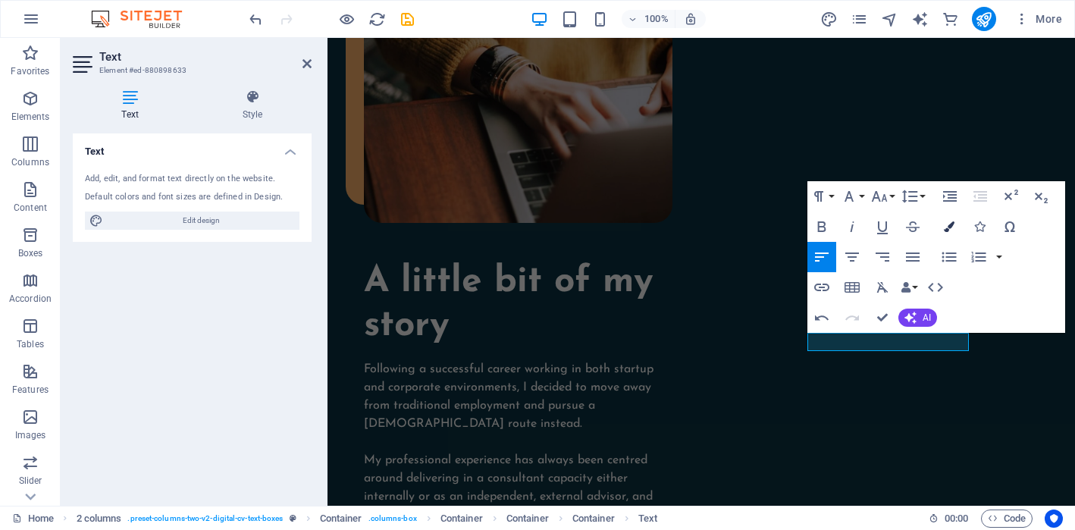
click at [953, 225] on icon "button" at bounding box center [948, 226] width 11 height 11
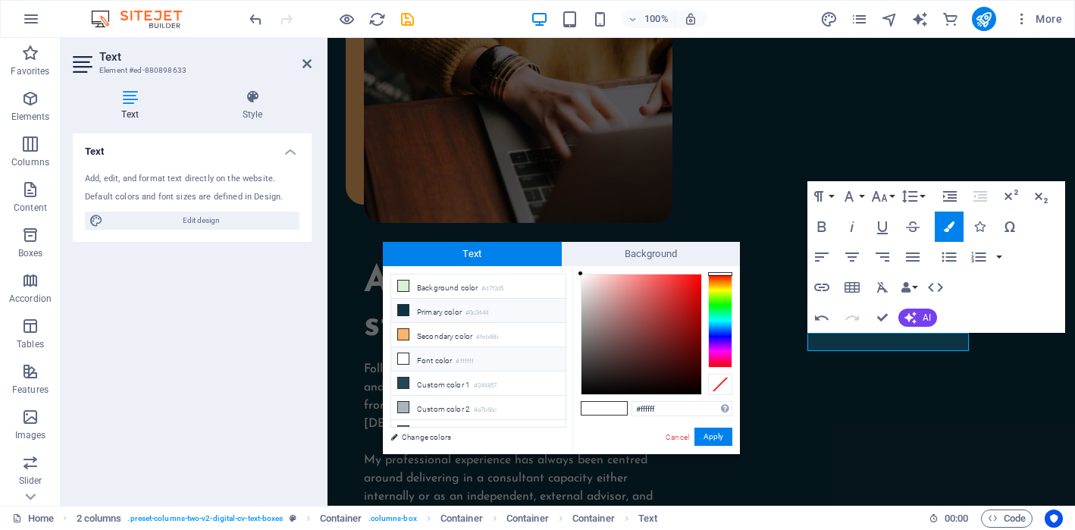
click at [483, 318] on li "Primary color #0c3444" at bounding box center [478, 311] width 174 height 24
type input "#0c3444"
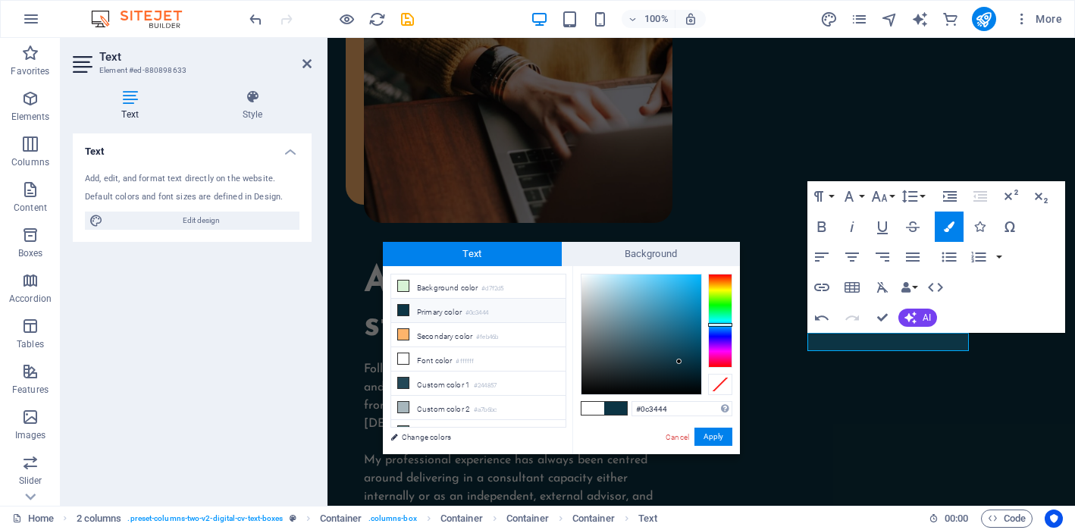
click at [483, 318] on li "Primary color #0c3444" at bounding box center [478, 311] width 174 height 24
click at [459, 317] on li "Primary color #0c3444" at bounding box center [478, 311] width 174 height 24
click at [712, 437] on button "Apply" at bounding box center [713, 436] width 38 height 18
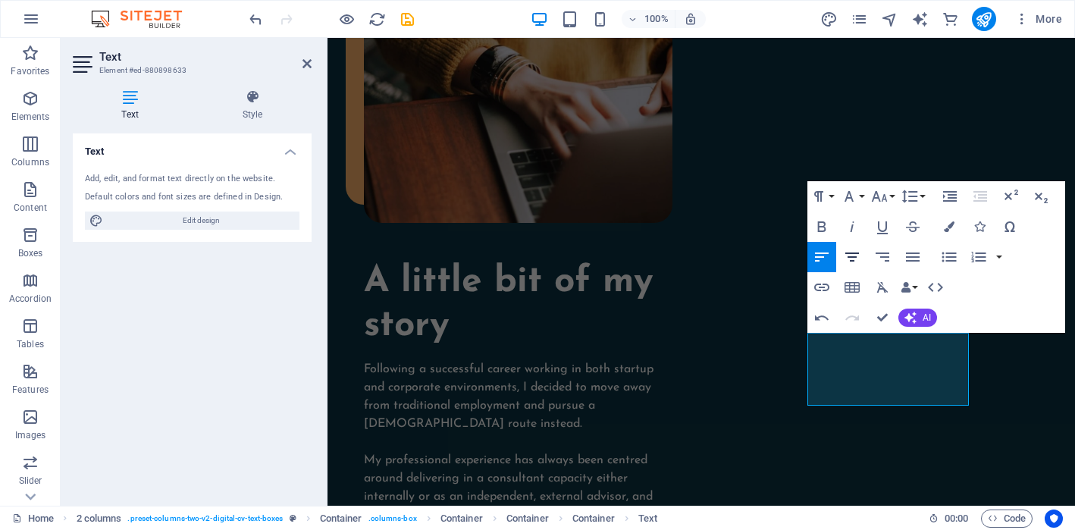
click at [855, 257] on icon "button" at bounding box center [852, 256] width 14 height 9
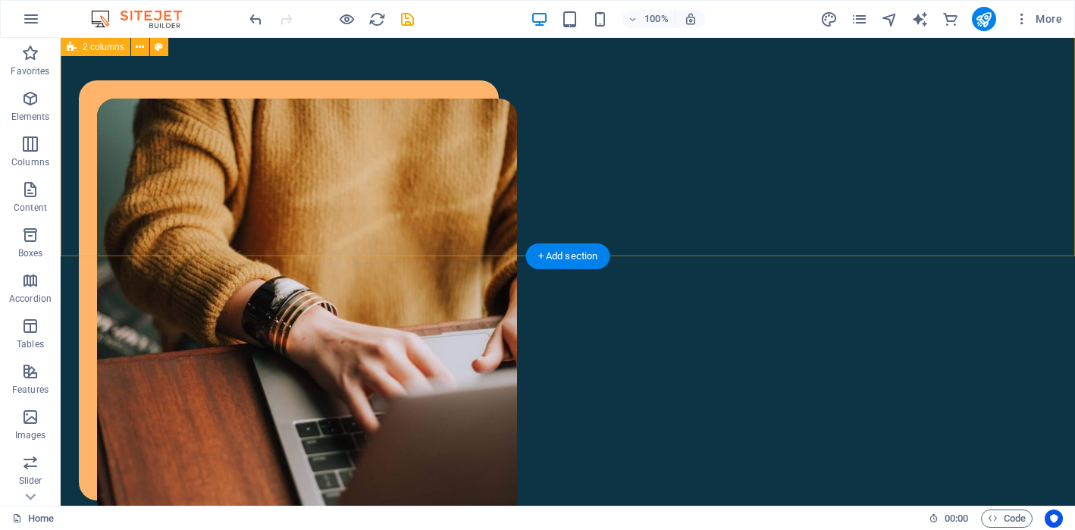
scroll to position [1407, 0]
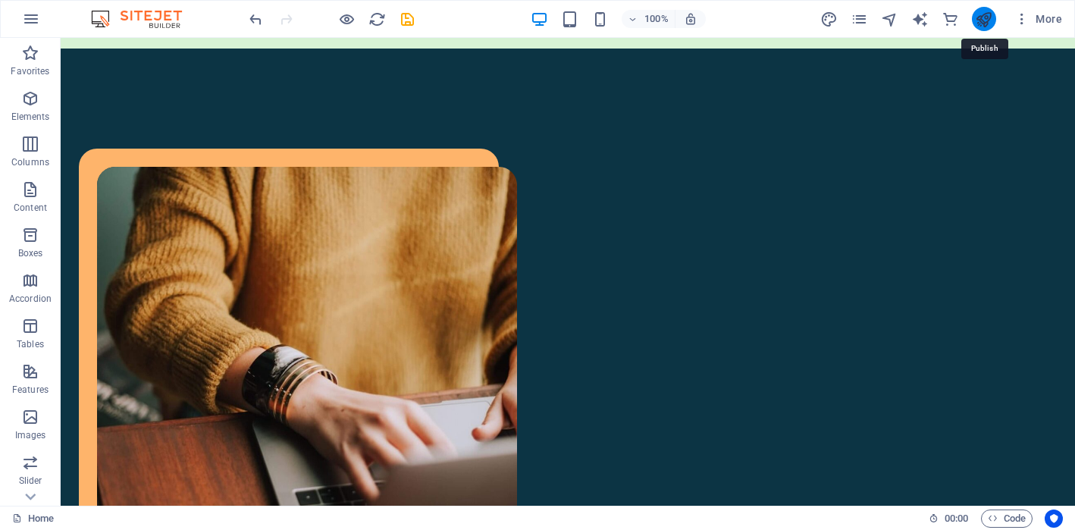
click at [989, 17] on icon "publish" at bounding box center [983, 19] width 17 height 17
checkbox input "false"
